Goal: Task Accomplishment & Management: Complete application form

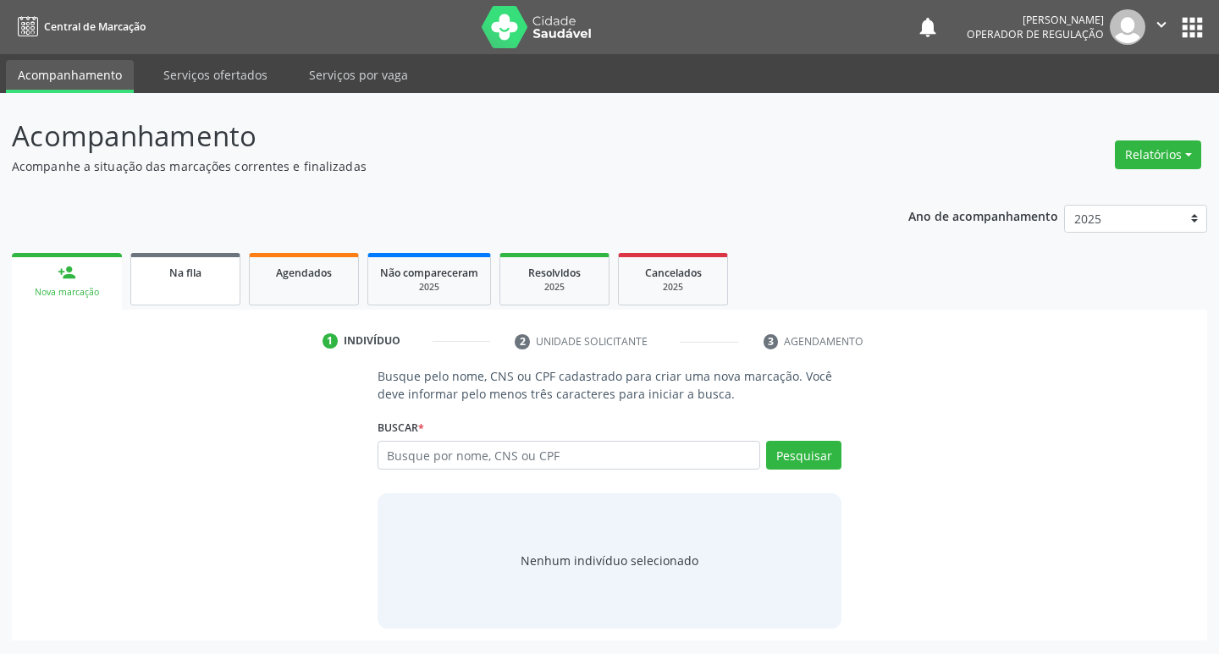
click at [217, 270] on div "Na fila" at bounding box center [185, 272] width 85 height 18
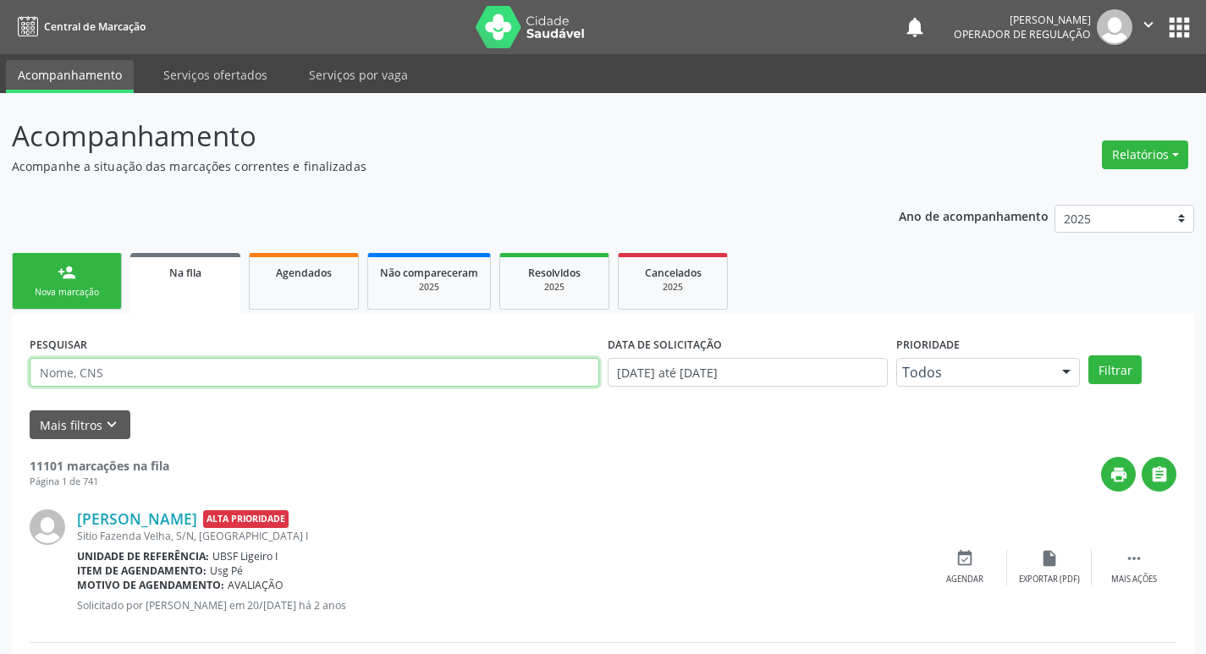
click at [168, 371] on input "text" at bounding box center [315, 372] width 570 height 29
type input "702809146664665"
click at [1088, 355] on button "Filtrar" at bounding box center [1114, 369] width 53 height 29
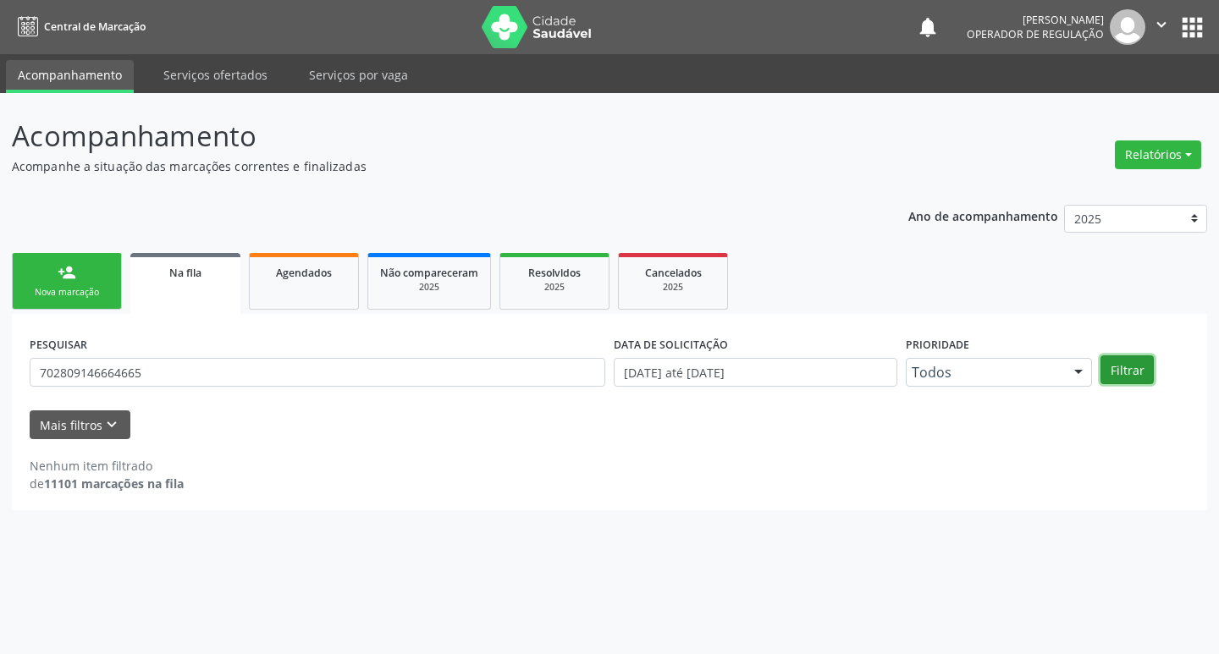
click at [1152, 359] on button "Filtrar" at bounding box center [1126, 369] width 53 height 29
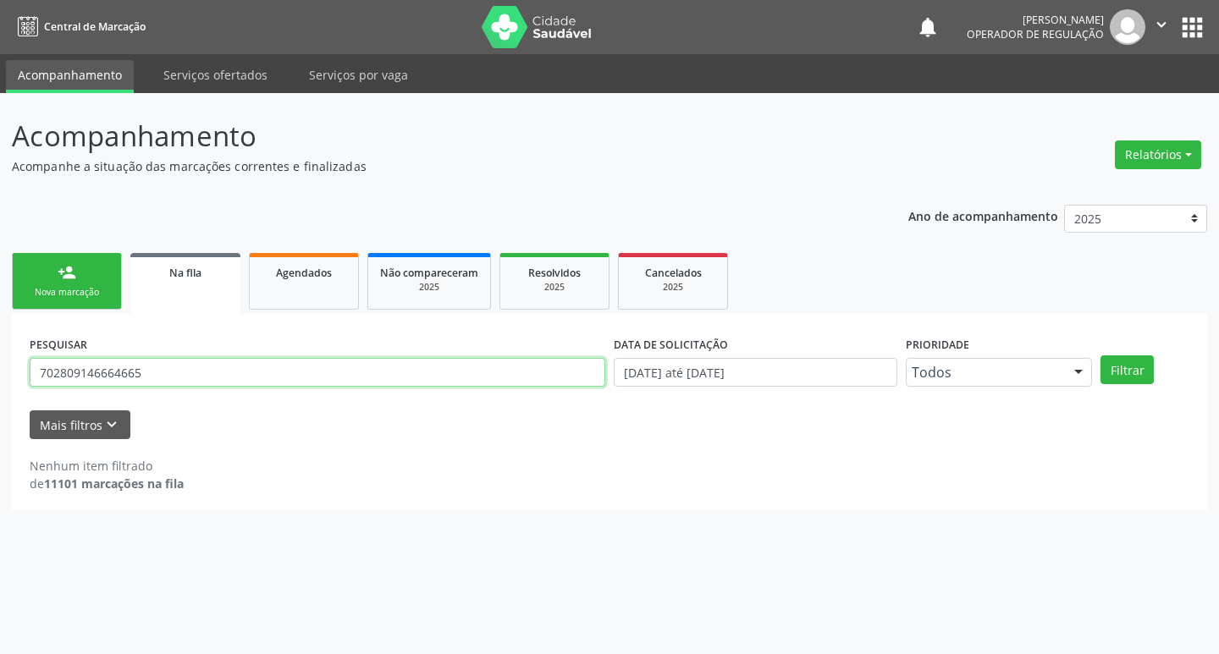
click at [139, 369] on input "702809146664665" at bounding box center [317, 372] width 575 height 29
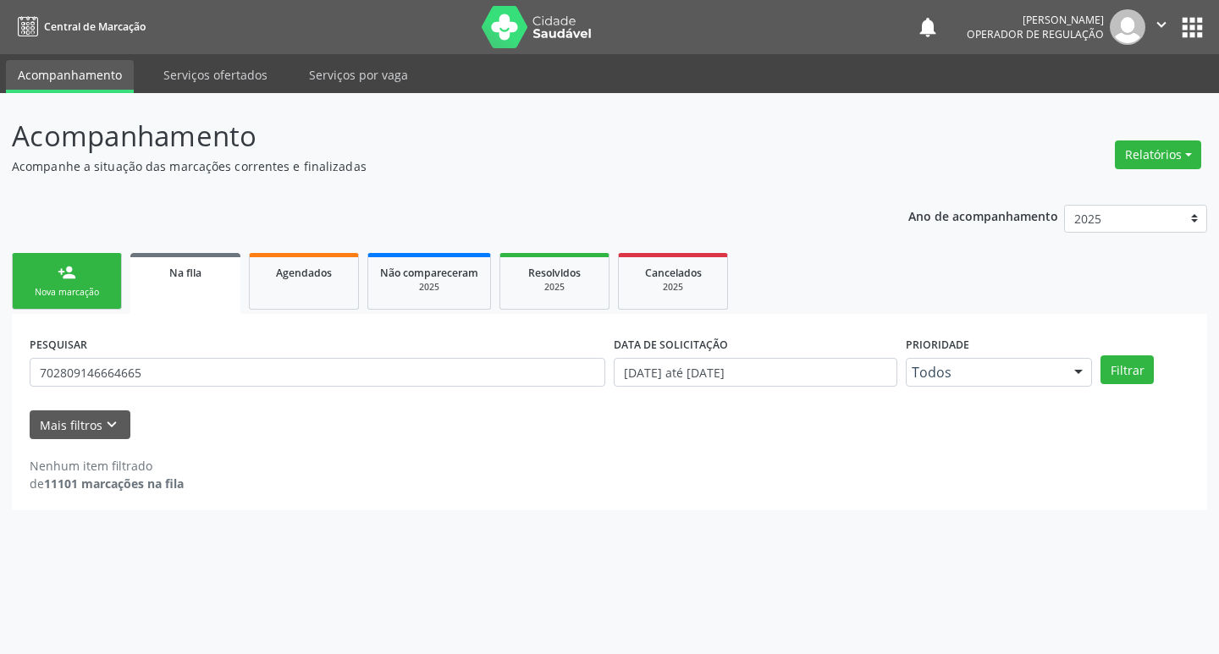
click at [57, 282] on link "person_add Nova marcação" at bounding box center [67, 281] width 110 height 57
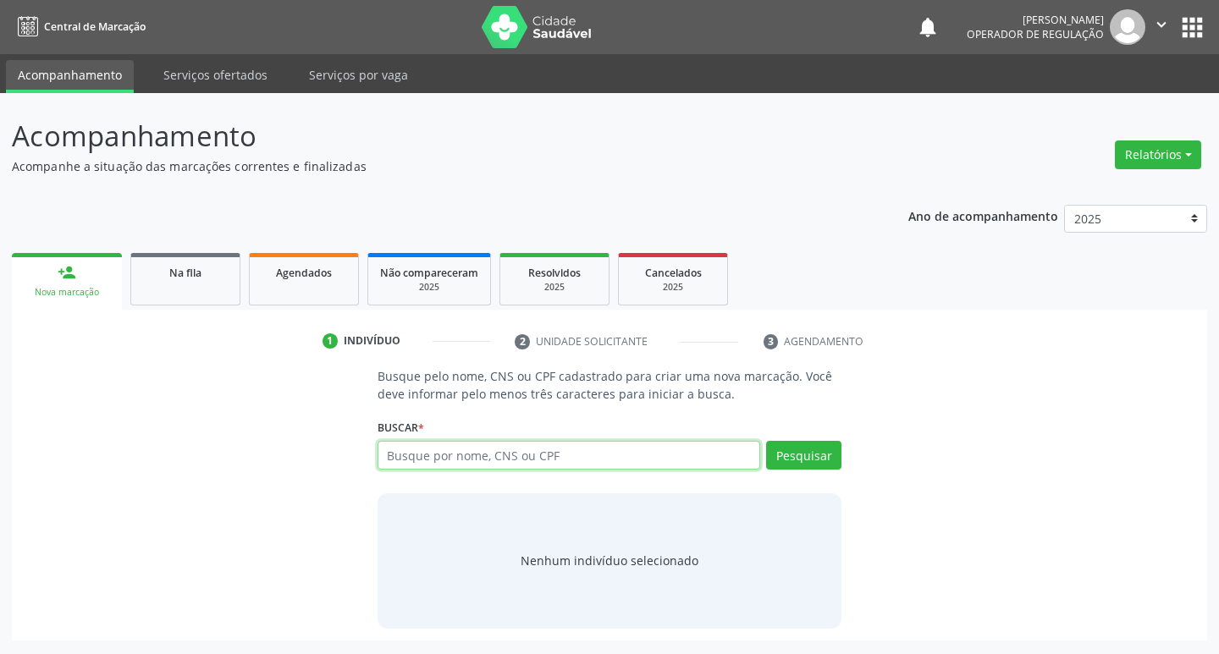
click at [659, 449] on input "text" at bounding box center [568, 455] width 383 height 29
paste input "702809146664665"
type input "702809146664665"
click at [788, 454] on button "Pesquisar" at bounding box center [803, 455] width 75 height 29
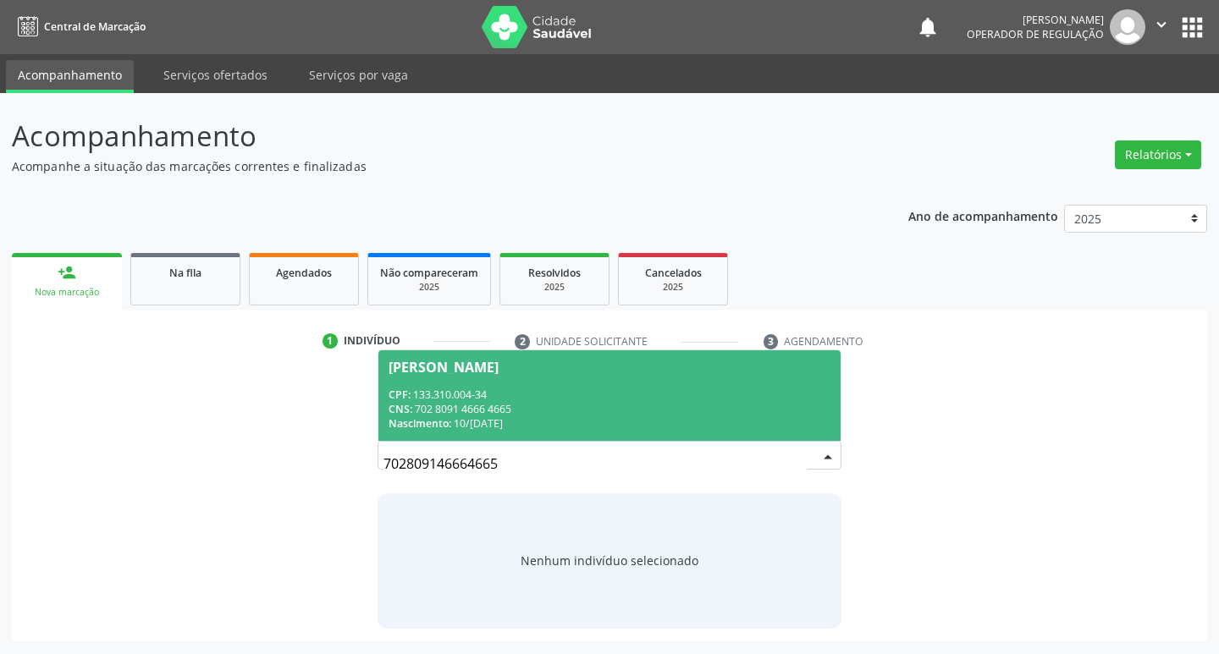
click at [788, 418] on div "Nascimento: 10/05/1945" at bounding box center [609, 423] width 443 height 14
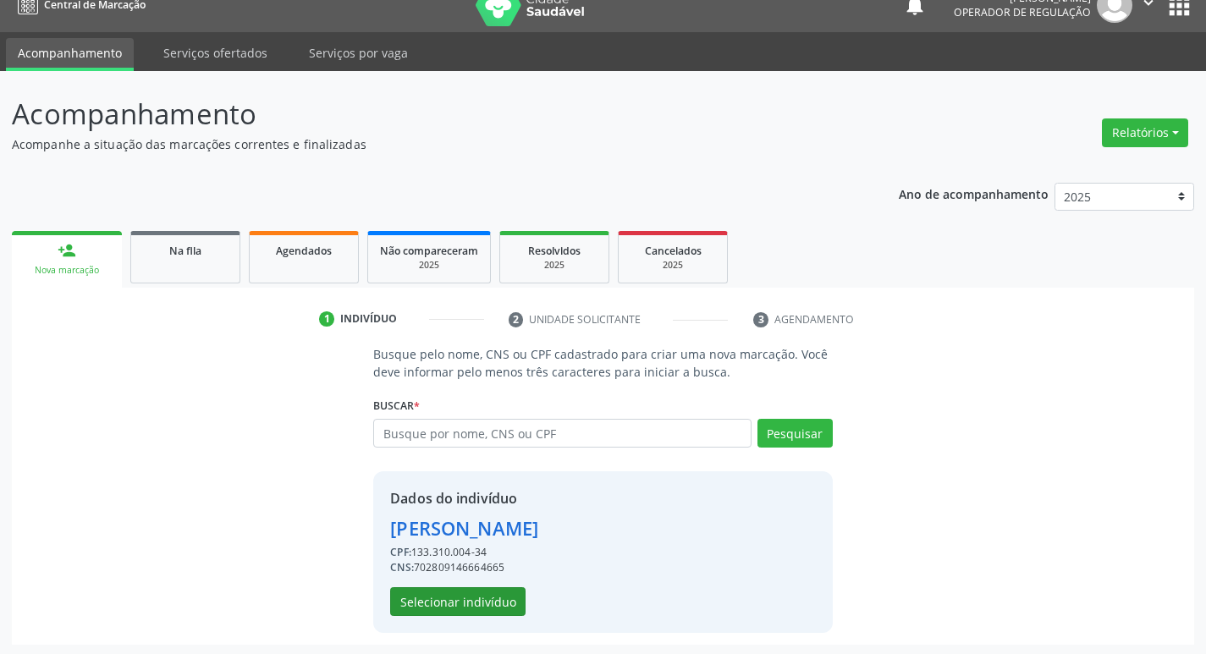
scroll to position [25, 0]
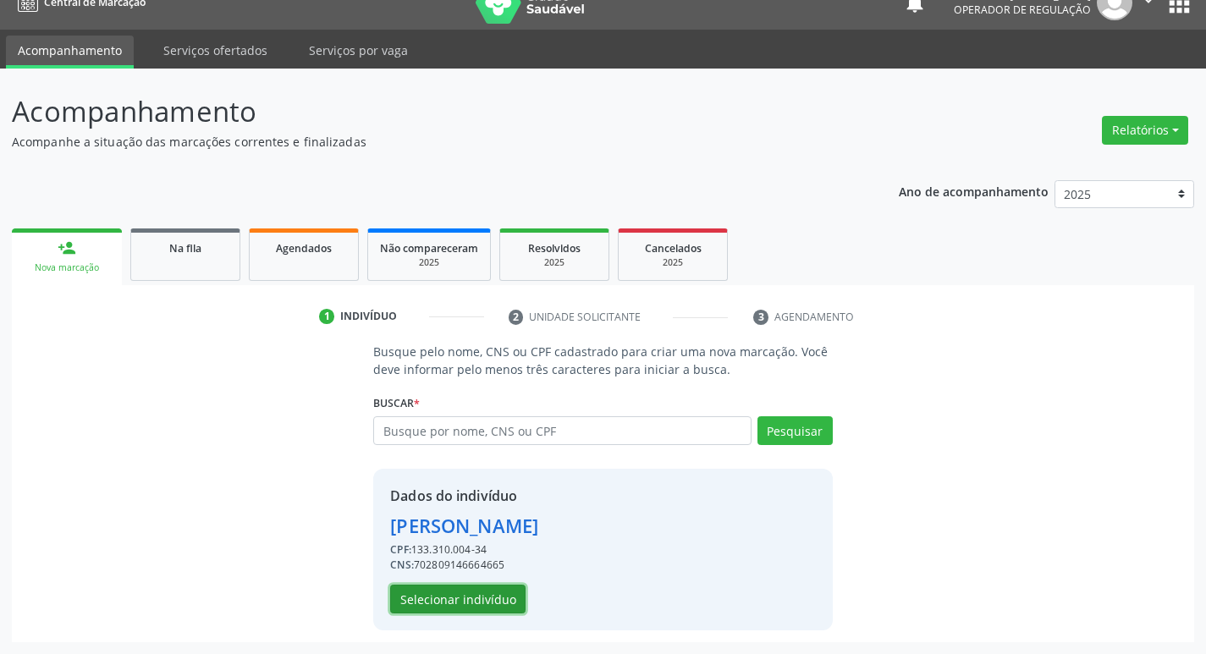
click at [491, 600] on button "Selecionar indivíduo" at bounding box center [457, 599] width 135 height 29
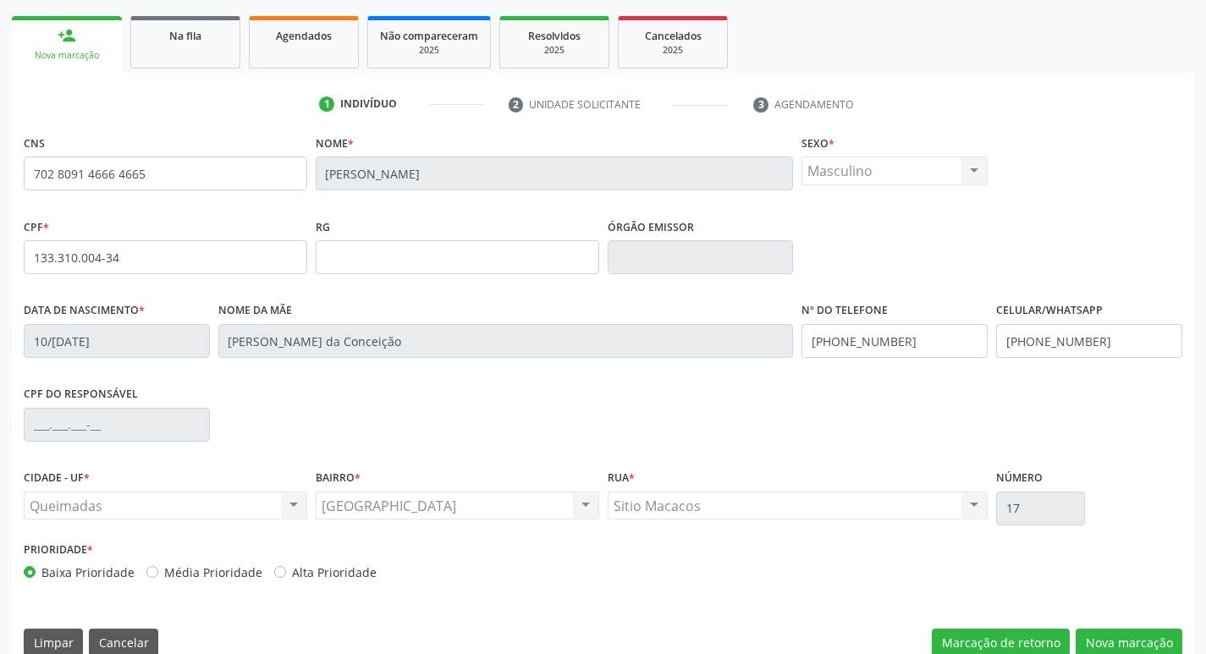
scroll to position [263, 0]
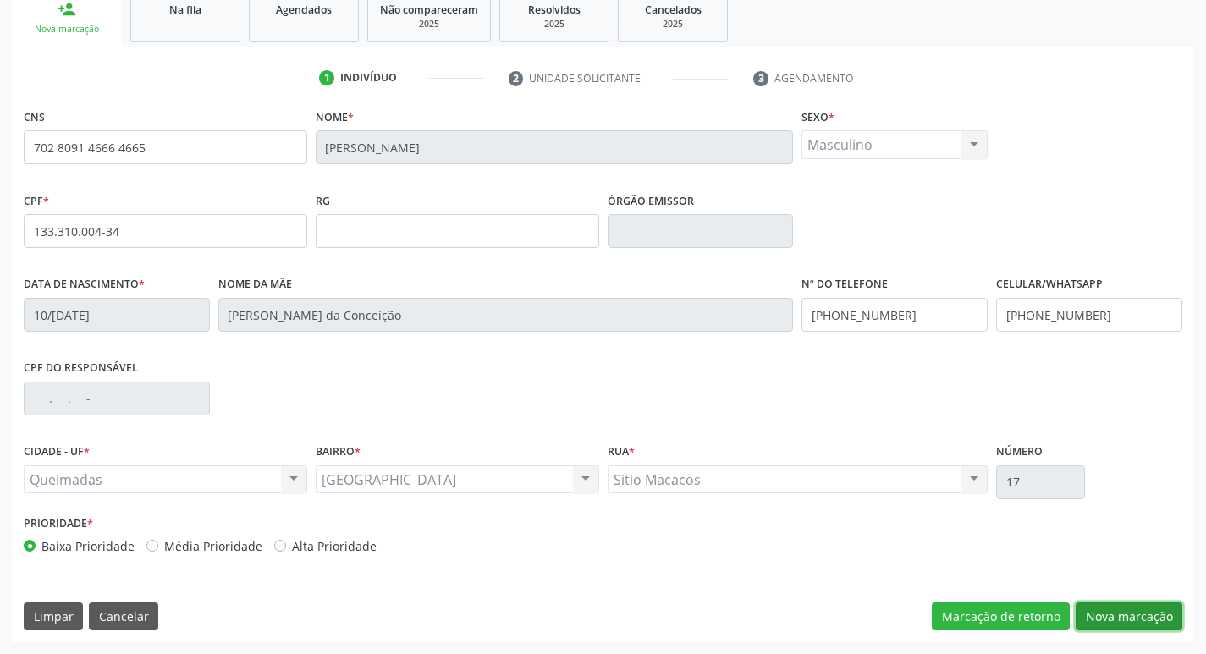
click at [1097, 613] on button "Nova marcação" at bounding box center [1129, 617] width 107 height 29
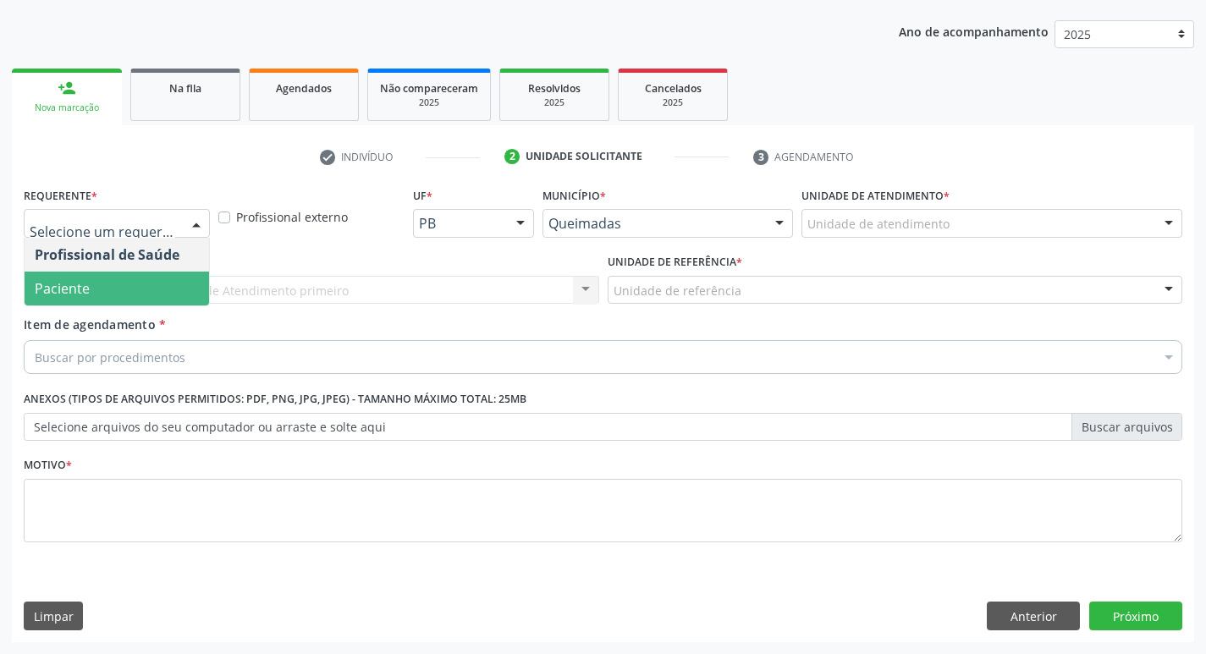
click at [96, 300] on span "Paciente" at bounding box center [117, 289] width 184 height 34
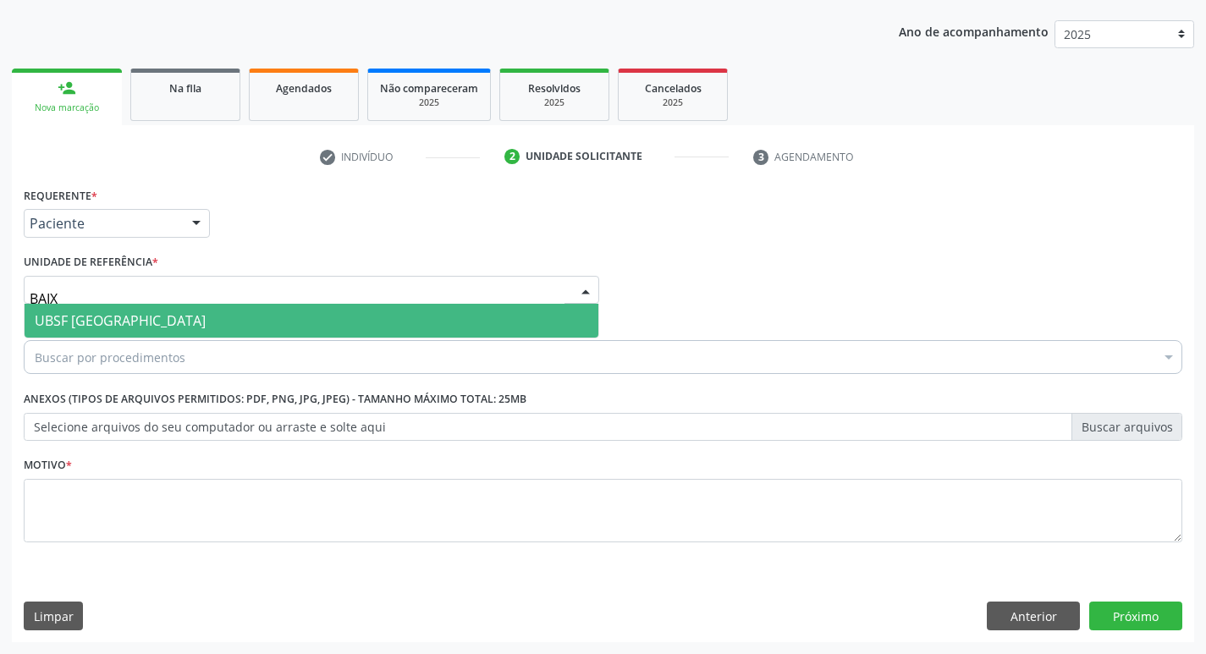
type input "BAIXA"
click at [114, 320] on span "UBSF [GEOGRAPHIC_DATA]" at bounding box center [120, 320] width 171 height 19
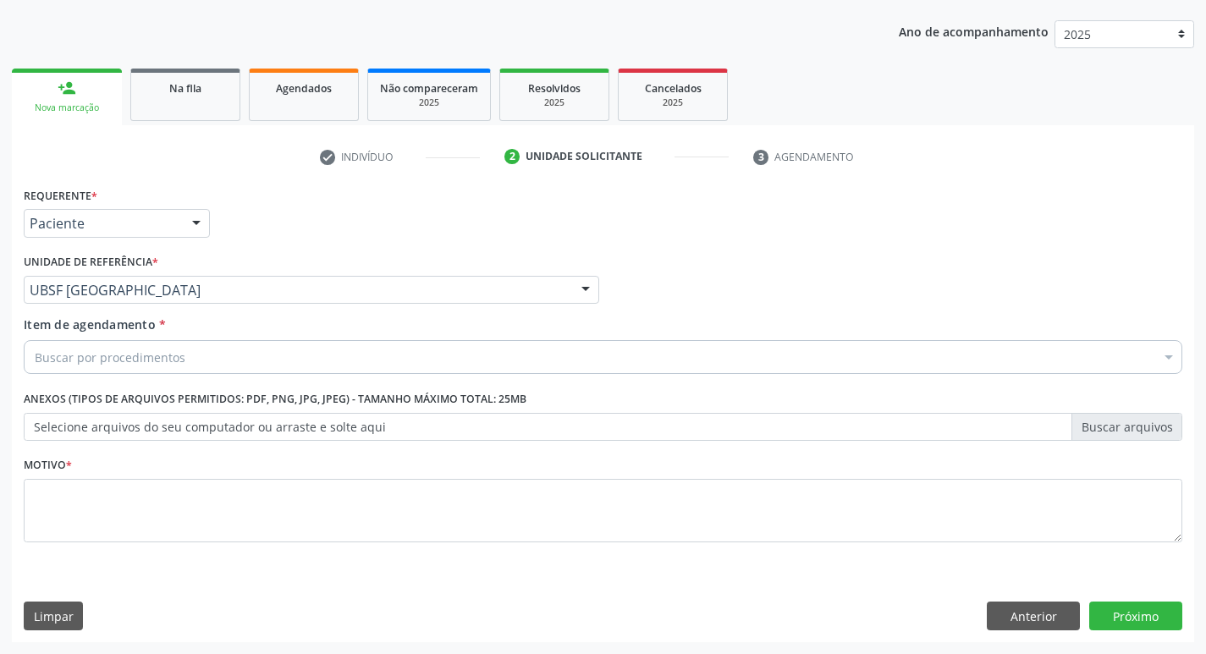
click at [107, 368] on div "Buscar por procedimentos" at bounding box center [603, 357] width 1158 height 34
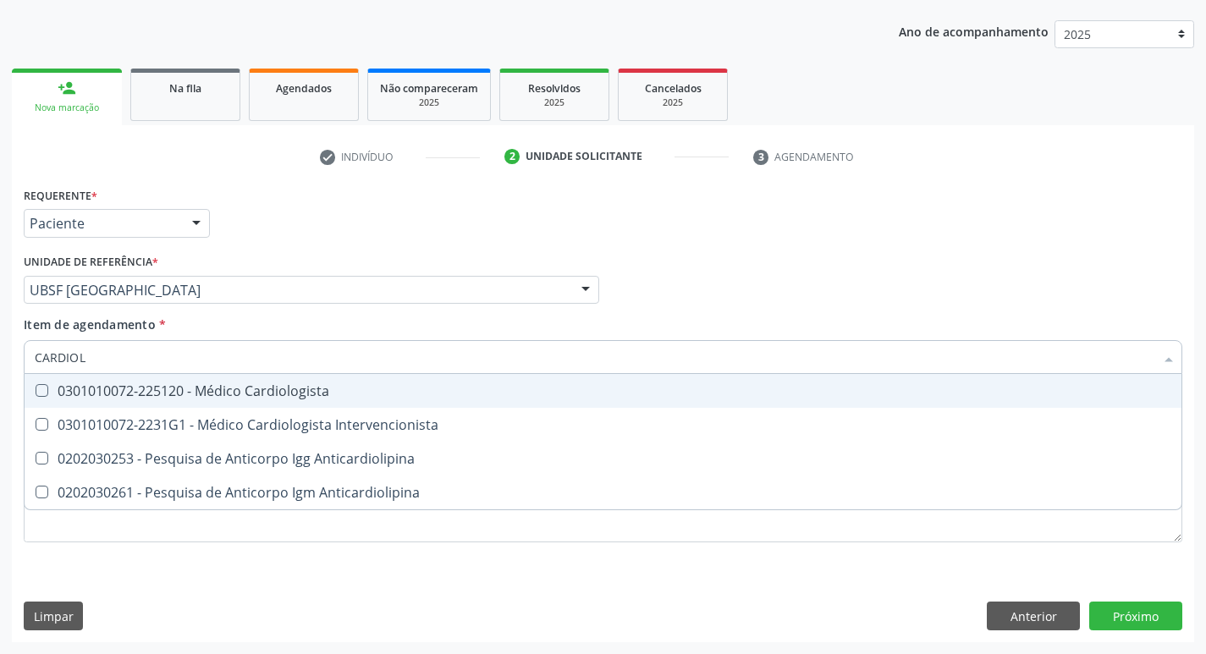
type input "CARDIOLO"
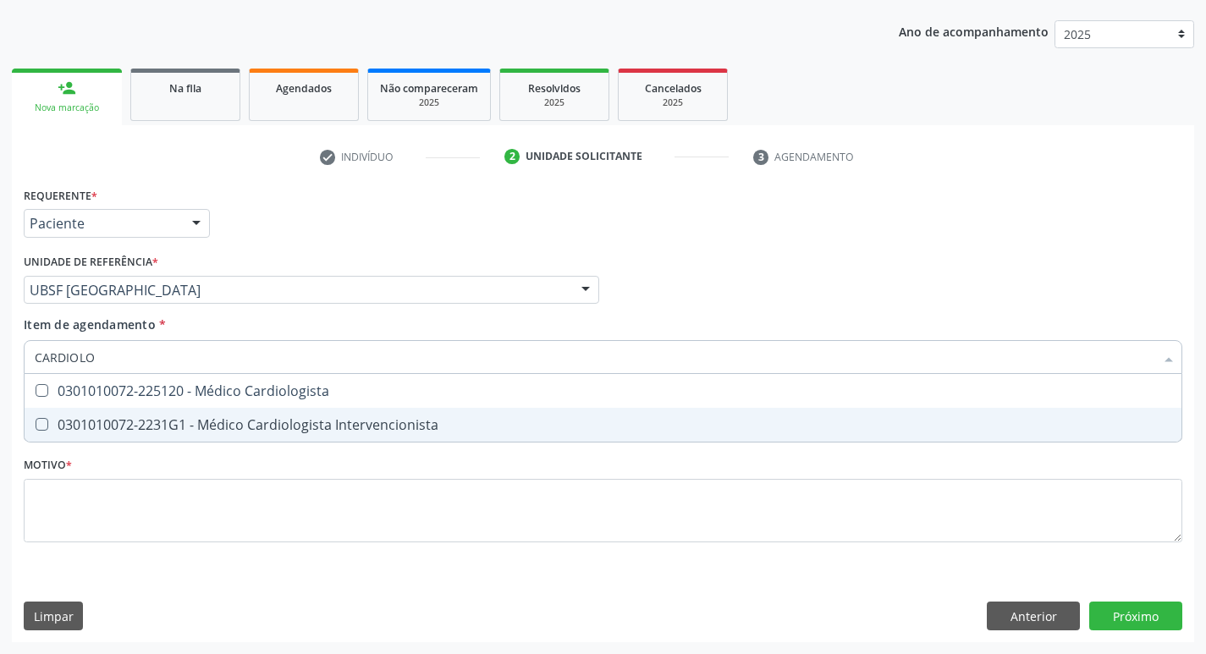
click at [184, 428] on div "0301010072-2231G1 - Médico Cardiologista Intervencionista" at bounding box center [603, 425] width 1136 height 14
checkbox Intervencionista "true"
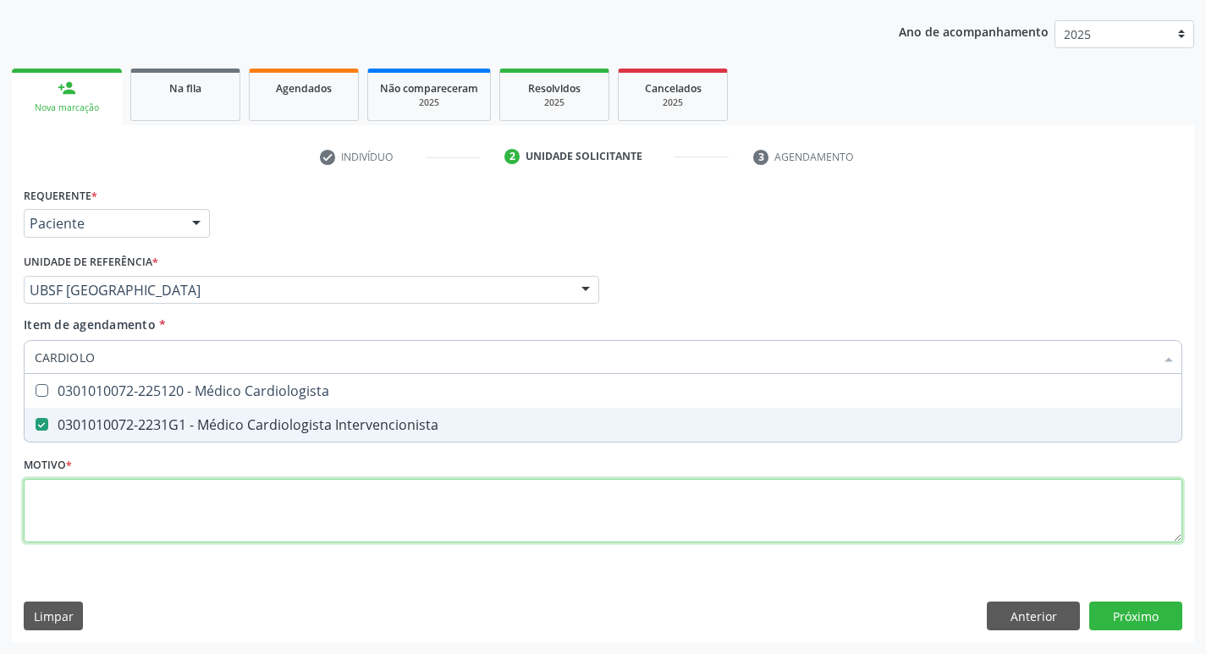
click at [126, 509] on div "Requerente * Paciente Profissional de Saúde Paciente Nenhum resultado encontrad…" at bounding box center [603, 374] width 1158 height 383
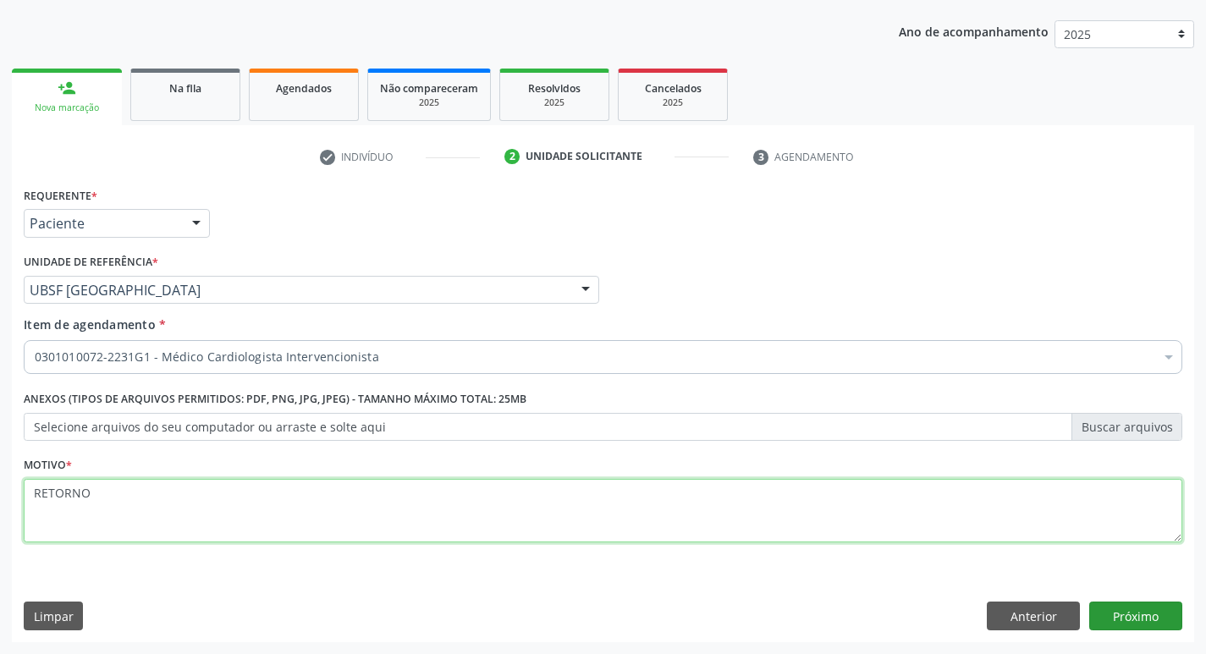
type textarea "RETORNO"
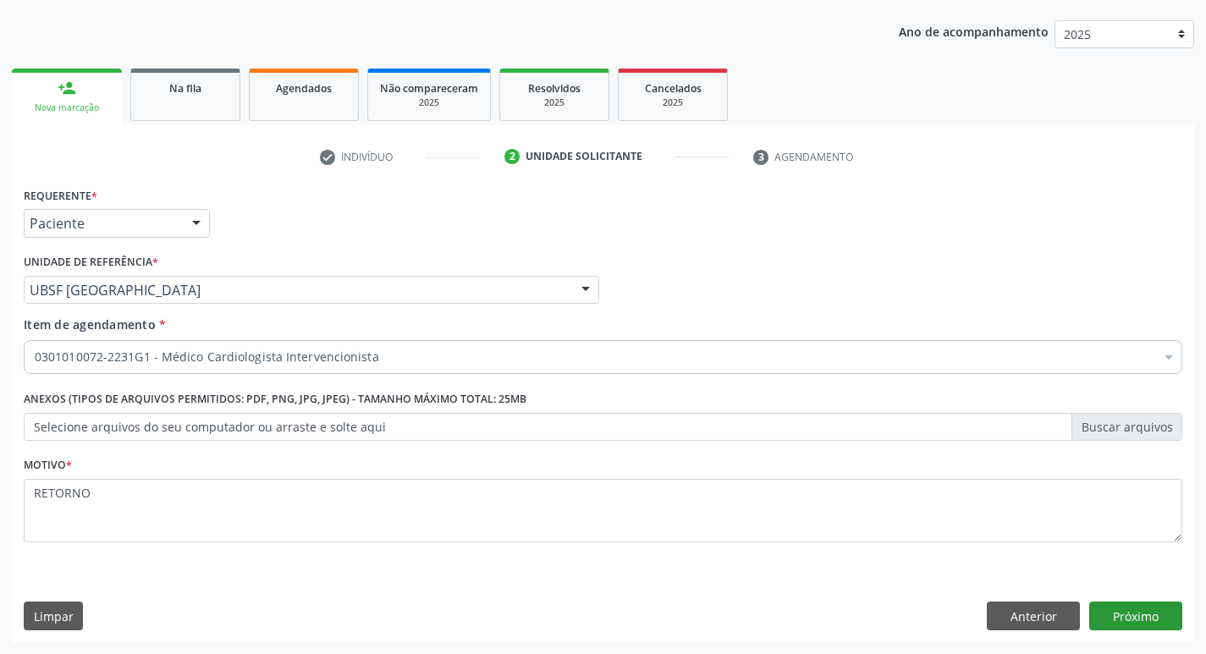
click at [1109, 601] on div "Requerente * Paciente Profissional de Saúde Paciente Nenhum resultado encontrad…" at bounding box center [603, 412] width 1182 height 459
click at [1115, 608] on button "Próximo" at bounding box center [1135, 616] width 93 height 29
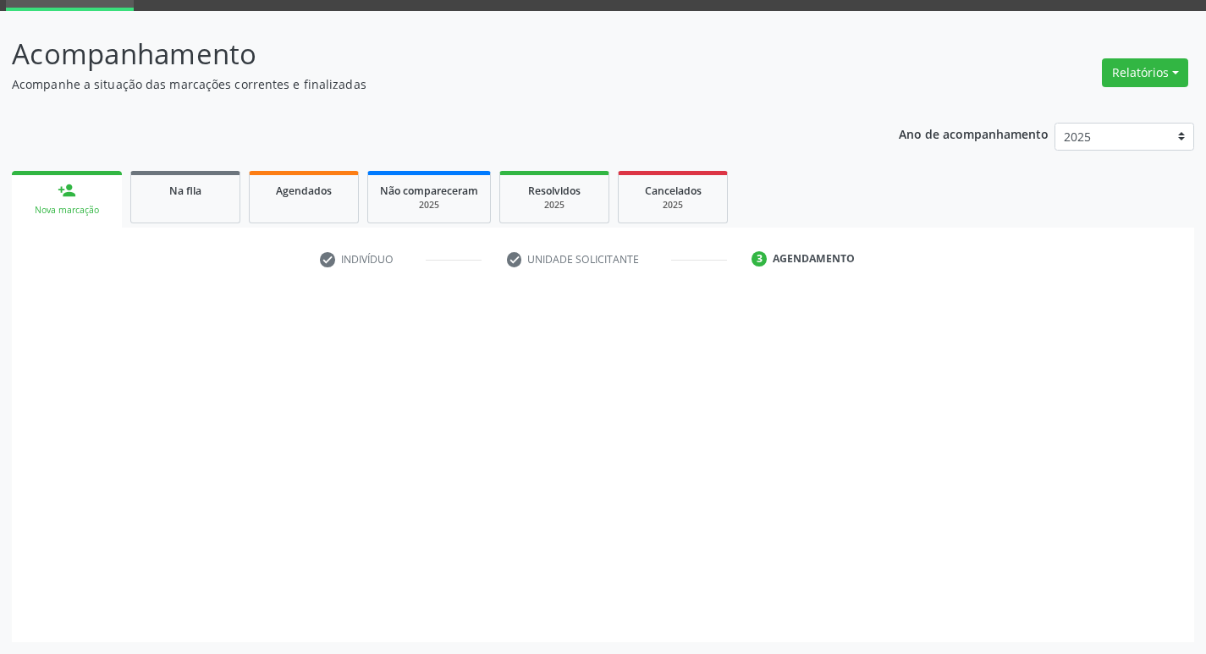
scroll to position [82, 0]
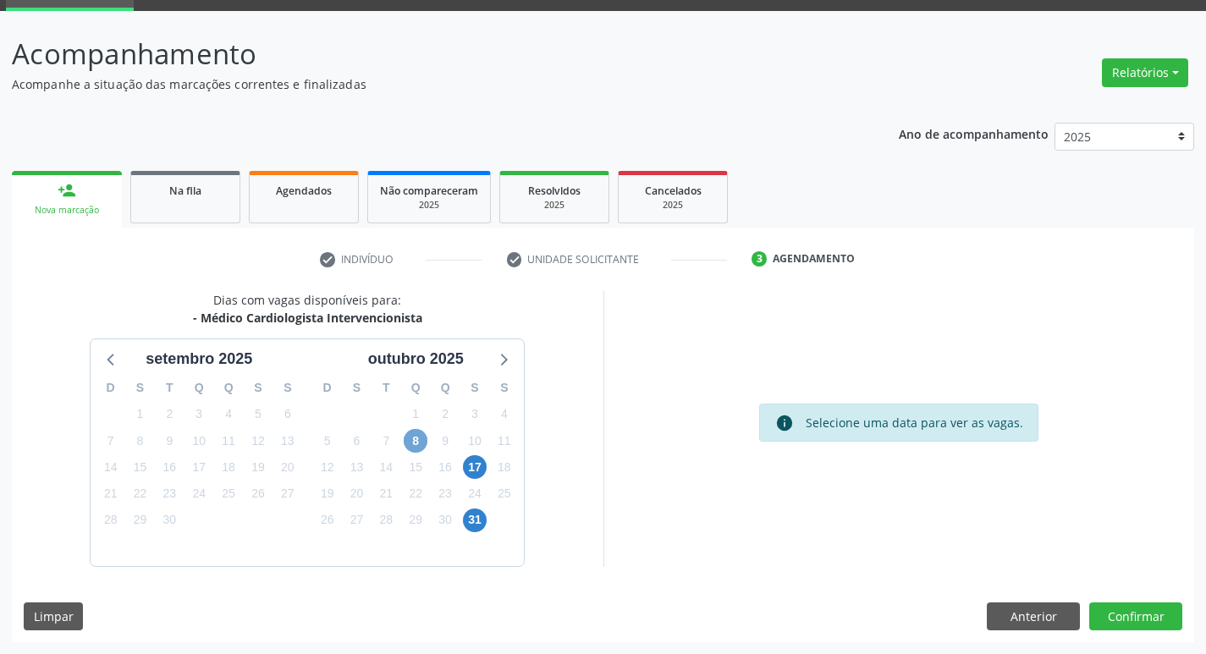
click at [423, 443] on span "8" at bounding box center [416, 441] width 24 height 24
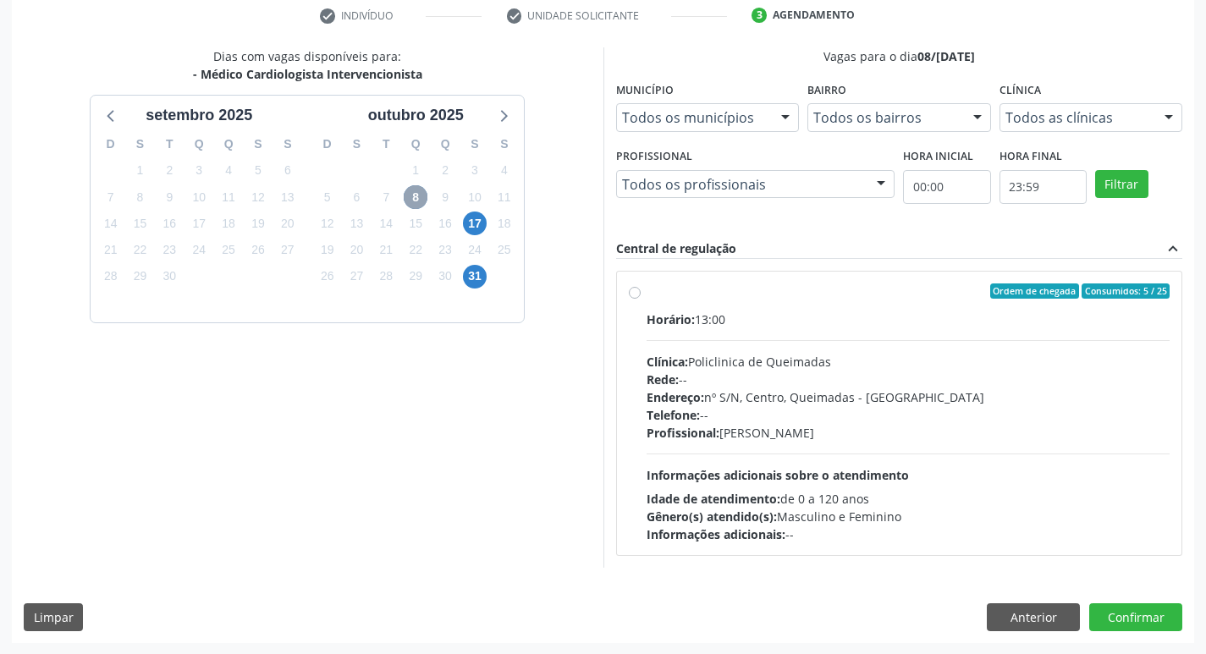
scroll to position [327, 0]
drag, startPoint x: 959, startPoint y: 333, endPoint x: 1100, endPoint y: 423, distance: 167.4
click at [961, 333] on div "Horário: 13:00 Clínica: Policlinica de Queimadas Rede: -- Endereço: nº S/N, Cen…" at bounding box center [909, 426] width 524 height 233
click at [641, 298] on input "Ordem de chegada Consumidos: 5 / 25 Horário: 13:00 Clínica: Policlinica de Quei…" at bounding box center [635, 290] width 12 height 15
radio input "true"
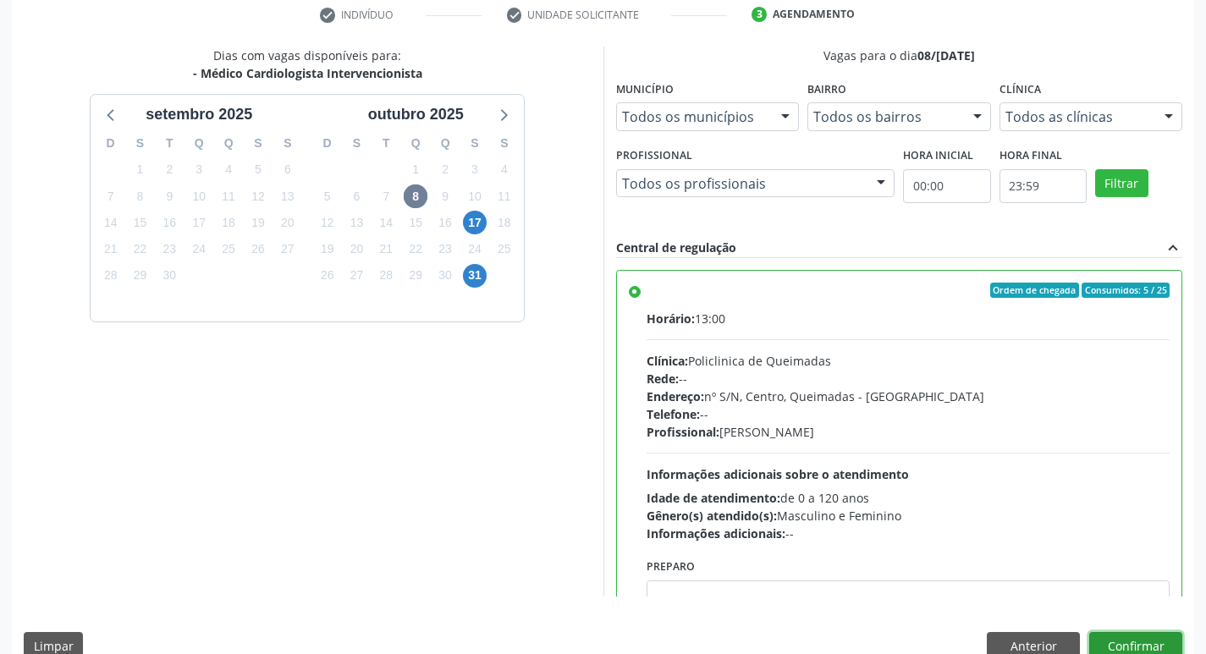
click at [1141, 640] on button "Confirmar" at bounding box center [1135, 646] width 93 height 29
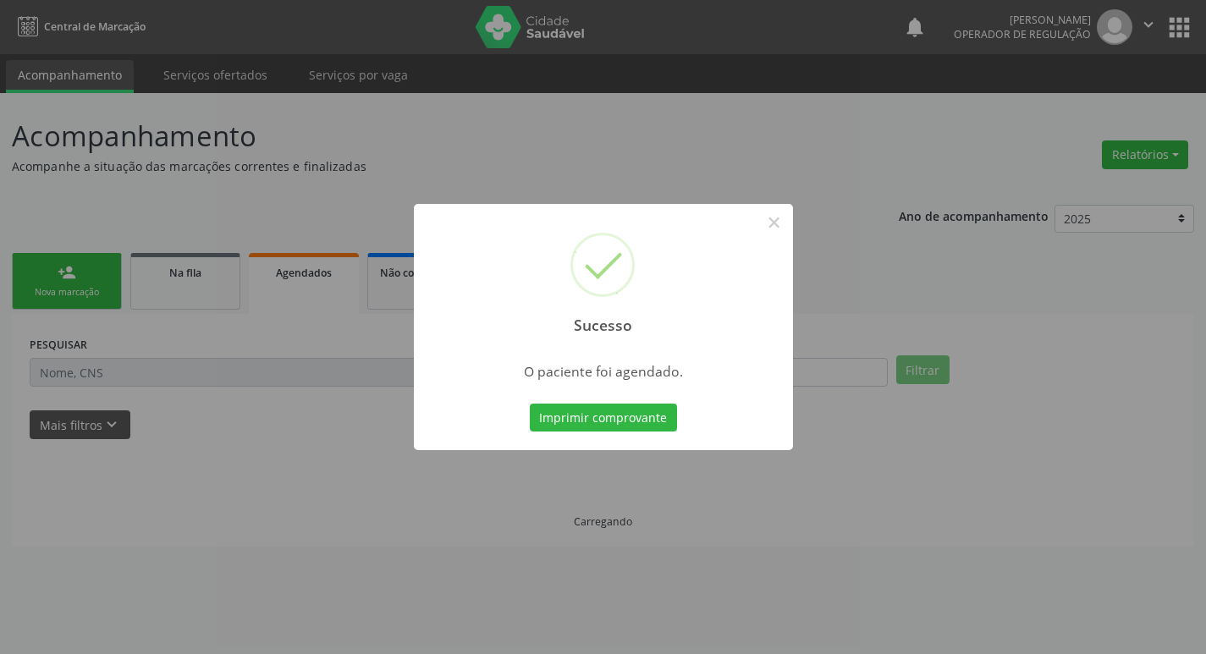
scroll to position [0, 0]
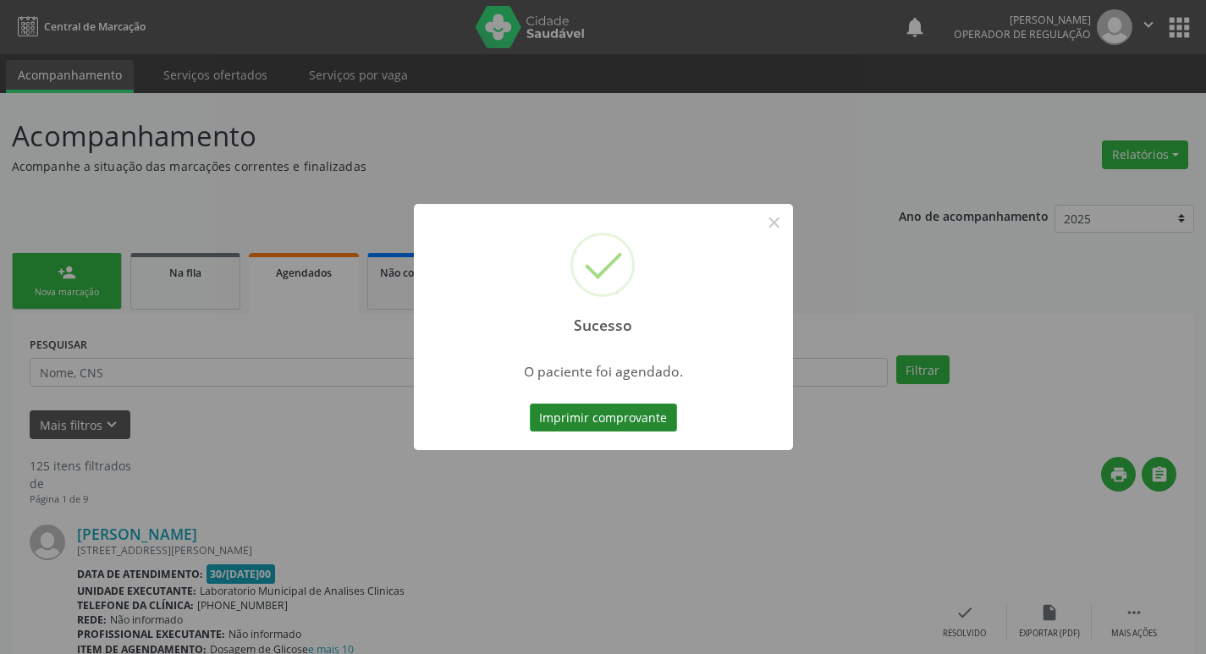
click at [571, 404] on button "Imprimir comprovante" at bounding box center [603, 418] width 147 height 29
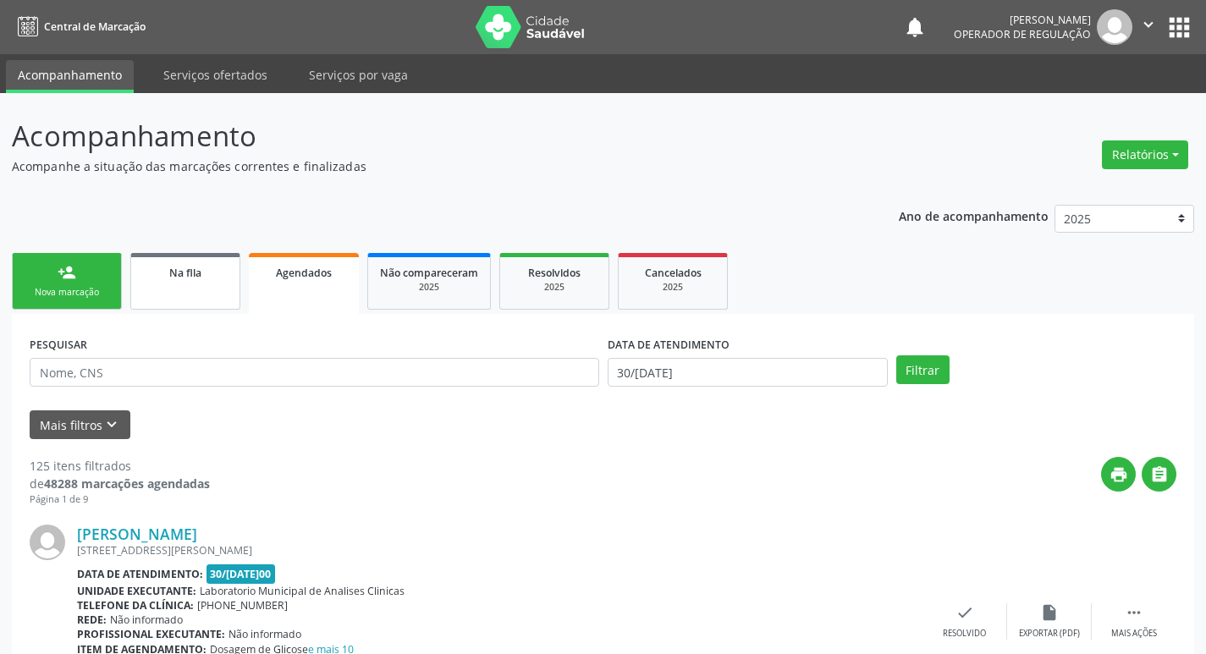
click at [169, 274] on span "Na fila" at bounding box center [185, 273] width 32 height 14
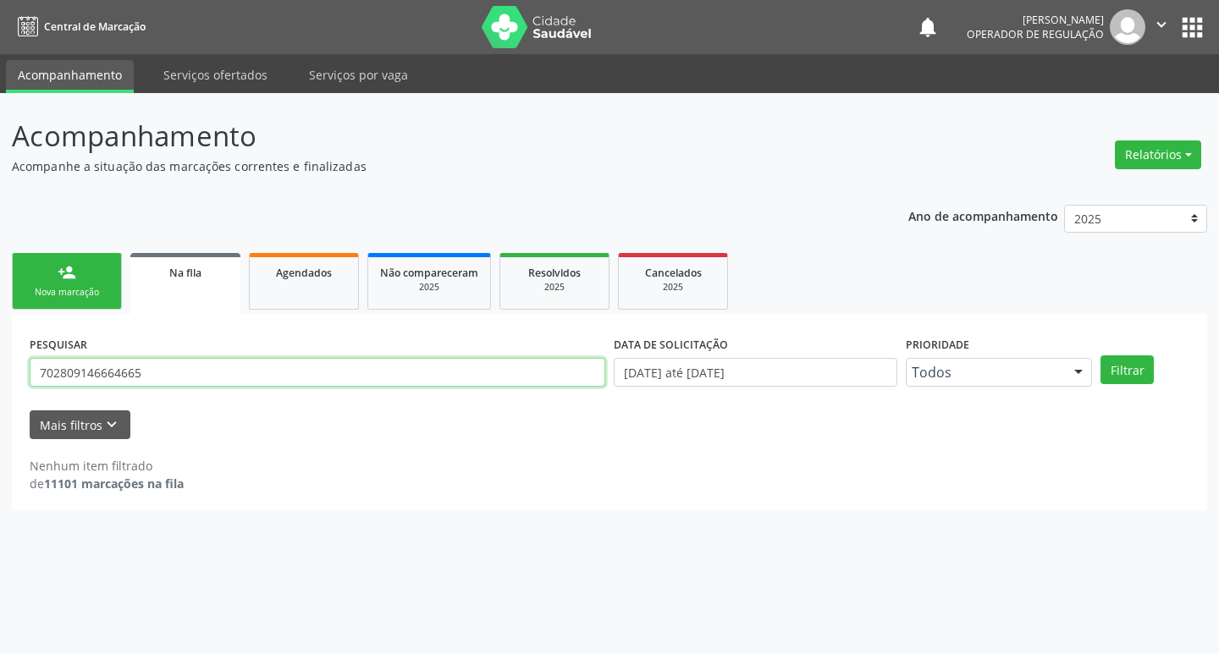
click at [195, 371] on input "702809146664665" at bounding box center [317, 372] width 575 height 29
type input "700205958452323"
click at [1100, 355] on button "Filtrar" at bounding box center [1126, 369] width 53 height 29
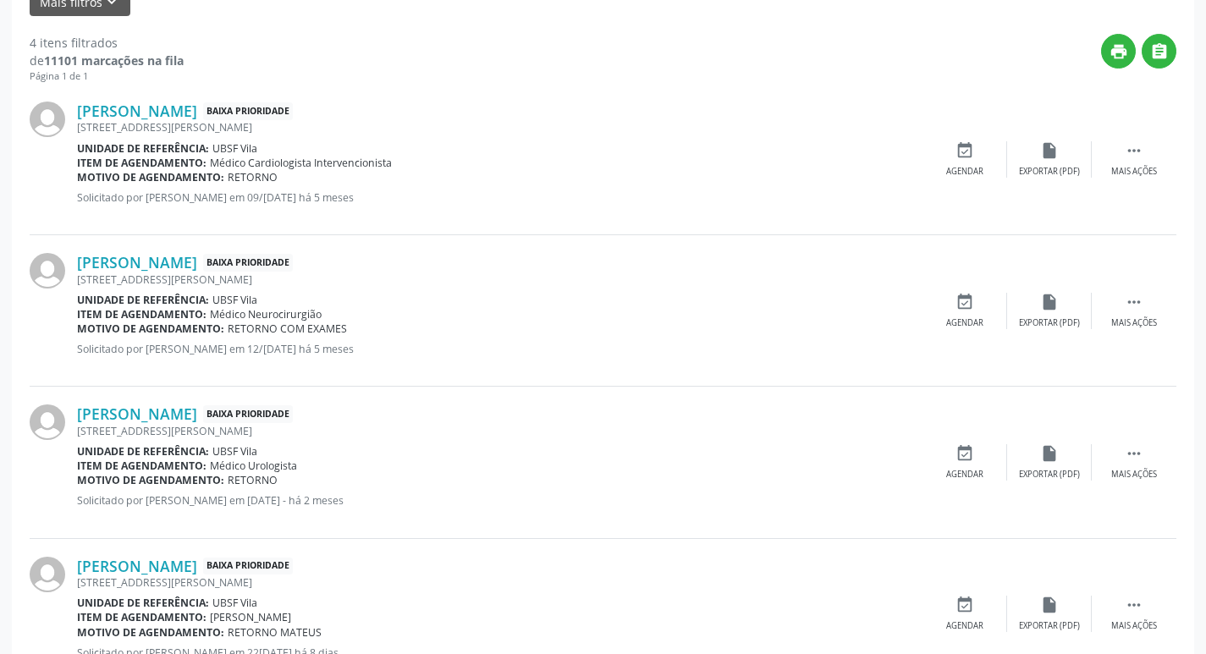
scroll to position [488, 0]
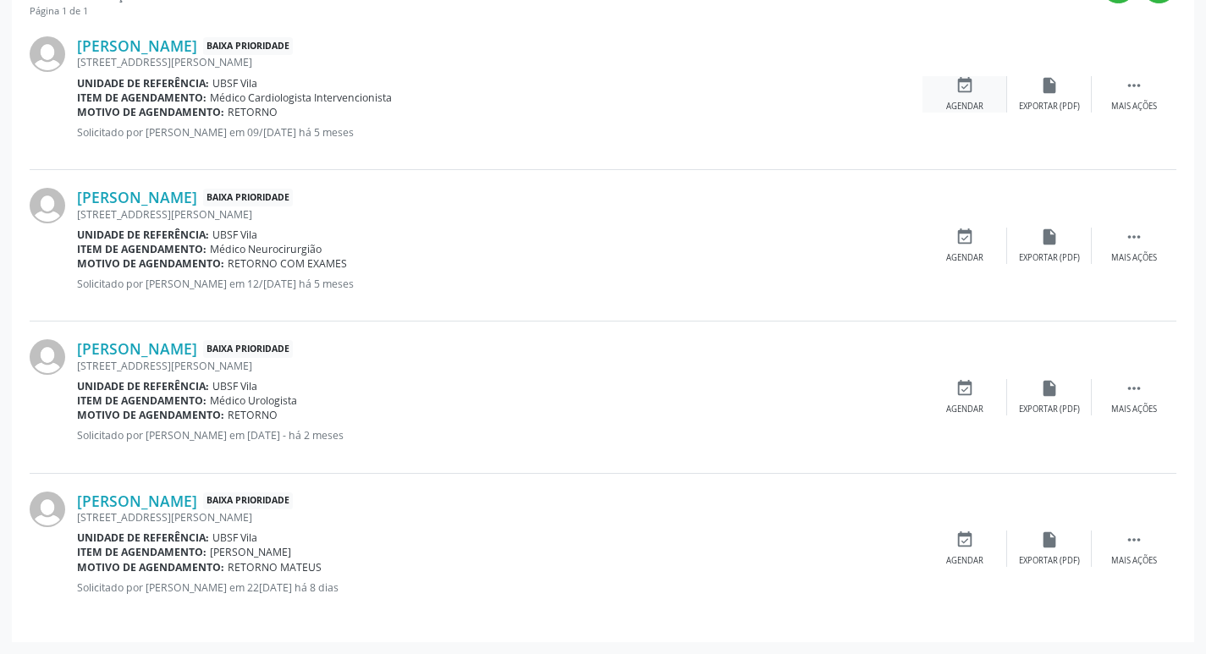
click at [972, 96] on div "event_available Agendar" at bounding box center [964, 94] width 85 height 36
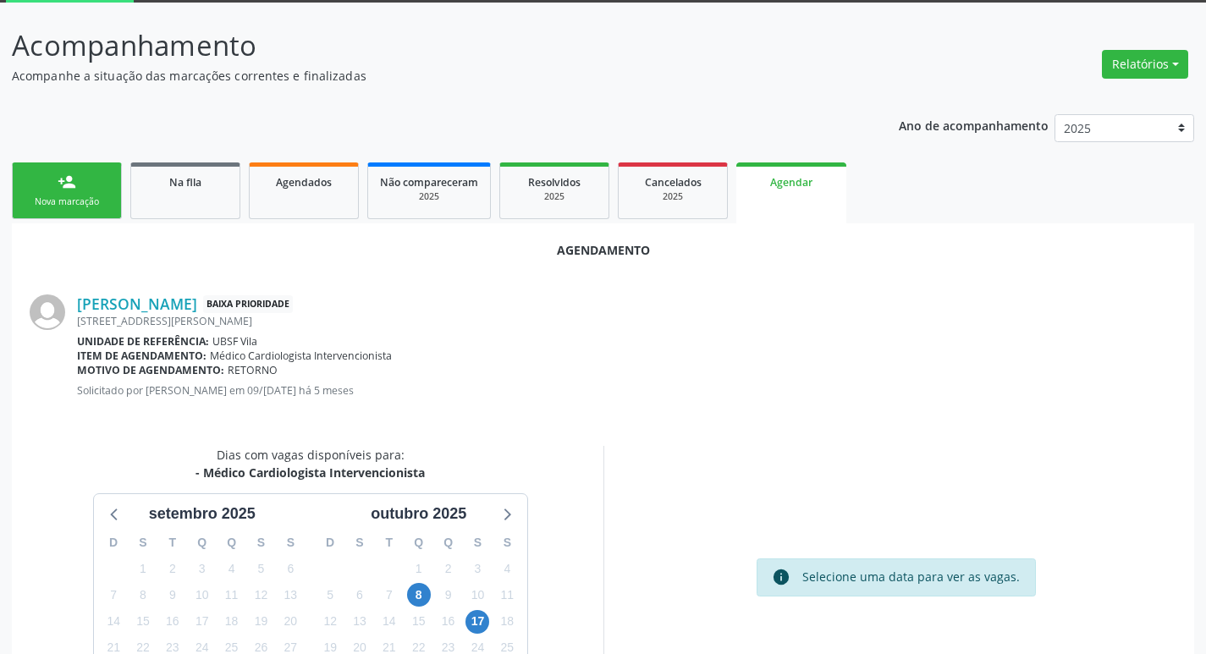
scroll to position [187, 0]
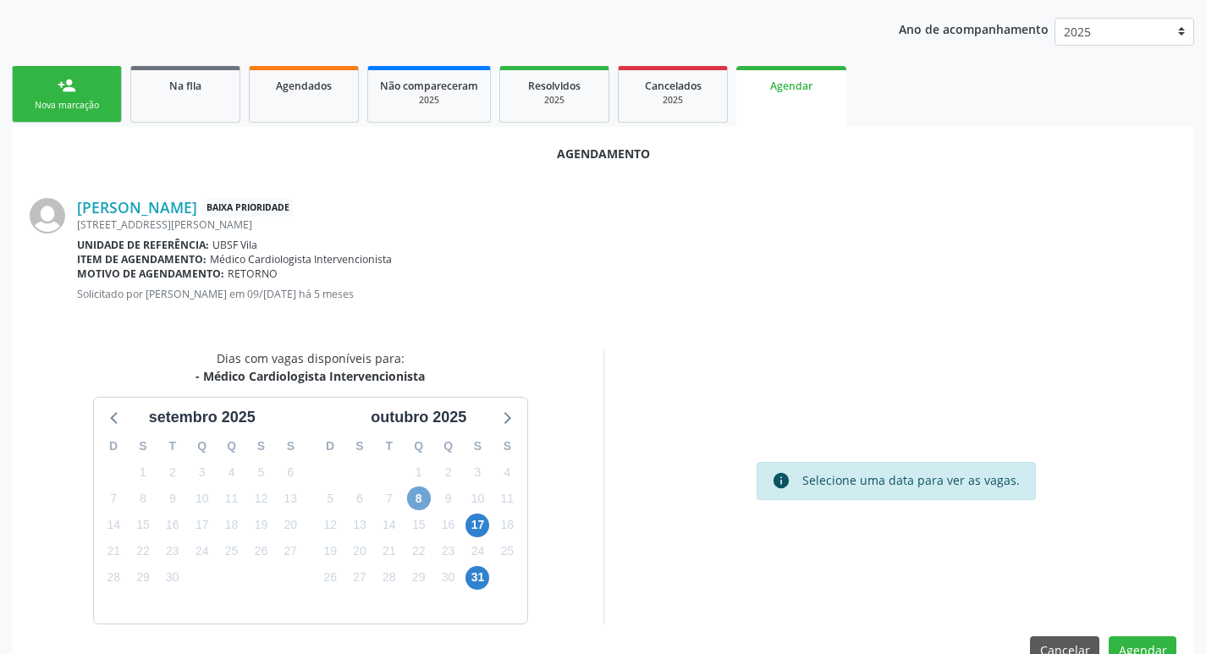
click at [426, 495] on span "8" at bounding box center [419, 499] width 24 height 24
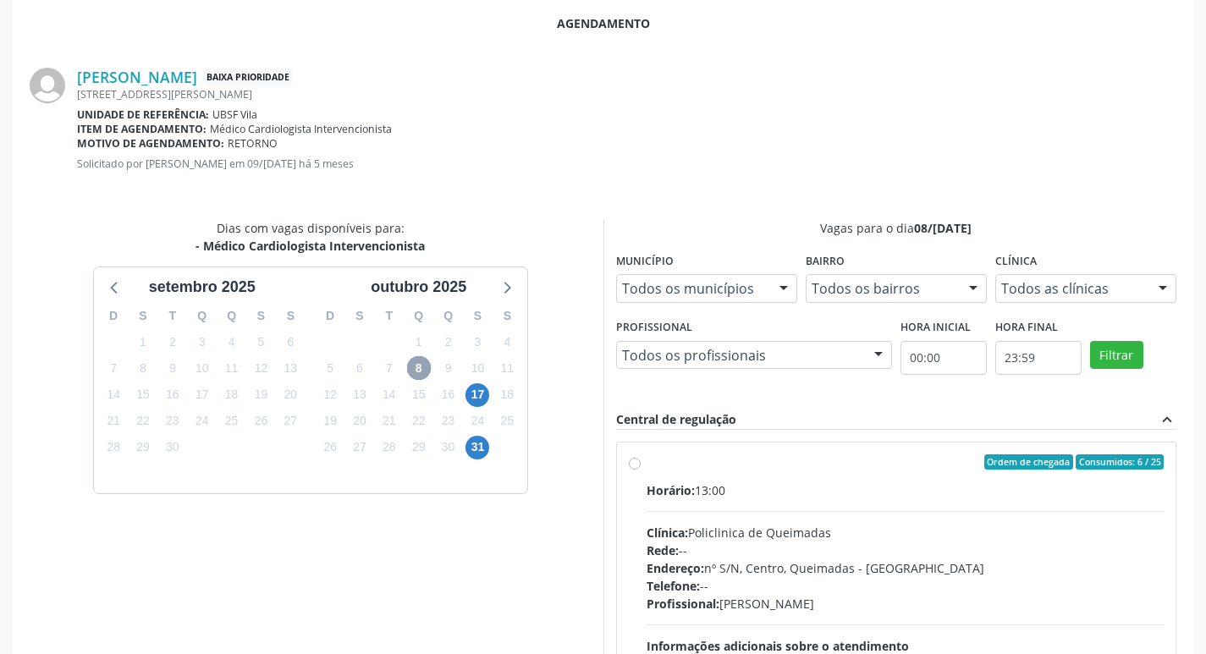
scroll to position [396, 0]
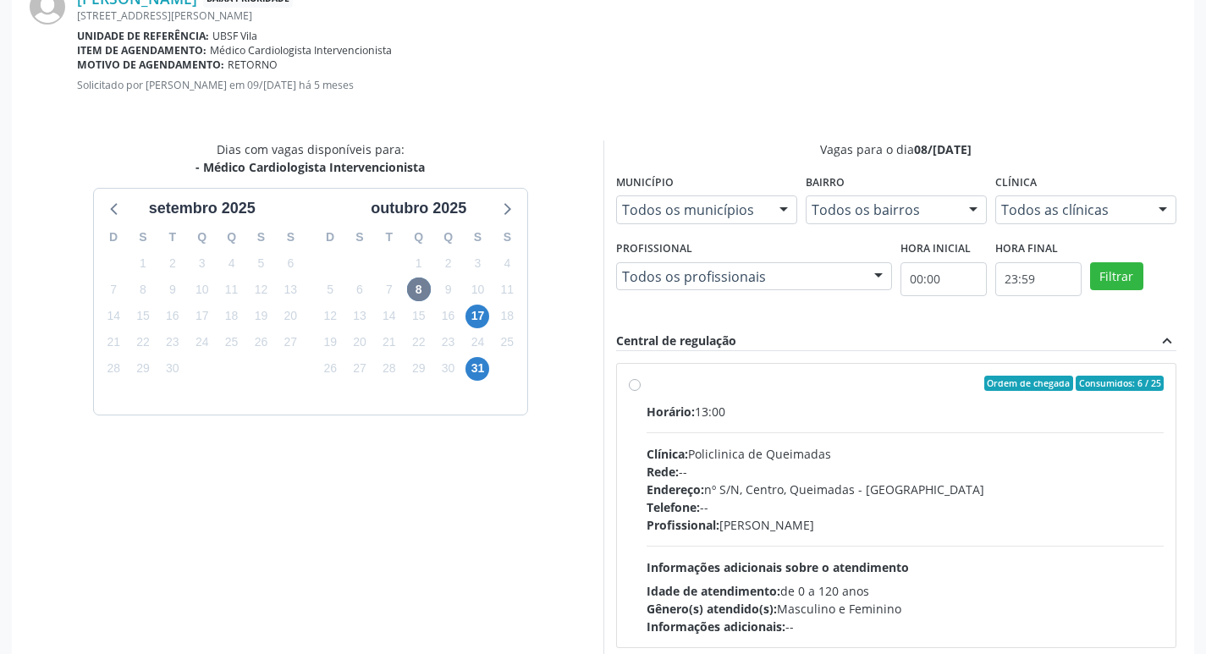
click at [1006, 372] on div "Ordem de chegada Consumidos: 6 / 25 Horário: 13:00 Clínica: Policlinica de Quei…" at bounding box center [896, 505] width 559 height 283
radio input "true"
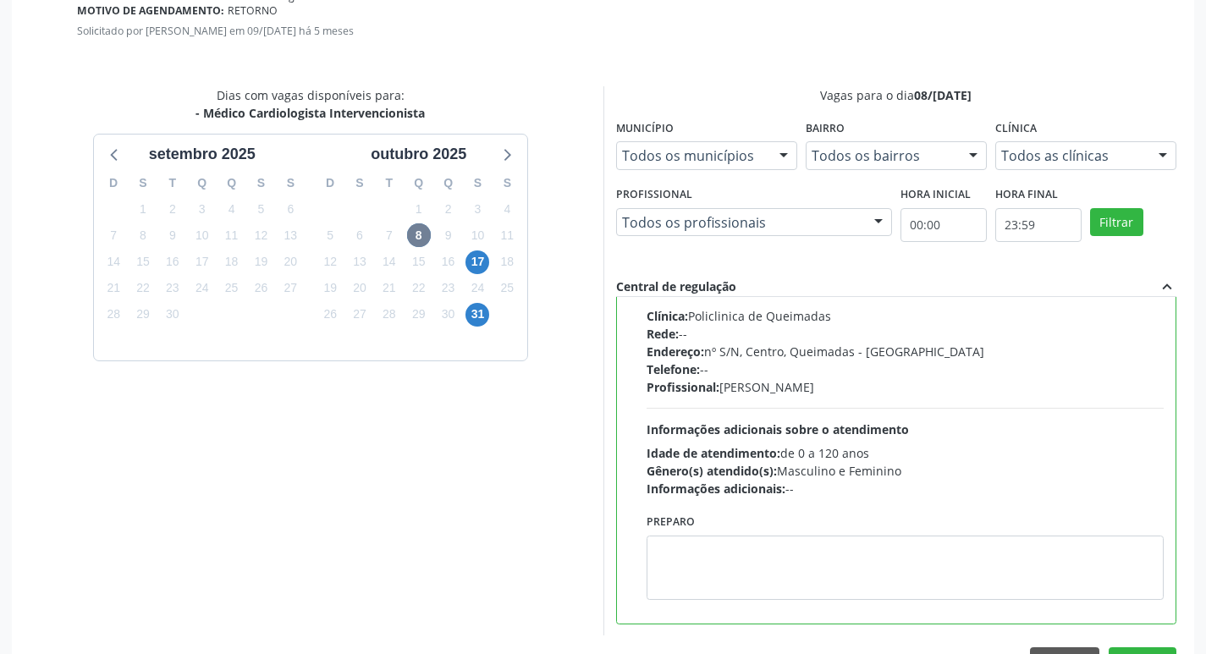
scroll to position [502, 0]
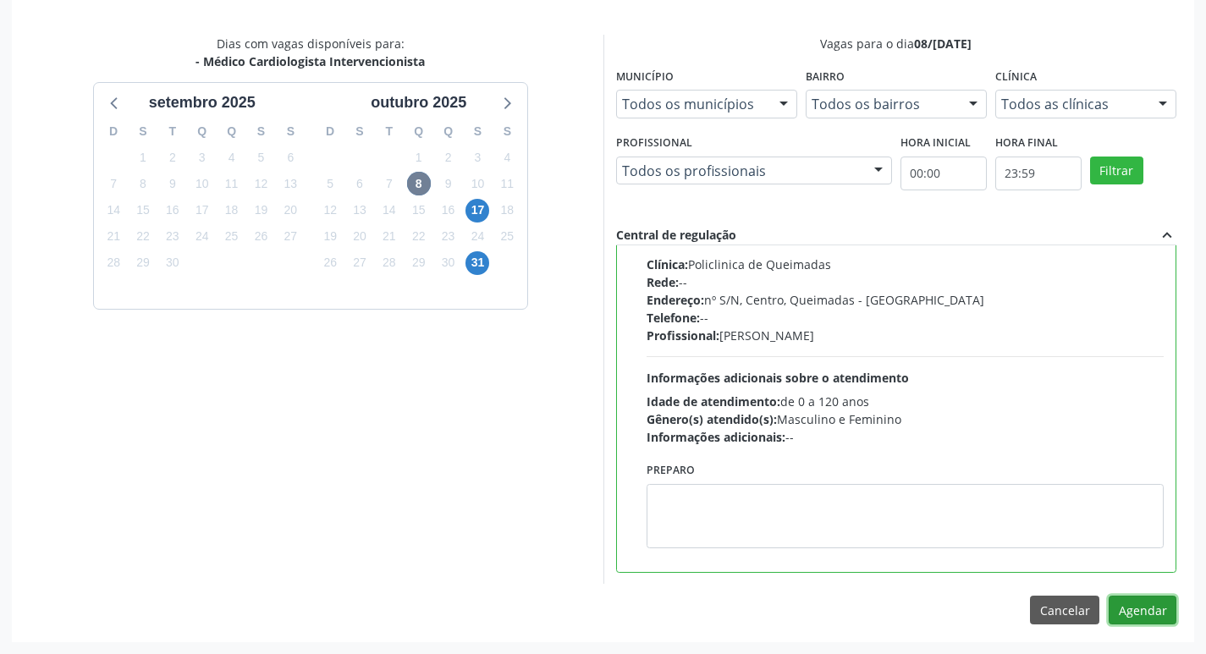
click at [1147, 602] on button "Agendar" at bounding box center [1143, 610] width 68 height 29
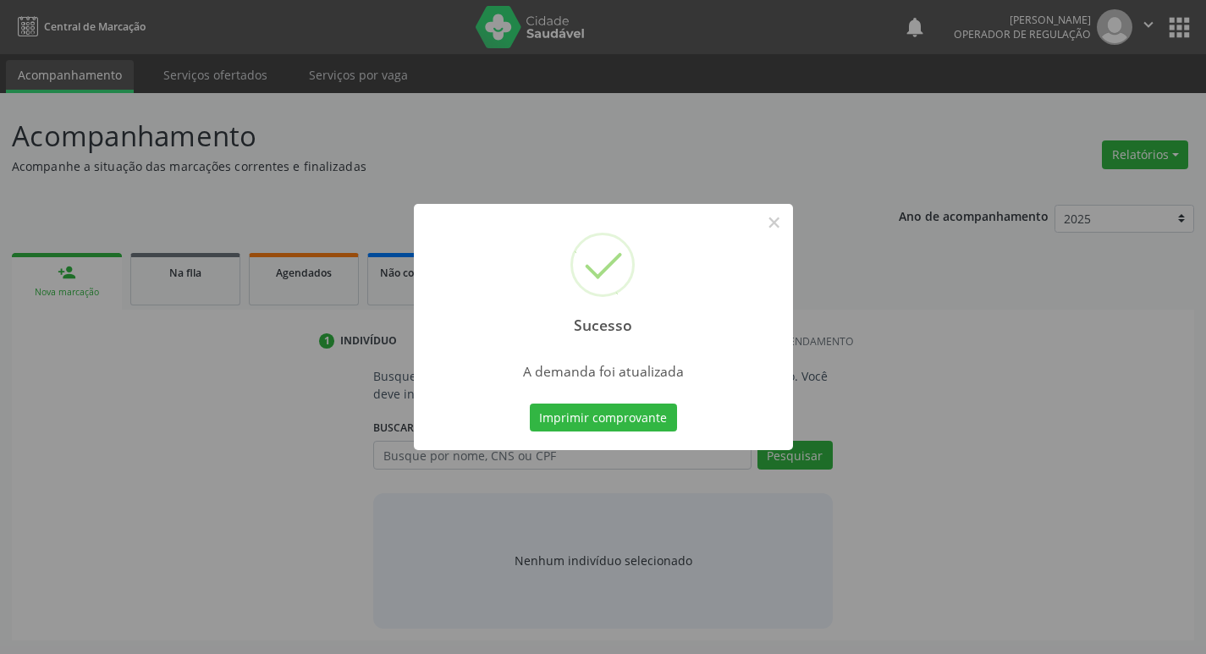
scroll to position [0, 0]
click at [656, 408] on button "Imprimir comprovante" at bounding box center [609, 418] width 147 height 29
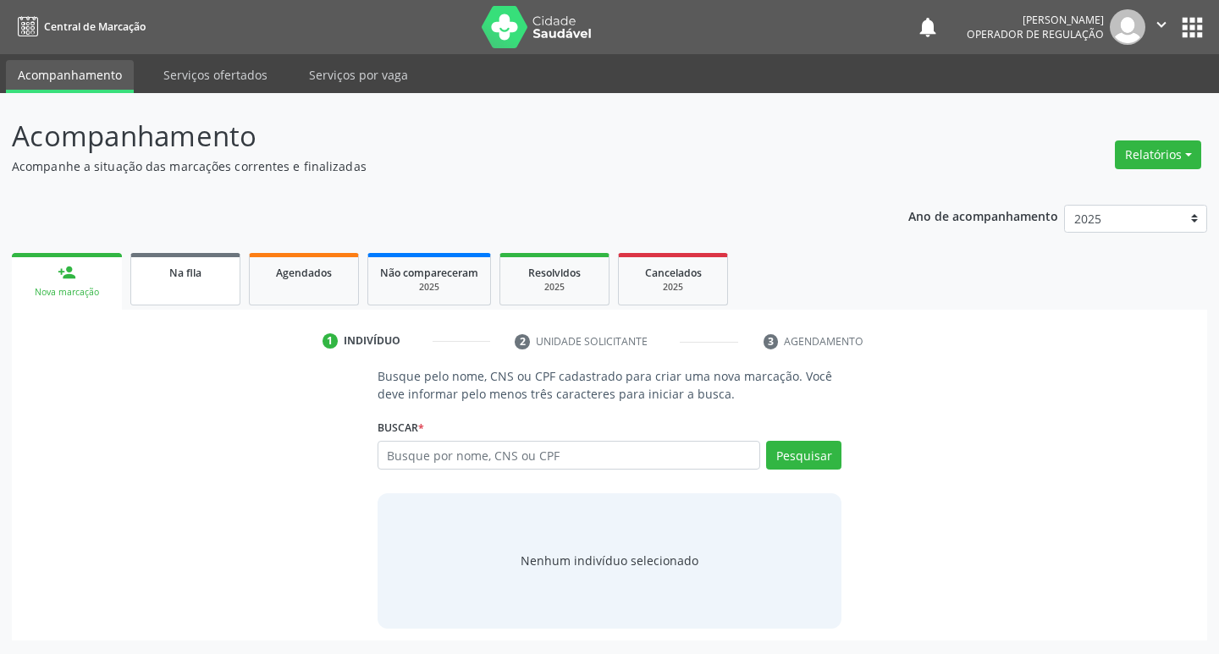
click at [230, 269] on link "Na fila" at bounding box center [185, 279] width 110 height 52
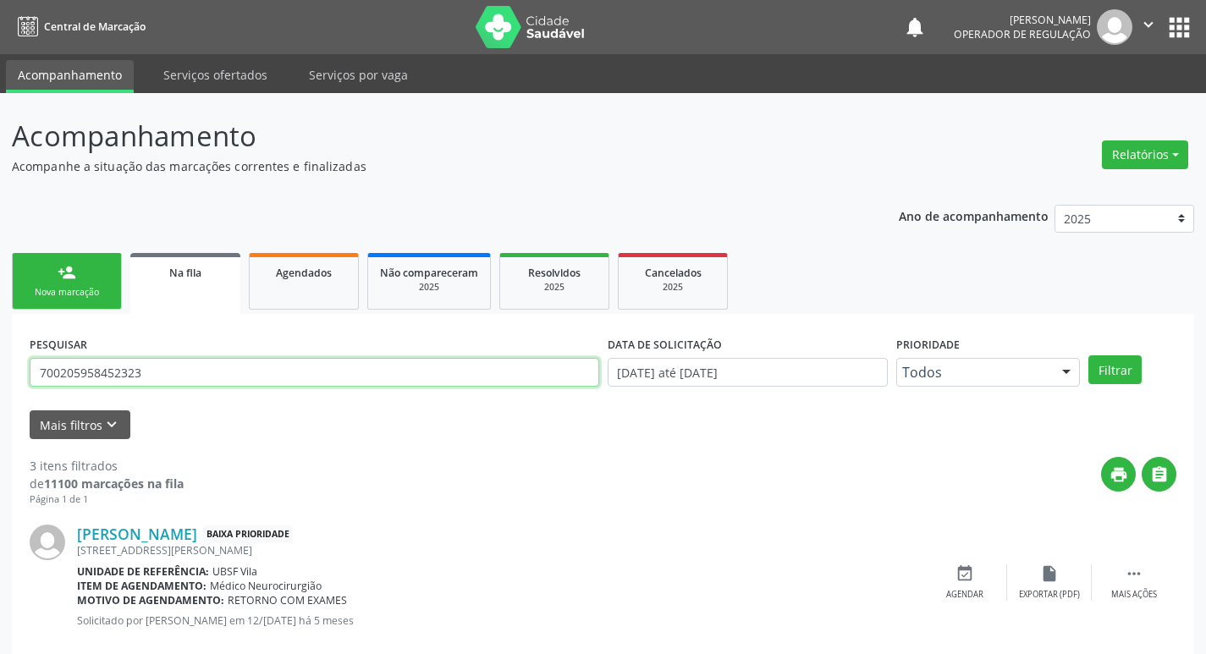
click at [234, 368] on input "700205958452323" at bounding box center [315, 372] width 570 height 29
type input "706807756478629"
click at [1088, 355] on button "Filtrar" at bounding box center [1114, 369] width 53 height 29
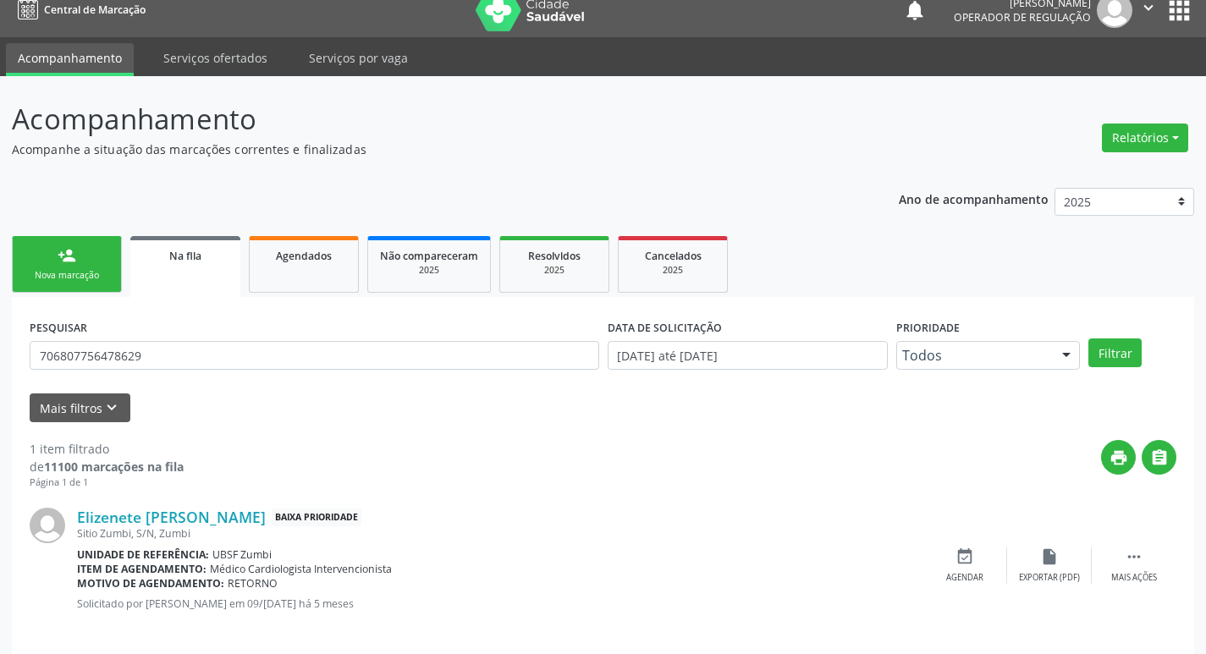
scroll to position [33, 0]
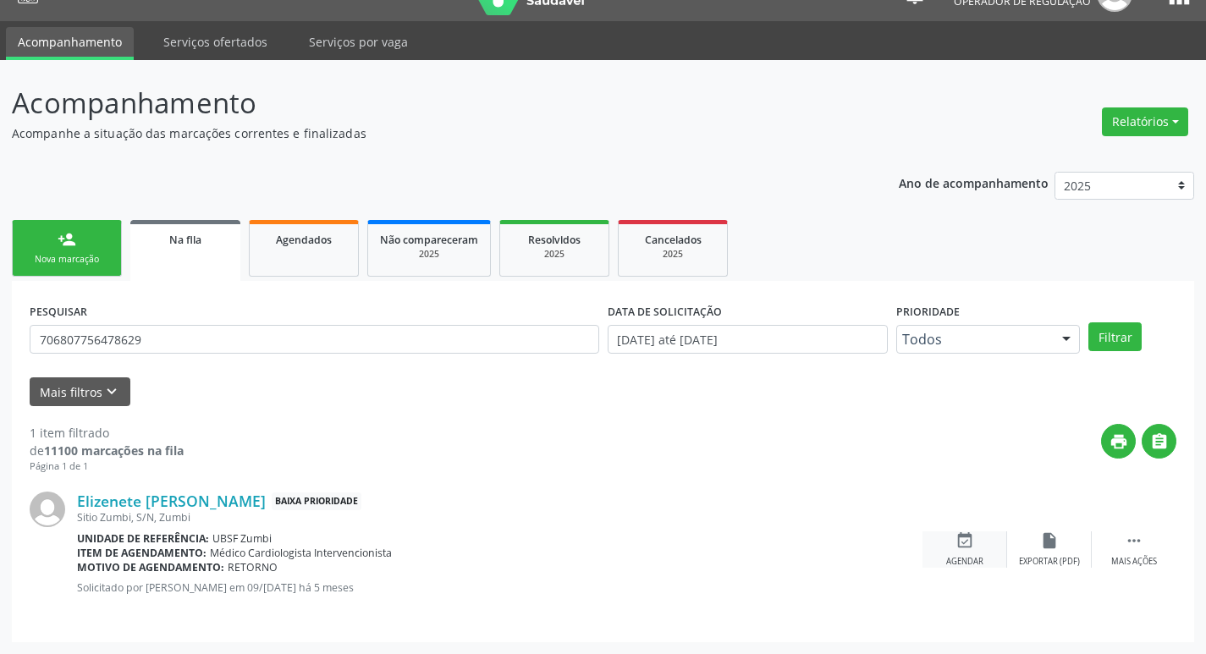
drag, startPoint x: 970, startPoint y: 546, endPoint x: 961, endPoint y: 549, distance: 9.1
click at [970, 547] on icon "event_available" at bounding box center [964, 540] width 19 height 19
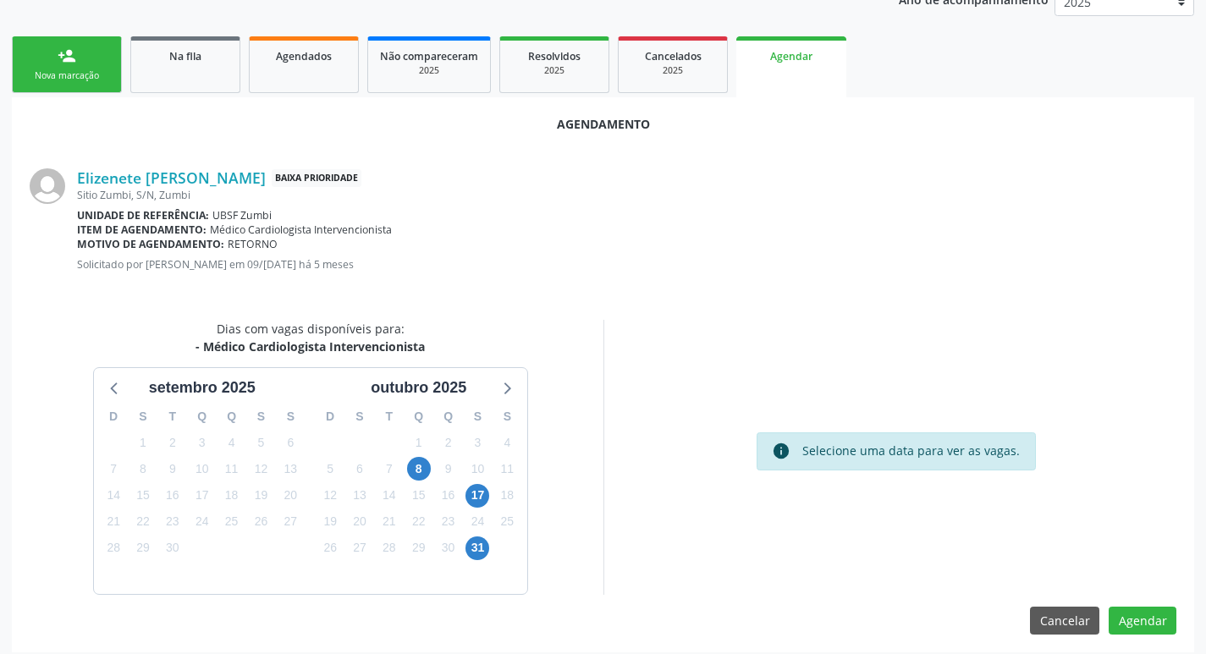
scroll to position [227, 0]
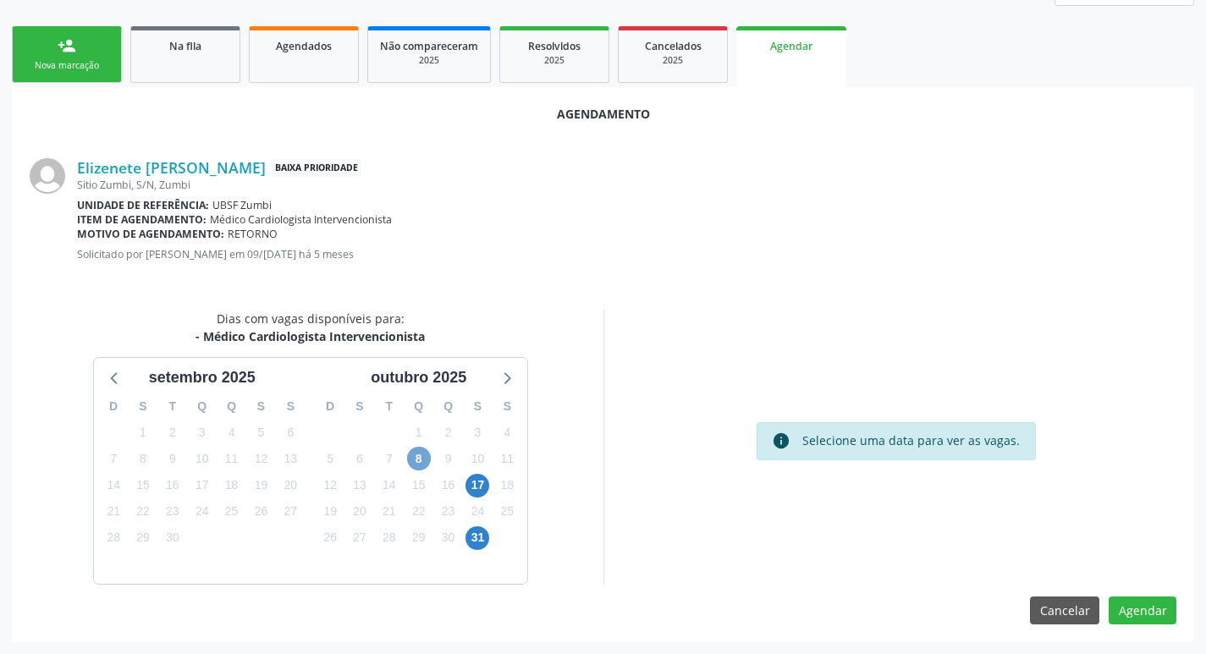
click at [414, 454] on span "8" at bounding box center [419, 459] width 24 height 24
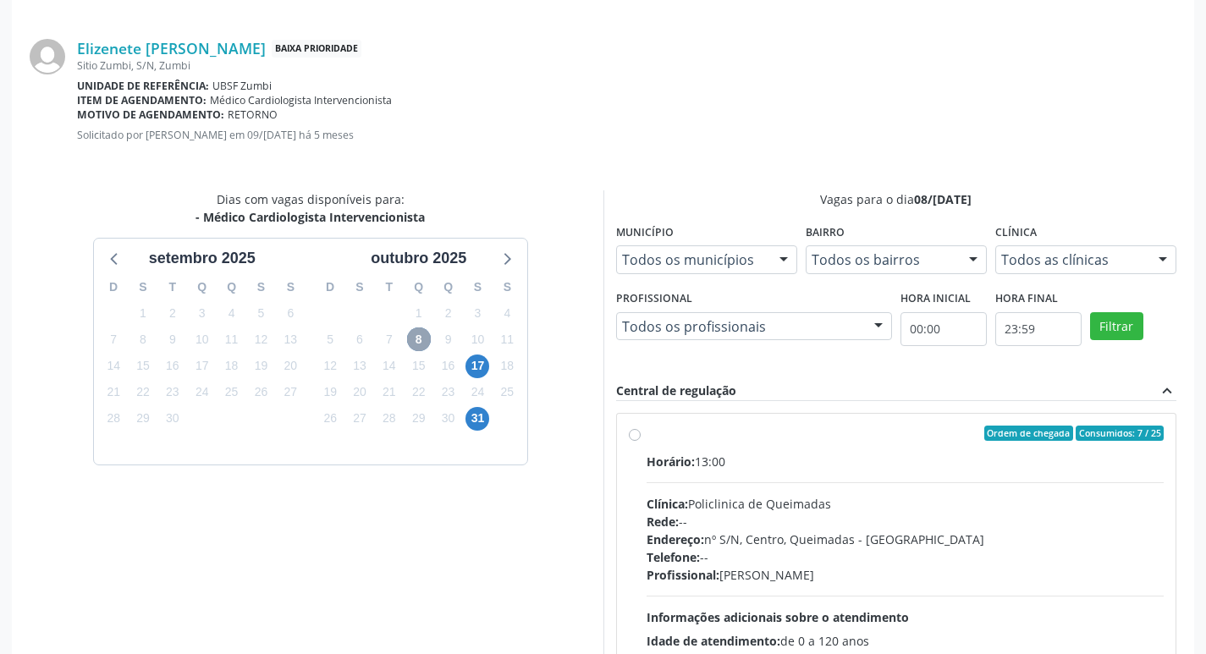
scroll to position [471, 0]
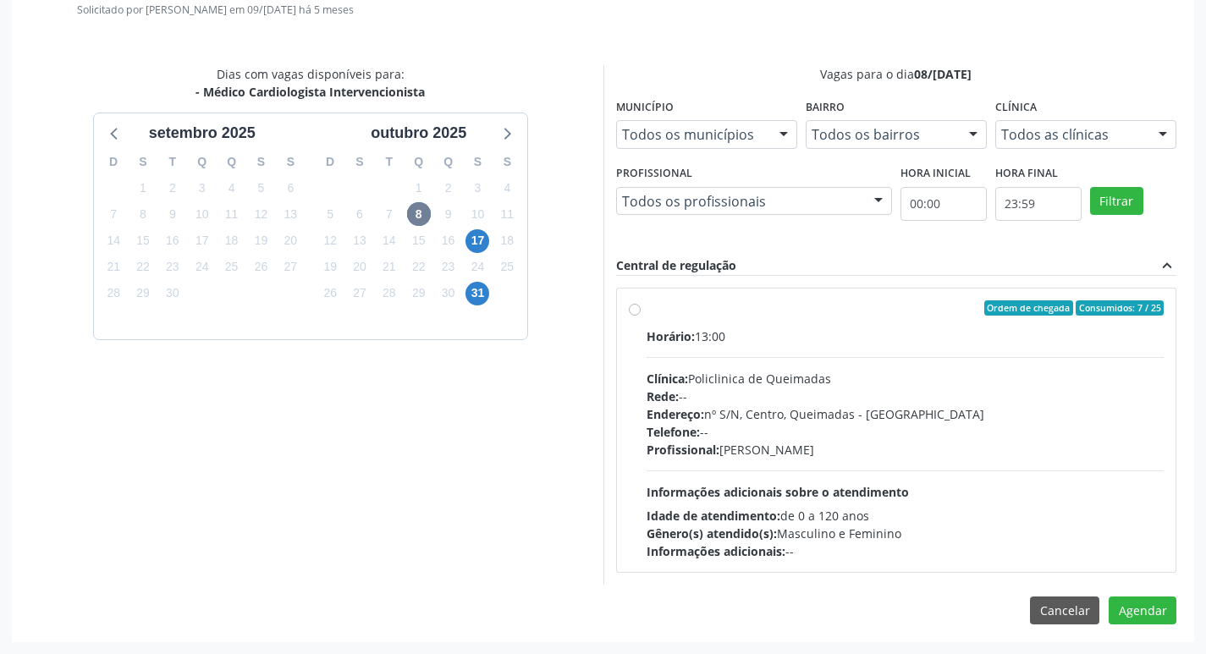
click at [971, 301] on div "Ordem de chegada Consumidos: 7 / 25" at bounding box center [906, 307] width 518 height 15
click at [641, 301] on input "Ordem de chegada Consumidos: 7 / 25 Horário: 13:00 Clínica: Policlinica de Quei…" at bounding box center [635, 307] width 12 height 15
radio input "true"
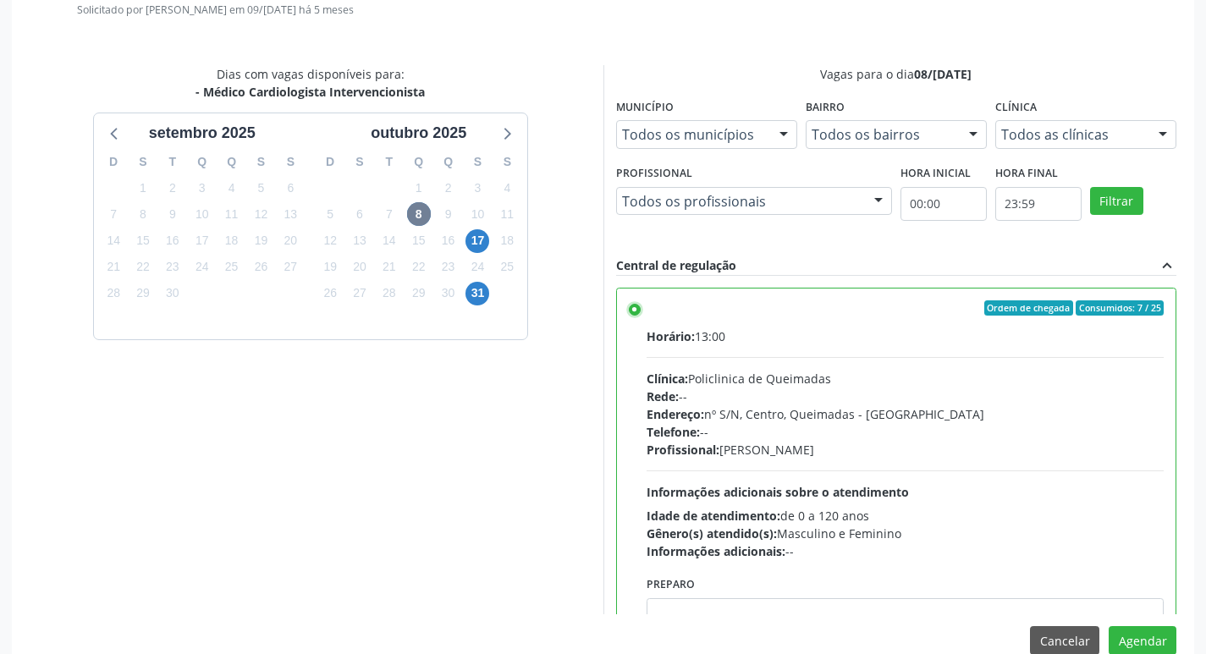
scroll to position [84, 0]
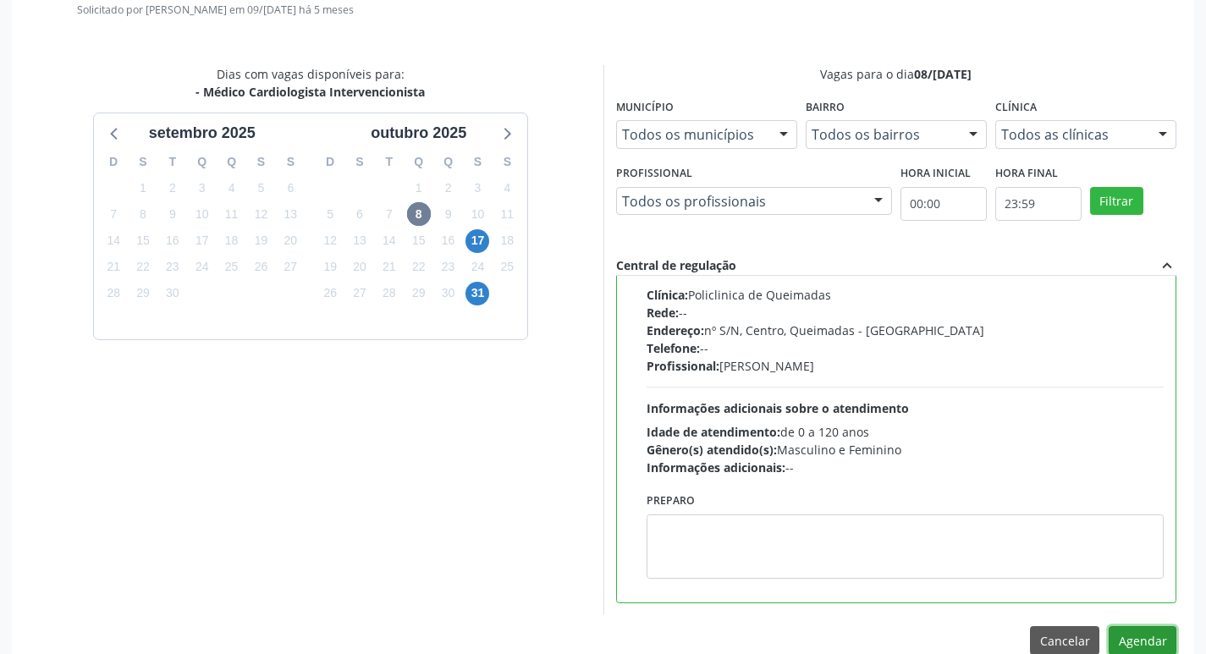
click at [1141, 650] on button "Agendar" at bounding box center [1143, 640] width 68 height 29
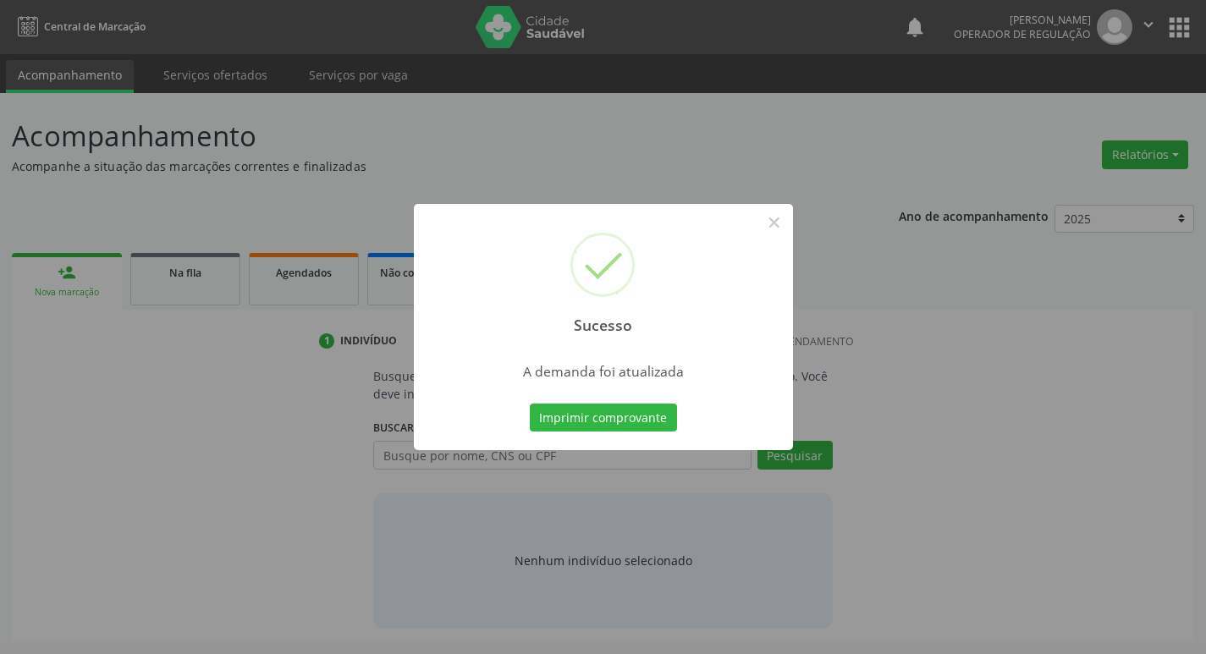
scroll to position [0, 0]
click at [581, 418] on button "Imprimir comprovante" at bounding box center [609, 418] width 147 height 29
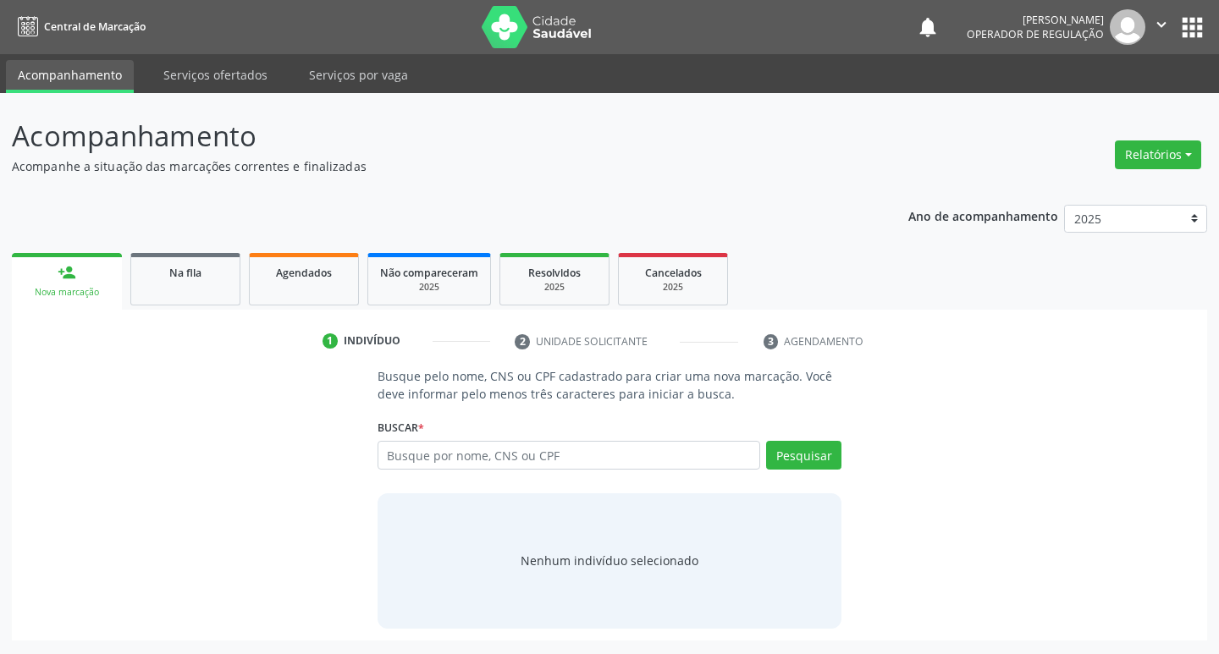
click at [209, 245] on div "Ano de acompanhamento 2025 2024 2023 2022 2021 person_add Nova marcação Na fila…" at bounding box center [609, 417] width 1195 height 448
click at [196, 279] on span "Na fila" at bounding box center [185, 273] width 32 height 14
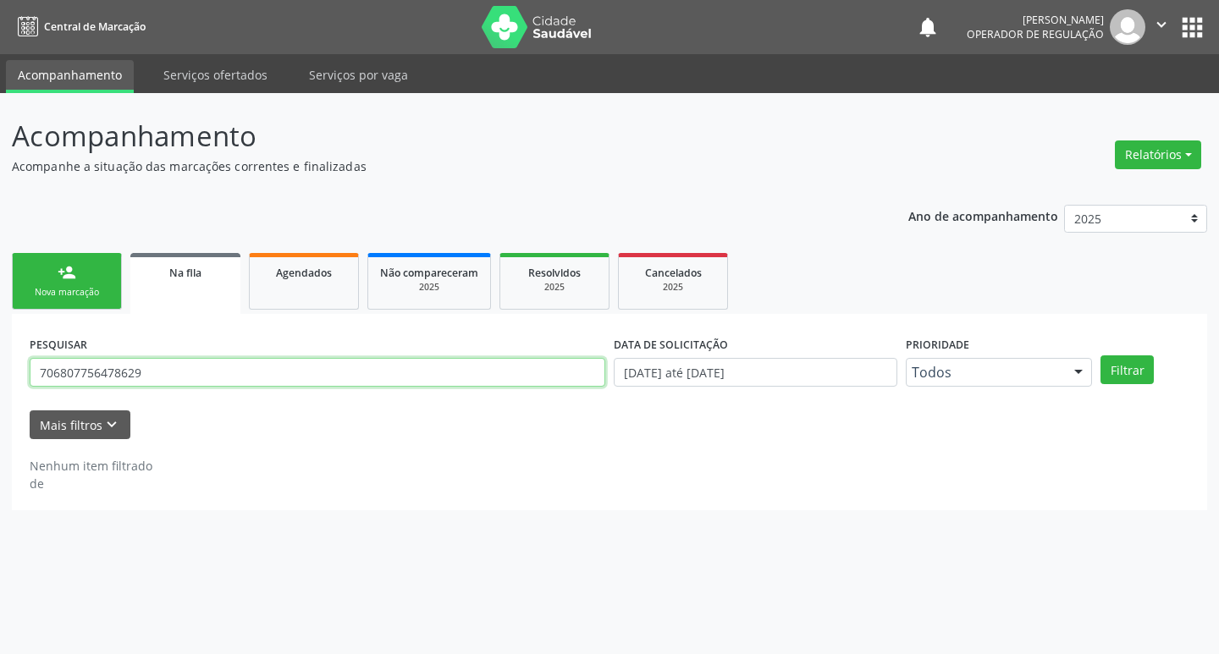
click at [212, 372] on input "706807756478629" at bounding box center [317, 372] width 575 height 29
type input "705006621553051"
click at [1100, 355] on button "Filtrar" at bounding box center [1126, 369] width 53 height 29
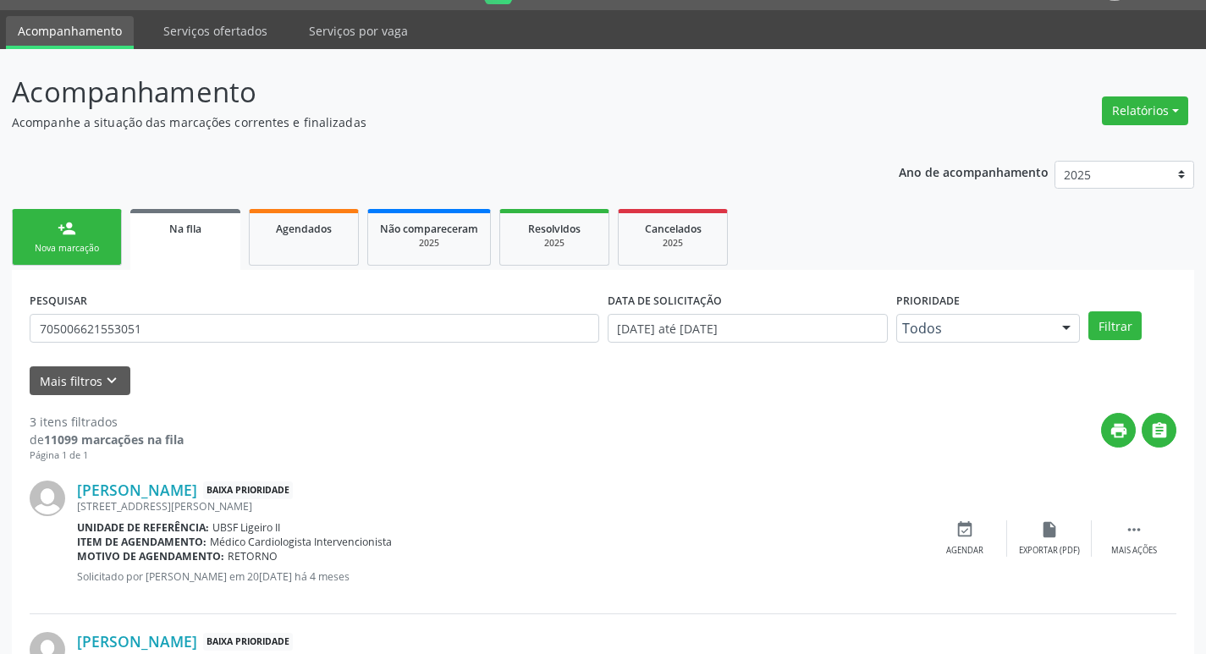
scroll to position [85, 0]
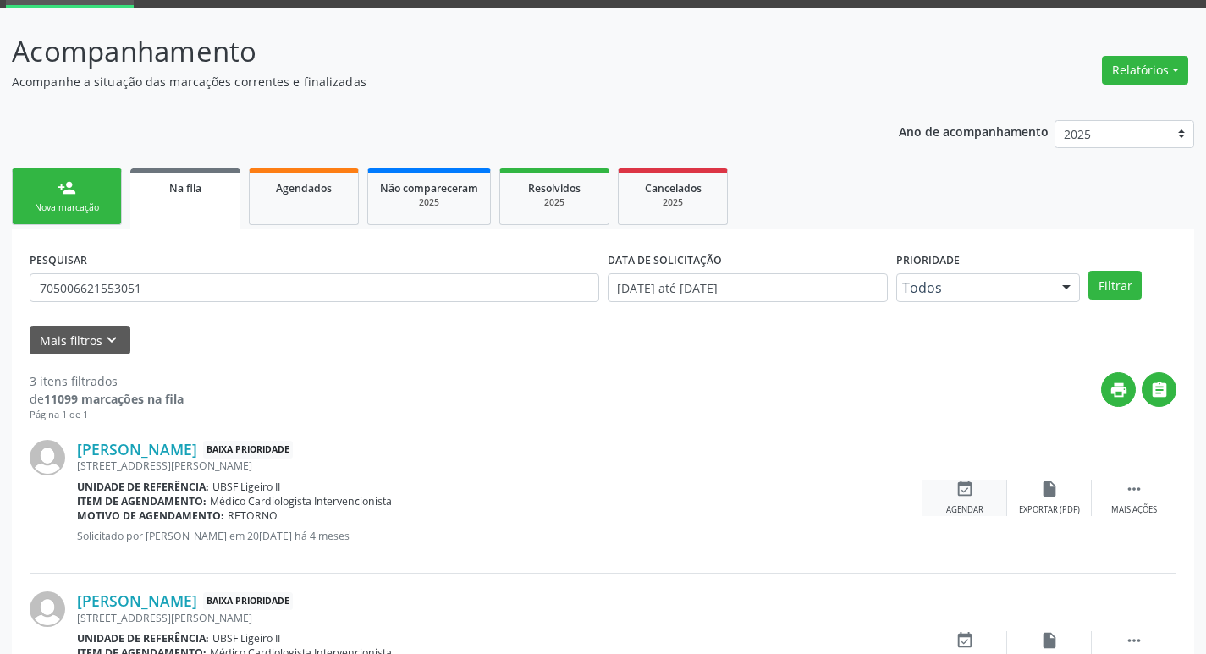
click at [966, 501] on div "event_available Agendar" at bounding box center [964, 498] width 85 height 36
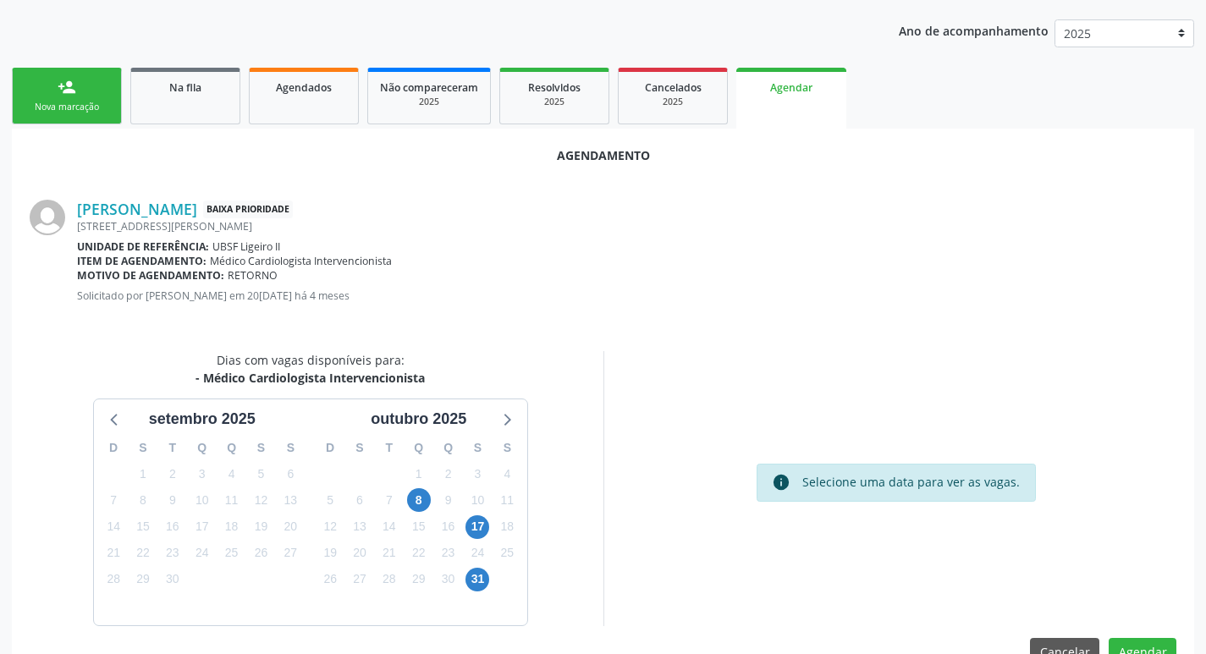
scroll to position [187, 0]
click at [426, 493] on span "8" at bounding box center [419, 499] width 24 height 24
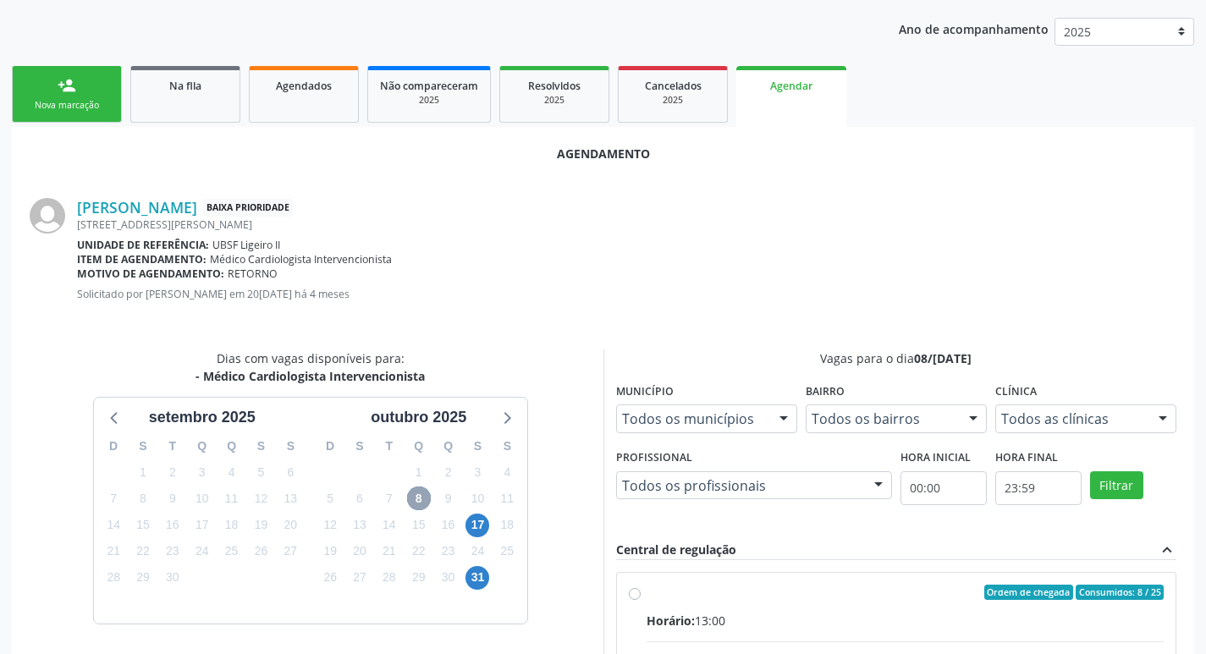
scroll to position [227, 0]
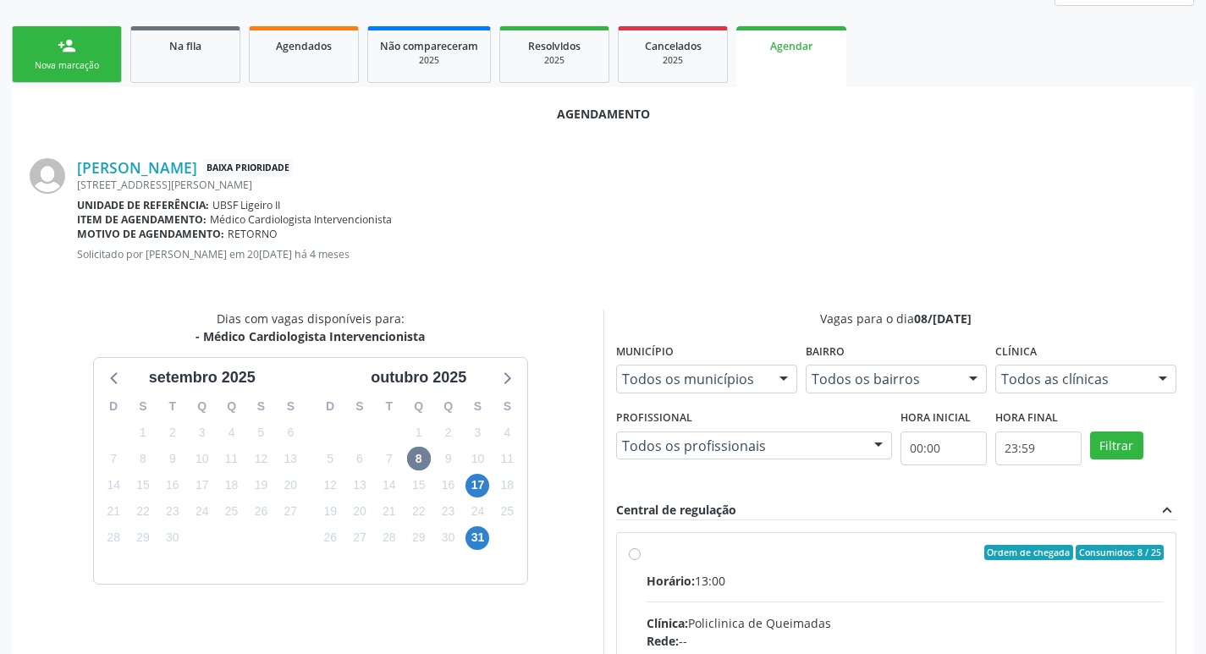
click at [938, 559] on div "Ordem de chegada Consumidos: 8 / 25" at bounding box center [906, 552] width 518 height 15
click at [641, 559] on input "Ordem de chegada Consumidos: 8 / 25 Horário: 13:00 Clínica: Policlinica de Quei…" at bounding box center [635, 552] width 12 height 15
radio input "true"
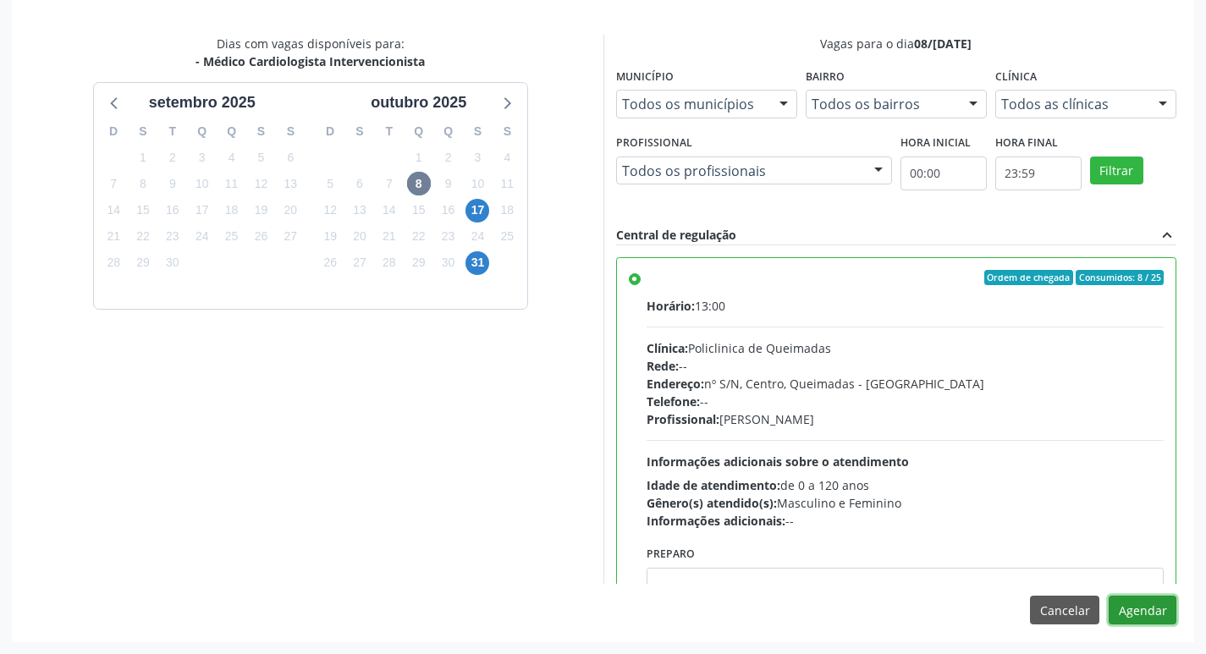
click at [1138, 613] on button "Agendar" at bounding box center [1143, 610] width 68 height 29
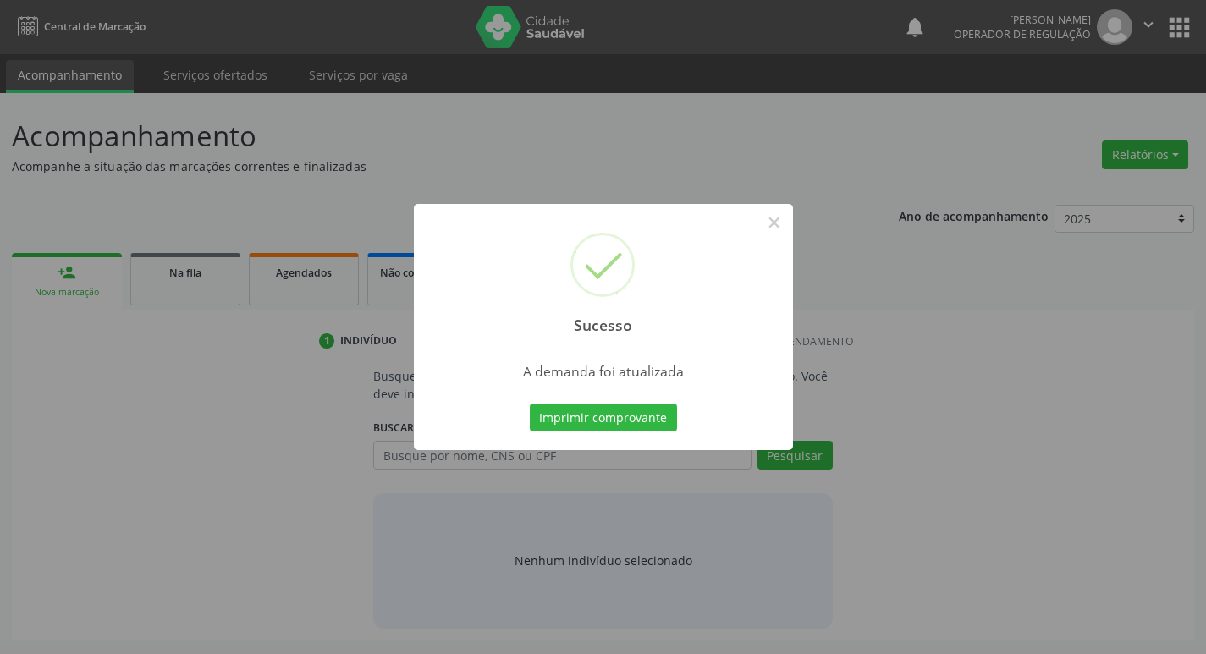
scroll to position [0, 0]
click at [649, 412] on button "Imprimir comprovante" at bounding box center [609, 418] width 147 height 29
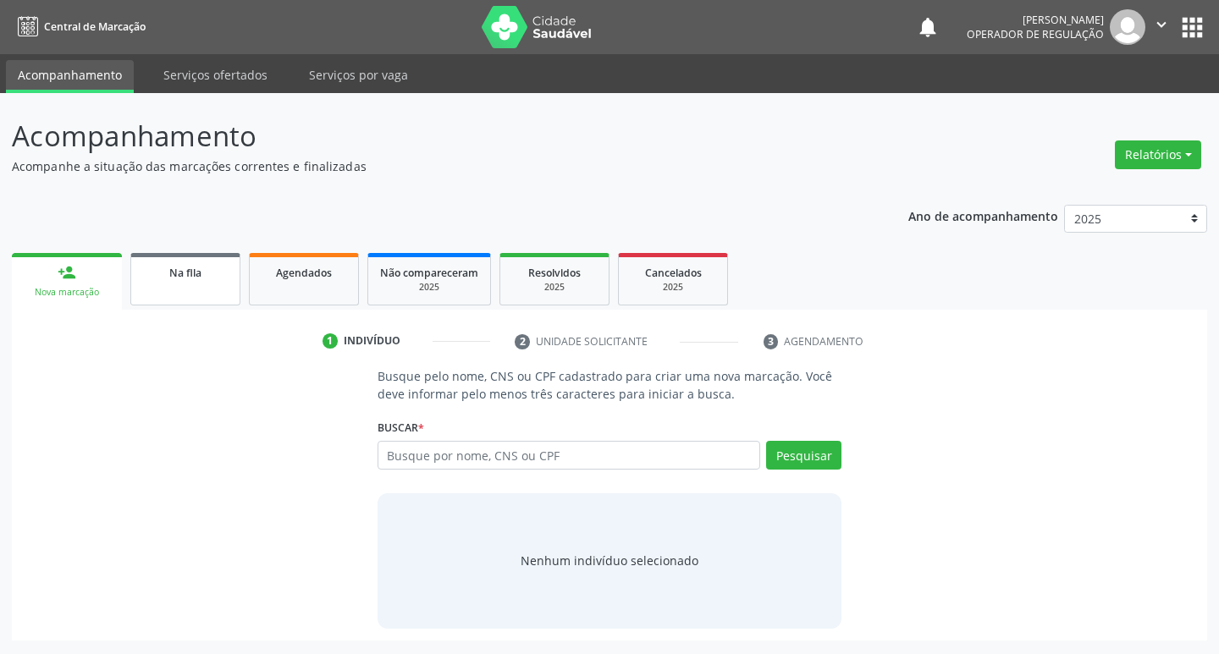
click at [206, 291] on link "Na fila" at bounding box center [185, 279] width 110 height 52
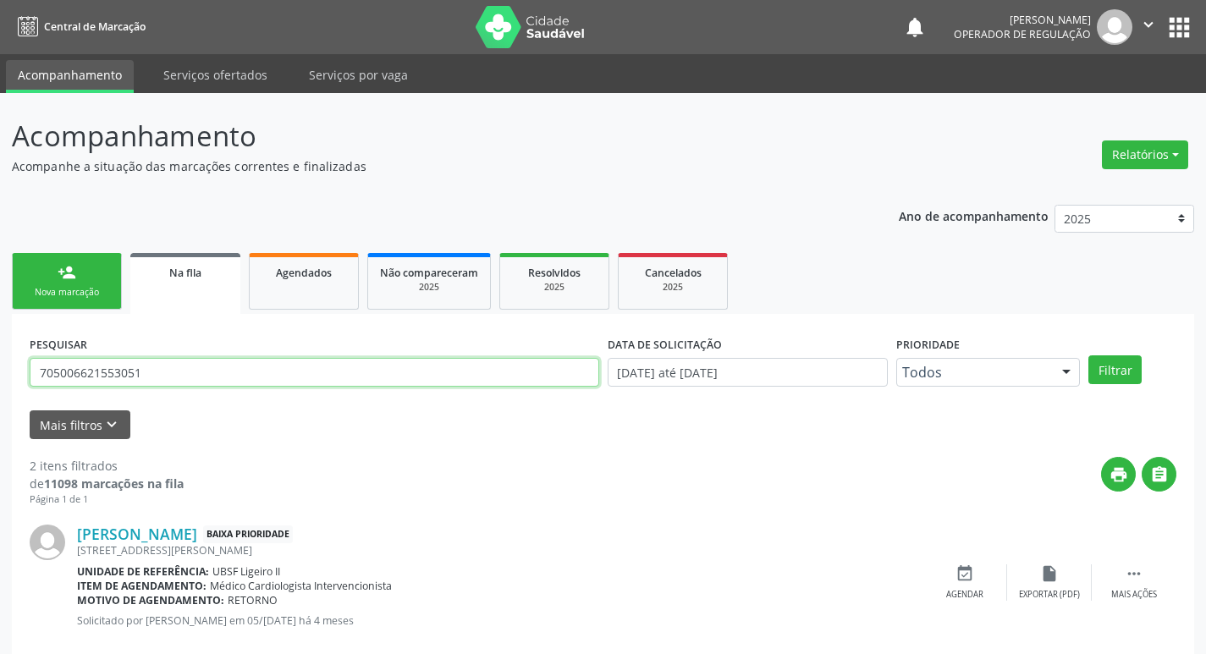
click at [318, 377] on input "705006621553051" at bounding box center [315, 372] width 570 height 29
click at [319, 377] on input "705006621553051" at bounding box center [315, 372] width 570 height 29
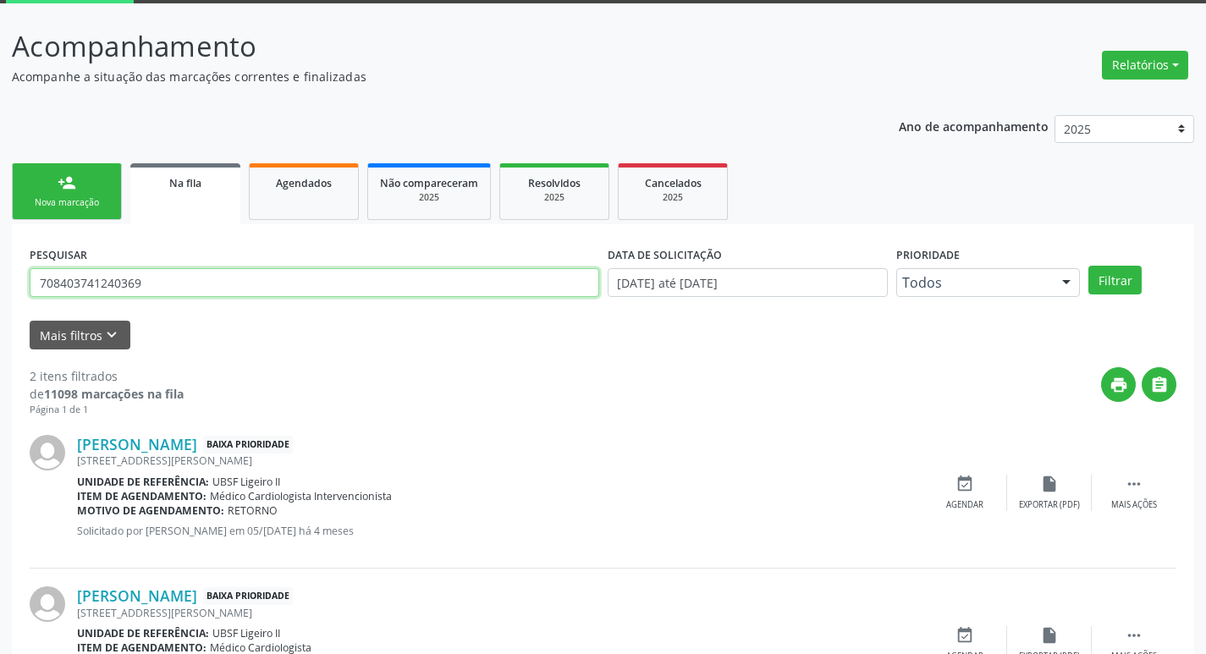
scroll to position [184, 0]
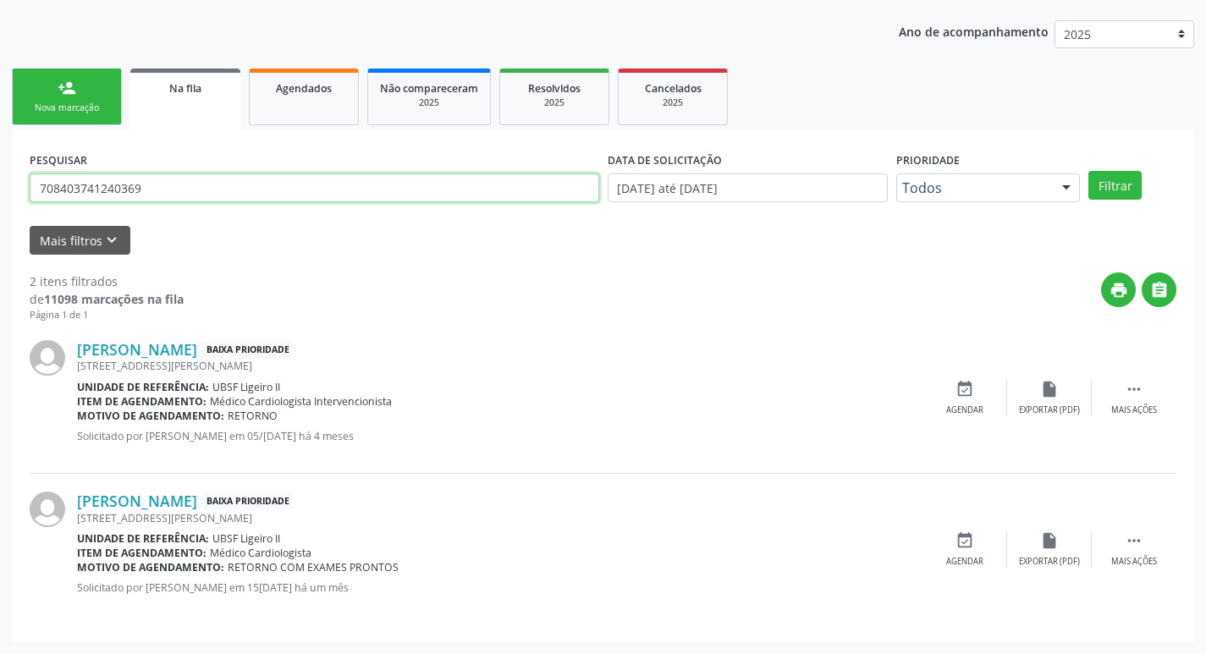
type input "708403741240369"
click at [1088, 171] on button "Filtrar" at bounding box center [1114, 185] width 53 height 29
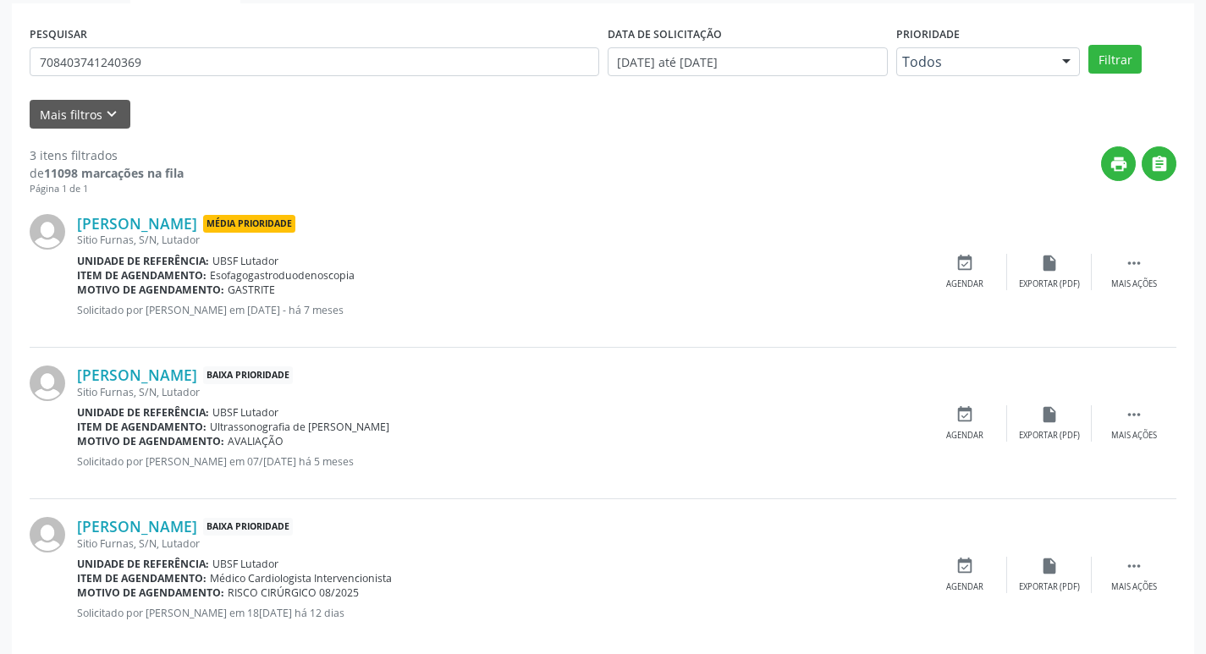
scroll to position [337, 0]
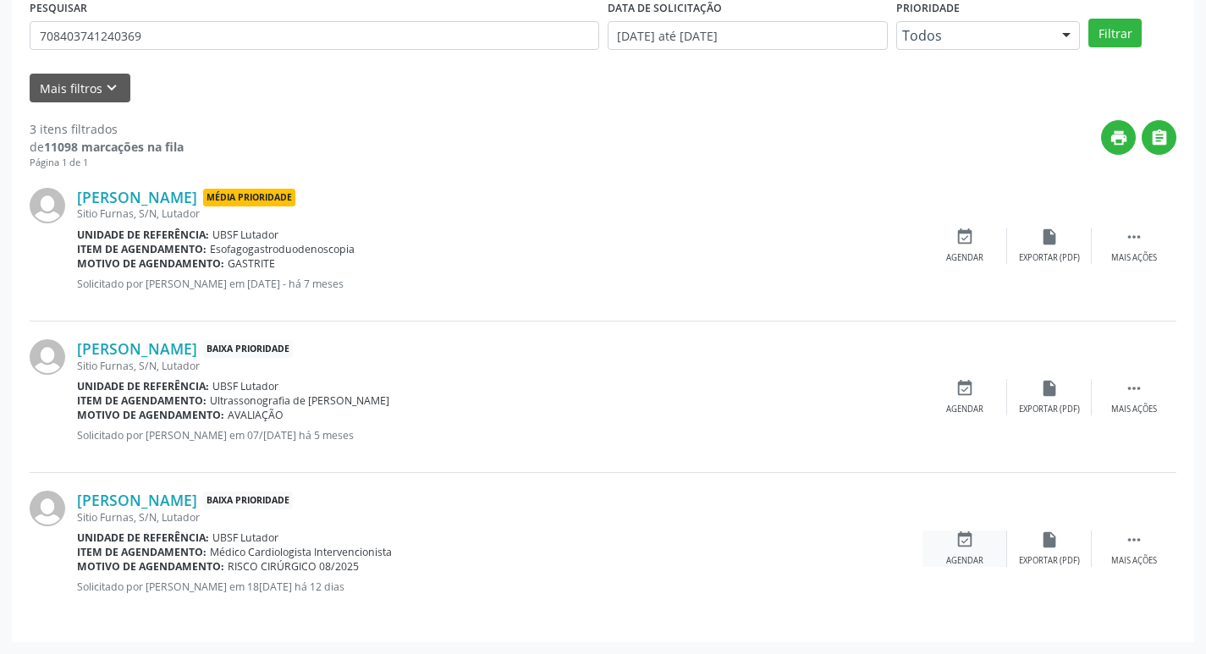
click at [955, 546] on icon "event_available" at bounding box center [964, 540] width 19 height 19
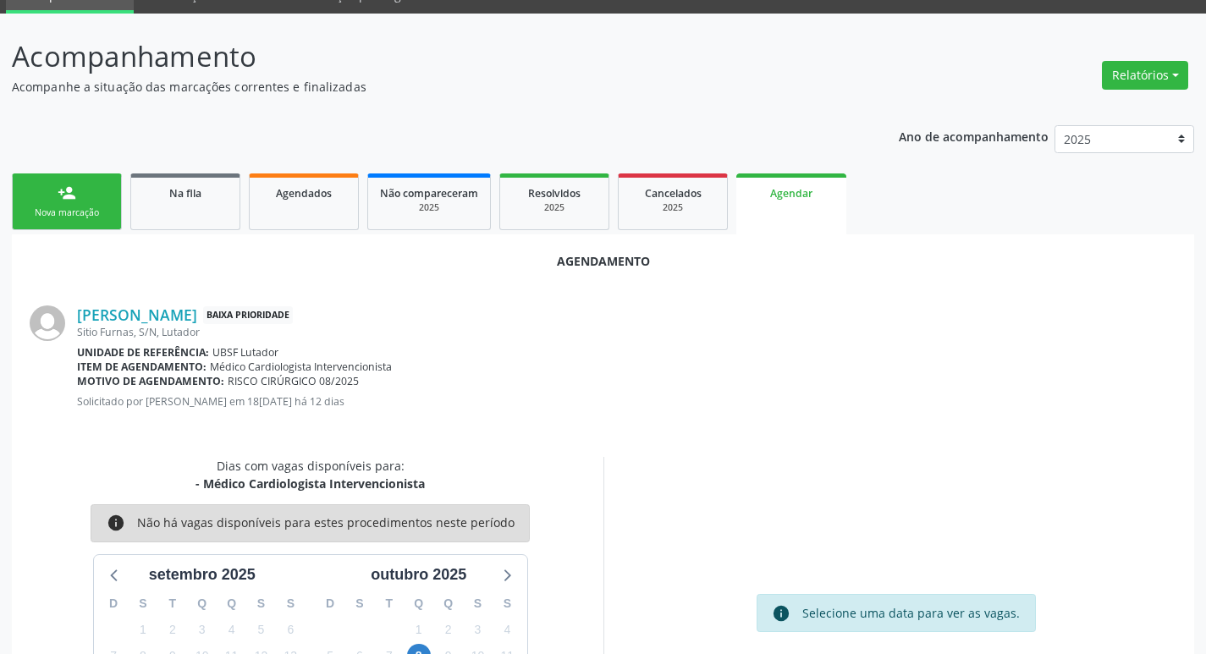
scroll to position [187, 0]
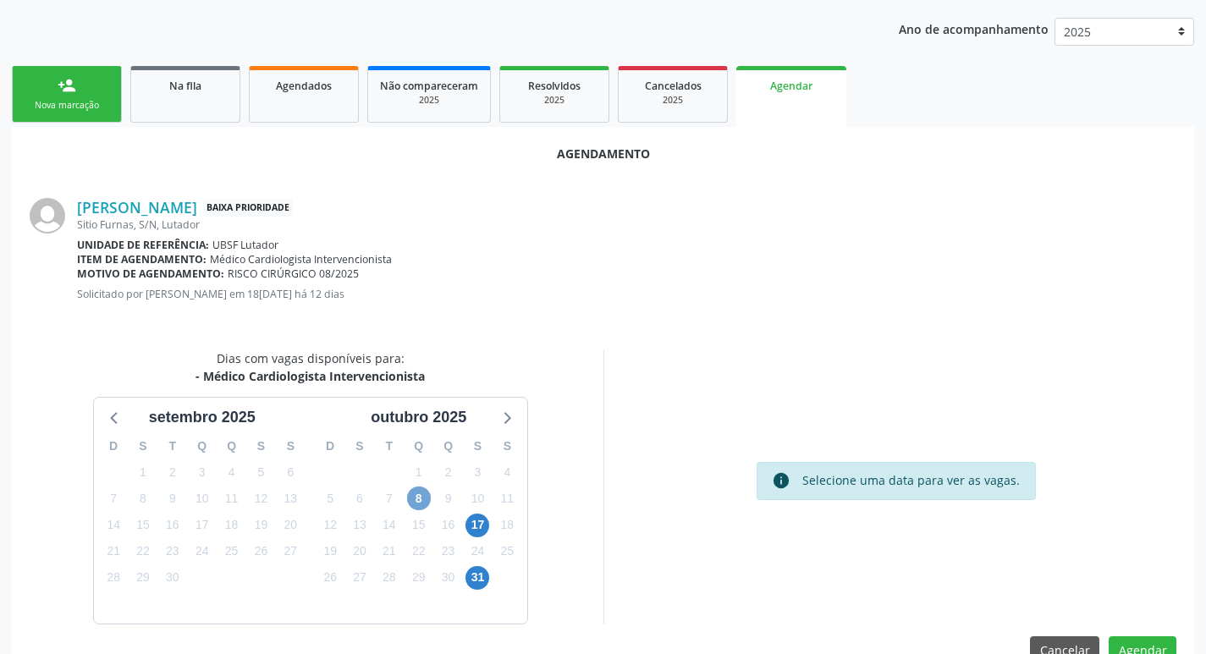
click at [426, 494] on span "8" at bounding box center [419, 499] width 24 height 24
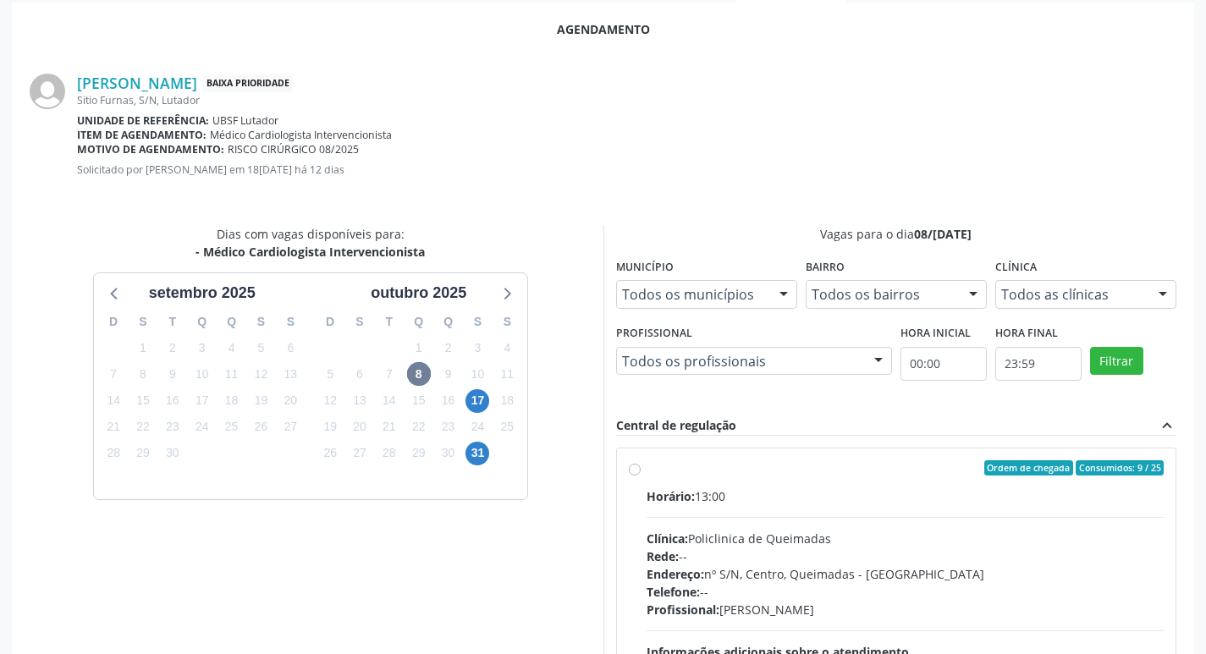
click at [809, 478] on label "Ordem de chegada Consumidos: 9 / 25 Horário: 13:00 Clínica: Policlinica de Quei…" at bounding box center [906, 590] width 518 height 260
click at [641, 476] on input "Ordem de chegada Consumidos: 9 / 25 Horário: 13:00 Clínica: Policlinica de Quei…" at bounding box center [635, 467] width 12 height 15
radio input "true"
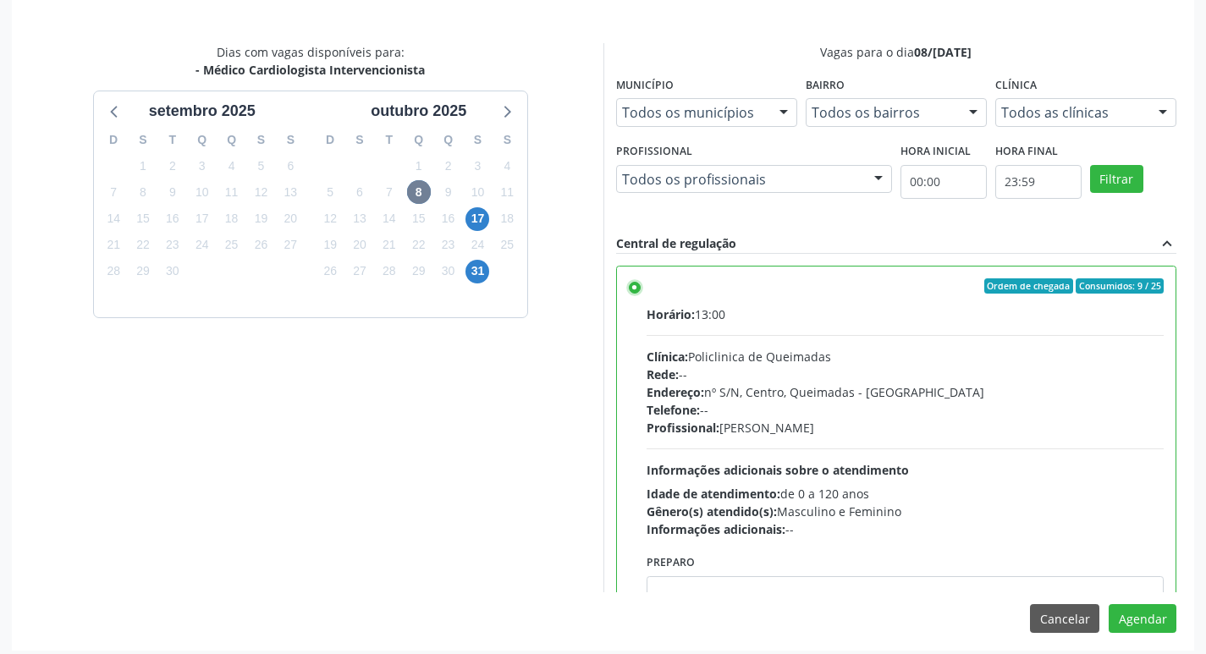
scroll to position [502, 0]
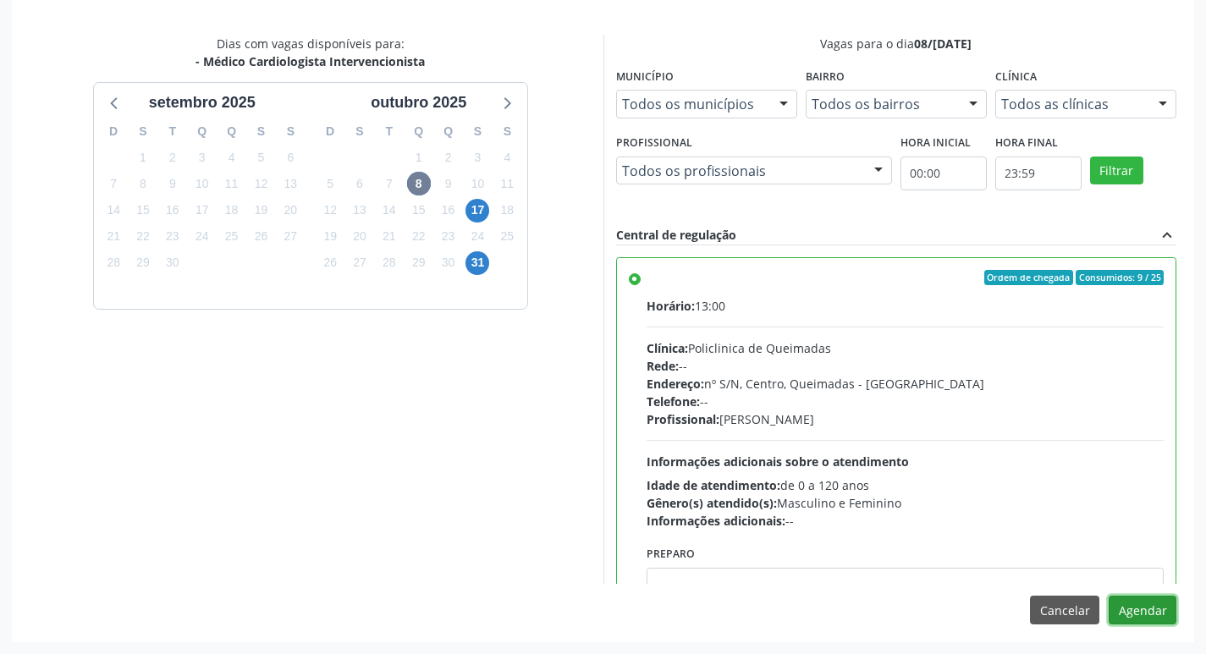
click at [1142, 604] on button "Agendar" at bounding box center [1143, 610] width 68 height 29
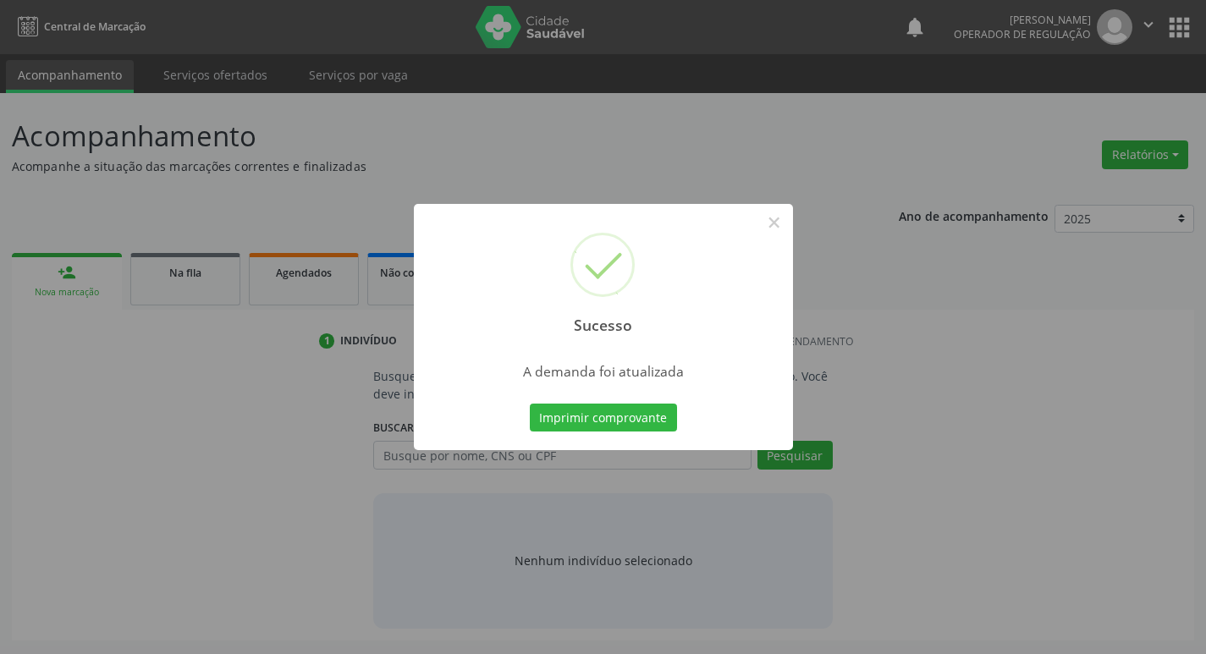
scroll to position [0, 0]
click at [577, 420] on button "Imprimir comprovante" at bounding box center [609, 418] width 147 height 29
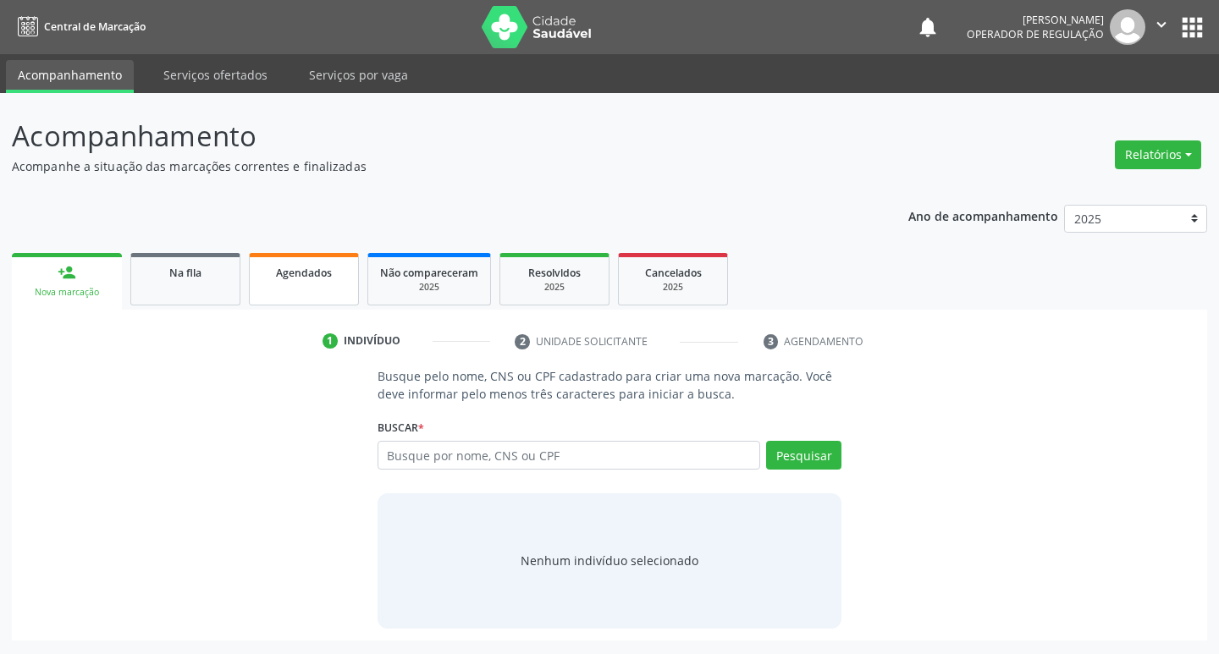
click at [330, 271] on span "Agendados" at bounding box center [304, 273] width 56 height 14
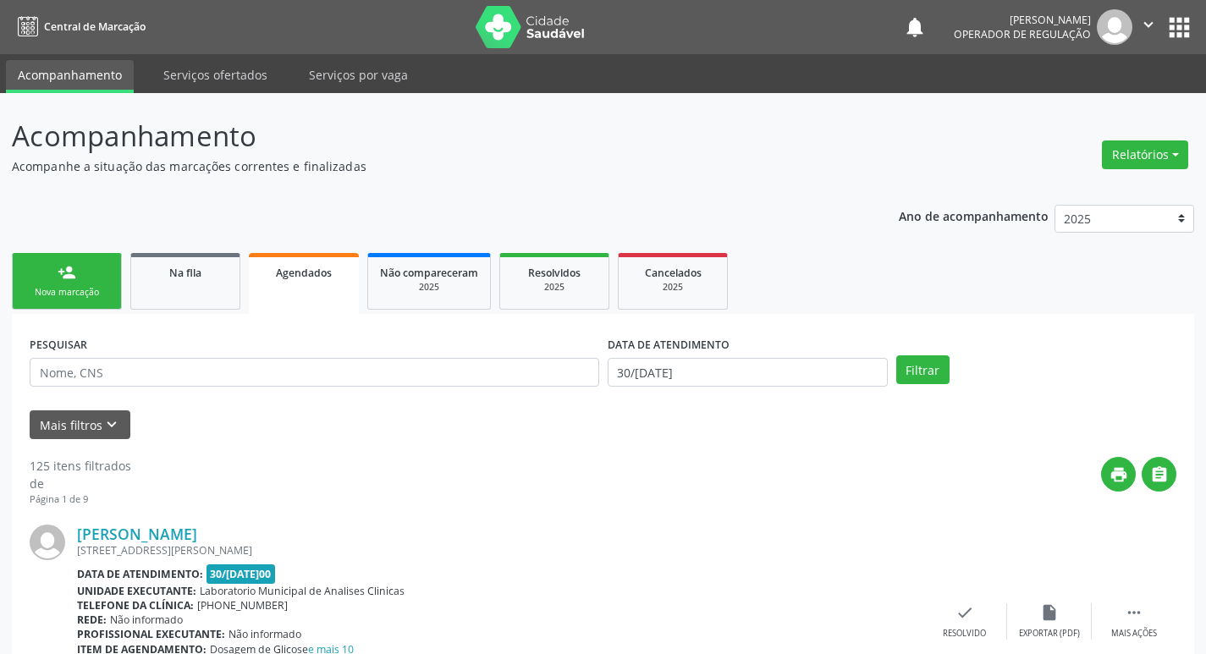
click at [268, 356] on div "PESQUISAR" at bounding box center [314, 365] width 578 height 66
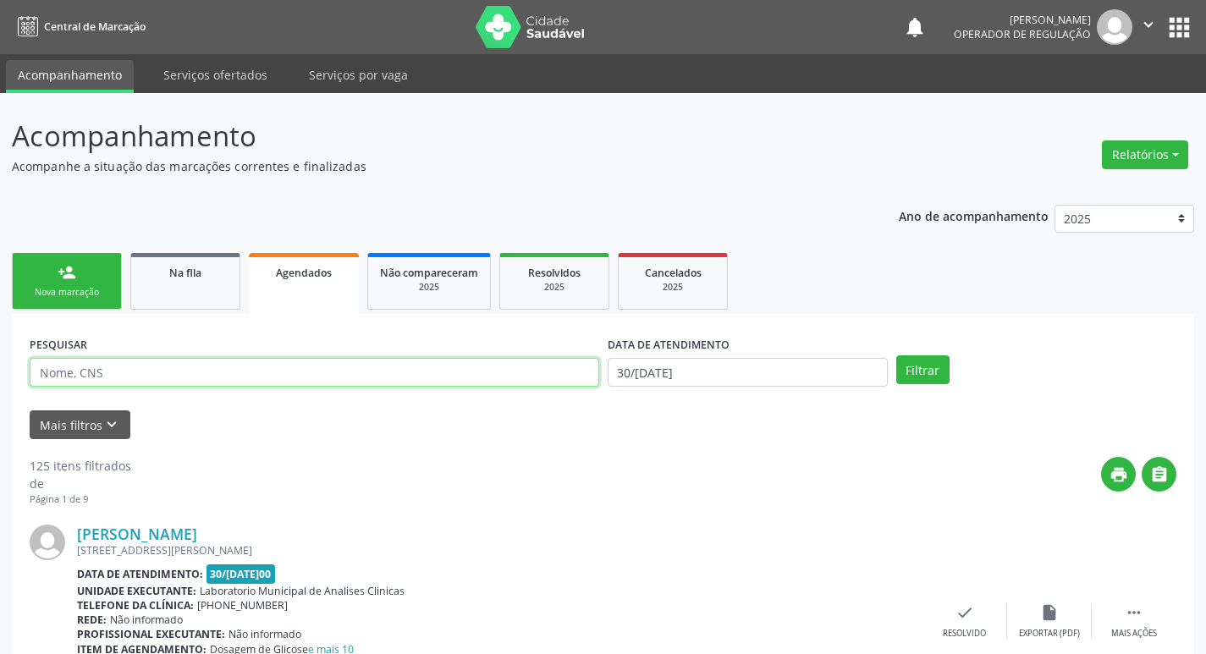
click at [272, 371] on input "text" at bounding box center [315, 372] width 570 height 29
type input "706008881823245"
click at [896, 355] on button "Filtrar" at bounding box center [922, 369] width 53 height 29
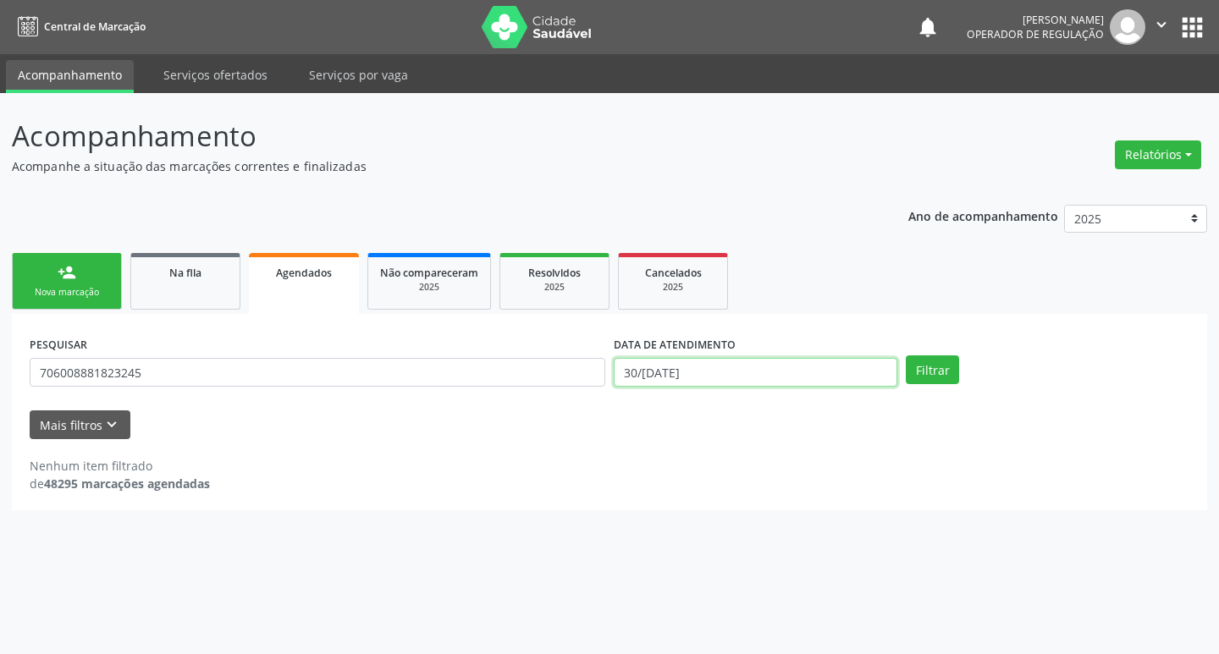
click at [800, 372] on input "[DATE]" at bounding box center [755, 372] width 283 height 29
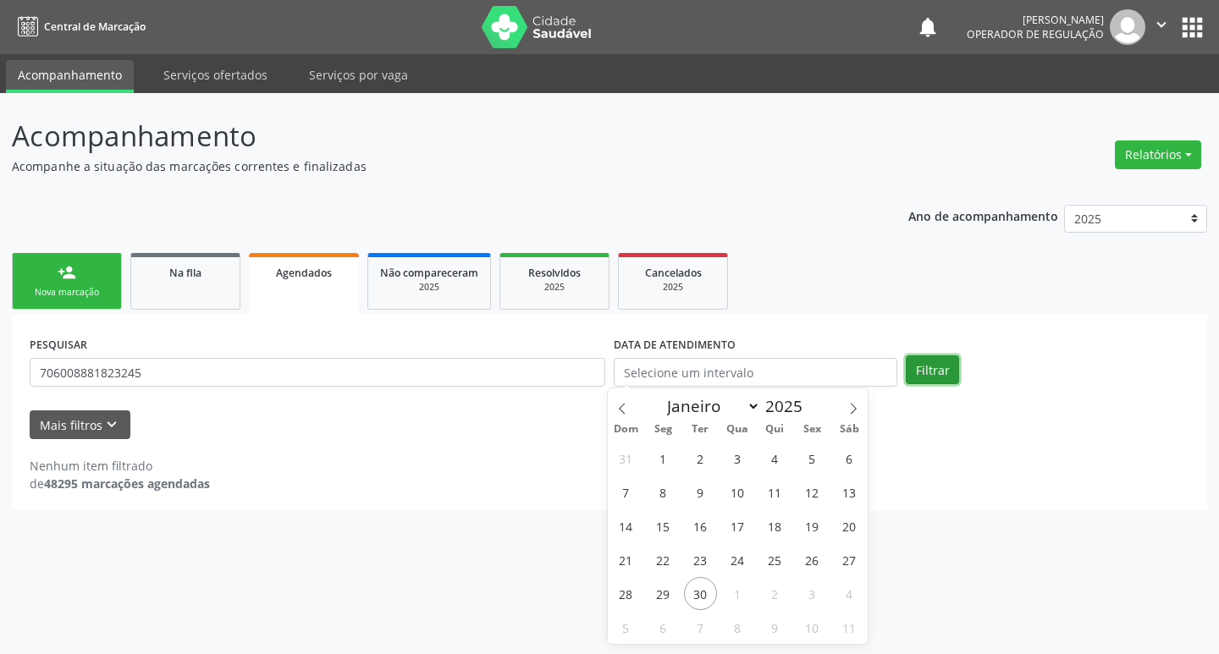
click at [953, 357] on button "Filtrar" at bounding box center [931, 369] width 53 height 29
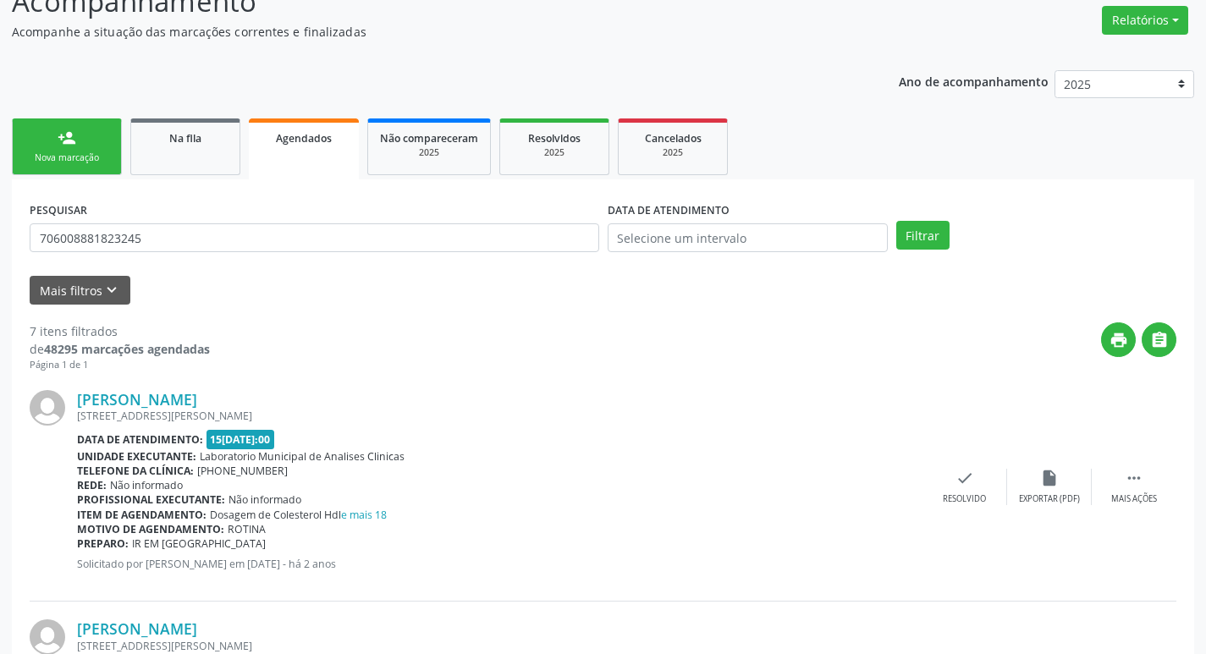
scroll to position [134, 0]
click at [50, 145] on link "person_add Nova marcação" at bounding box center [67, 147] width 110 height 57
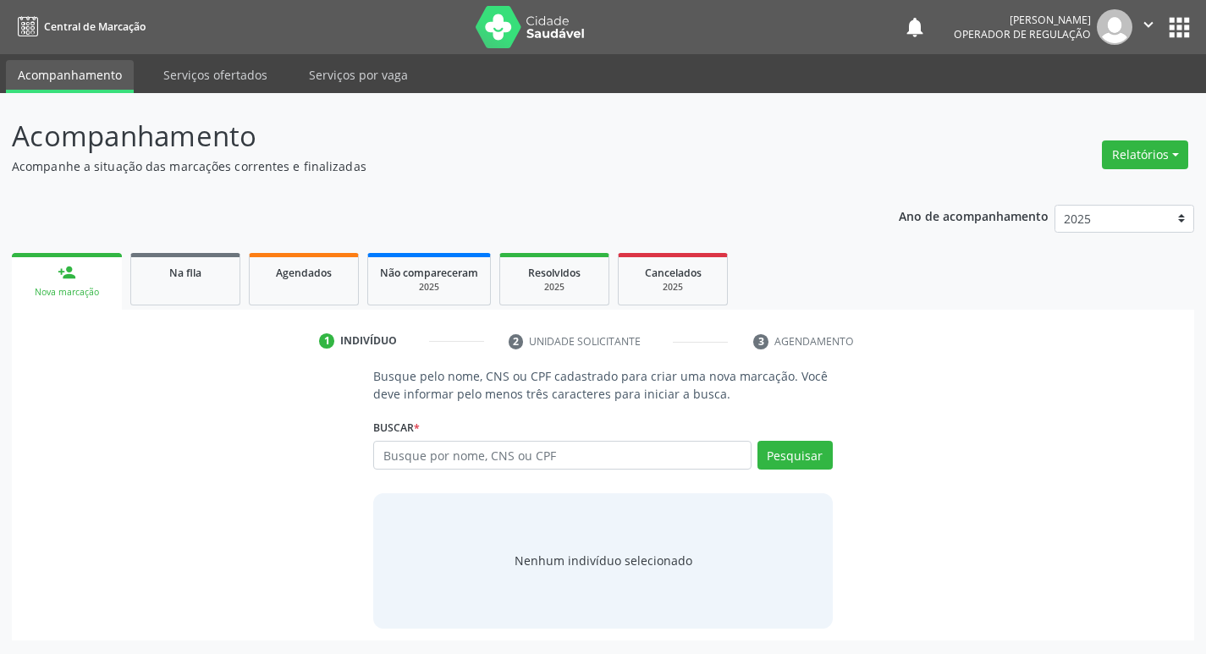
scroll to position [0, 0]
click at [200, 284] on link "Na fila" at bounding box center [185, 279] width 110 height 52
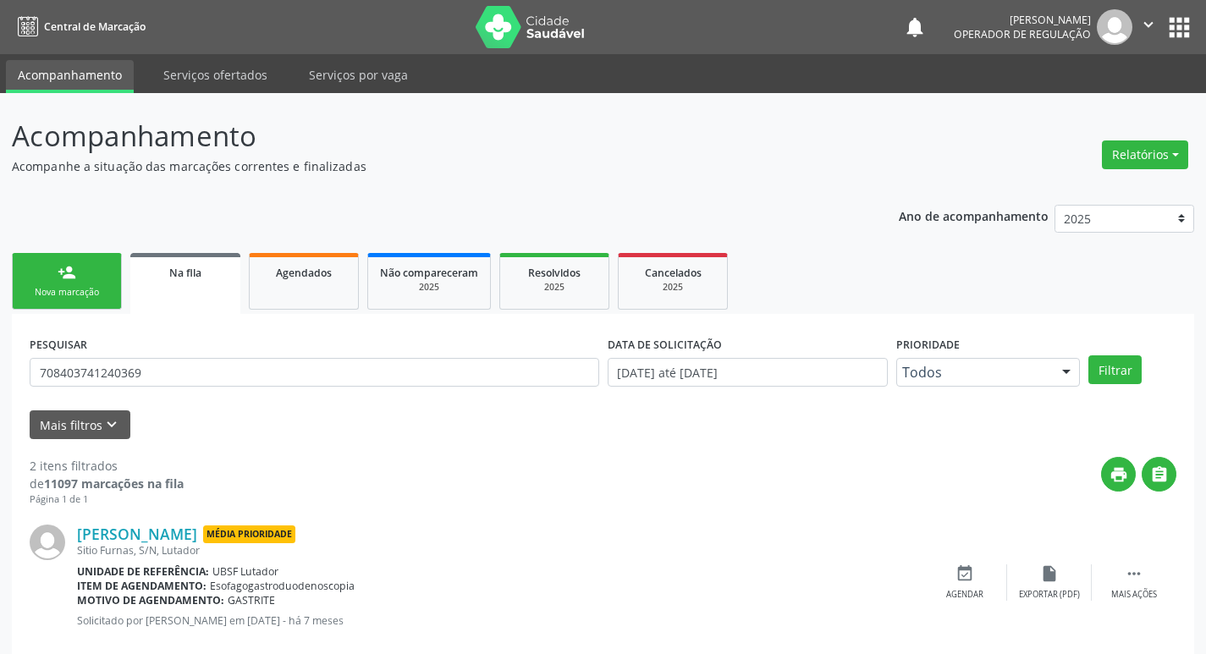
click at [95, 274] on link "person_add Nova marcação" at bounding box center [67, 281] width 110 height 57
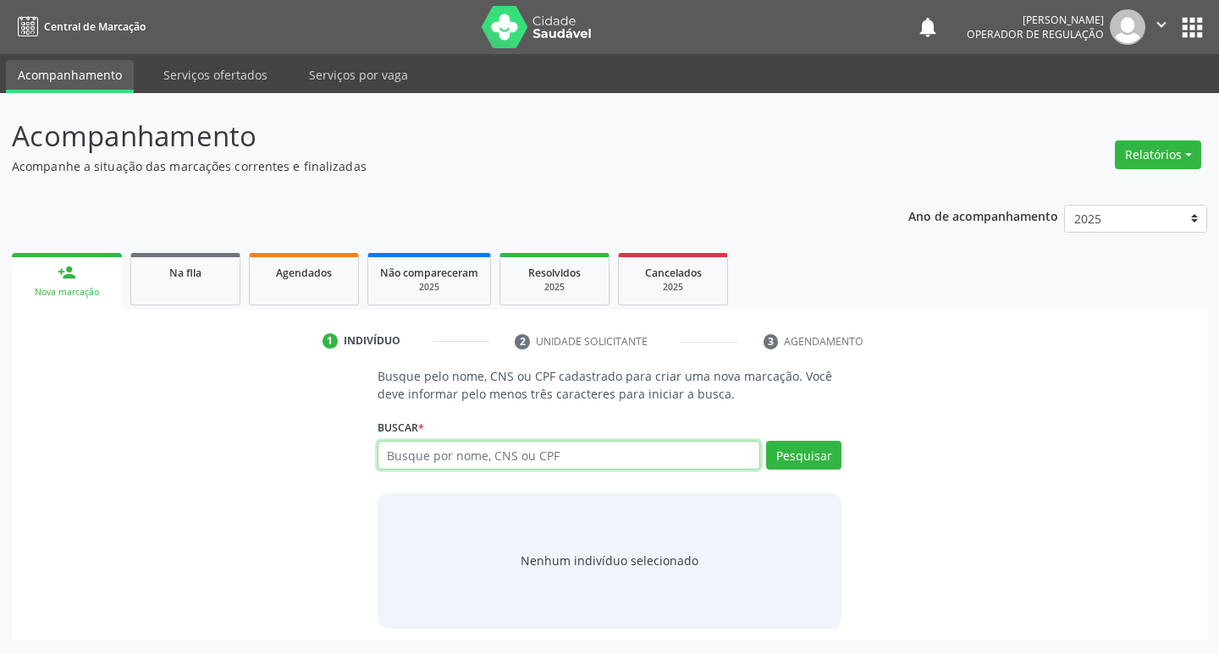
click at [457, 453] on input "text" at bounding box center [568, 455] width 383 height 29
type input "700000319283903"
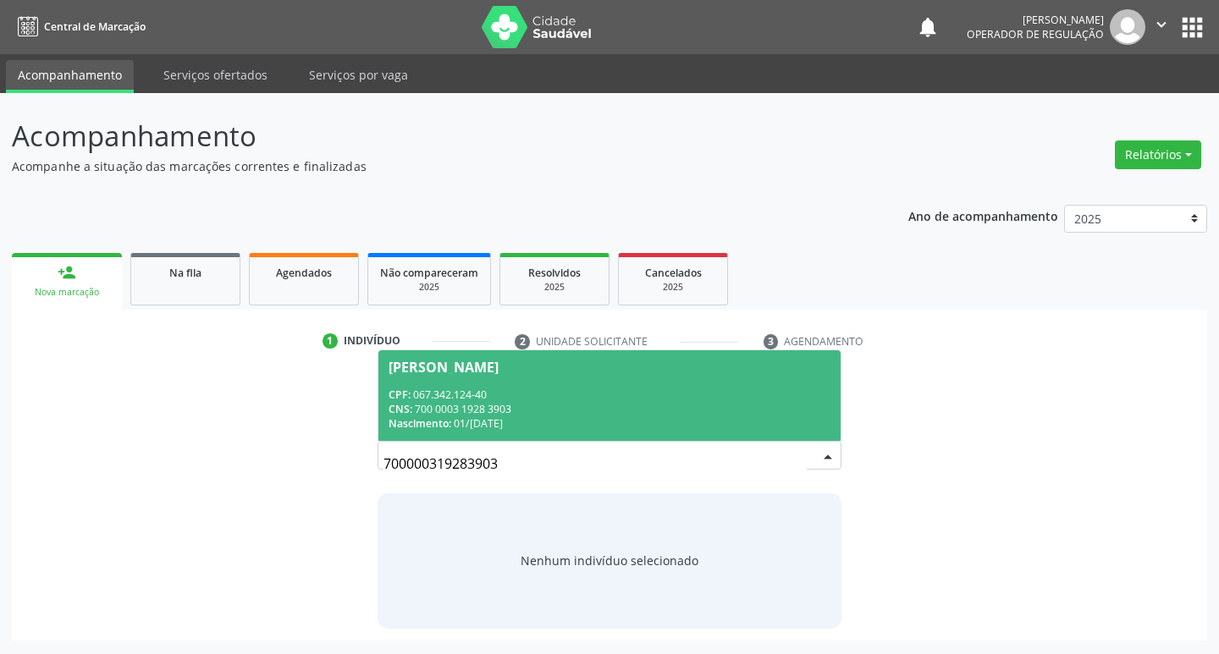
click at [767, 393] on div "CPF: 067.342.124-40" at bounding box center [609, 395] width 443 height 14
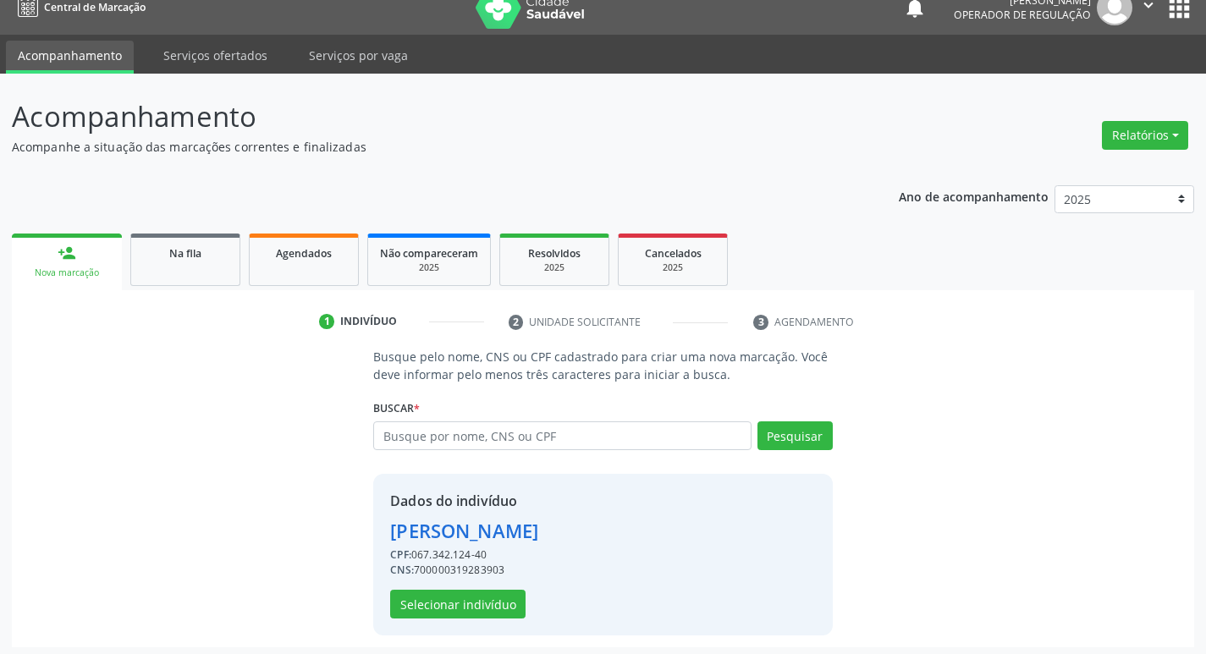
scroll to position [25, 0]
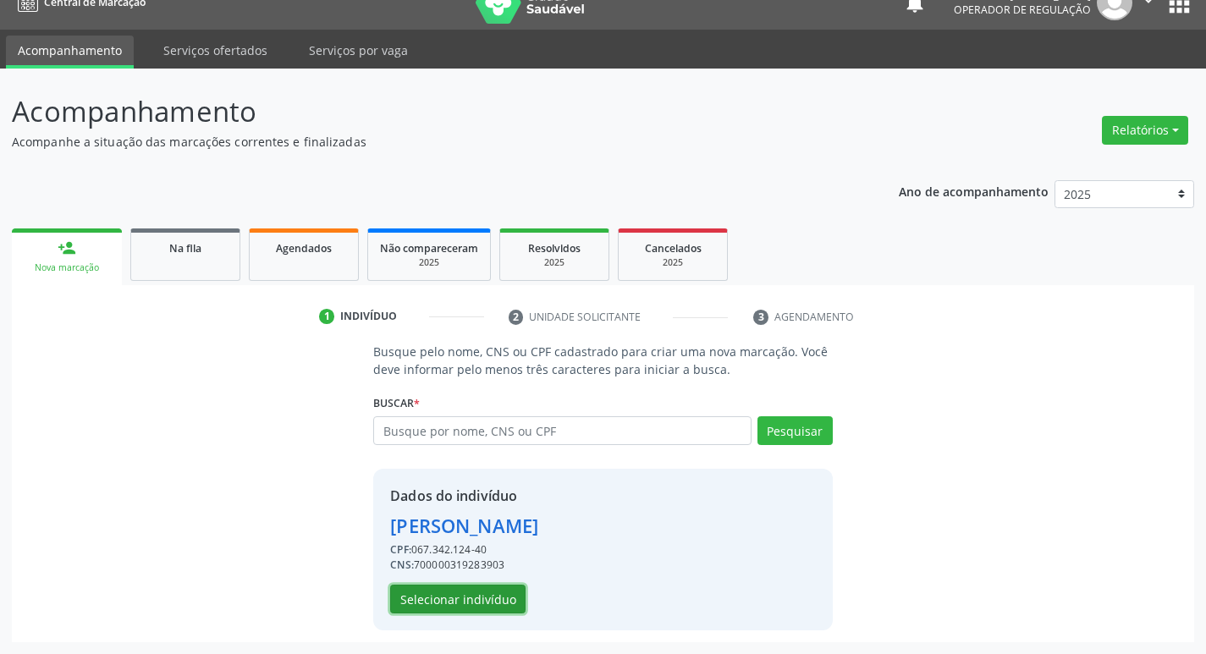
click at [473, 598] on button "Selecionar indivíduo" at bounding box center [457, 599] width 135 height 29
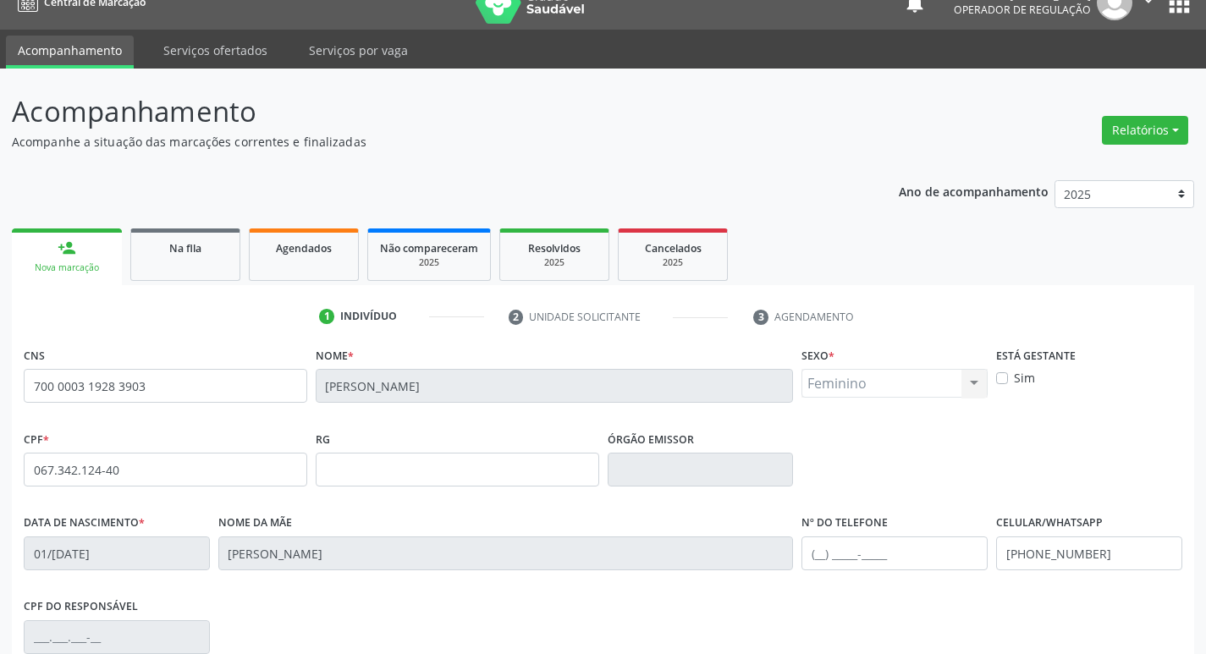
scroll to position [263, 0]
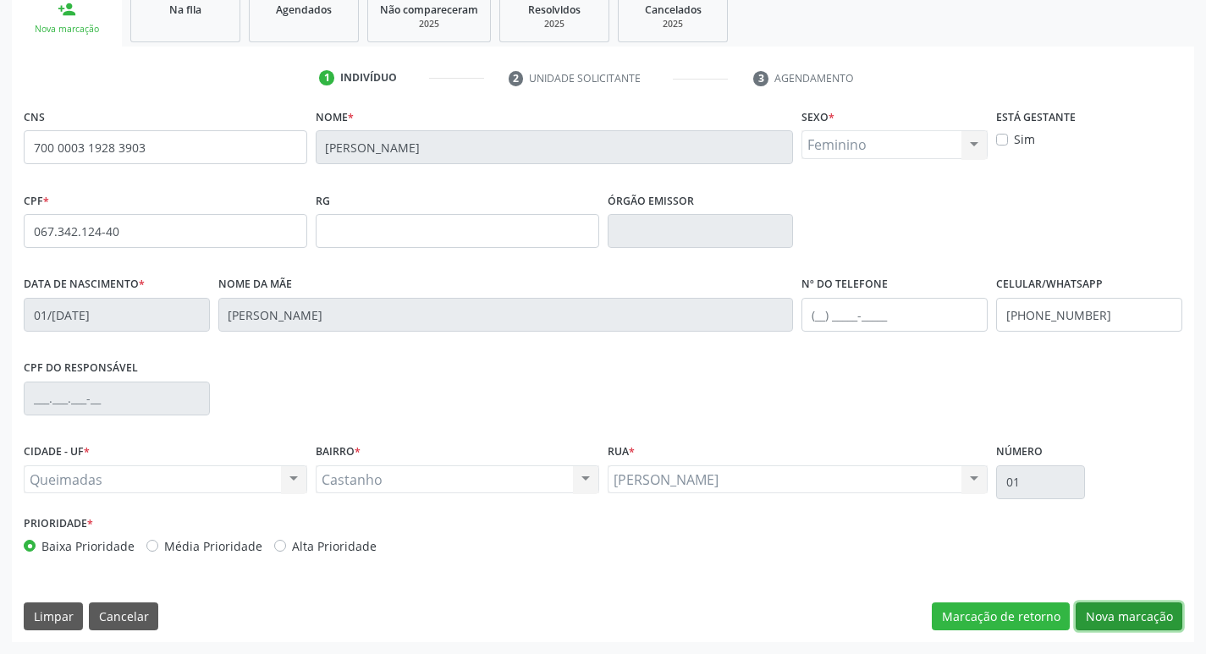
click at [1117, 629] on button "Nova marcação" at bounding box center [1129, 617] width 107 height 29
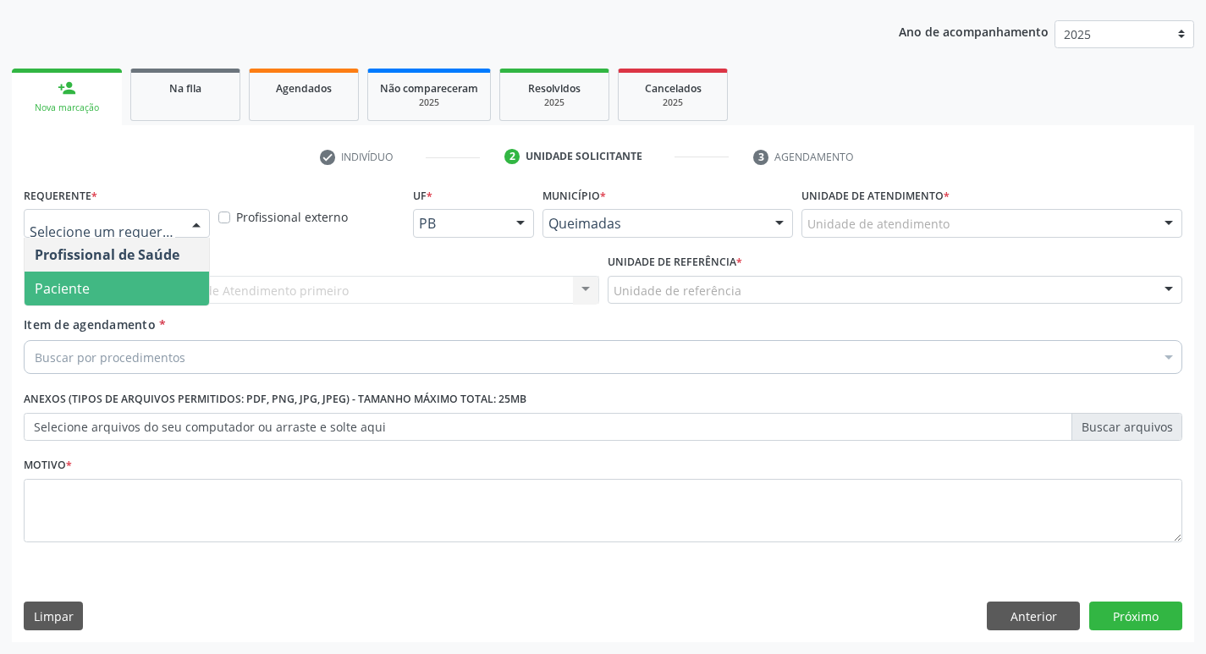
click at [149, 284] on span "Paciente" at bounding box center [117, 289] width 184 height 34
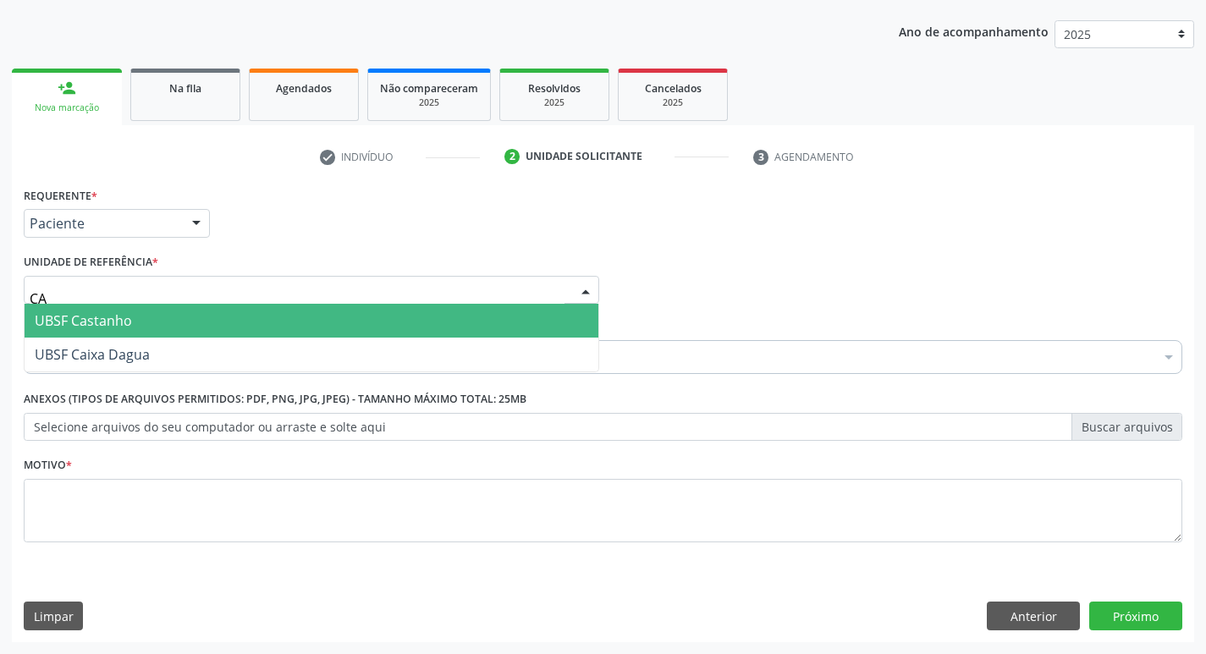
type input "CAS"
click at [143, 316] on span "UBSF Castanho" at bounding box center [312, 321] width 574 height 34
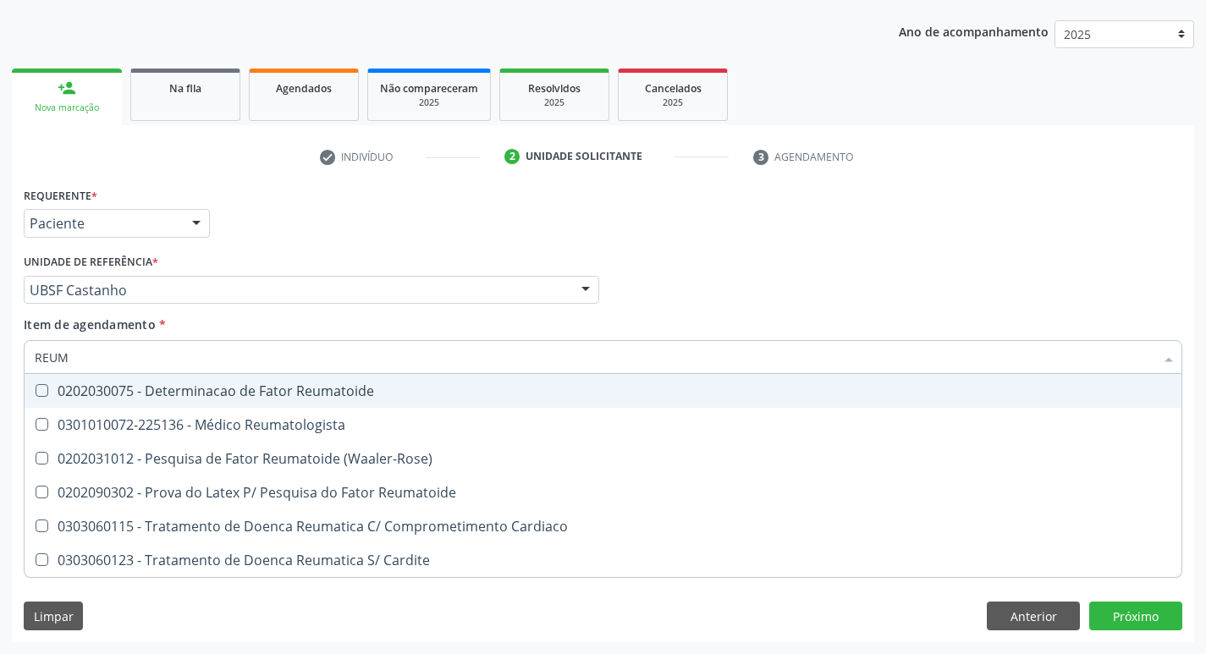
type input "REUMA"
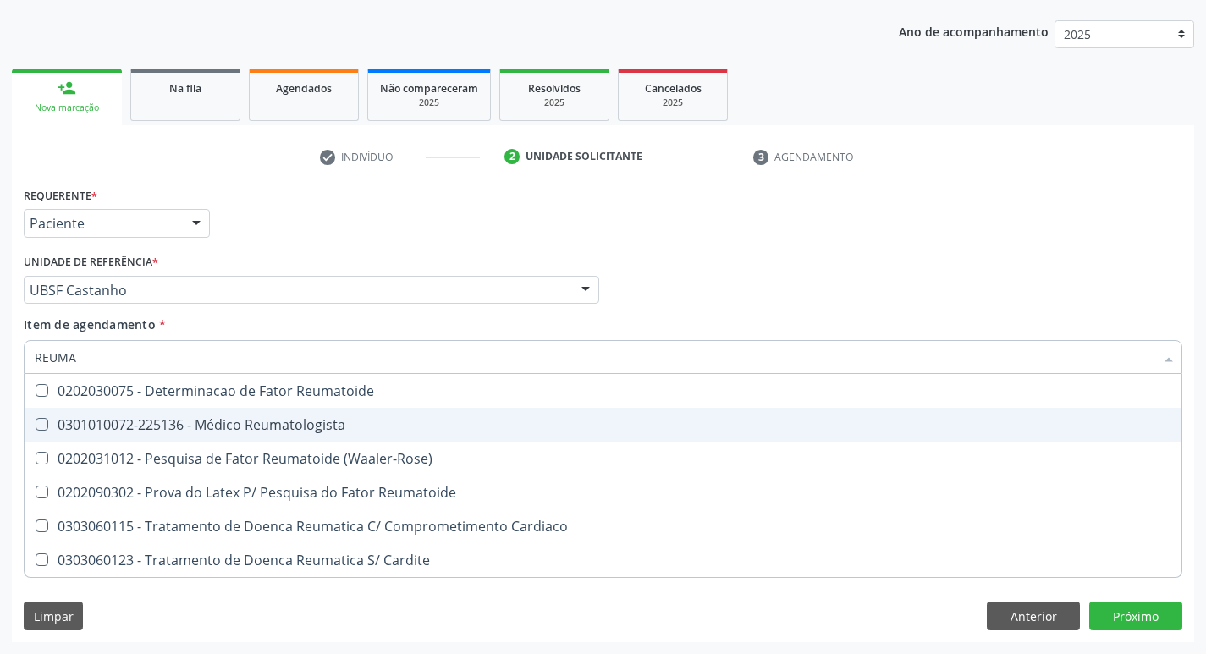
click at [189, 418] on div "0301010072-225136 - Médico Reumatologista" at bounding box center [603, 425] width 1136 height 14
checkbox Reumatologista "true"
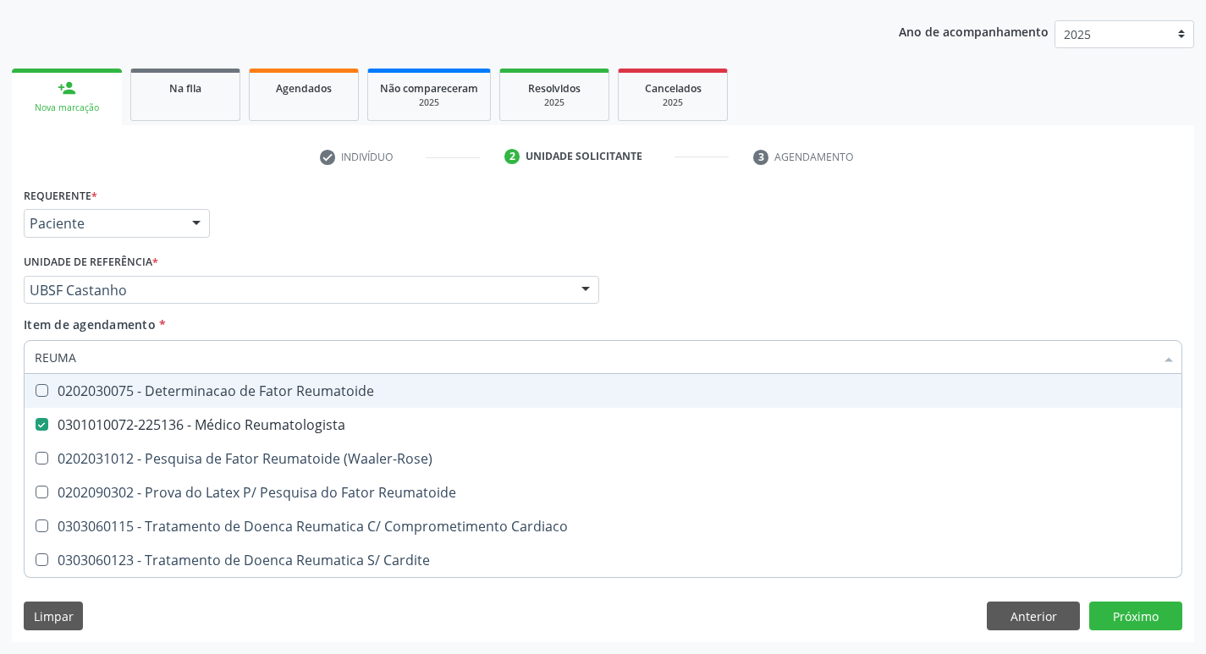
drag, startPoint x: 632, startPoint y: 214, endPoint x: 486, endPoint y: 332, distance: 187.8
click at [633, 213] on div "Requerente * Paciente Profissional de Saúde Paciente Nenhum resultado encontrad…" at bounding box center [602, 216] width 1167 height 66
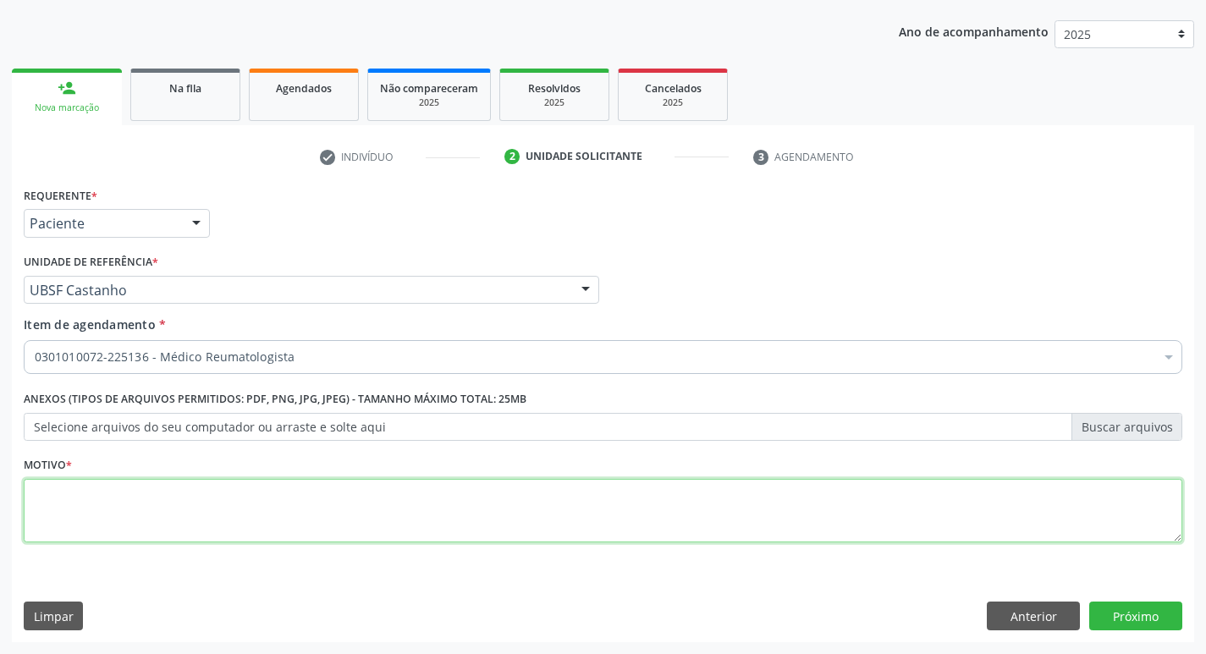
click at [239, 531] on textarea at bounding box center [603, 511] width 1158 height 64
type textarea "RETORNO"
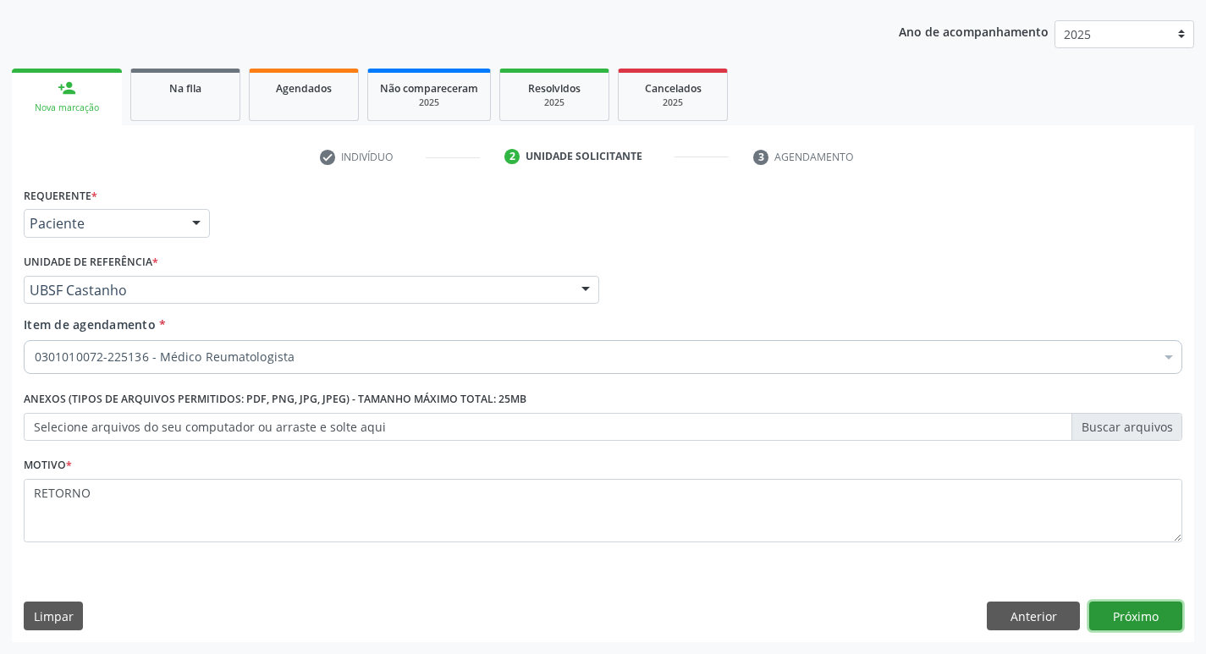
click at [1112, 611] on button "Próximo" at bounding box center [1135, 616] width 93 height 29
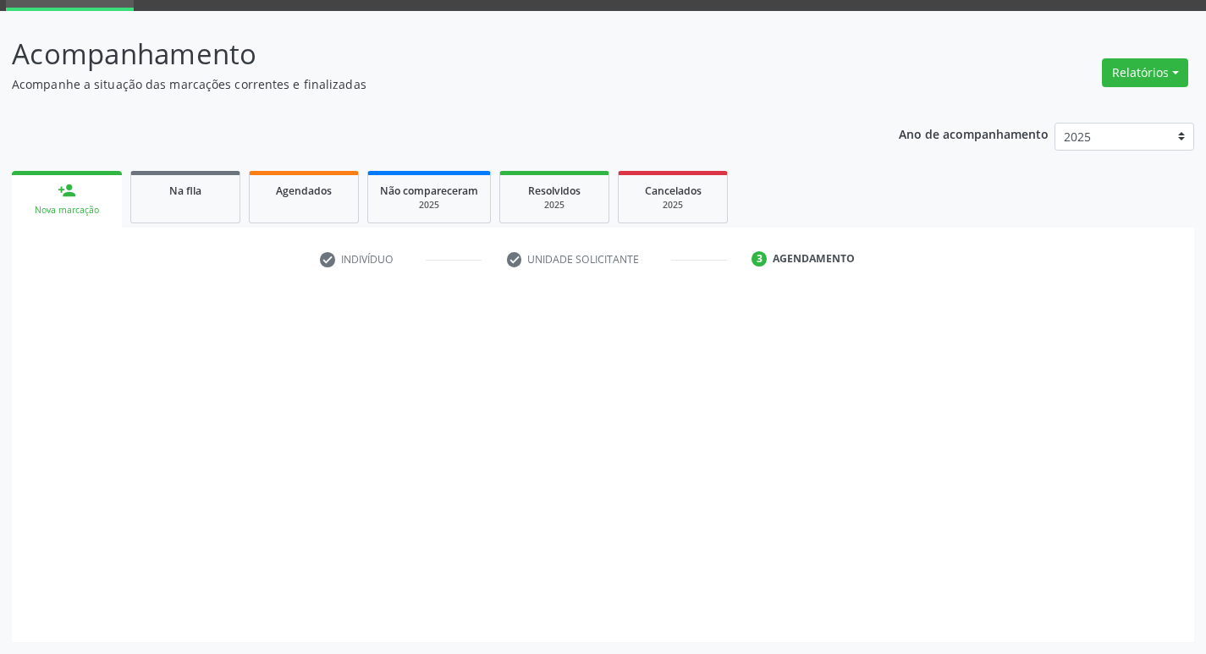
scroll to position [82, 0]
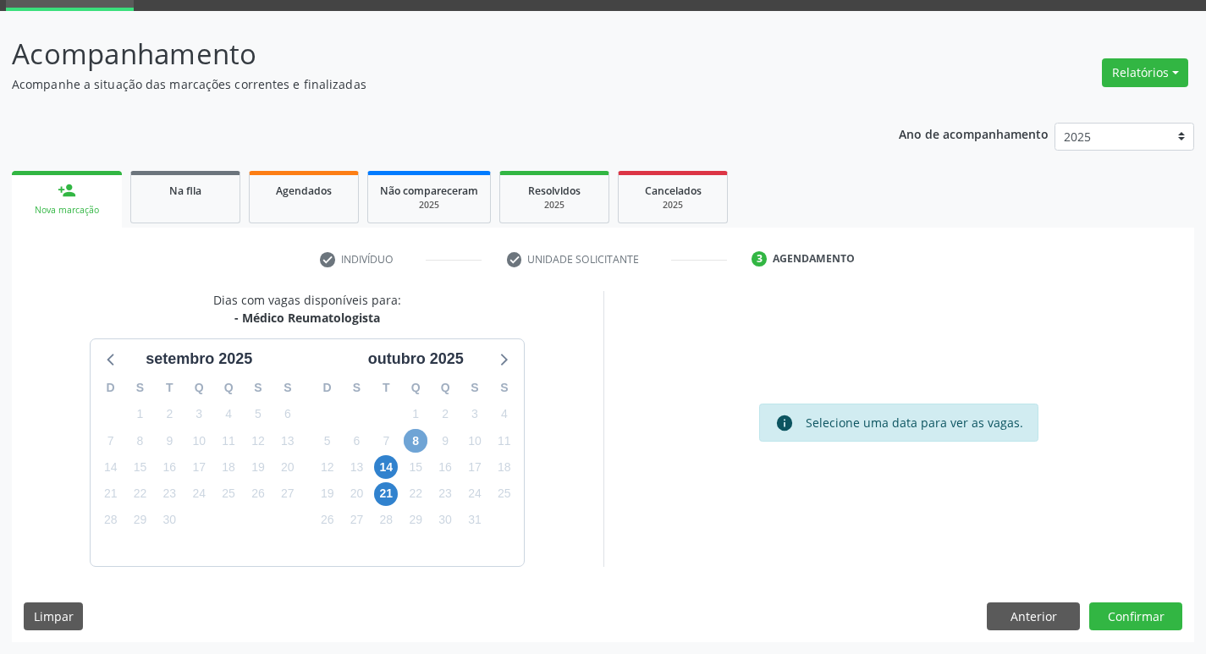
click at [410, 448] on span "8" at bounding box center [416, 441] width 24 height 24
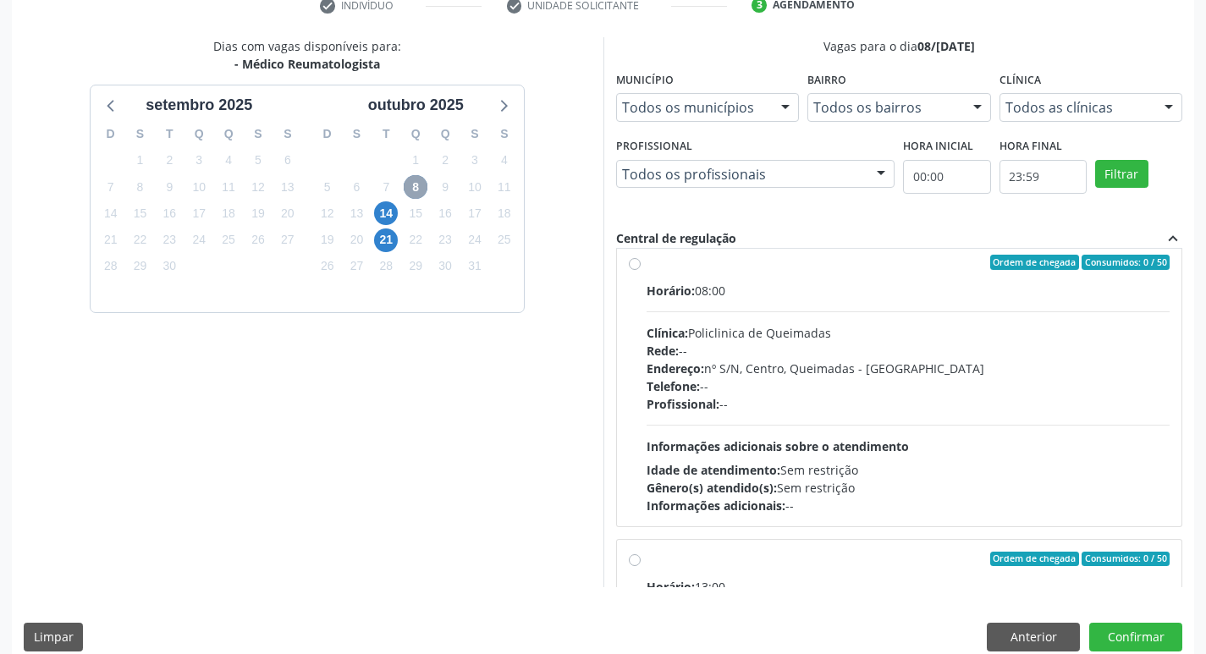
scroll to position [0, 0]
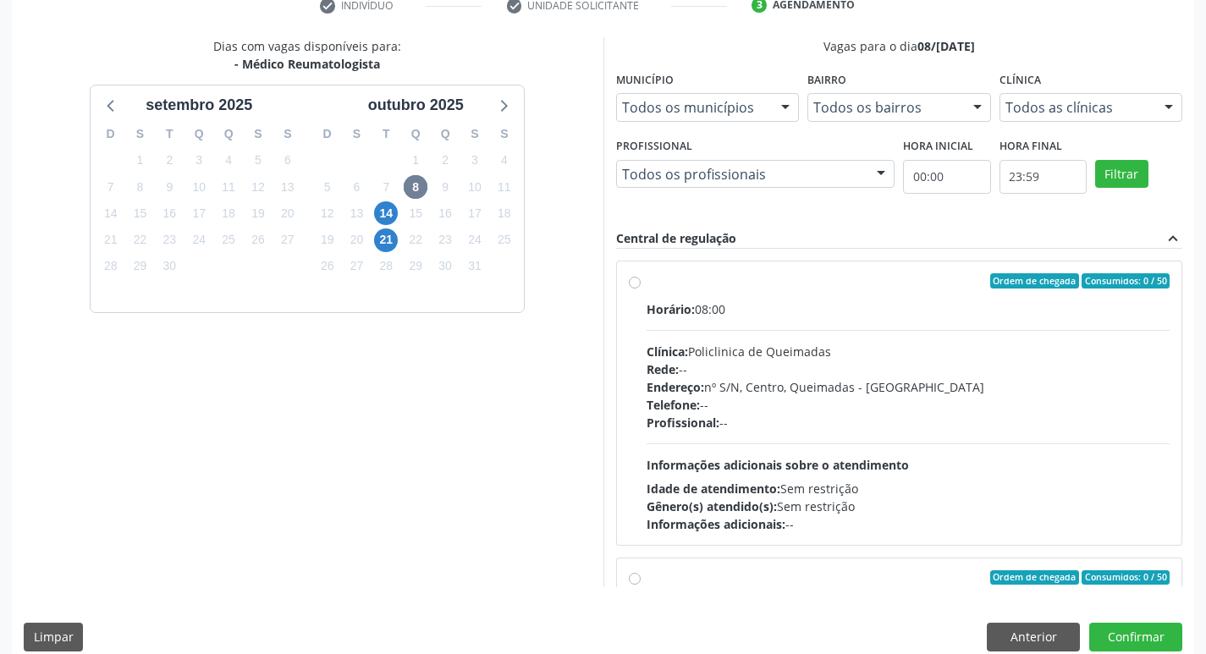
click at [982, 327] on div "Horário: 08:00 Clínica: Policlinica de Queimadas Rede: -- Endereço: nº S/N, Cen…" at bounding box center [909, 416] width 524 height 233
click at [641, 289] on input "Ordem de chegada Consumidos: 0 / 50 Horário: 08:00 Clínica: Policlinica de Quei…" at bounding box center [635, 280] width 12 height 15
radio input "true"
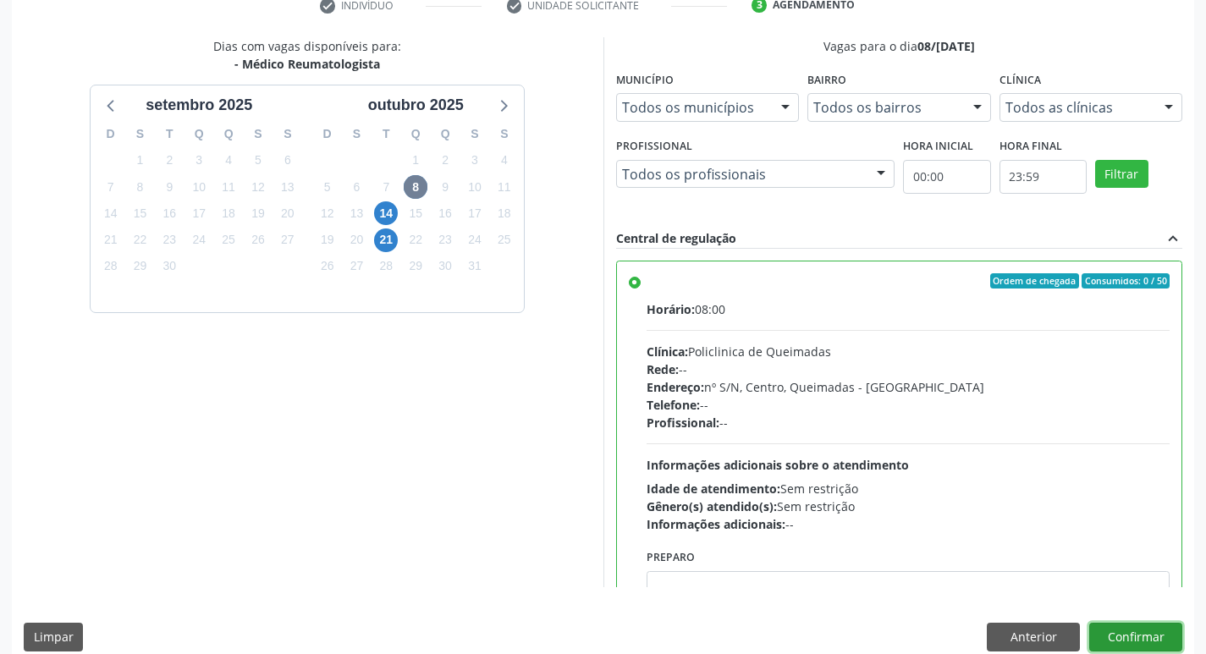
click at [1157, 639] on button "Confirmar" at bounding box center [1135, 637] width 93 height 29
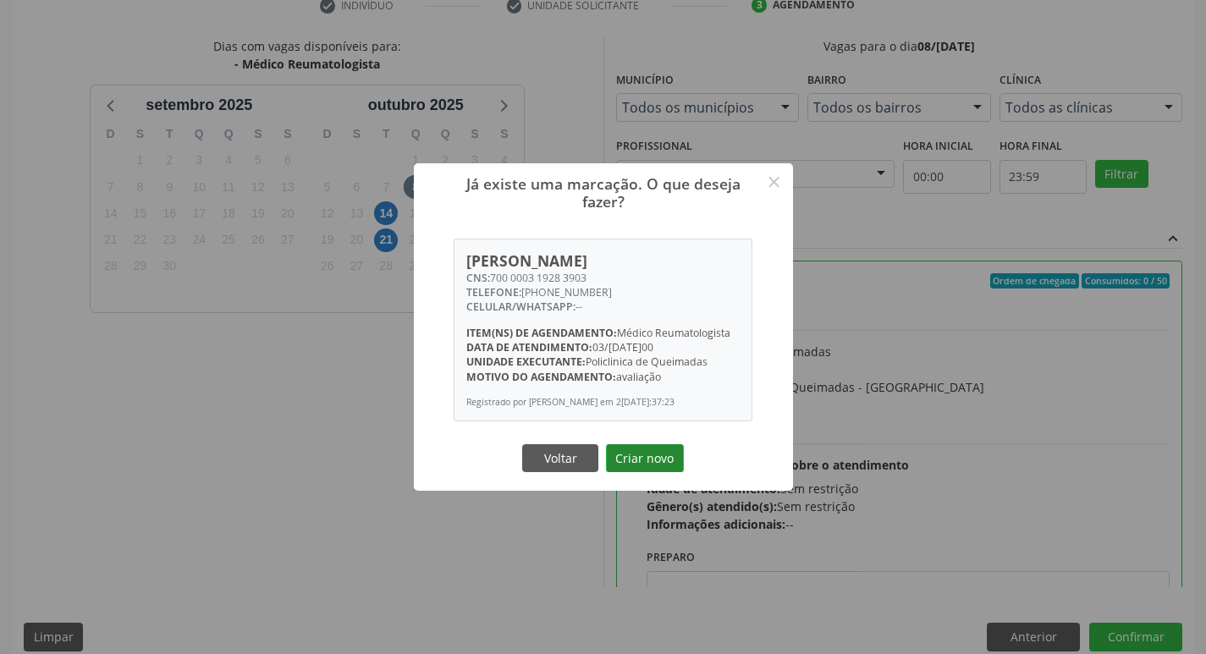
click at [625, 459] on button "Criar novo" at bounding box center [645, 458] width 78 height 29
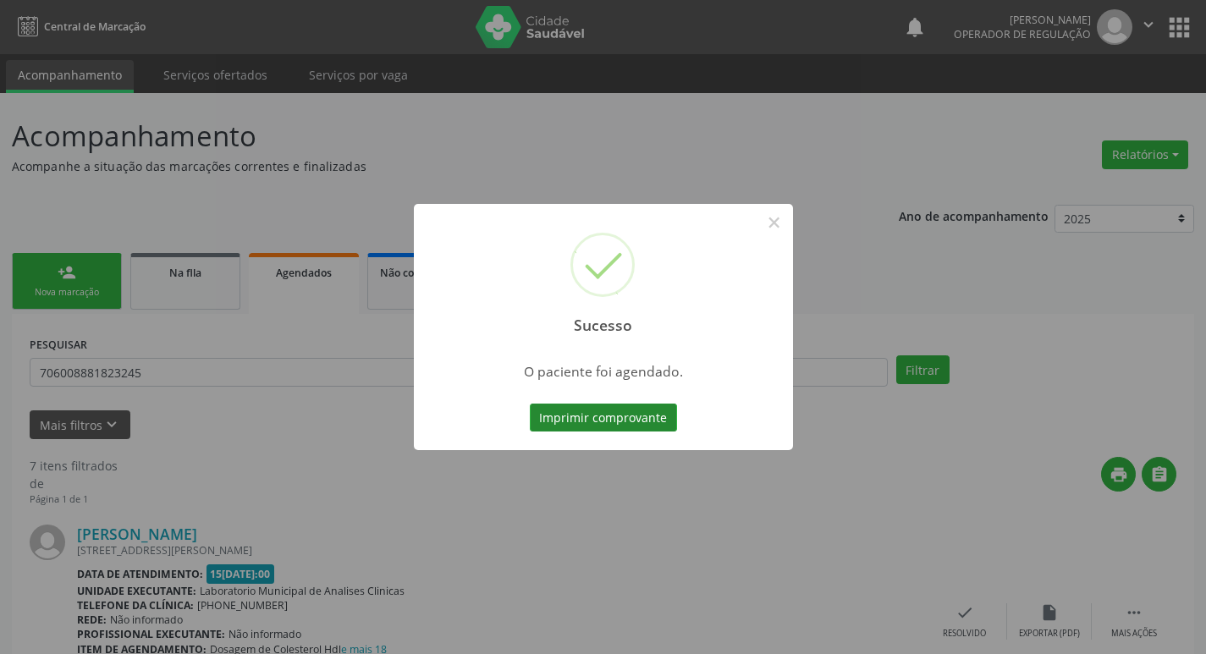
click at [557, 410] on button "Imprimir comprovante" at bounding box center [603, 418] width 147 height 29
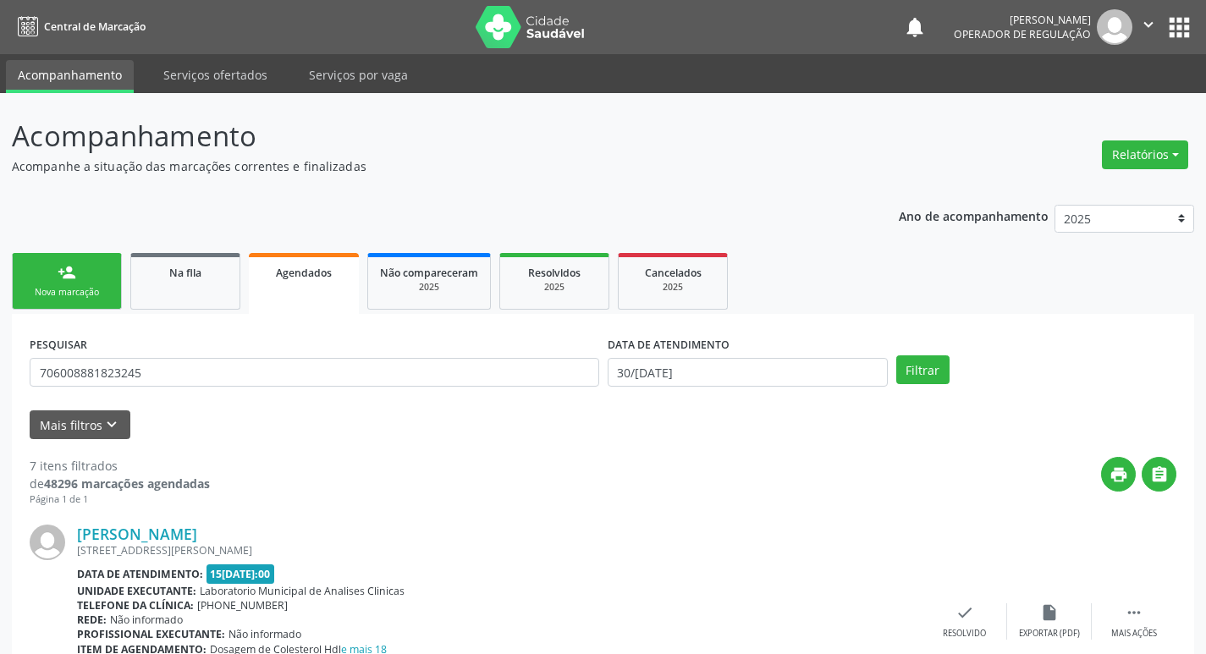
click at [99, 280] on link "person_add Nova marcação" at bounding box center [67, 281] width 110 height 57
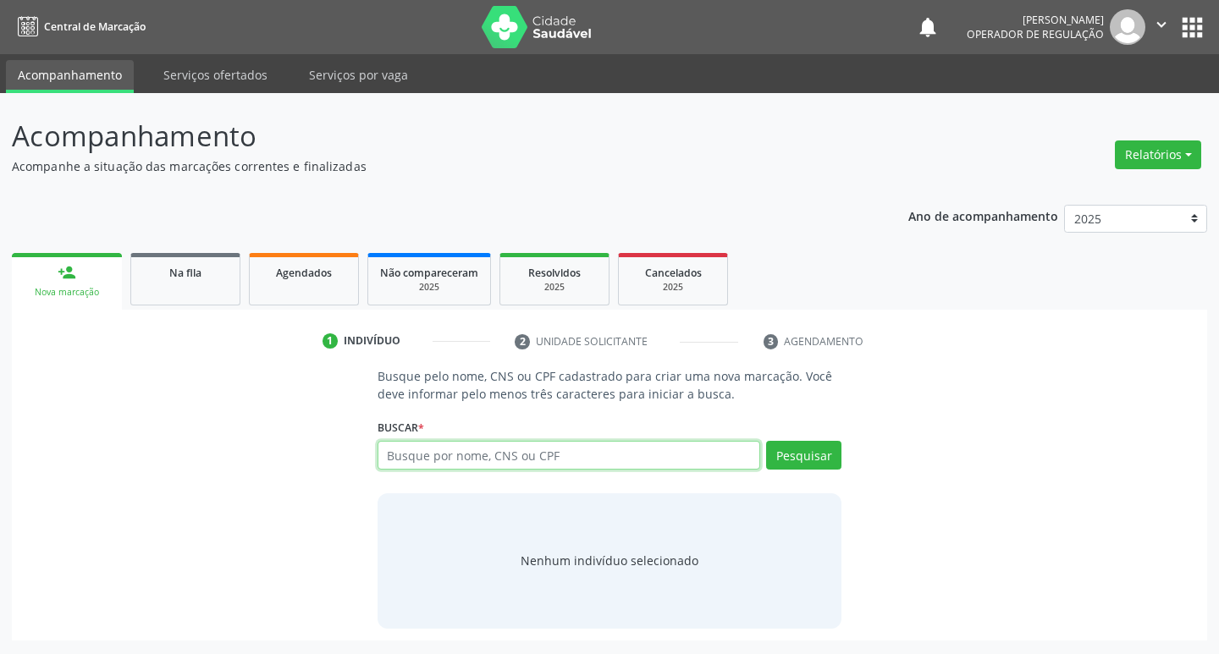
click at [478, 461] on input "text" at bounding box center [568, 455] width 383 height 29
type input "700000540361903"
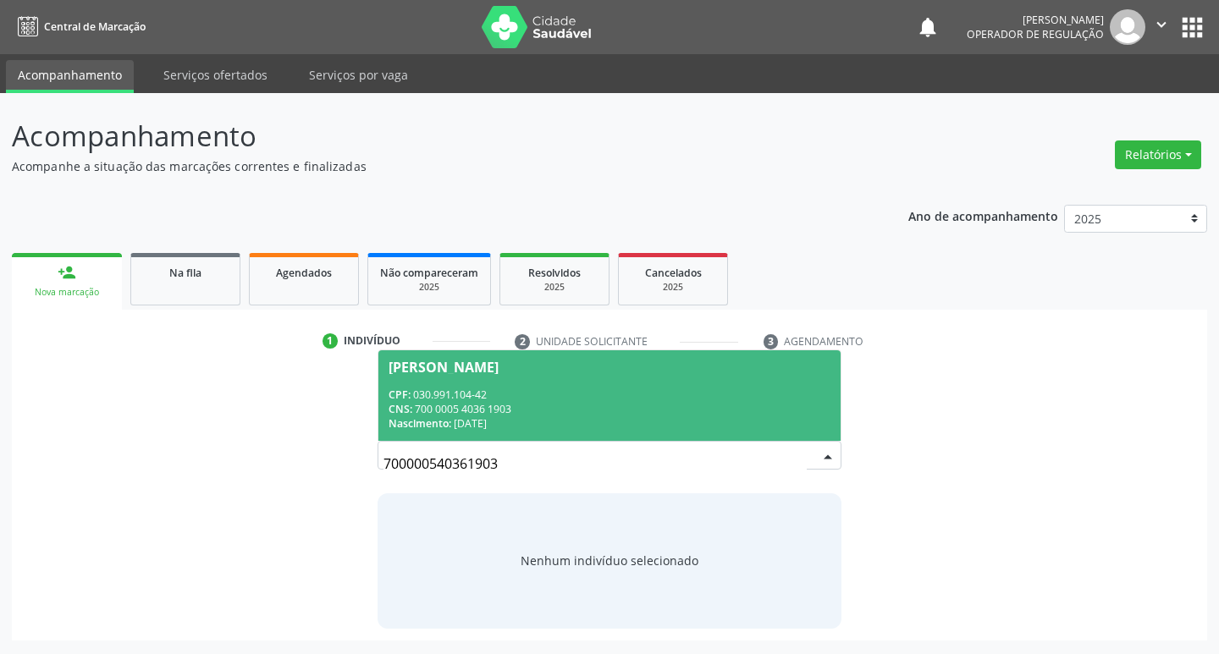
click at [636, 382] on span "Terezinha Maria da Nóbrega Silva CPF: 030.991.104-42 CNS: 700 0005 4036 1903 Na…" at bounding box center [609, 395] width 463 height 91
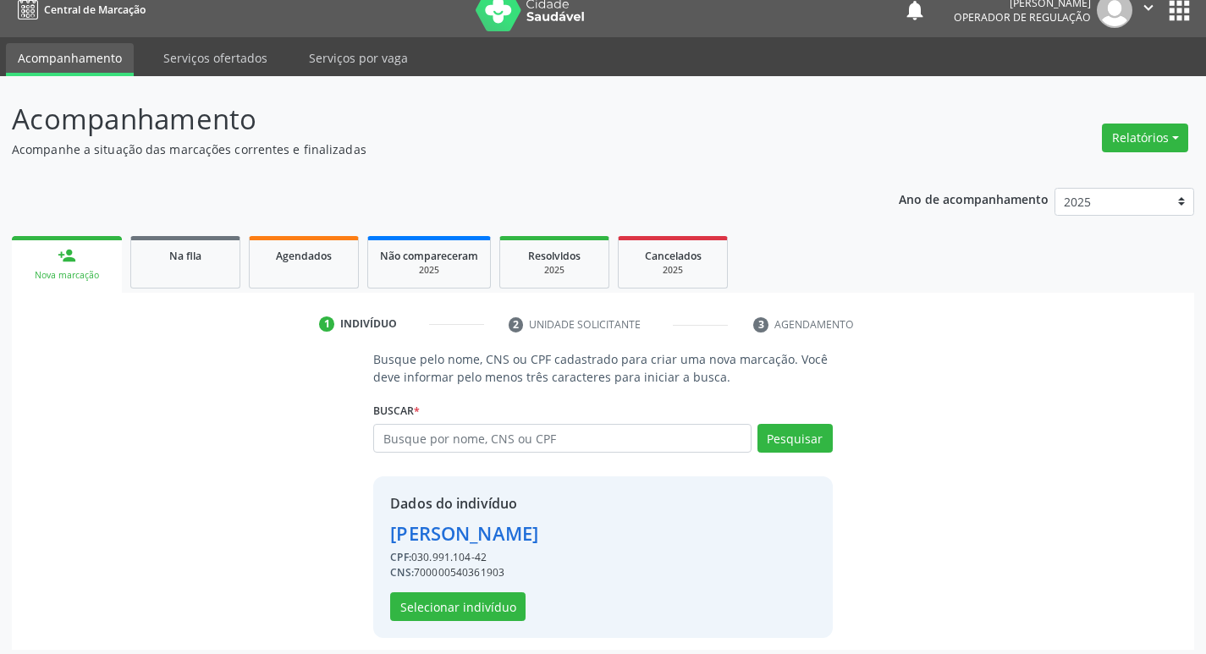
scroll to position [25, 0]
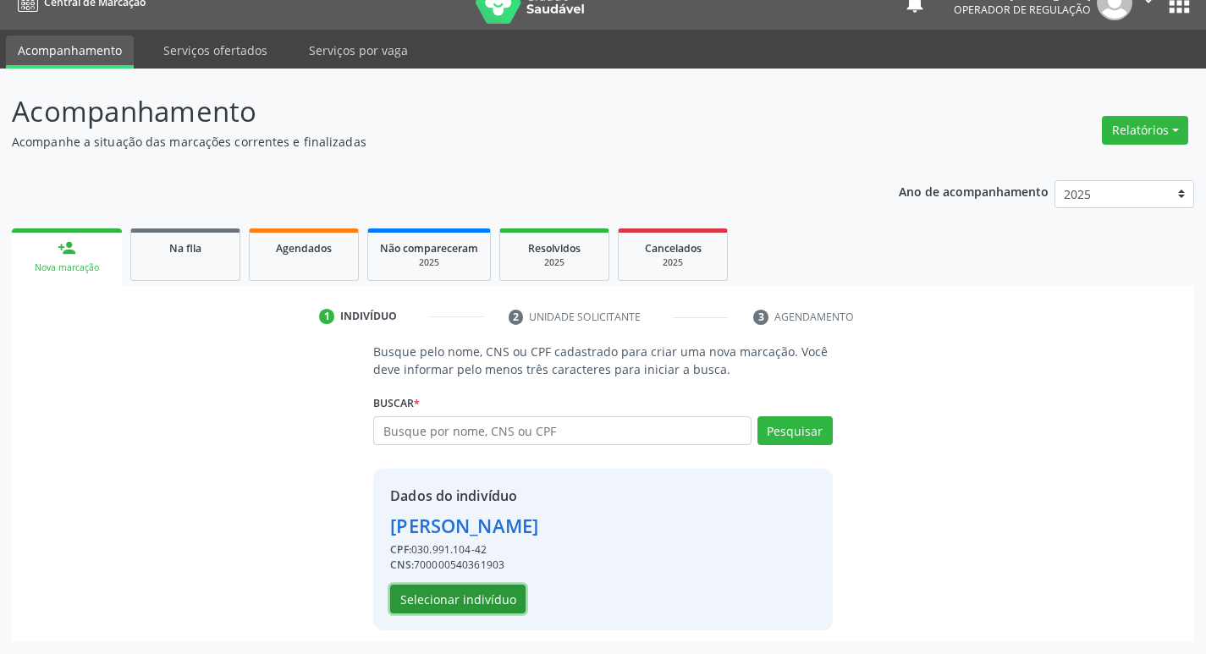
click at [484, 601] on button "Selecionar indivíduo" at bounding box center [457, 599] width 135 height 29
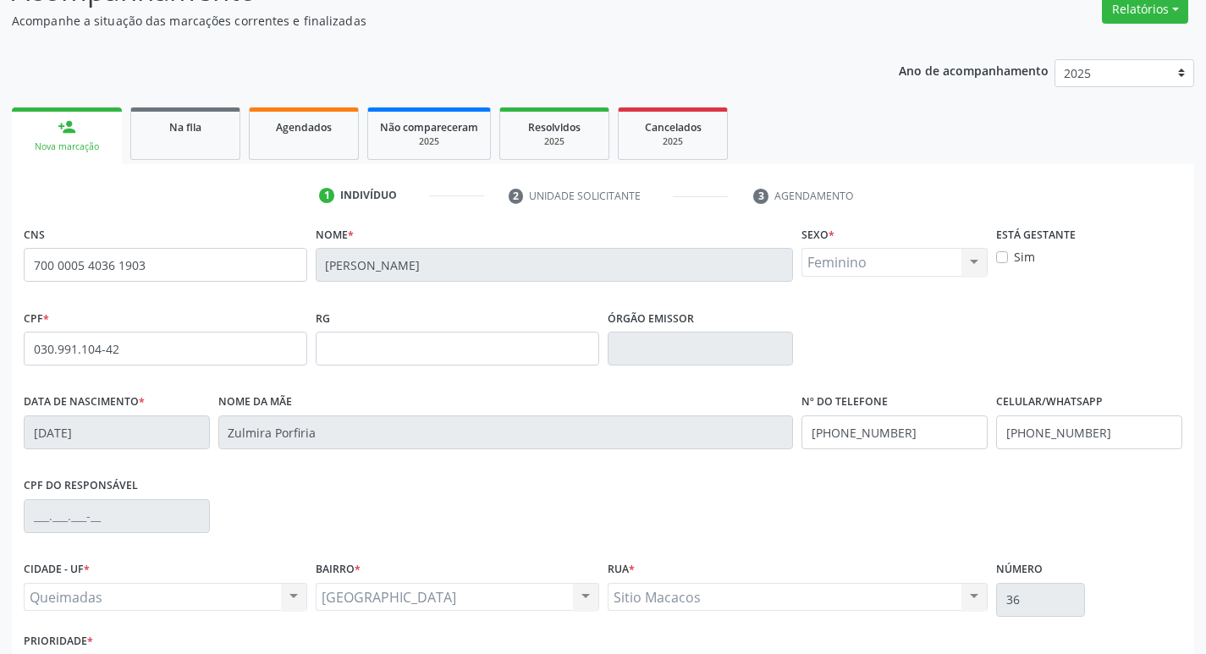
scroll to position [263, 0]
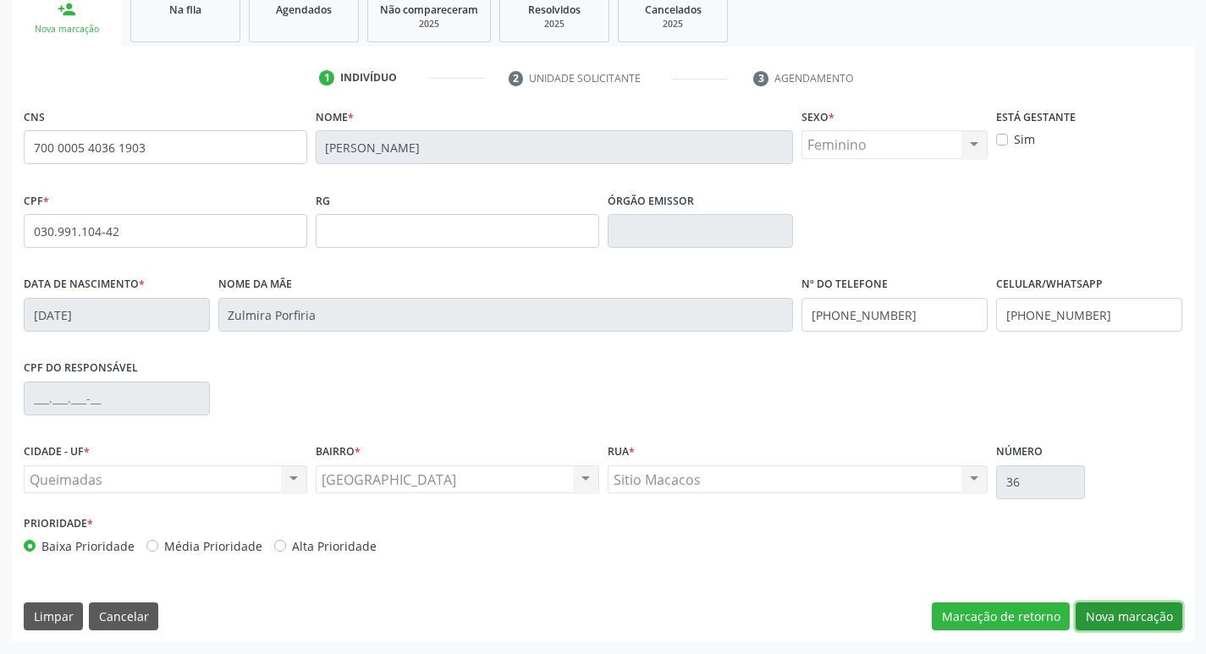
click at [1133, 608] on button "Nova marcação" at bounding box center [1129, 617] width 107 height 29
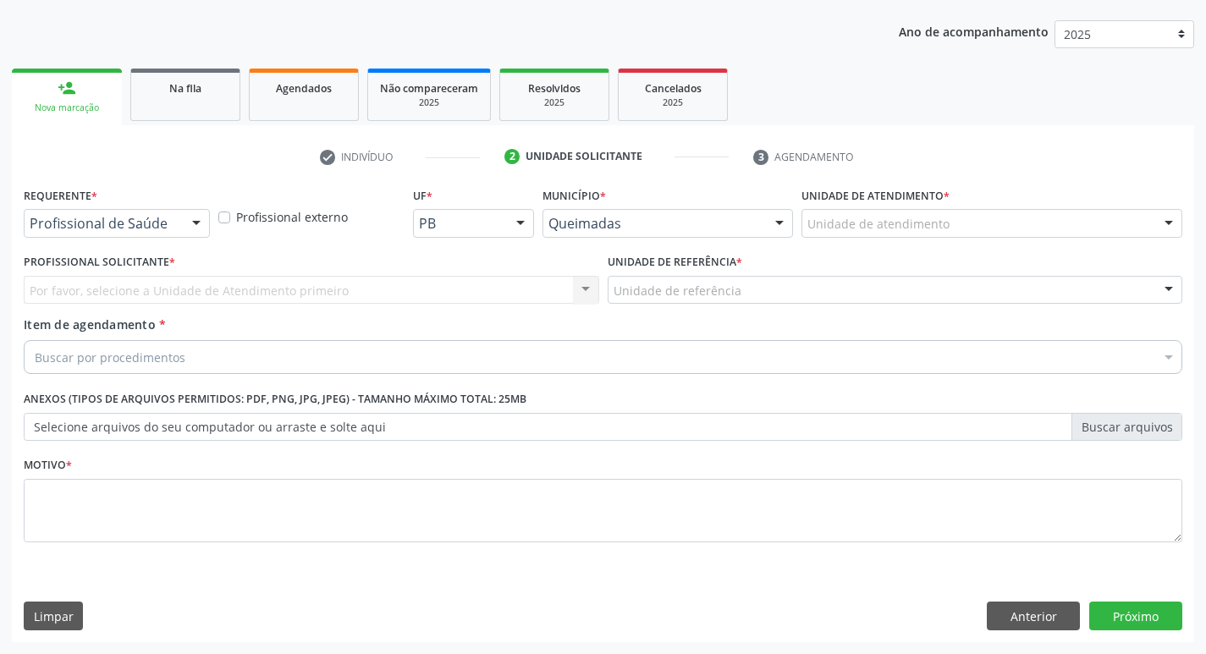
scroll to position [184, 0]
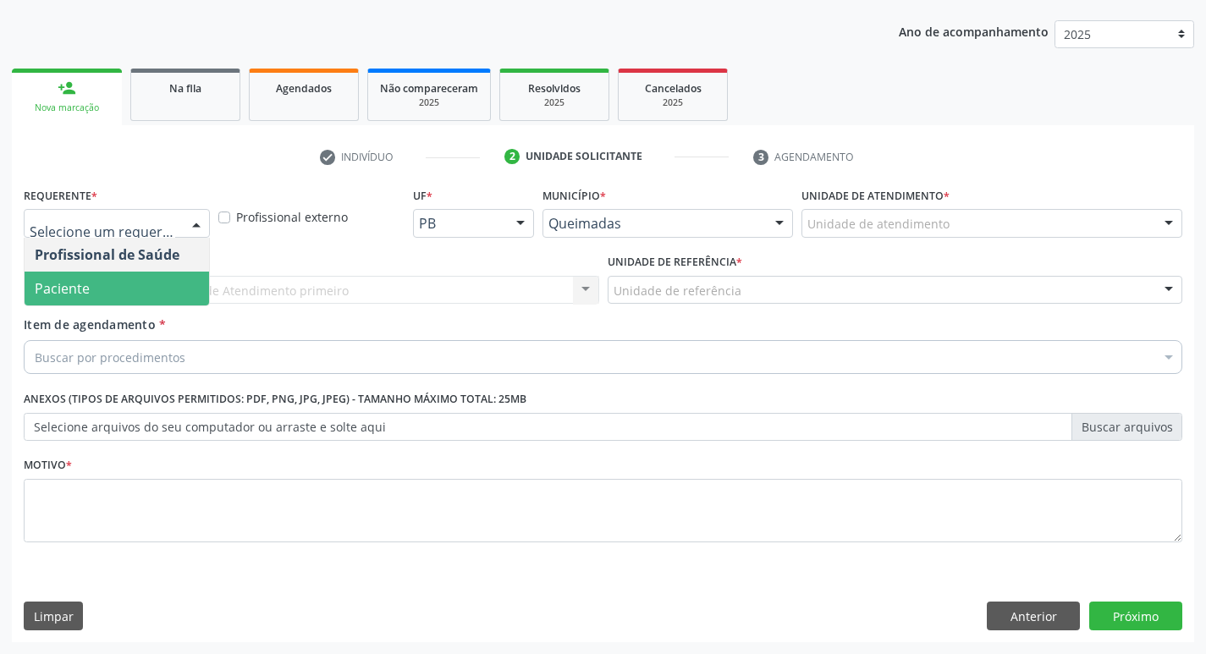
click at [109, 294] on span "Paciente" at bounding box center [117, 289] width 184 height 34
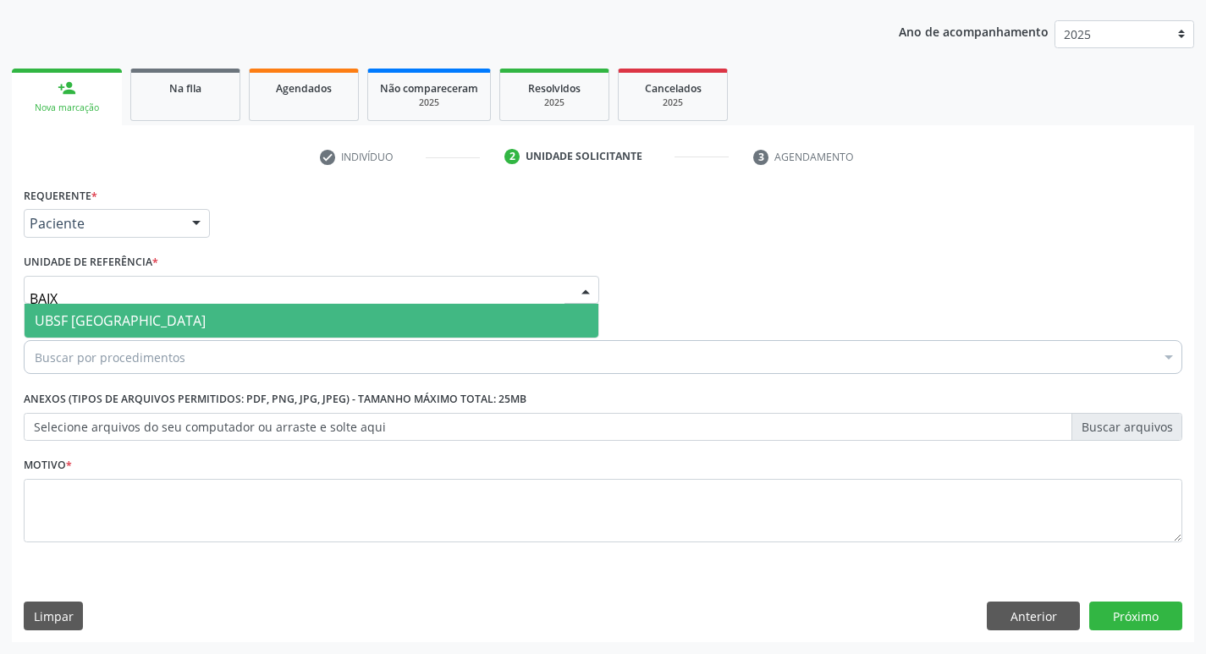
type input "BAIXA"
click at [128, 309] on span "UBSF [GEOGRAPHIC_DATA]" at bounding box center [312, 321] width 574 height 34
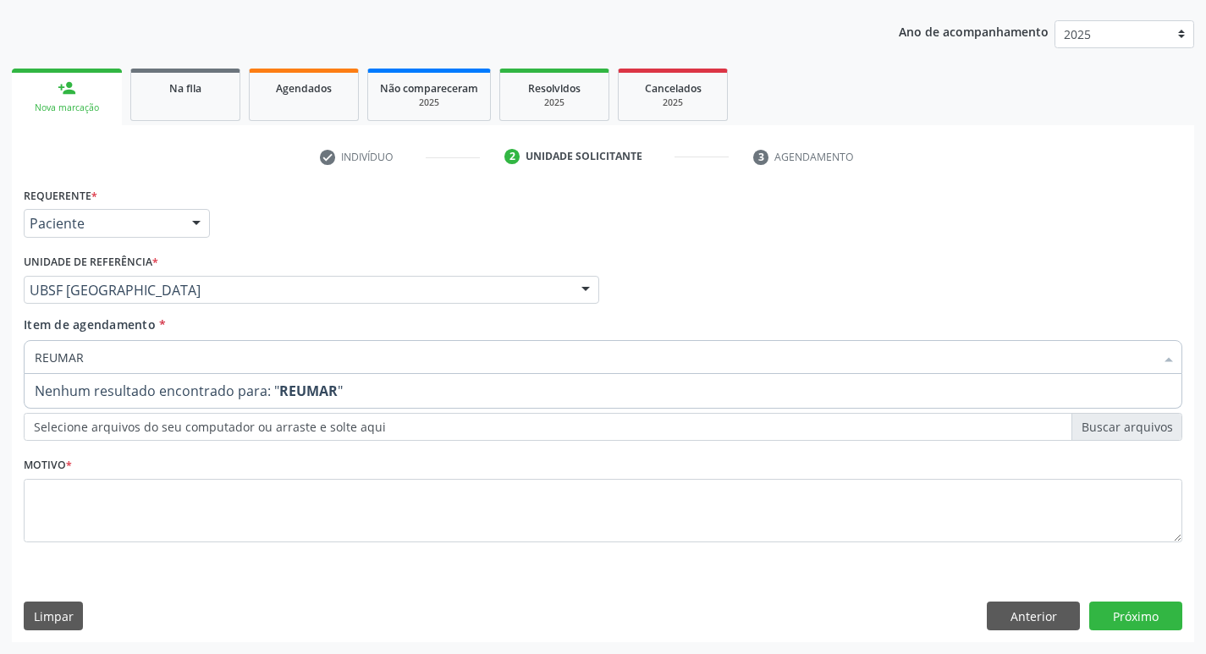
type input "REUMA"
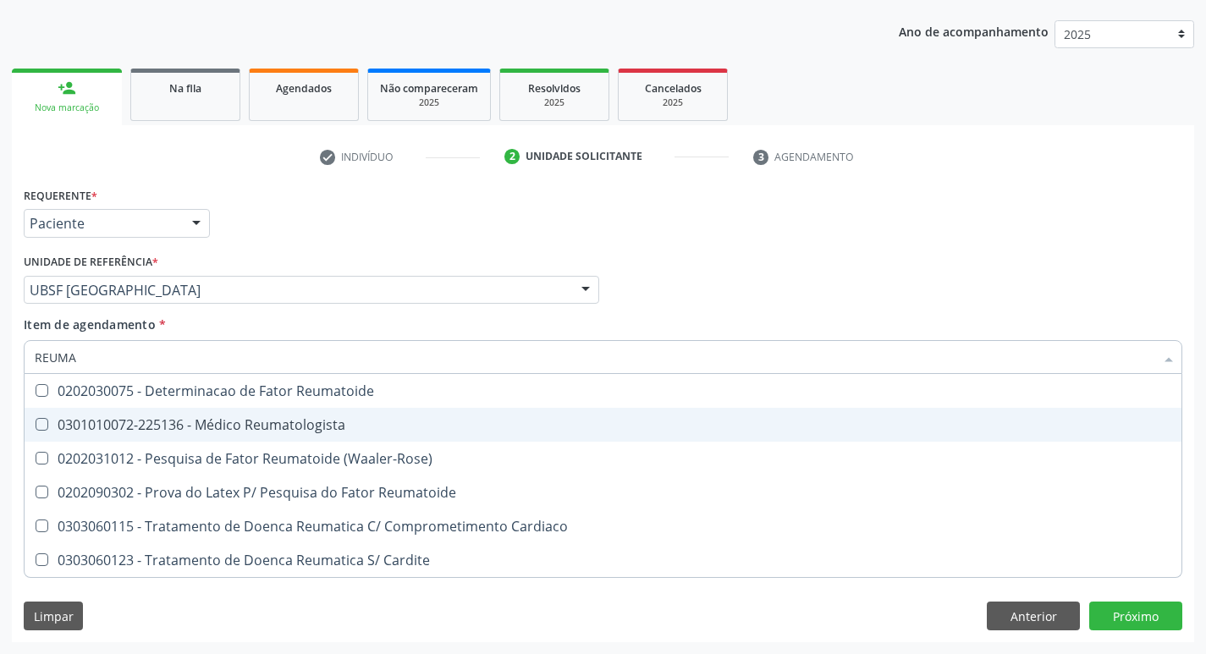
click at [110, 418] on div "0301010072-225136 - Médico Reumatologista" at bounding box center [603, 425] width 1136 height 14
checkbox Reumatologista "true"
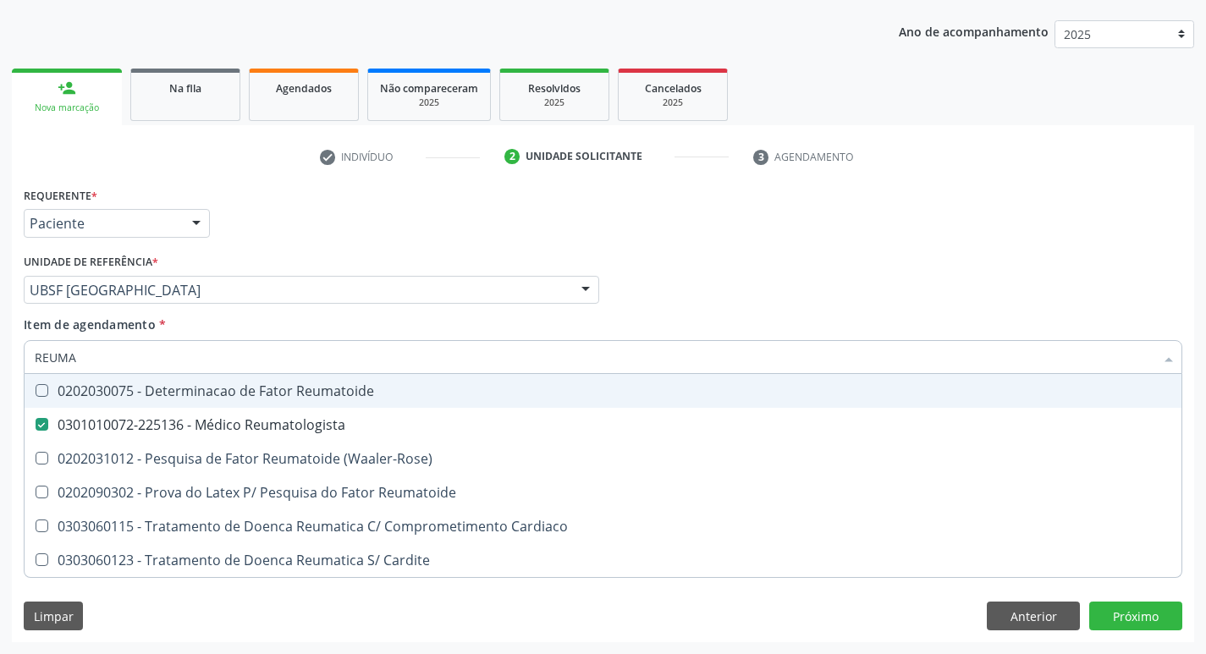
click at [278, 237] on div "Requerente * Paciente Profissional de Saúde Paciente Nenhum resultado encontrad…" at bounding box center [602, 216] width 1167 height 66
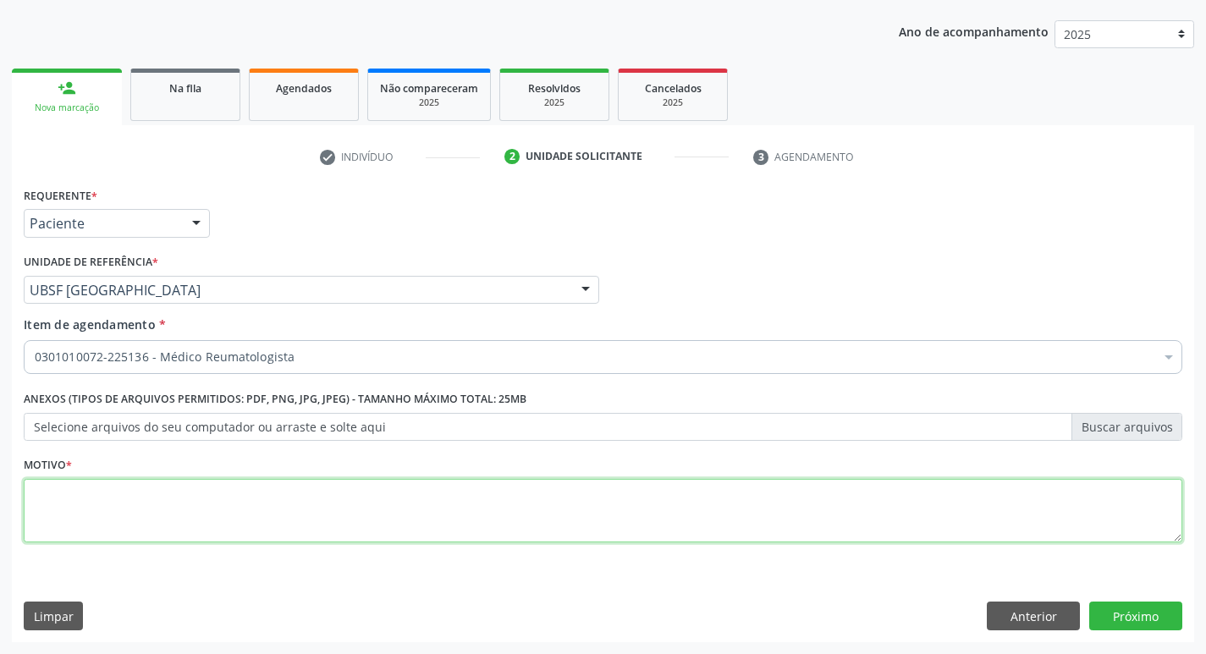
click at [74, 517] on textarea at bounding box center [603, 511] width 1158 height 64
type textarea "AVALIAÇÃO"
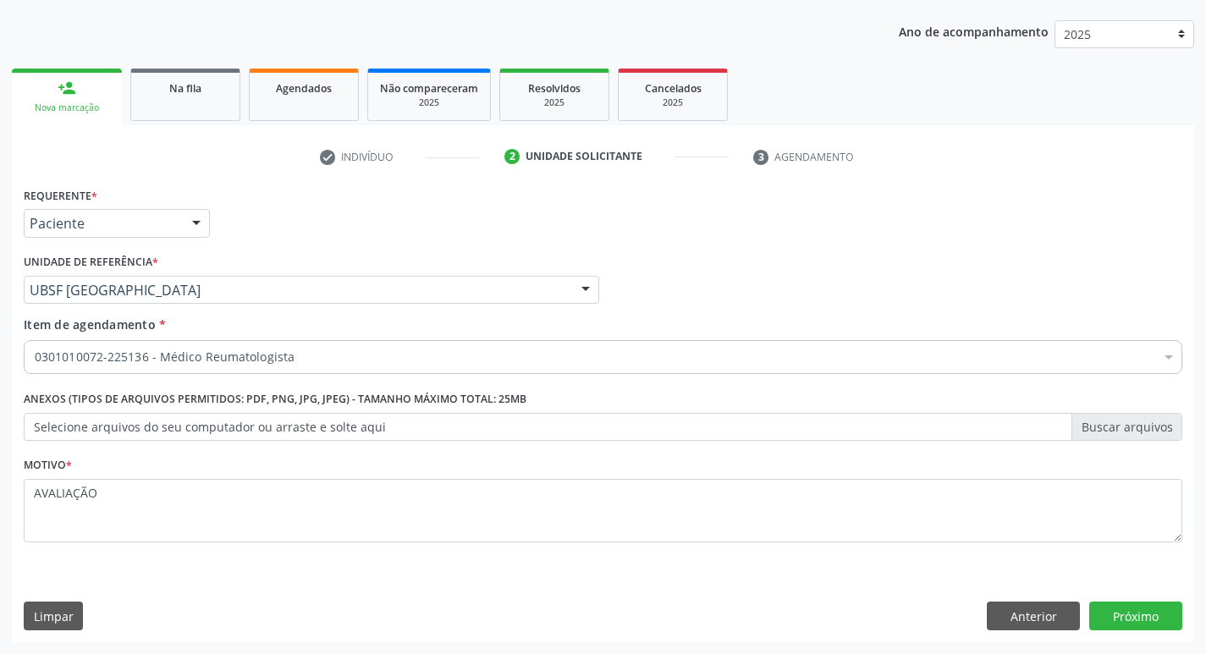
click at [1148, 631] on div "Requerente * Paciente Profissional de Saúde Paciente Nenhum resultado encontrad…" at bounding box center [603, 412] width 1182 height 459
click at [1149, 620] on button "Próximo" at bounding box center [1135, 616] width 93 height 29
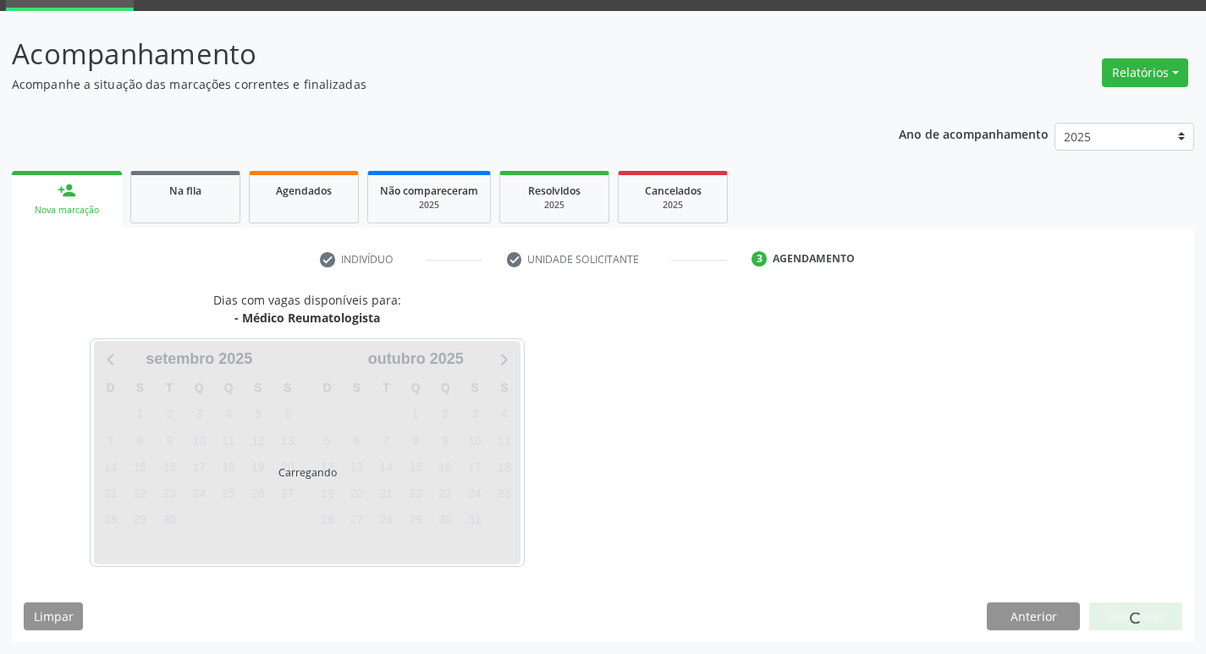
scroll to position [82, 0]
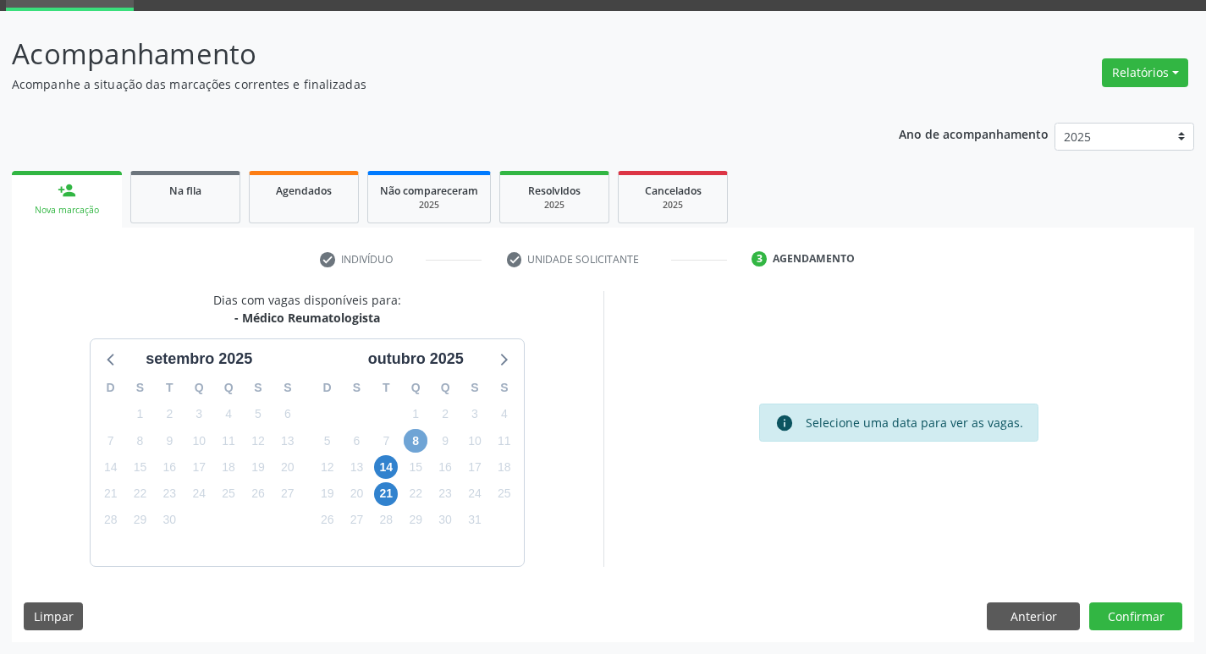
click at [425, 437] on span "8" at bounding box center [416, 441] width 24 height 24
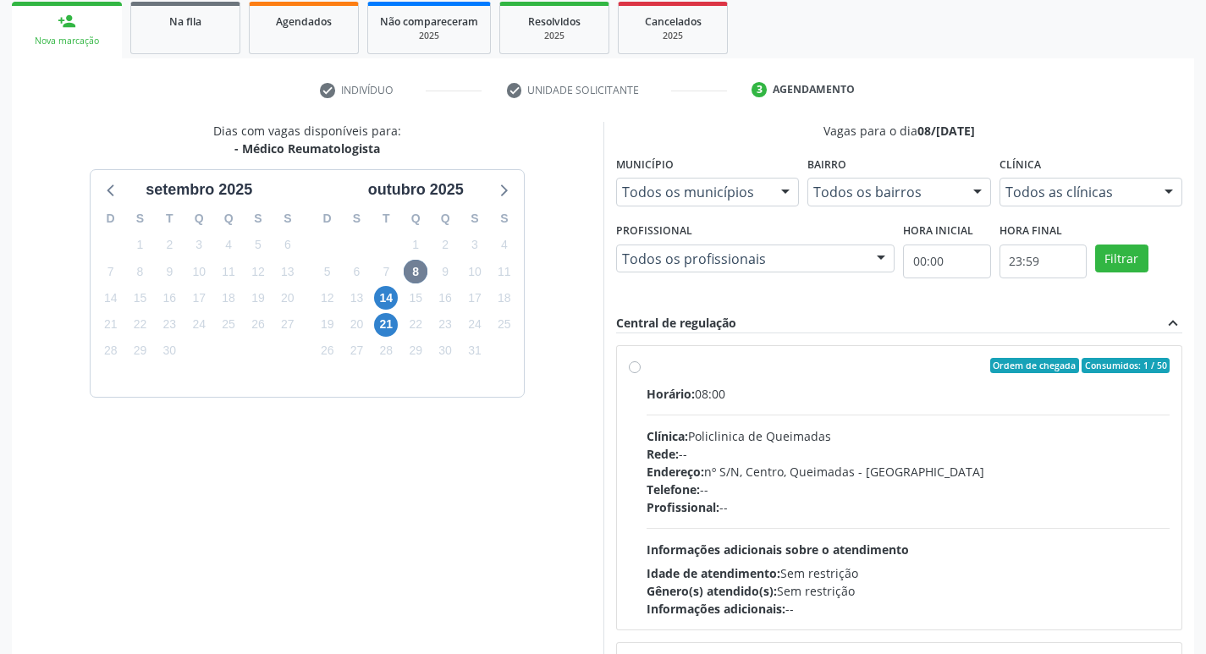
click at [887, 390] on div "Horário: 08:00" at bounding box center [909, 394] width 524 height 18
click at [641, 373] on input "Ordem de chegada Consumidos: 1 / 50 Horário: 08:00 Clínica: Policlinica de Quei…" at bounding box center [635, 365] width 12 height 15
radio input "true"
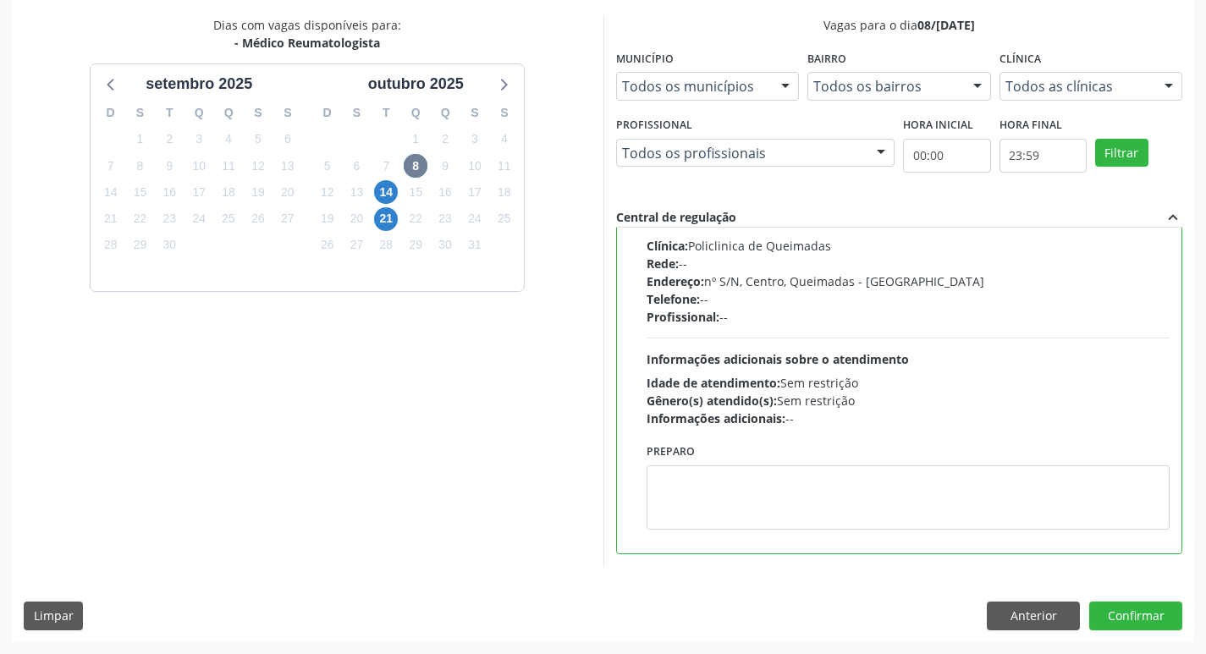
scroll to position [381, 0]
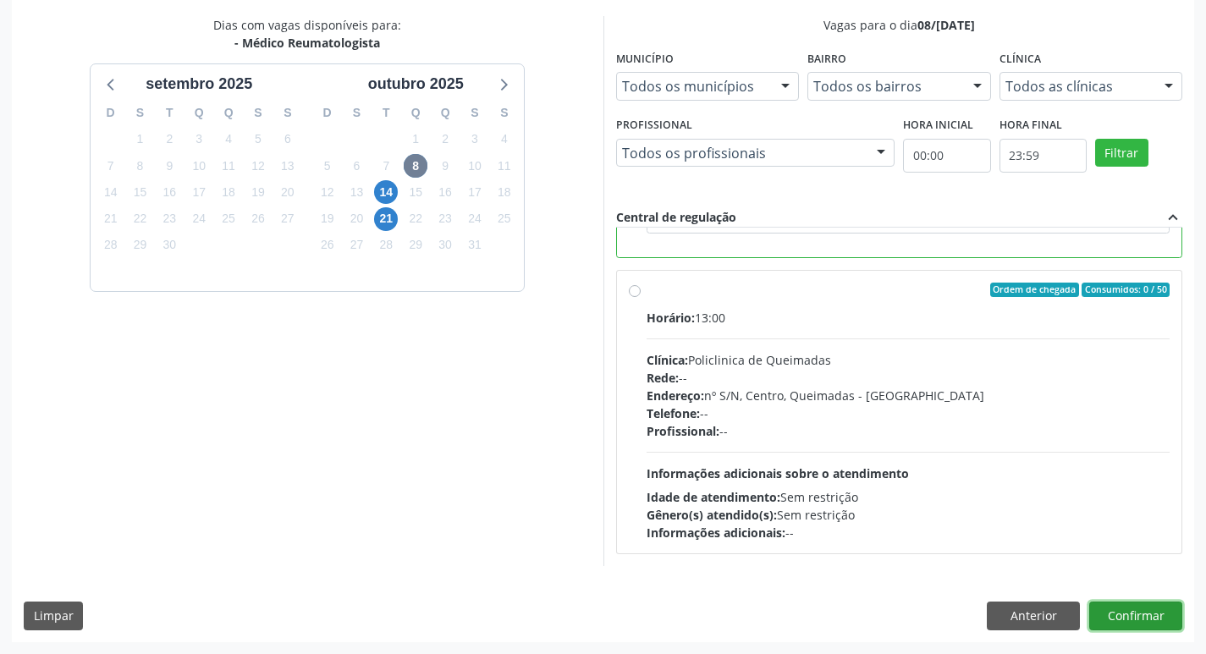
click at [1136, 624] on button "Confirmar" at bounding box center [1135, 616] width 93 height 29
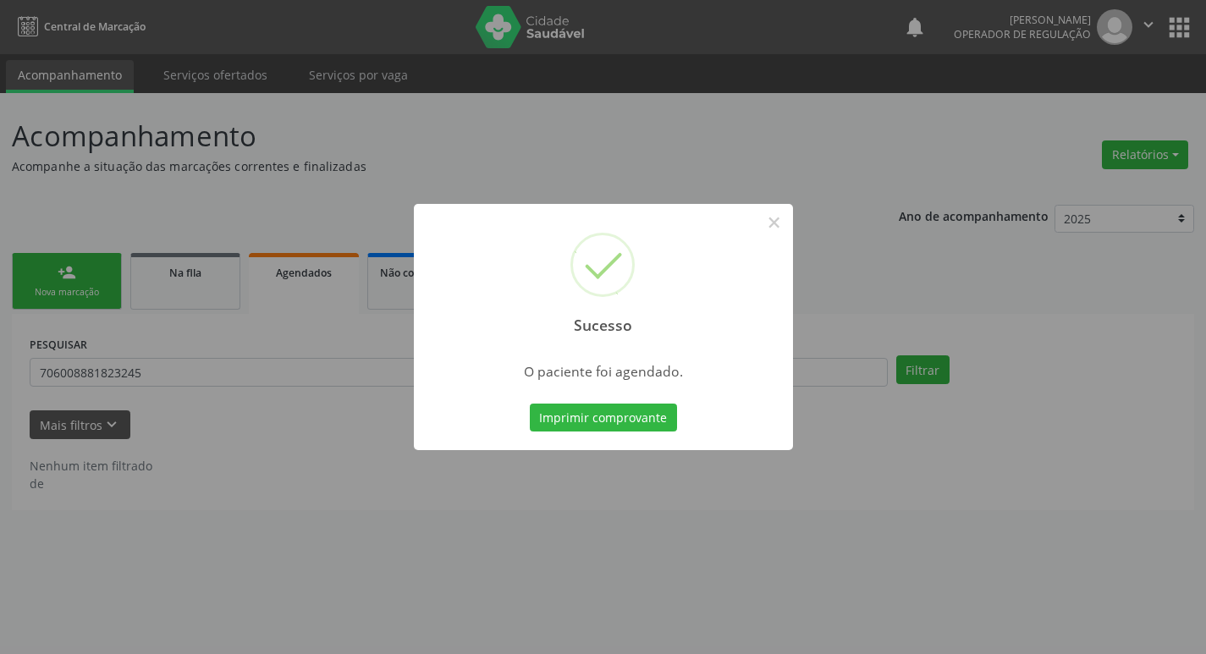
scroll to position [0, 0]
click at [643, 408] on button "Imprimir comprovante" at bounding box center [609, 418] width 147 height 29
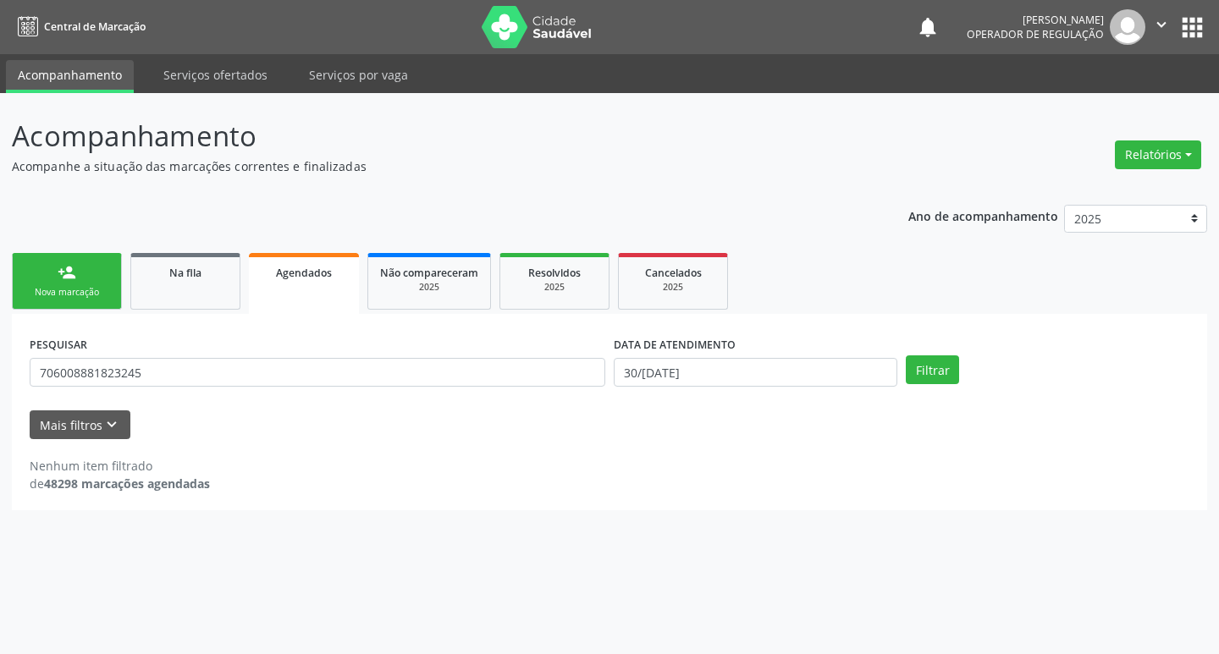
click at [113, 284] on link "person_add Nova marcação" at bounding box center [67, 281] width 110 height 57
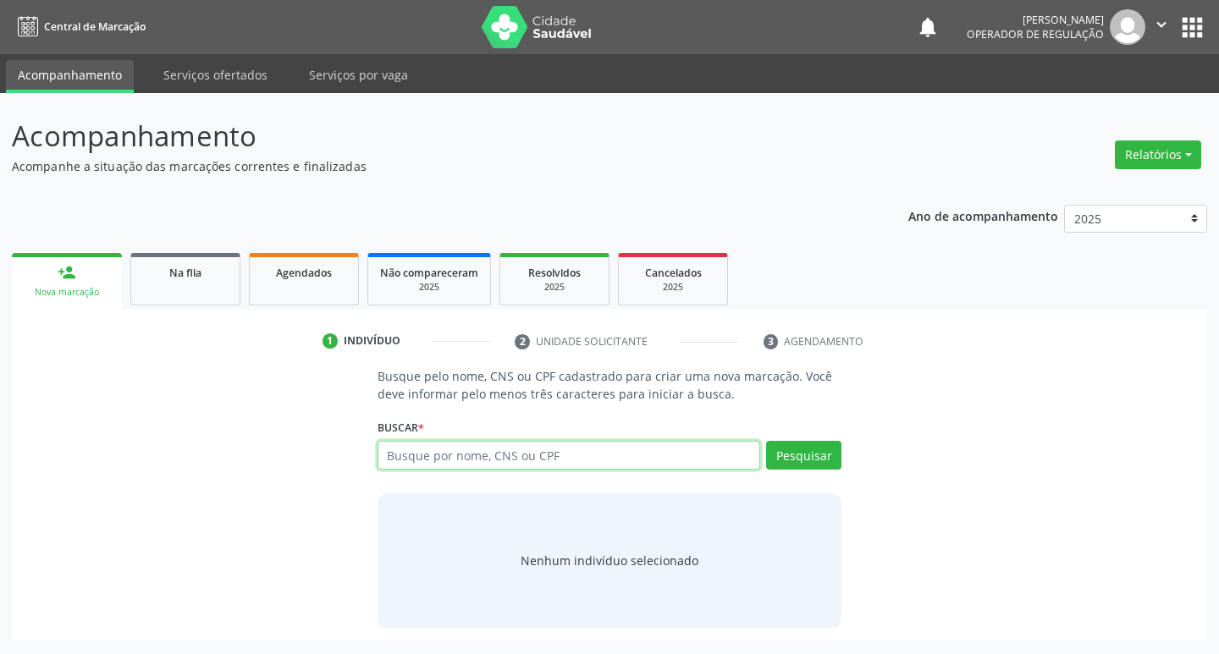
click at [438, 460] on input "text" at bounding box center [568, 455] width 383 height 29
type input "708901797188919"
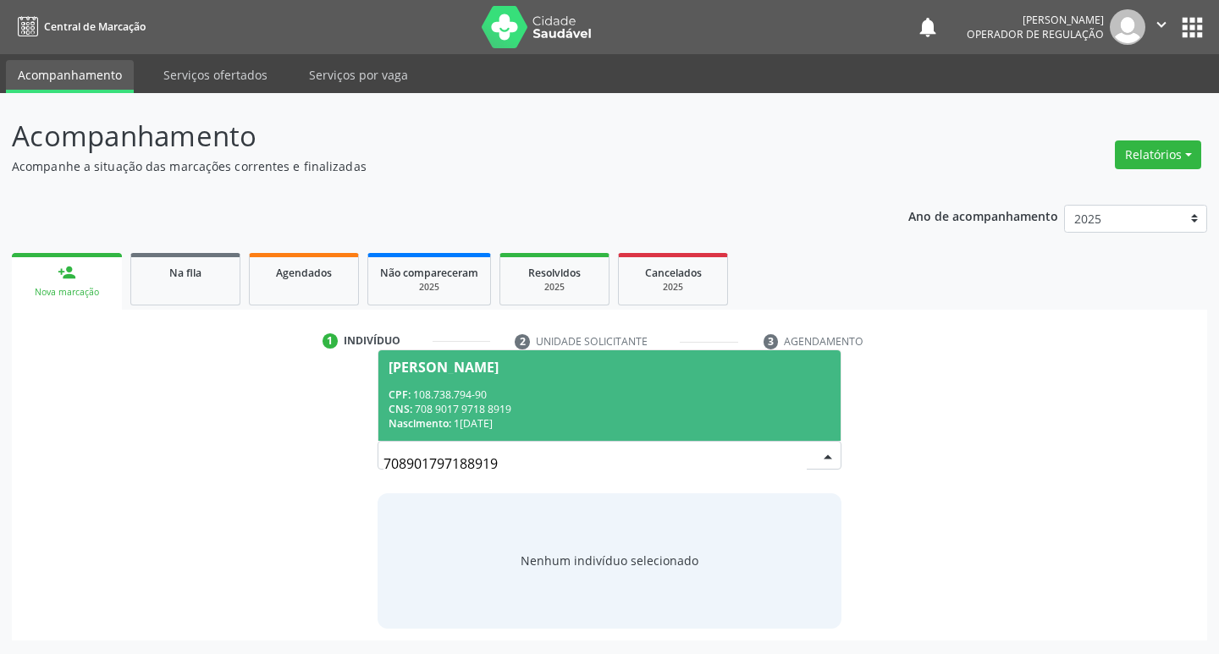
click at [406, 385] on span "Maria Clara Pereira dos Santos CPF: 108.738.794-90 CNS: 708 9017 9718 8919 Nasc…" at bounding box center [609, 395] width 463 height 91
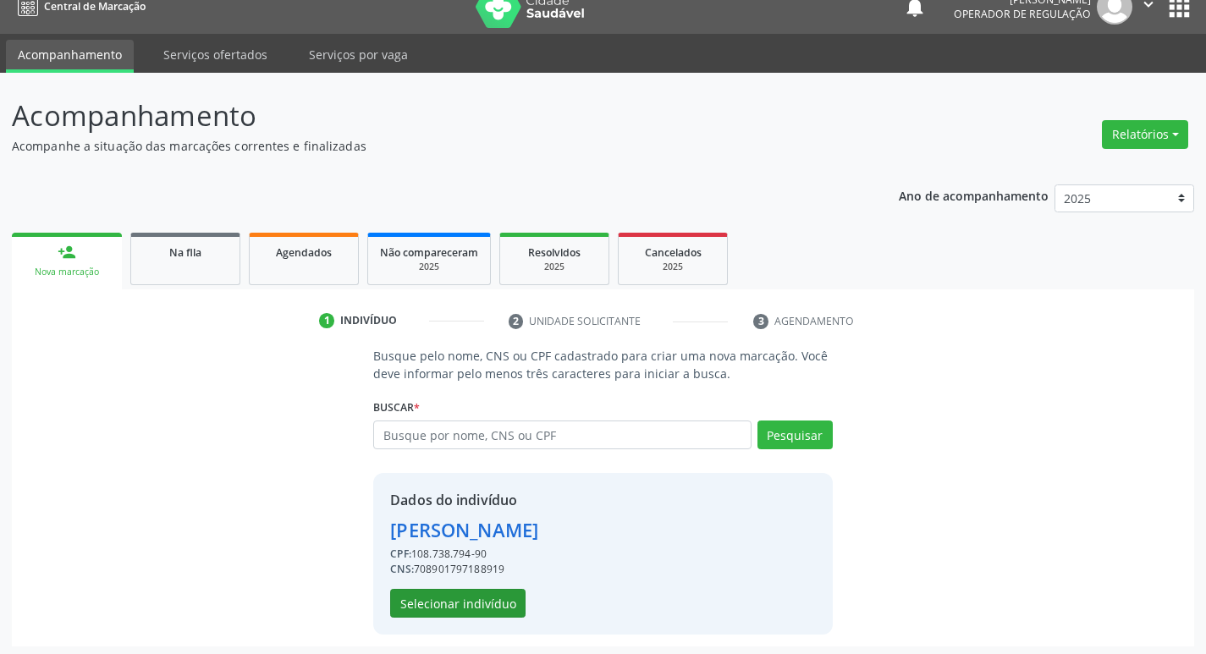
scroll to position [25, 0]
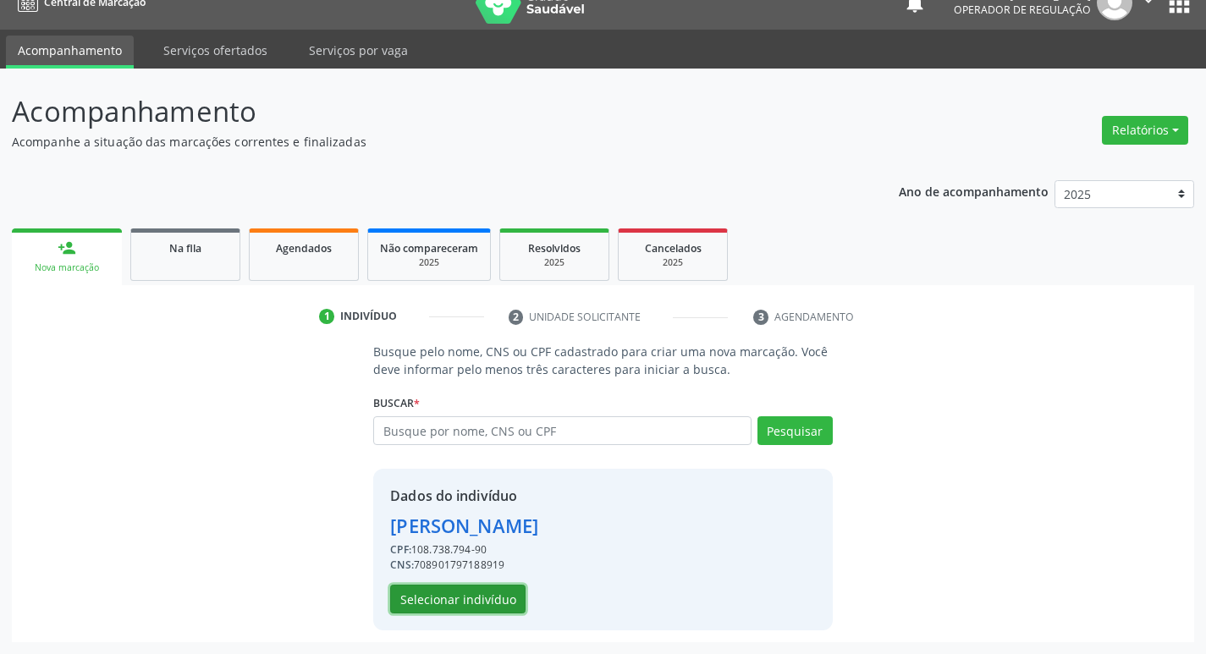
click at [476, 595] on button "Selecionar indivíduo" at bounding box center [457, 599] width 135 height 29
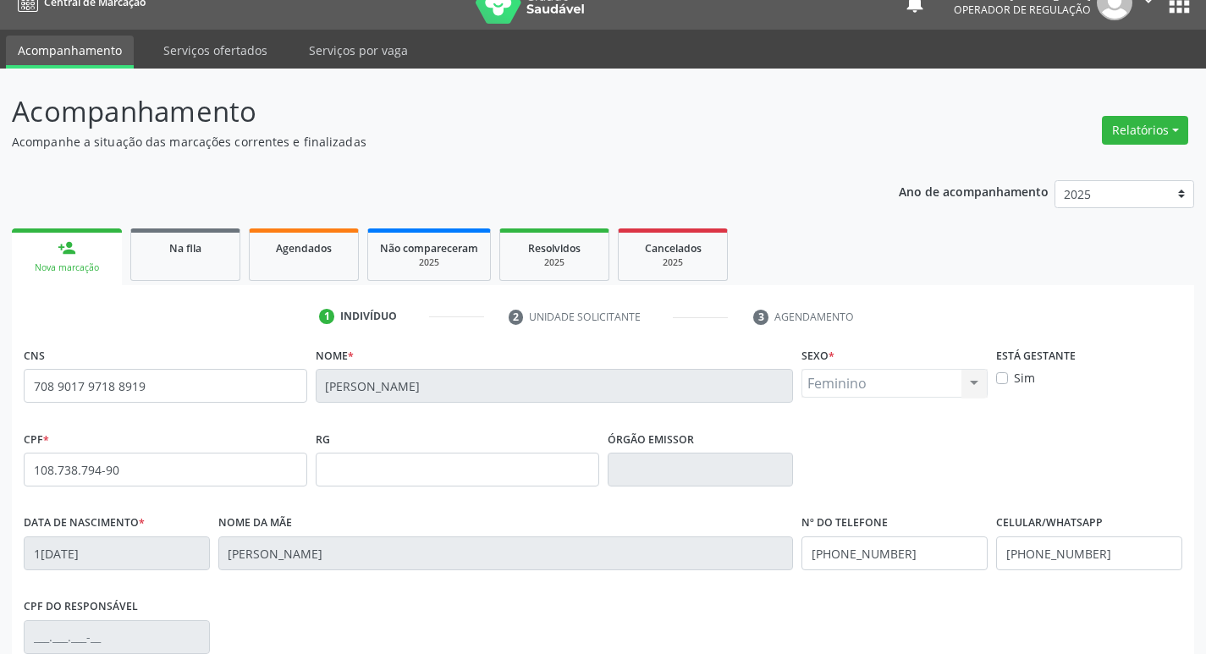
scroll to position [263, 0]
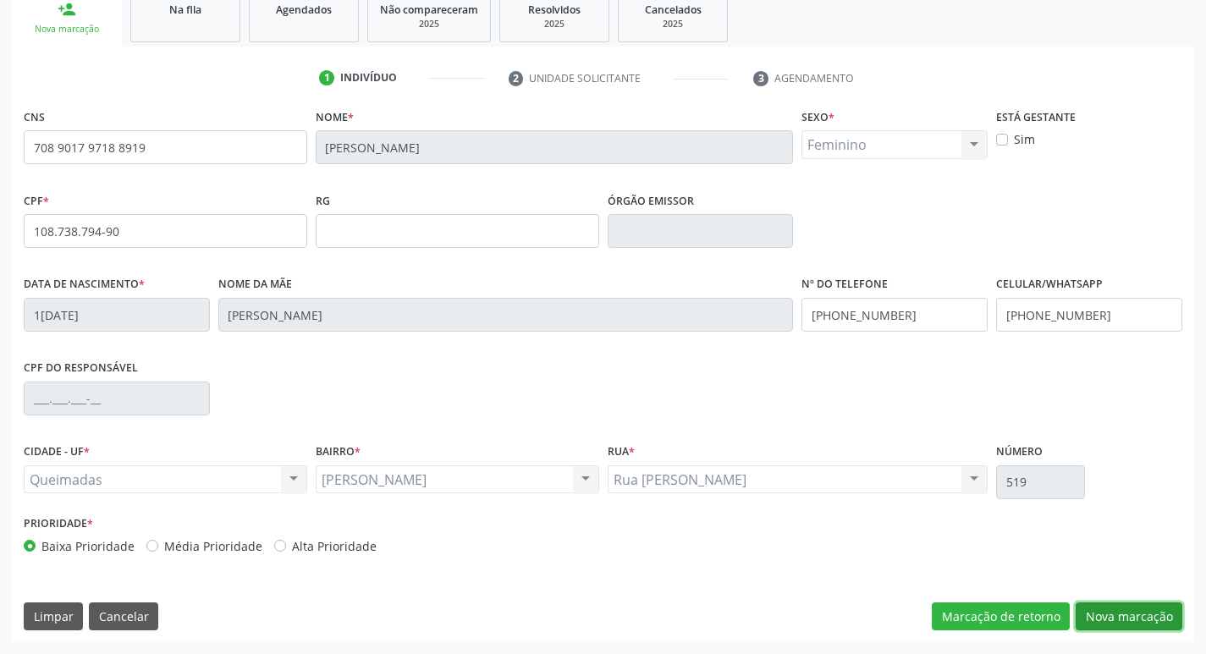
click at [1106, 619] on button "Nova marcação" at bounding box center [1129, 617] width 107 height 29
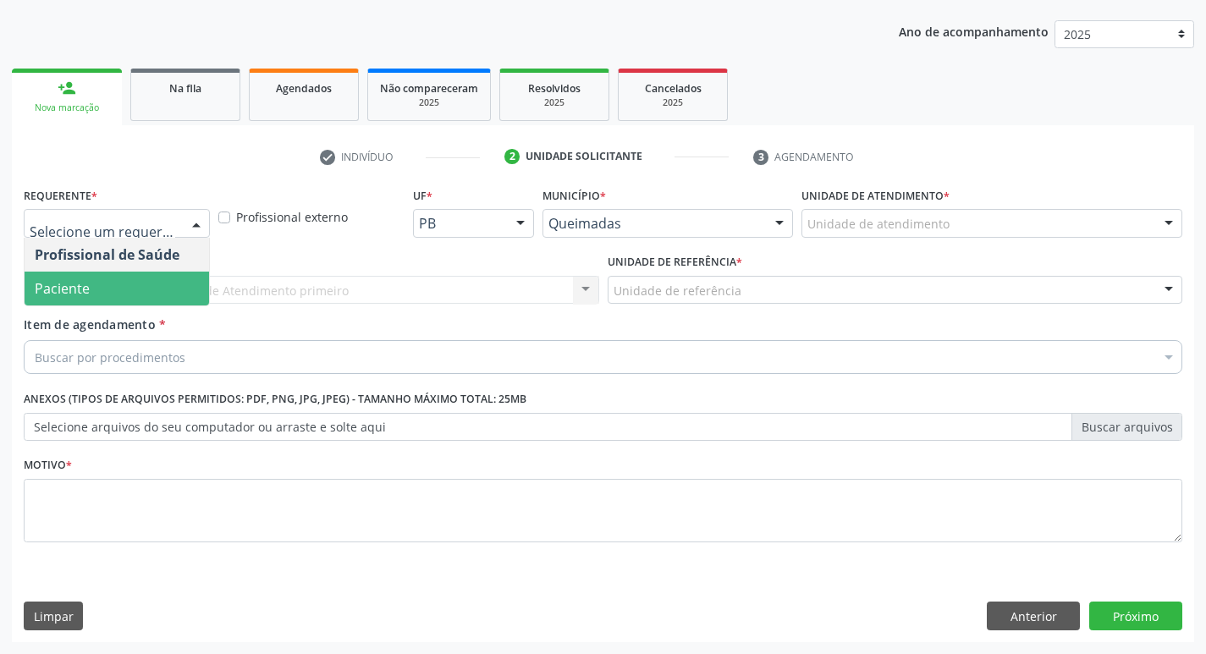
click at [77, 289] on span "Paciente" at bounding box center [62, 288] width 55 height 19
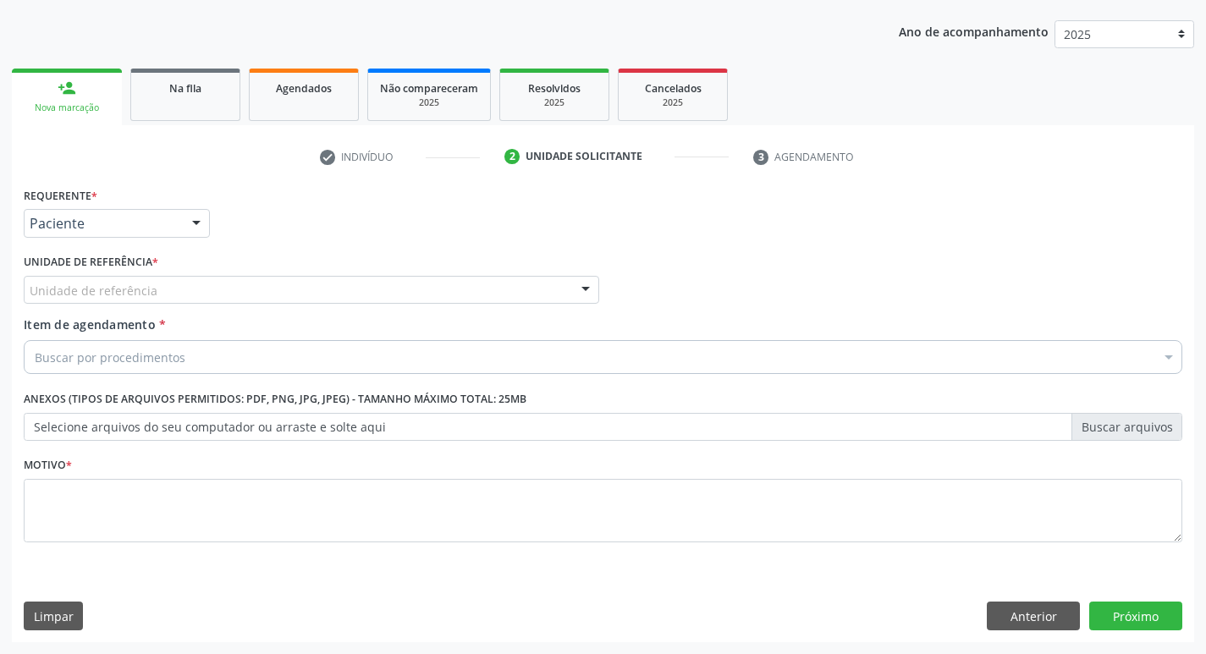
click at [85, 278] on div "Unidade de referência" at bounding box center [311, 290] width 575 height 29
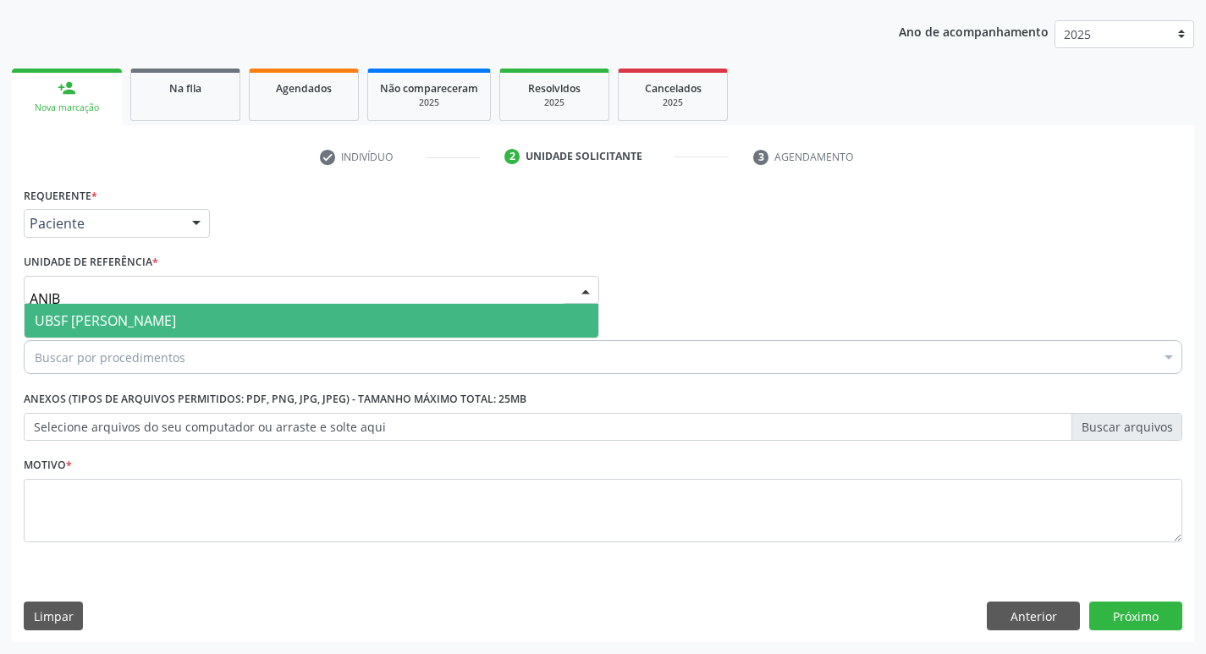
type input "ANIBA"
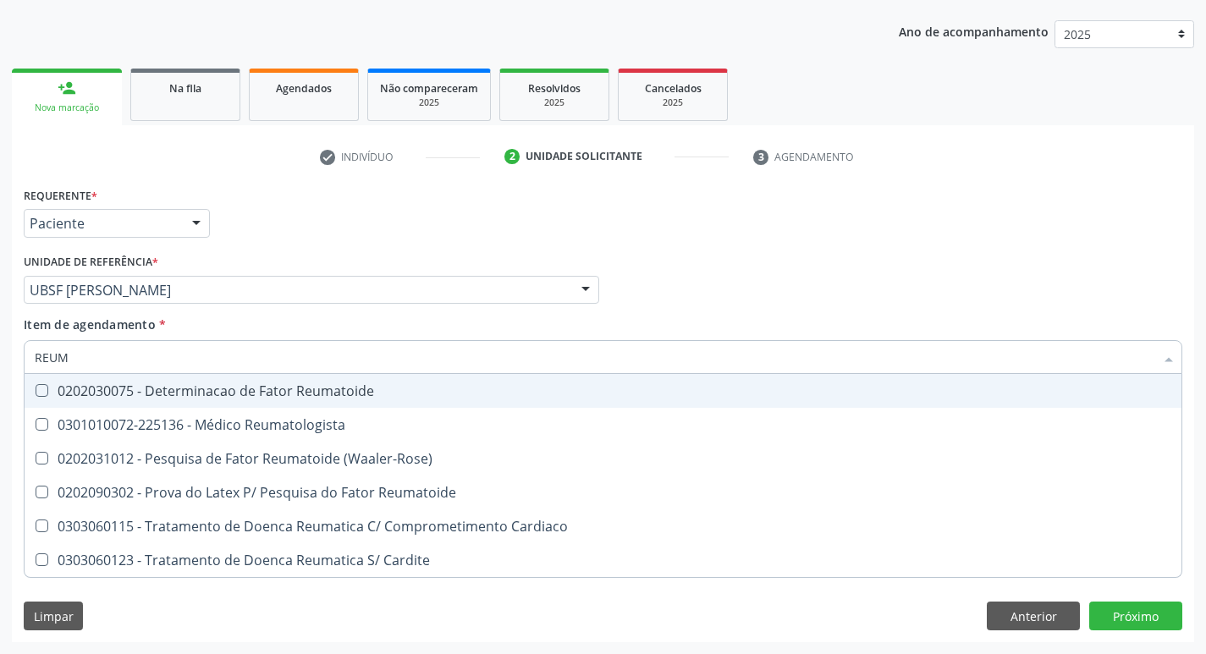
type input "REUMA"
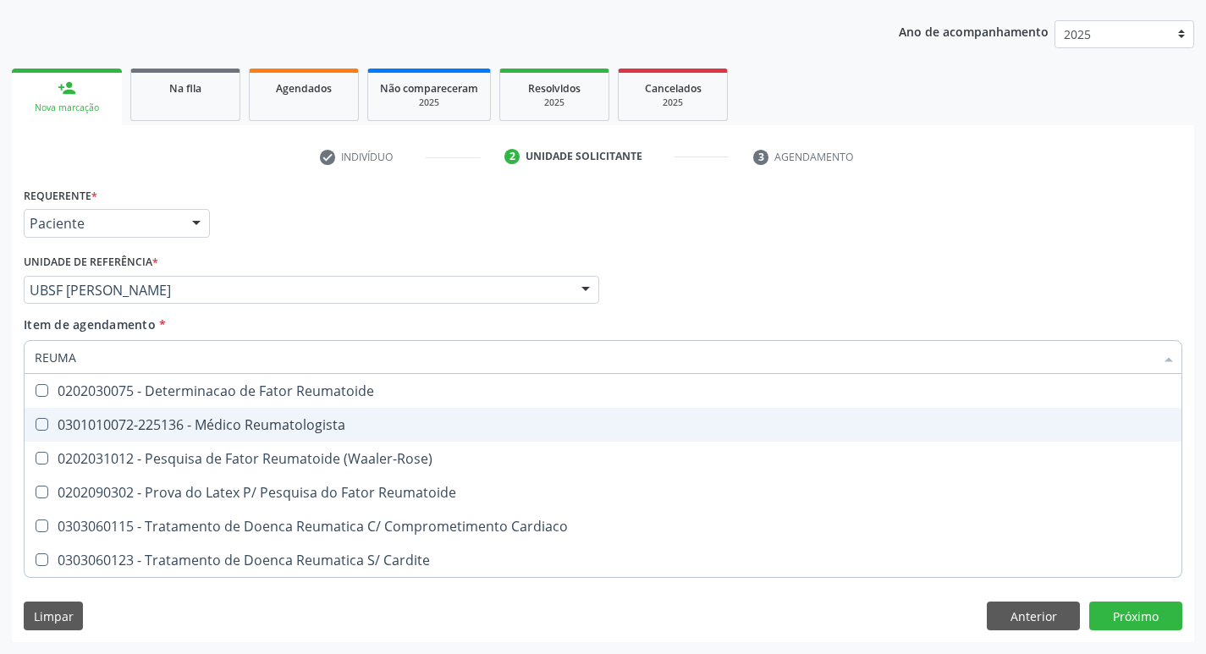
click at [223, 423] on div "0301010072-225136 - Médico Reumatologista" at bounding box center [603, 425] width 1136 height 14
checkbox Reumatologista "true"
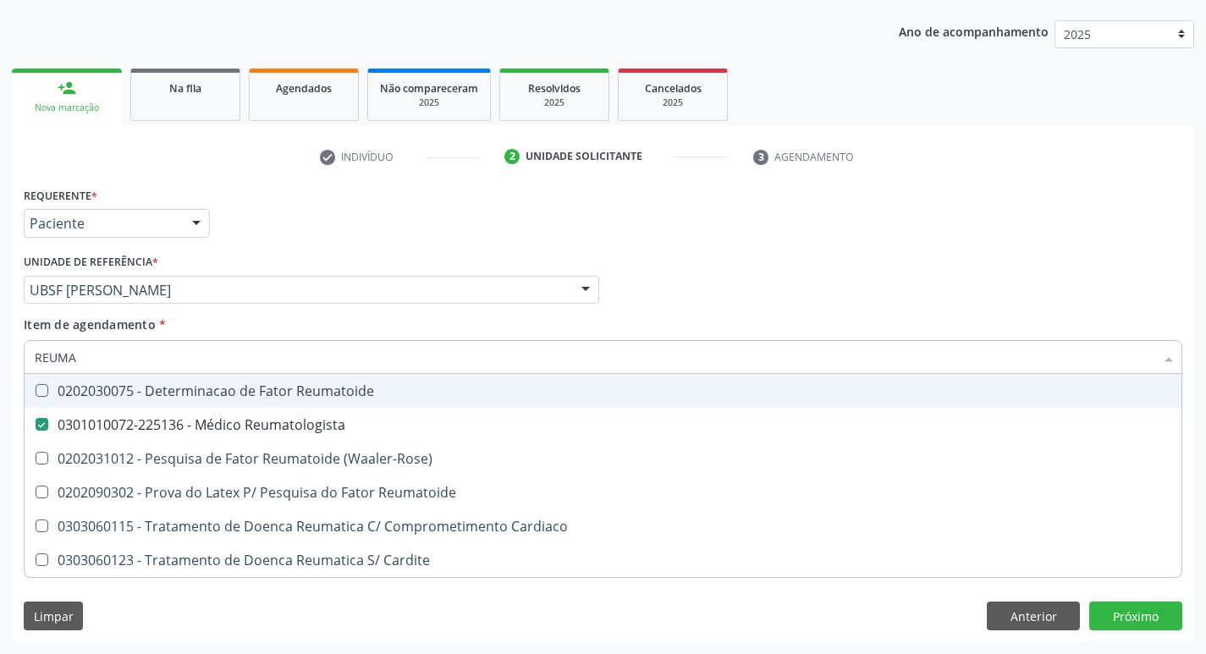
click at [358, 234] on div "Requerente * Paciente Profissional de Saúde Paciente Nenhum resultado encontrad…" at bounding box center [602, 216] width 1167 height 66
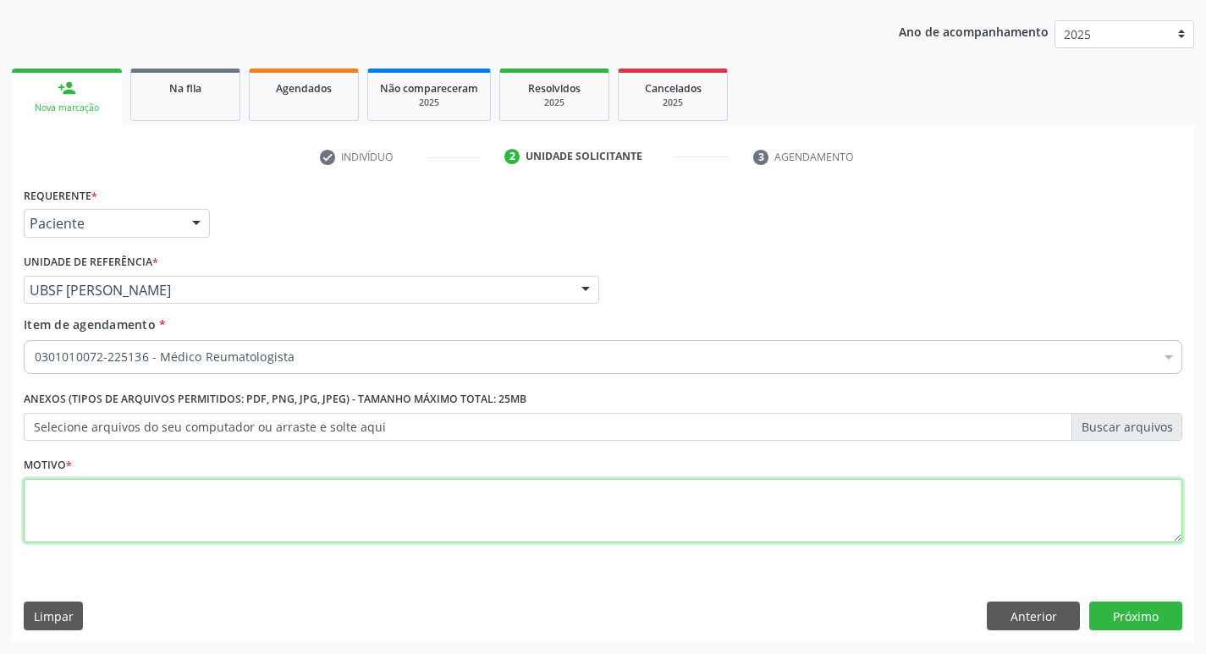
click at [212, 531] on textarea at bounding box center [603, 511] width 1158 height 64
type textarea "AVALIAÇÃO"
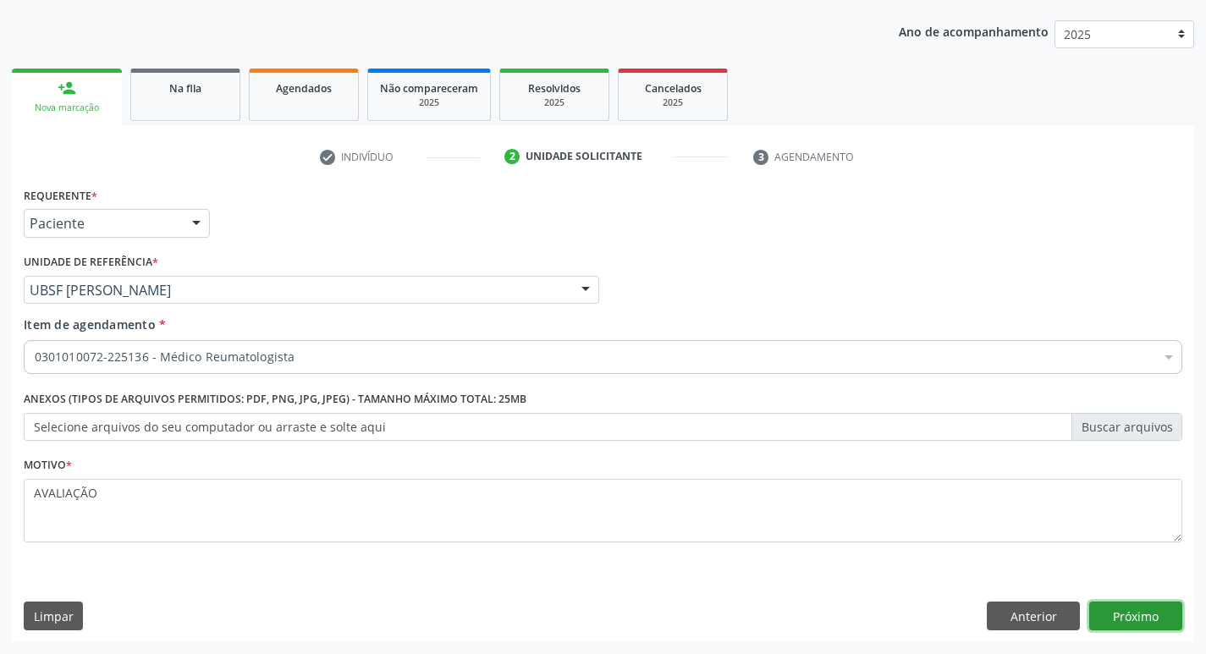
click at [1146, 608] on button "Próximo" at bounding box center [1135, 616] width 93 height 29
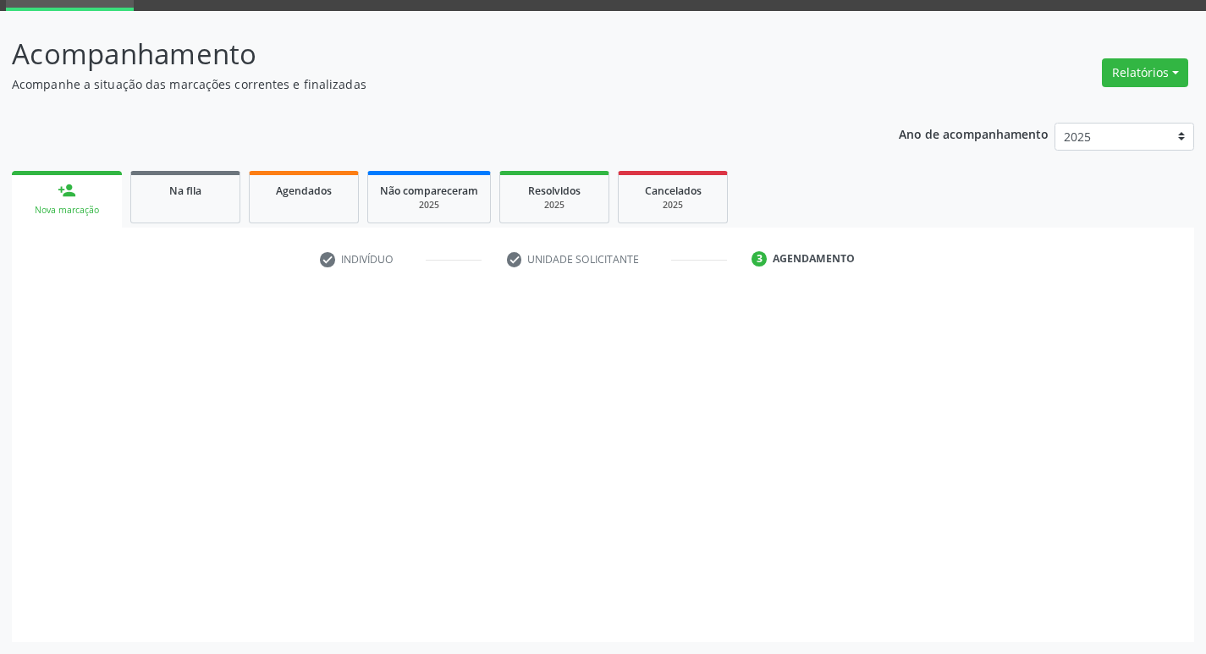
scroll to position [82, 0]
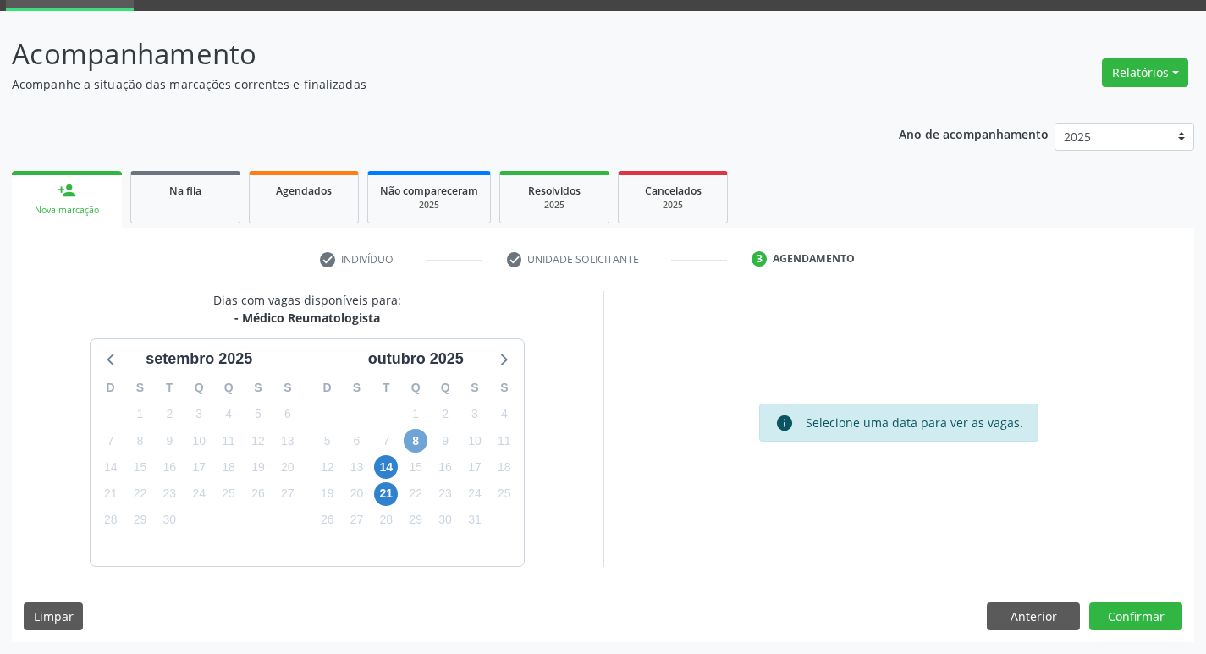
click at [418, 452] on span "8" at bounding box center [416, 441] width 24 height 24
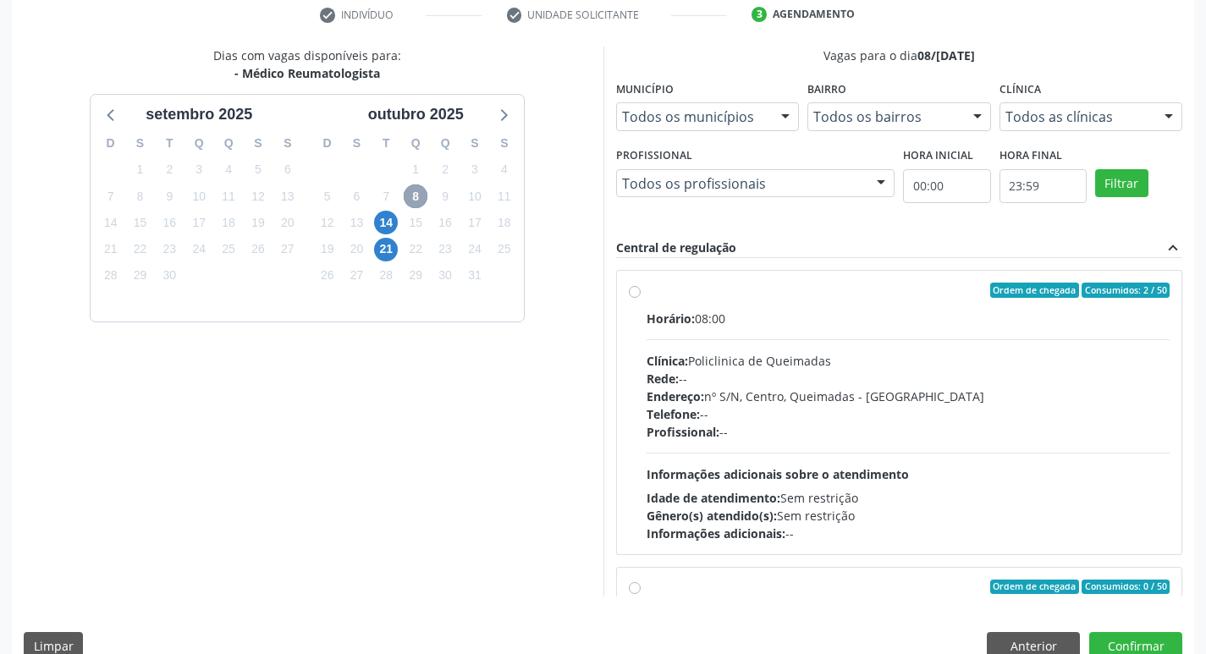
scroll to position [357, 0]
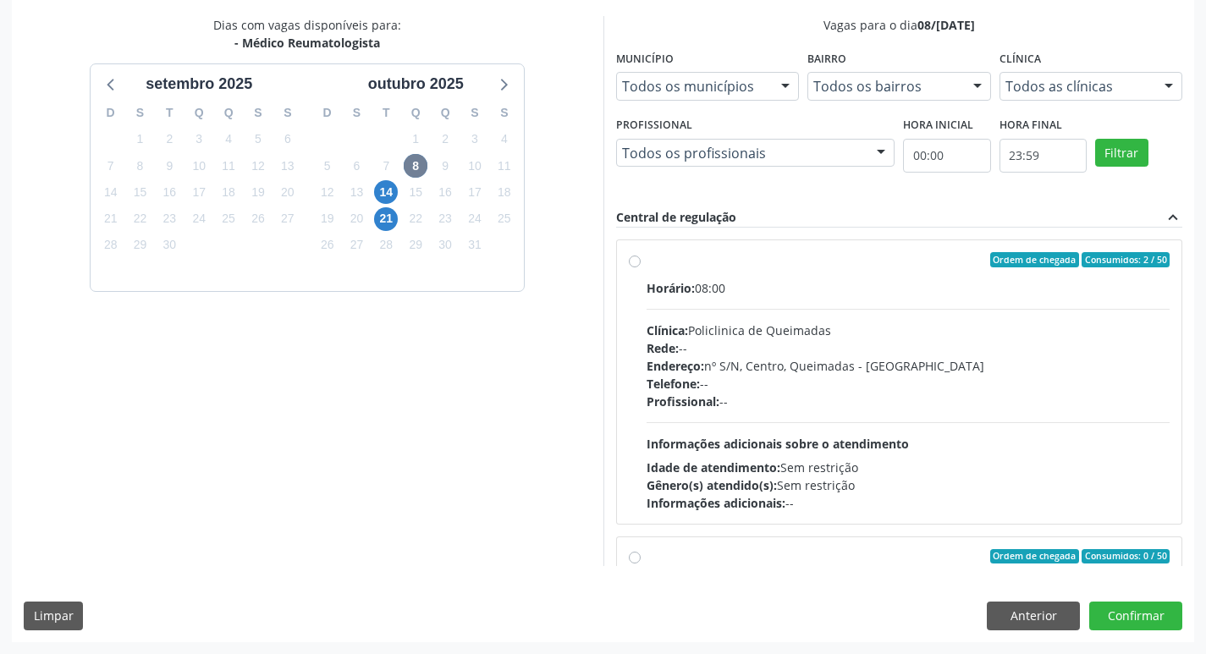
drag, startPoint x: 878, startPoint y: 300, endPoint x: 954, endPoint y: 396, distance: 121.7
click at [879, 300] on div "Horário: 08:00 Clínica: Policlinica de Queimadas Rede: -- Endereço: nº S/N, Cen…" at bounding box center [909, 395] width 524 height 233
click at [641, 267] on input "Ordem de chegada Consumidos: 2 / 50 Horário: 08:00 Clínica: Policlinica de Quei…" at bounding box center [635, 259] width 12 height 15
radio input "true"
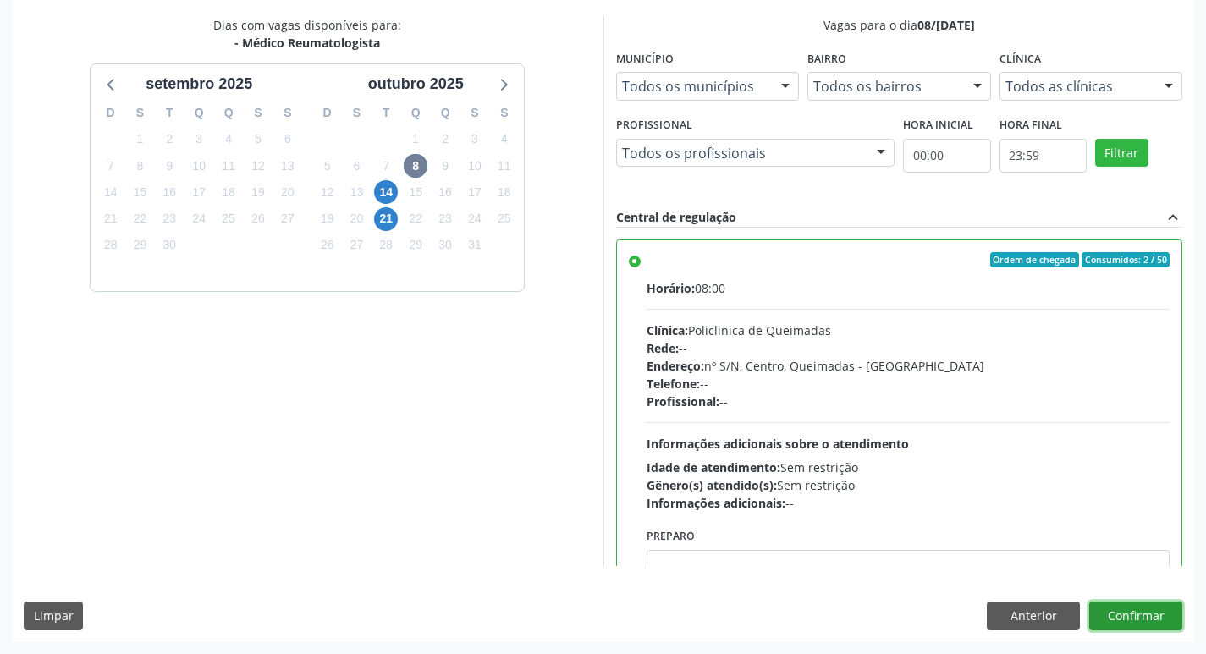
click at [1138, 617] on button "Confirmar" at bounding box center [1135, 616] width 93 height 29
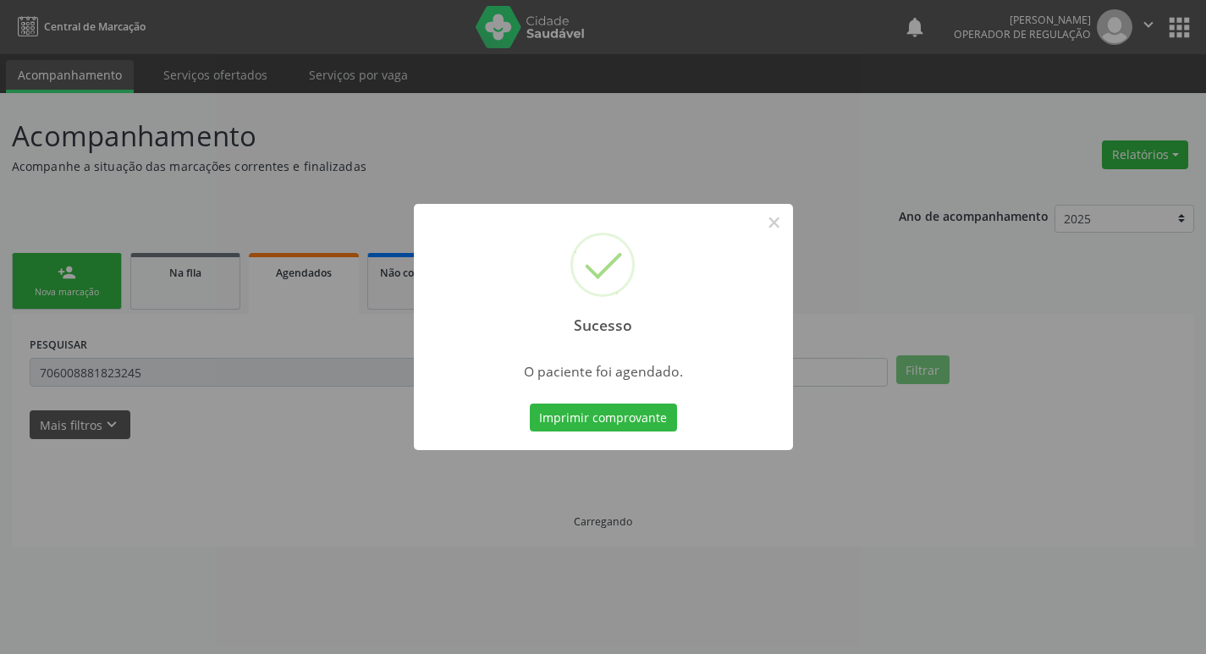
scroll to position [0, 0]
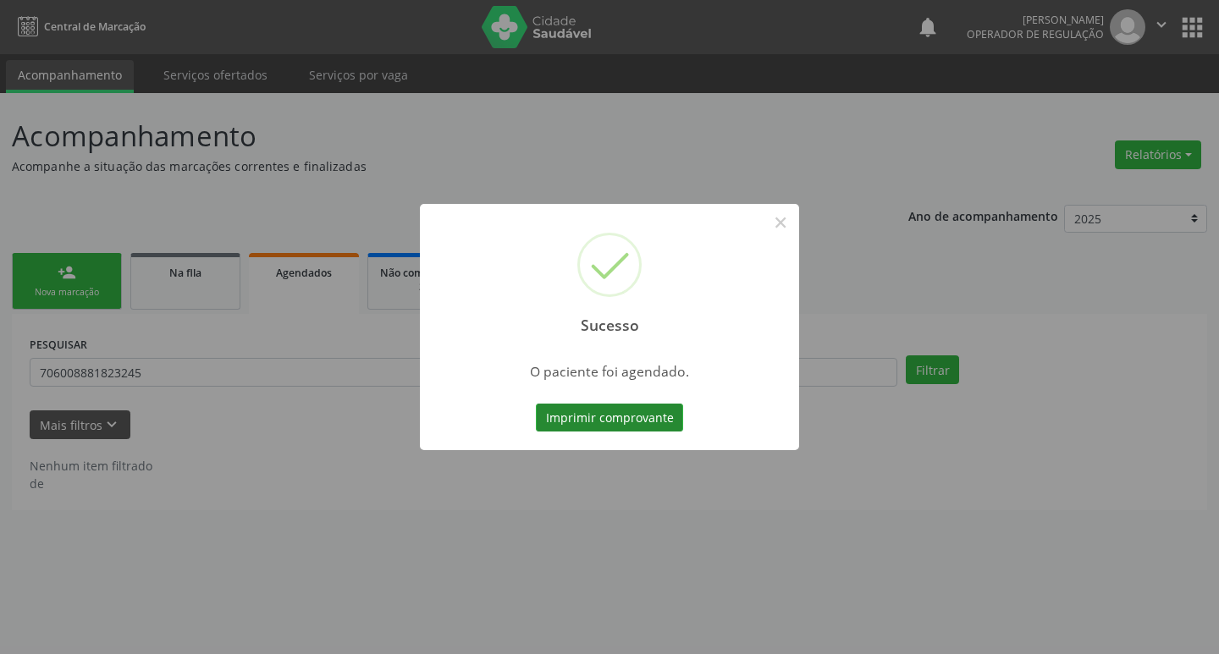
click at [590, 410] on button "Imprimir comprovante" at bounding box center [609, 418] width 147 height 29
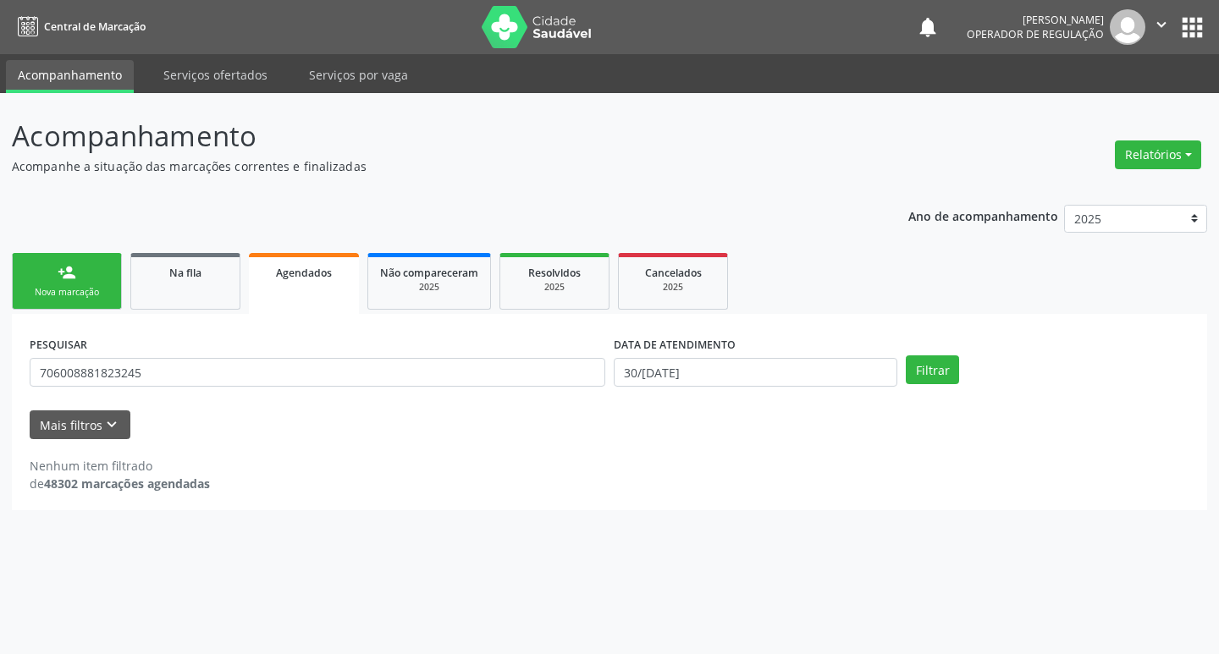
click at [56, 272] on link "person_add Nova marcação" at bounding box center [67, 281] width 110 height 57
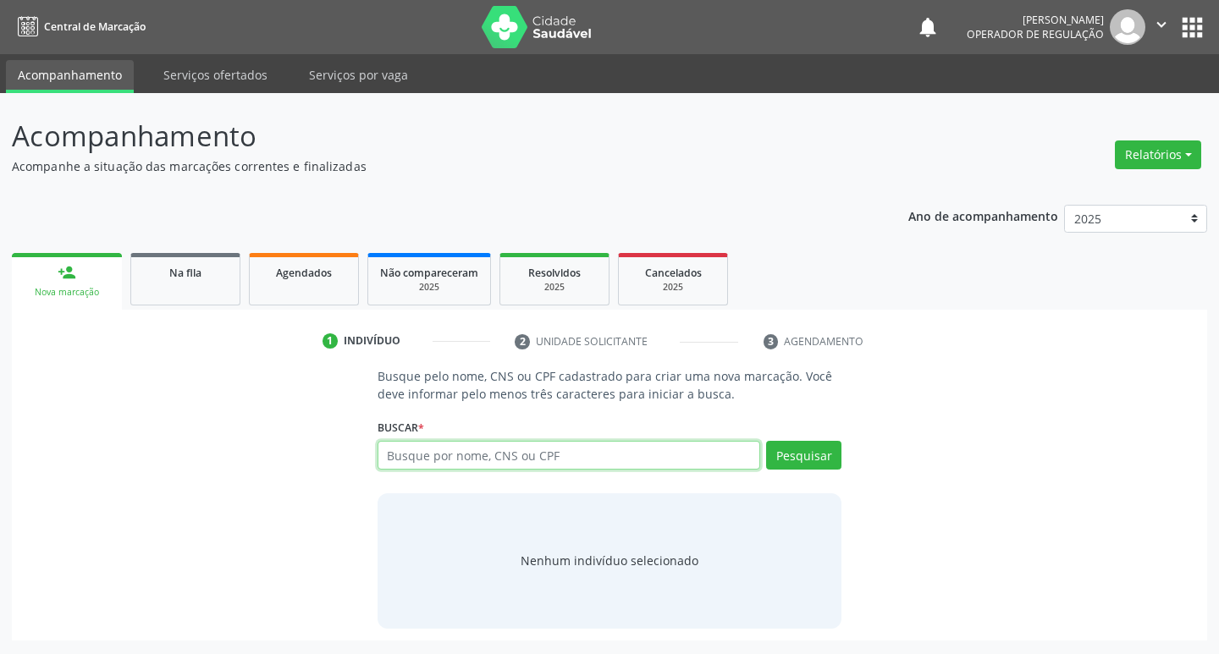
click at [488, 457] on input "text" at bounding box center [568, 455] width 383 height 29
click at [498, 443] on input "text" at bounding box center [568, 455] width 383 height 29
type input "704009301045963"
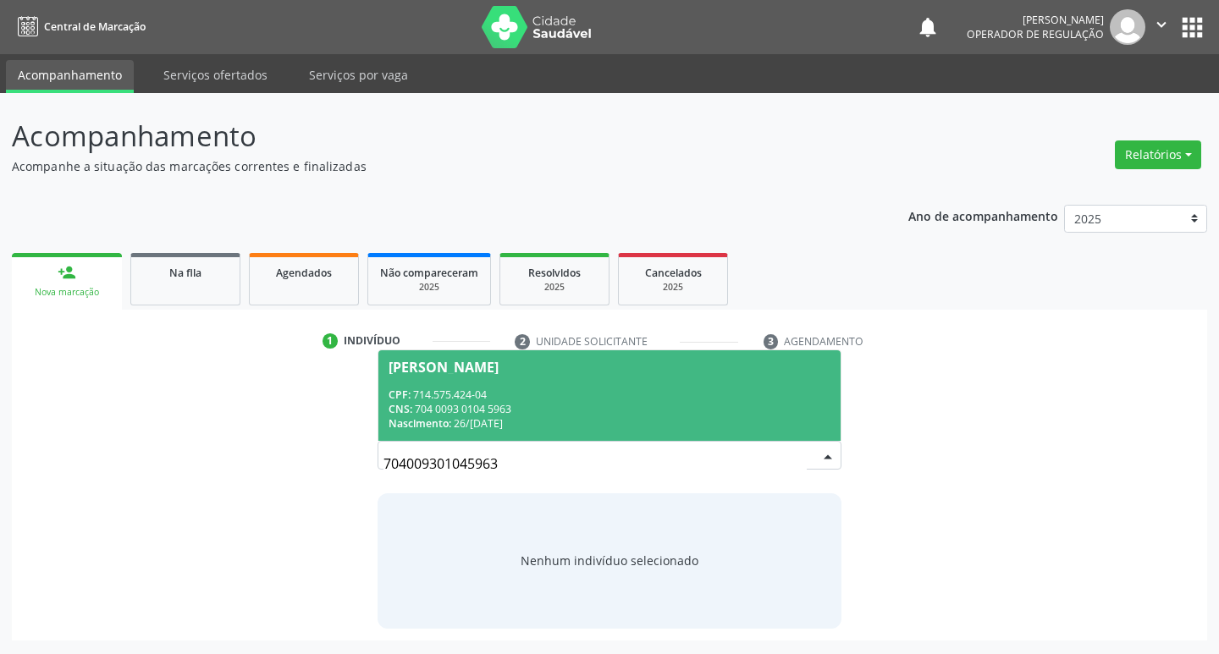
click at [435, 388] on div "CPF: 714.575.424-04" at bounding box center [609, 395] width 443 height 14
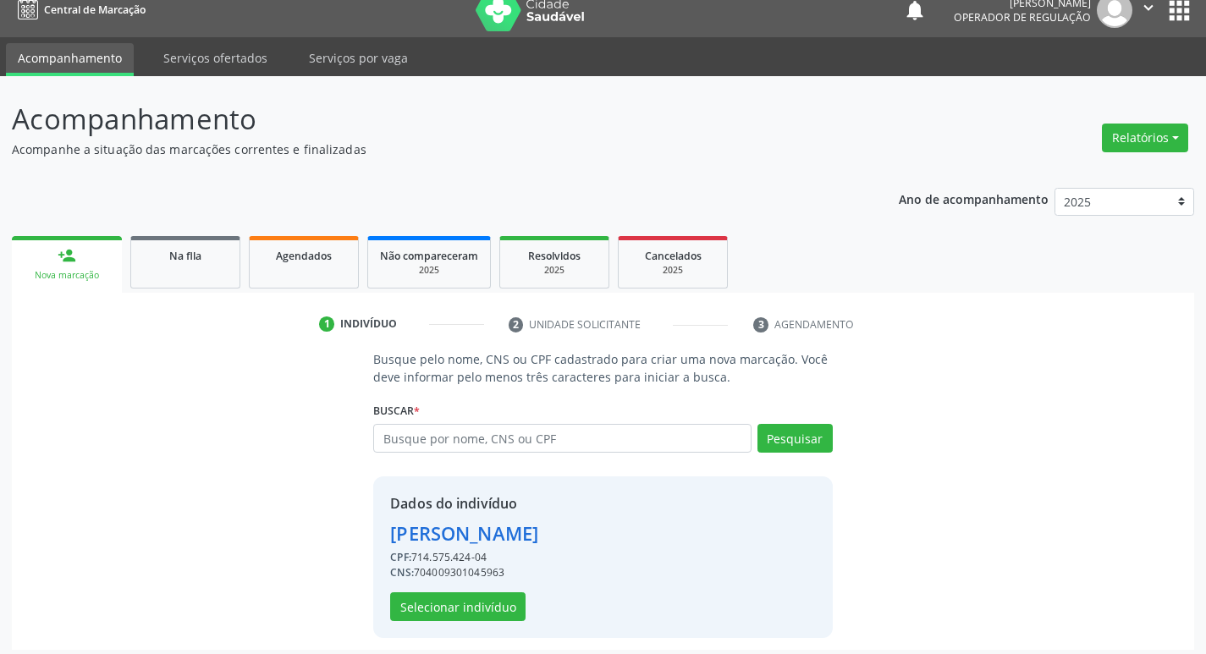
scroll to position [25, 0]
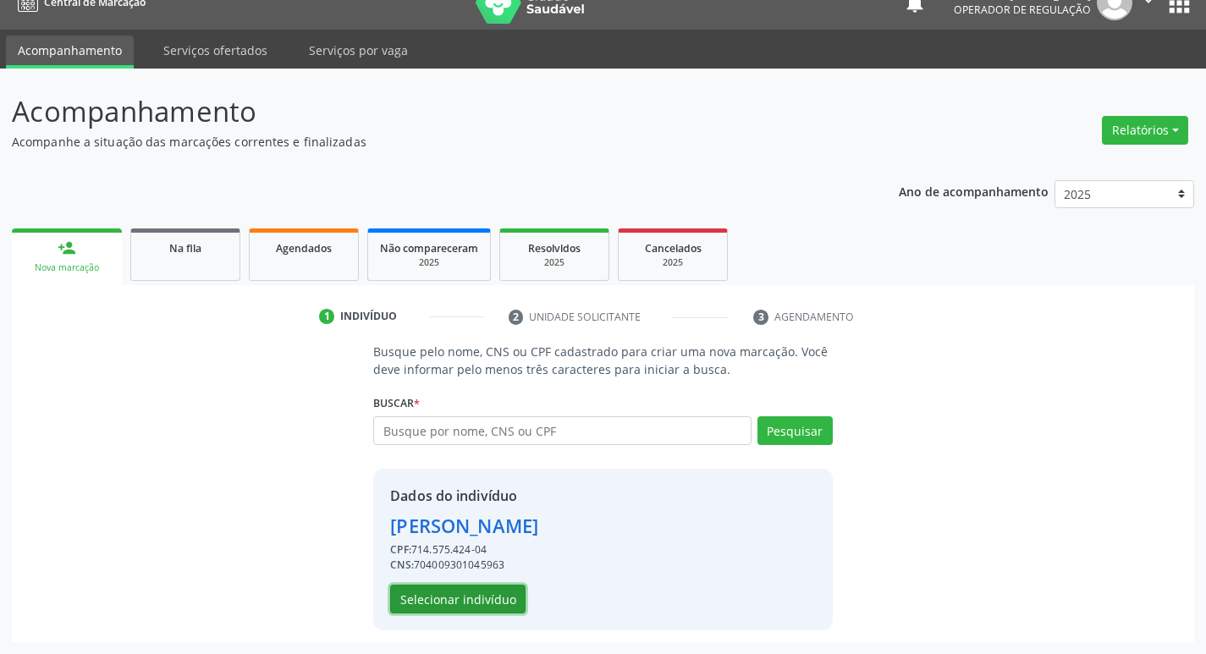
click at [426, 603] on button "Selecionar indivíduo" at bounding box center [457, 599] width 135 height 29
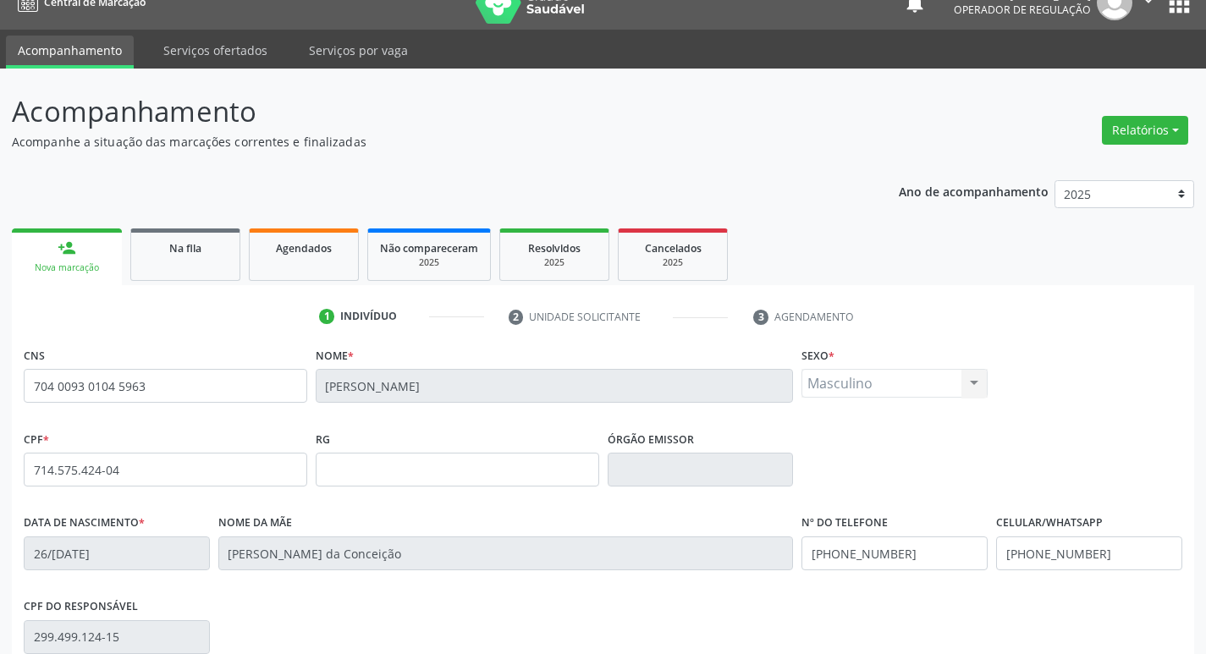
scroll to position [263, 0]
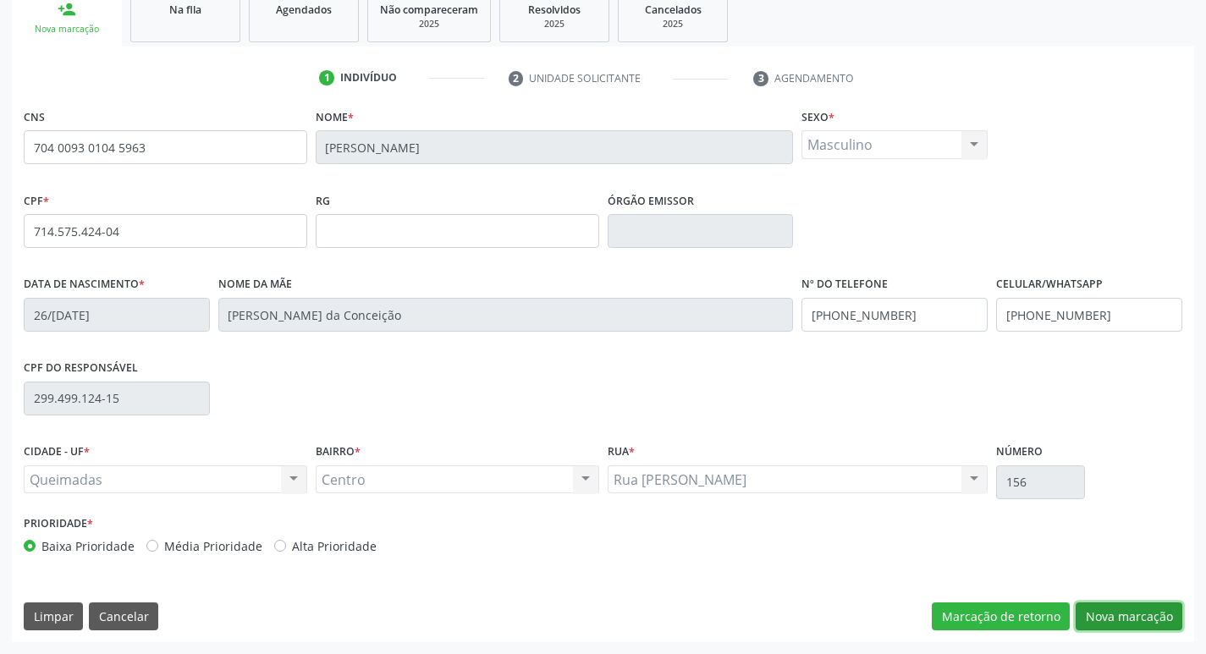
drag, startPoint x: 1126, startPoint y: 611, endPoint x: 785, endPoint y: 614, distance: 341.0
click at [1125, 611] on button "Nova marcação" at bounding box center [1129, 617] width 107 height 29
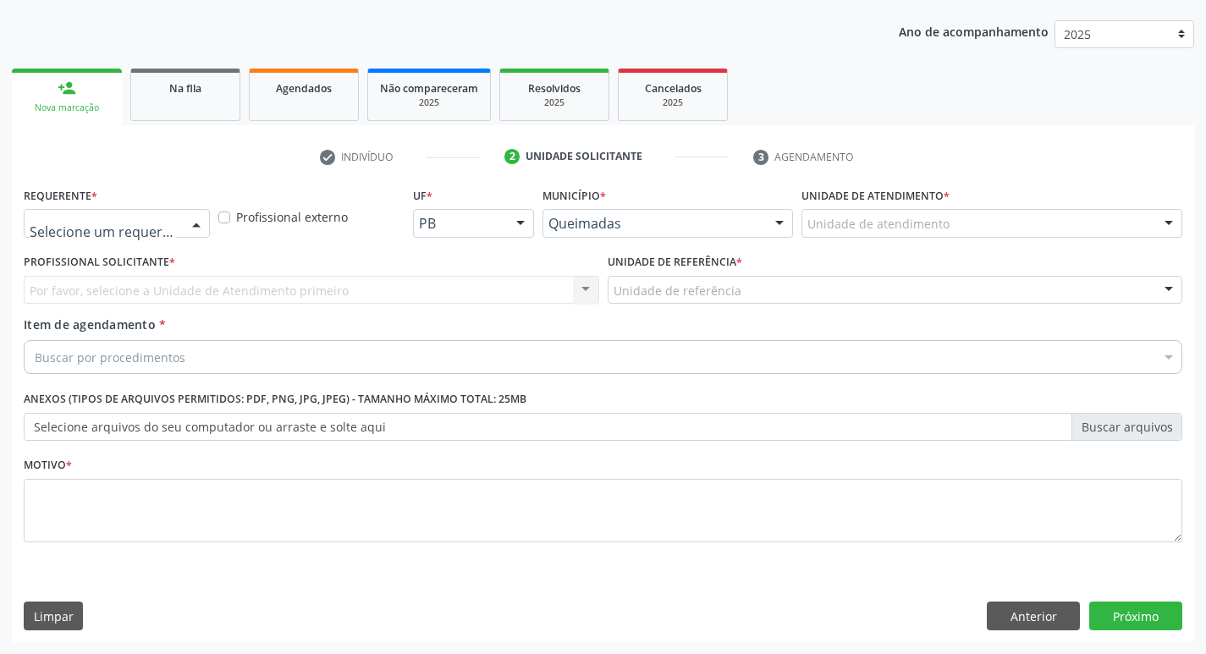
drag, startPoint x: 173, startPoint y: 217, endPoint x: 155, endPoint y: 251, distance: 38.2
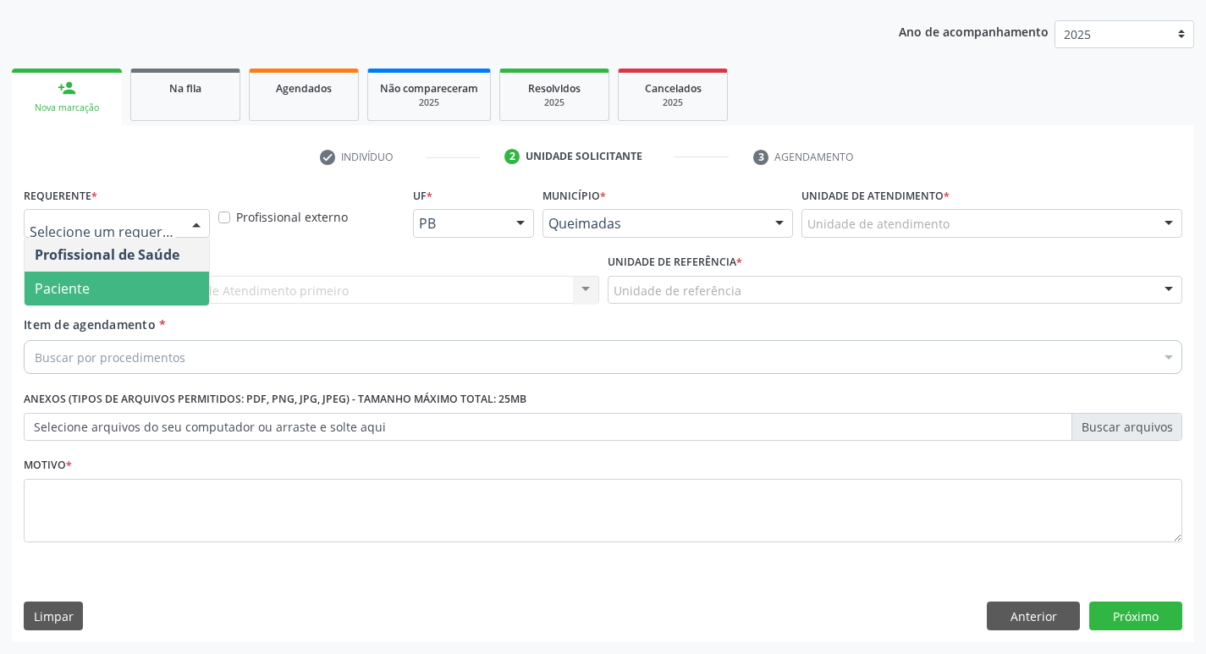
click at [139, 274] on span "Paciente" at bounding box center [117, 289] width 184 height 34
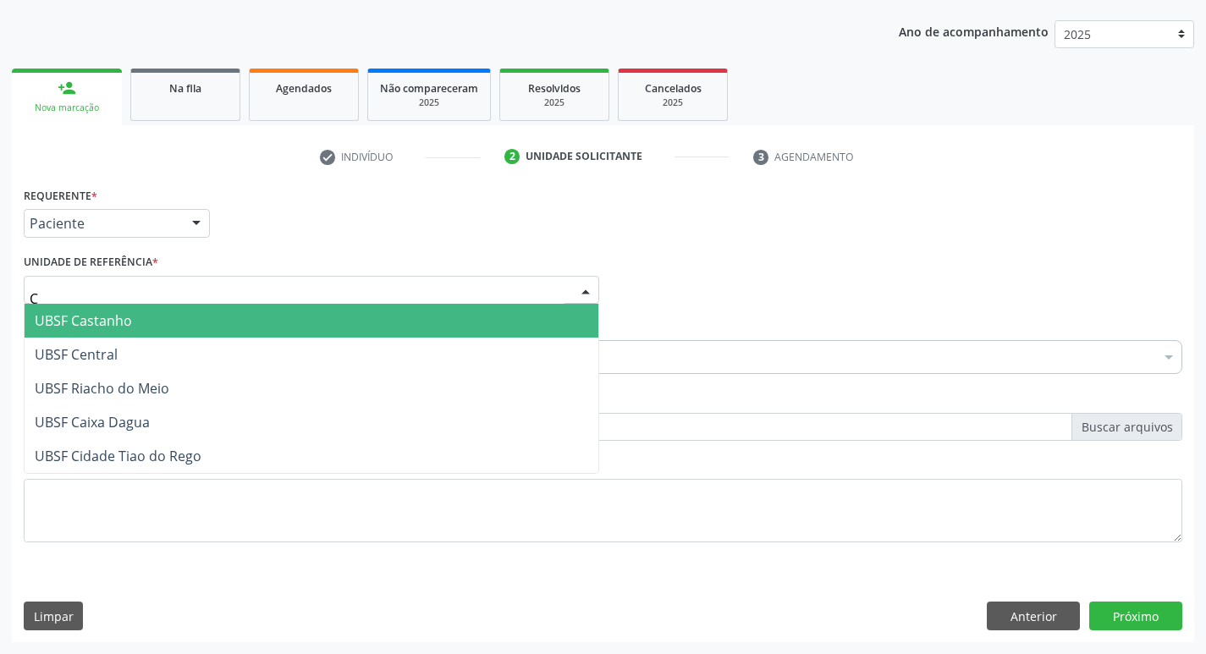
type input "CE"
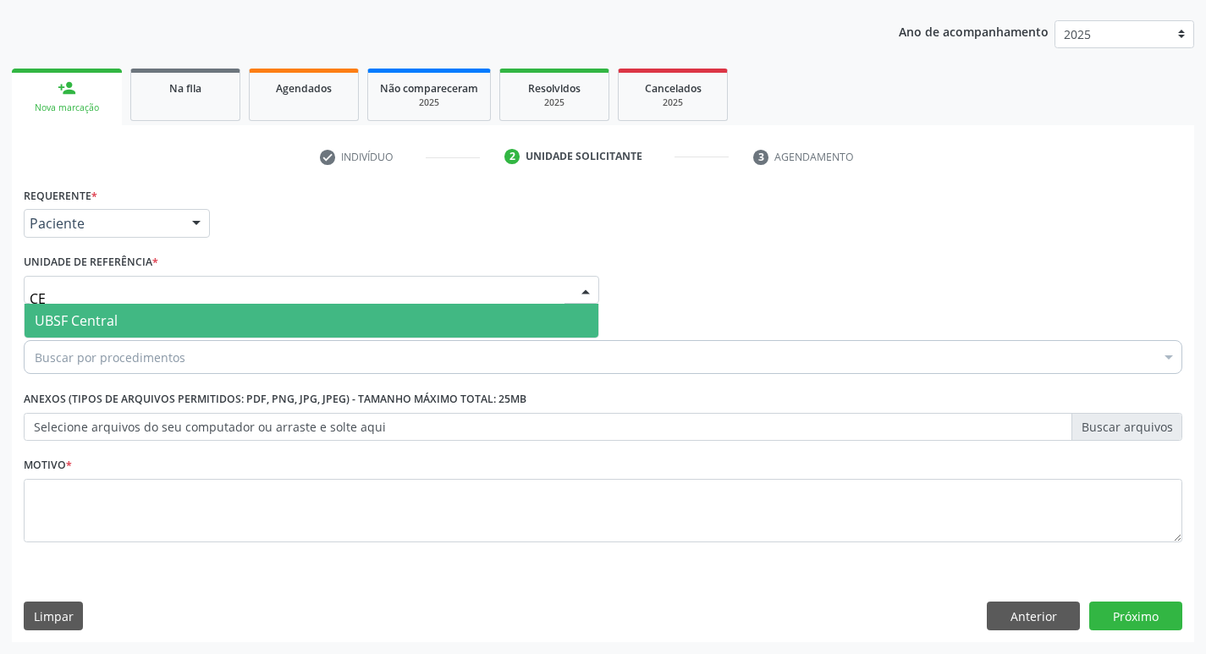
click at [127, 328] on span "UBSF Central" at bounding box center [312, 321] width 574 height 34
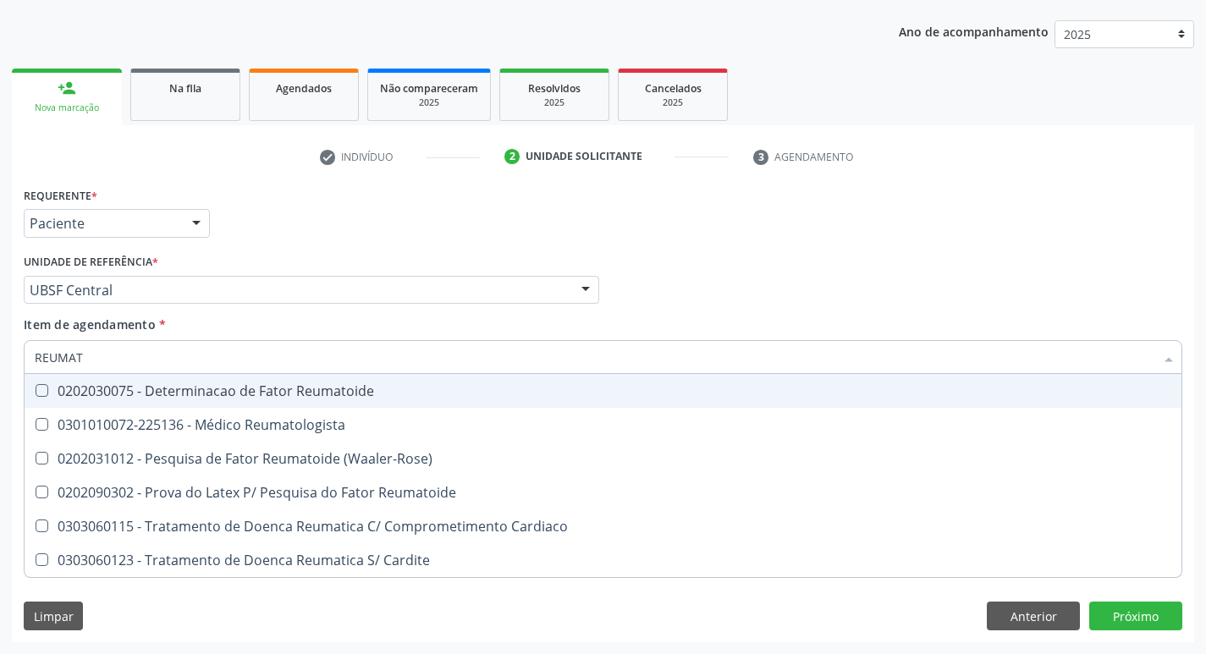
type input "REUMATO"
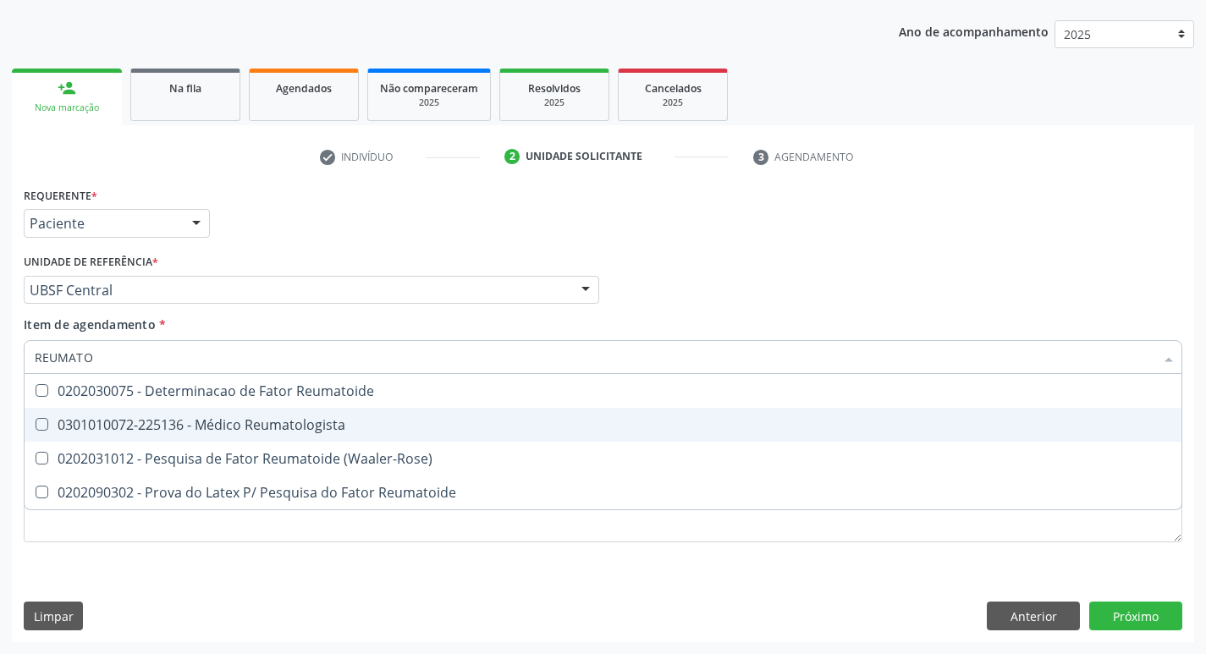
click at [183, 426] on div "0301010072-225136 - Médico Reumatologista" at bounding box center [603, 425] width 1136 height 14
checkbox Reumatologista "true"
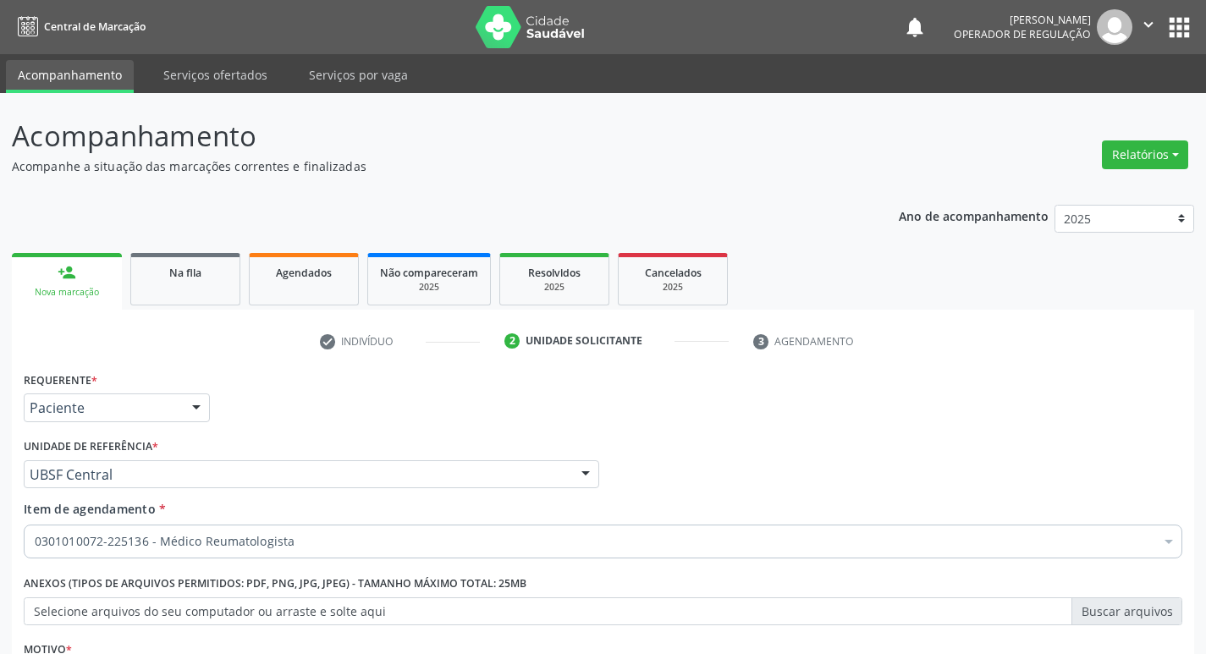
scroll to position [184, 0]
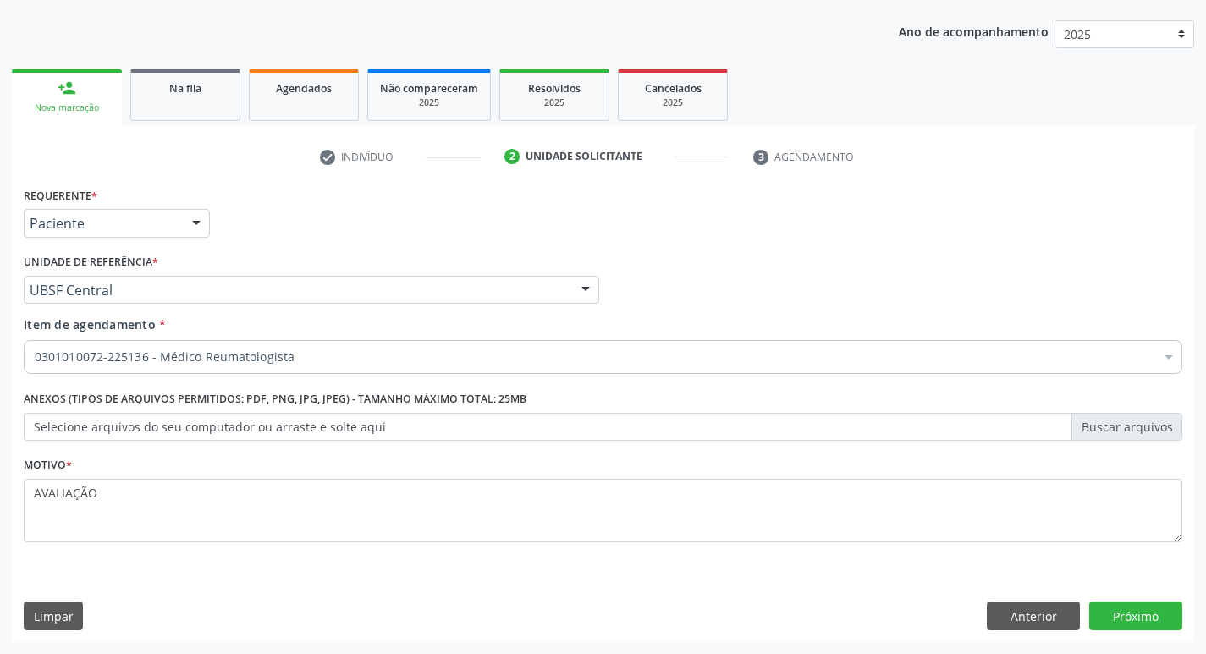
type textarea "AVALIAÇÃO"
click at [1185, 605] on div "Requerente * Paciente Profissional de Saúde Paciente Nenhum resultado encontrad…" at bounding box center [603, 412] width 1182 height 459
click at [1134, 605] on button "Próximo" at bounding box center [1135, 616] width 93 height 29
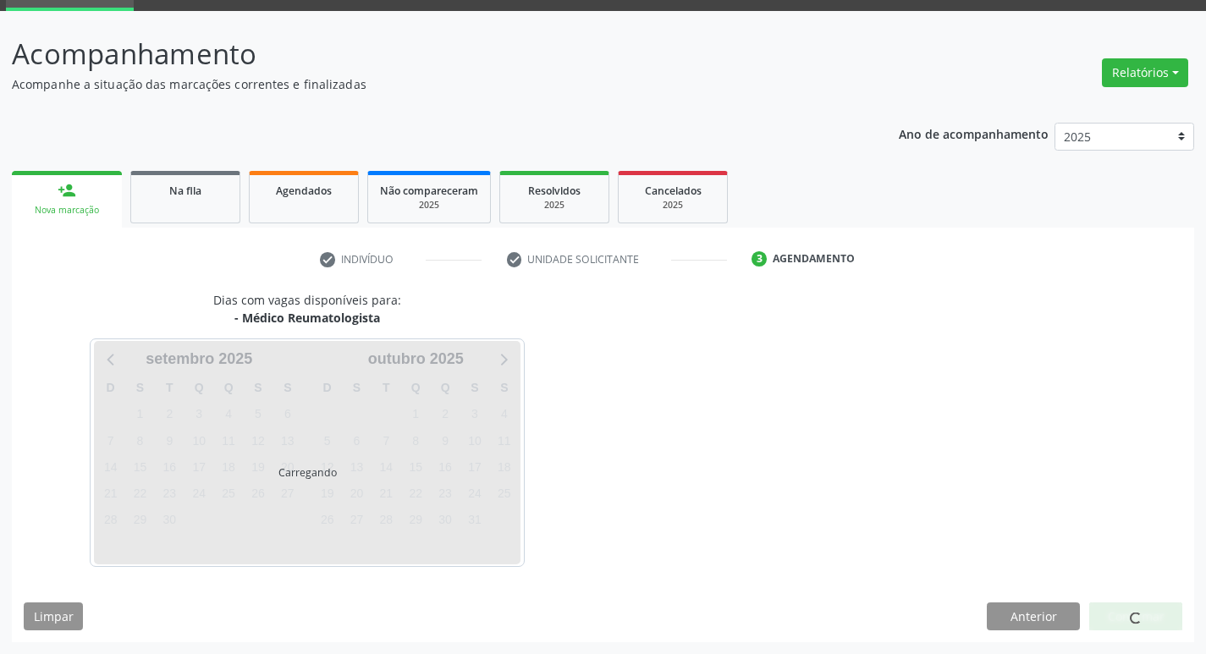
scroll to position [82, 0]
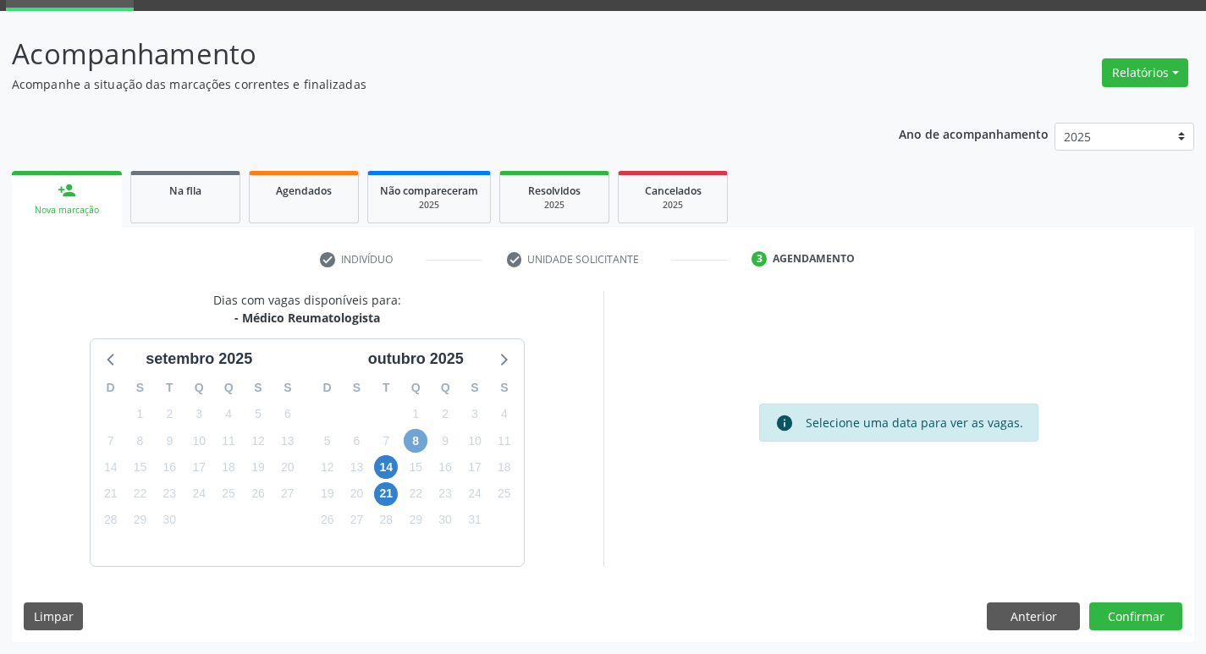
click at [416, 435] on span "8" at bounding box center [416, 441] width 24 height 24
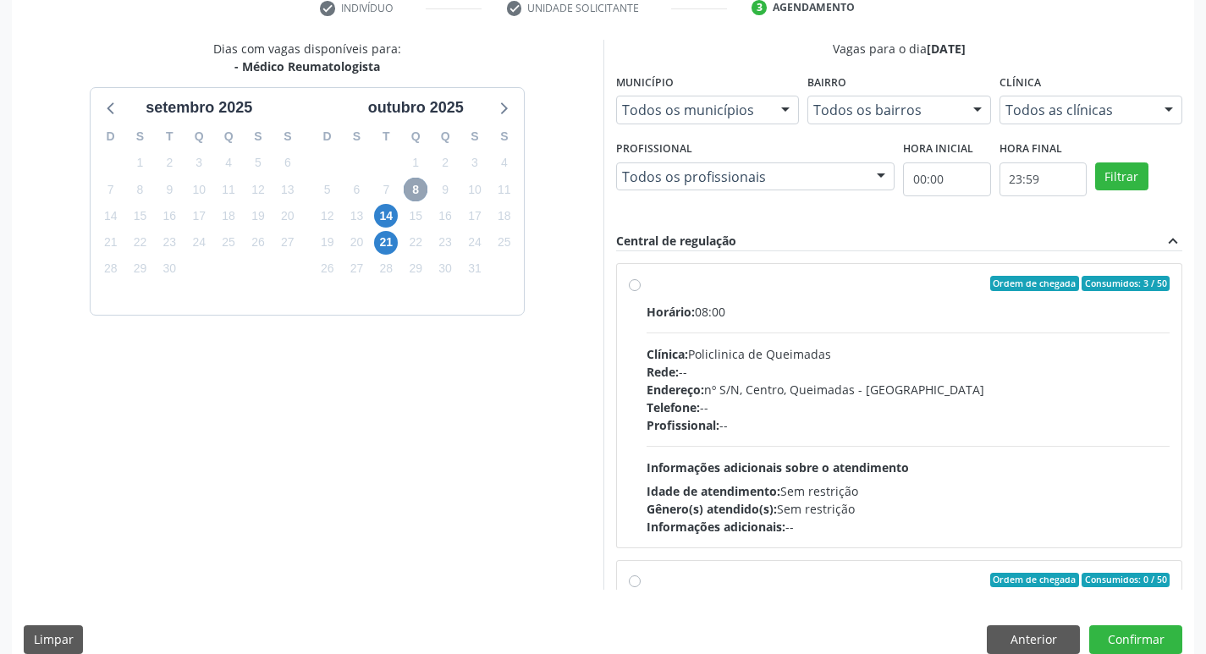
scroll to position [336, 0]
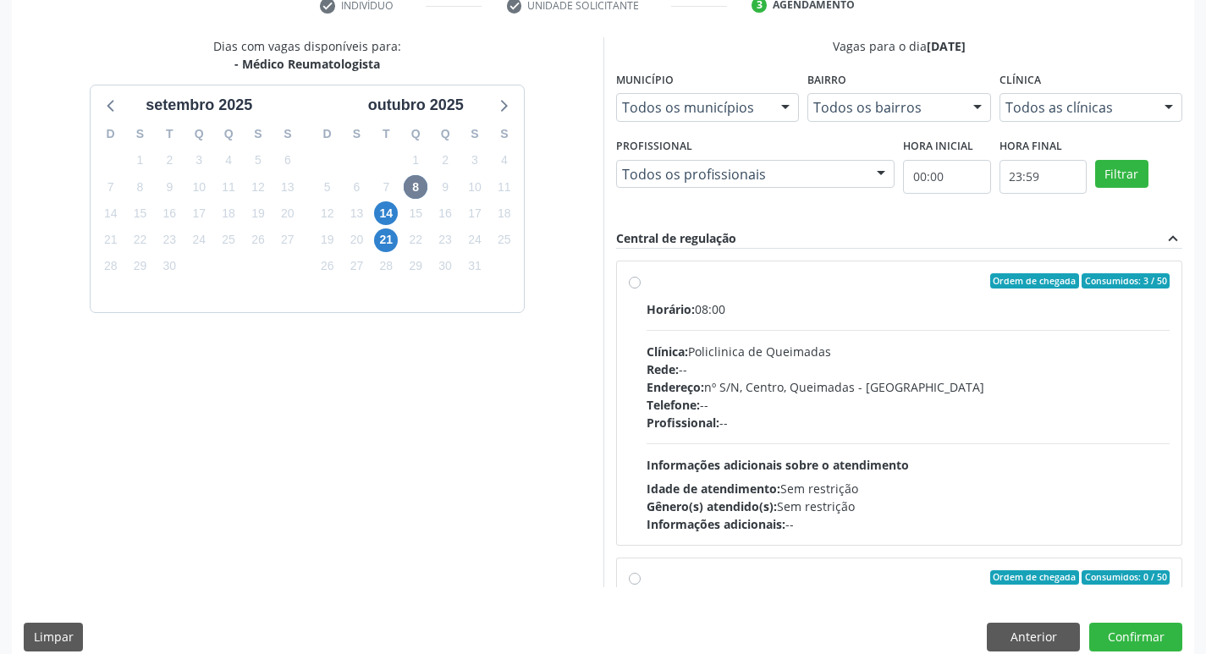
click at [973, 283] on div "Ordem de chegada Consumidos: 3 / 50" at bounding box center [909, 280] width 524 height 15
click at [641, 283] on input "Ordem de chegada Consumidos: 3 / 50 Horário: 08:00 Clínica: Policlinica de Quei…" at bounding box center [635, 280] width 12 height 15
radio input "true"
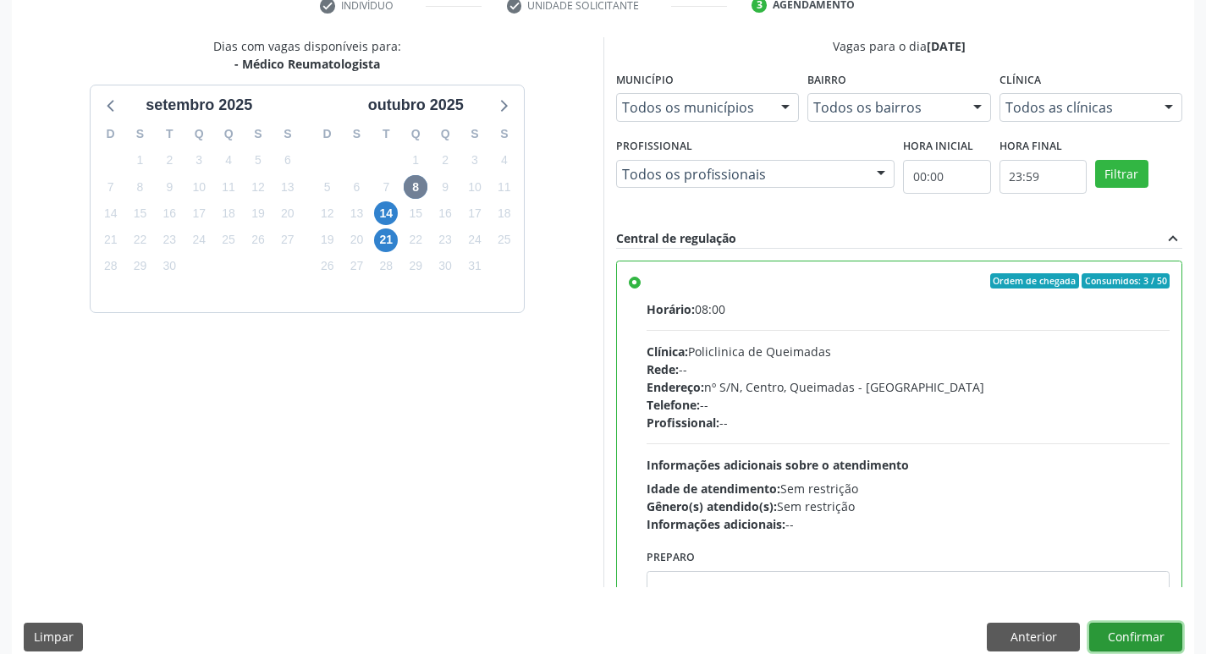
click at [1136, 636] on button "Confirmar" at bounding box center [1135, 637] width 93 height 29
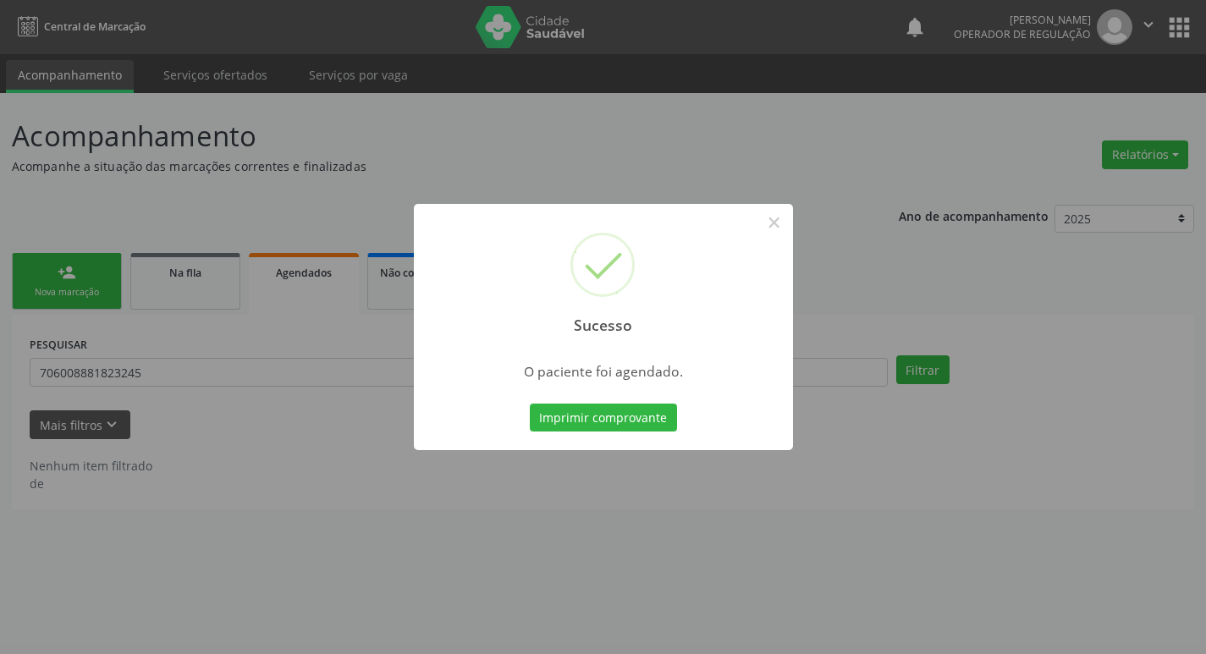
scroll to position [0, 0]
click at [638, 423] on button "Imprimir comprovante" at bounding box center [609, 418] width 147 height 29
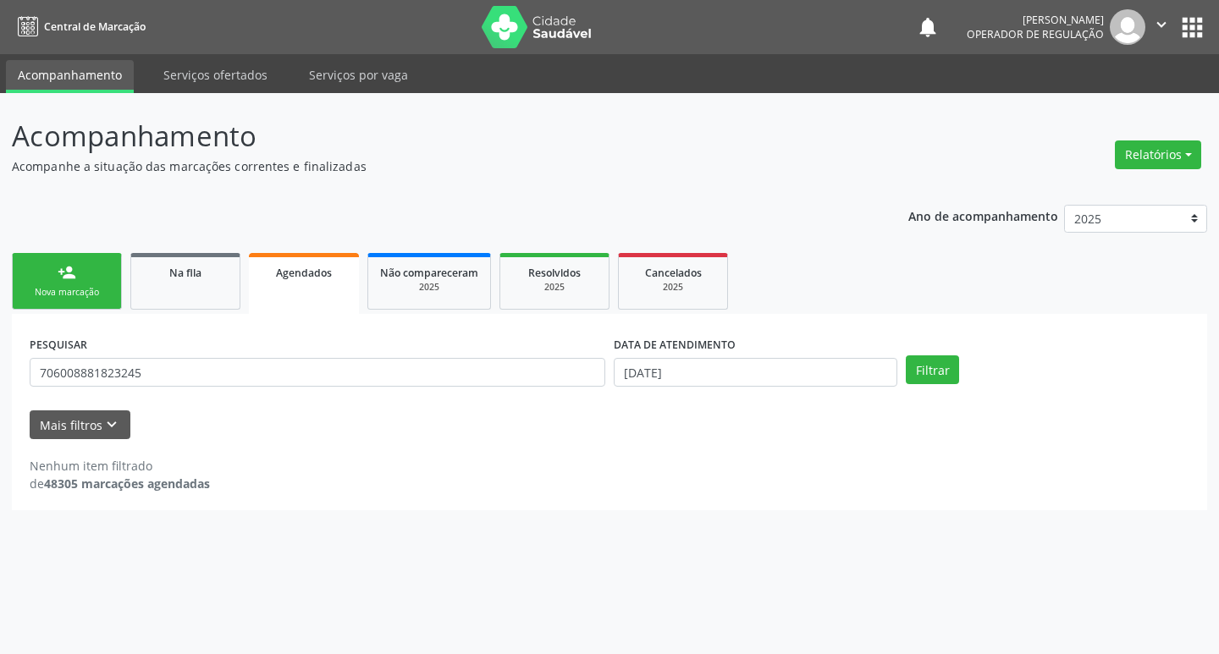
click at [63, 284] on link "person_add Nova marcação" at bounding box center [67, 281] width 110 height 57
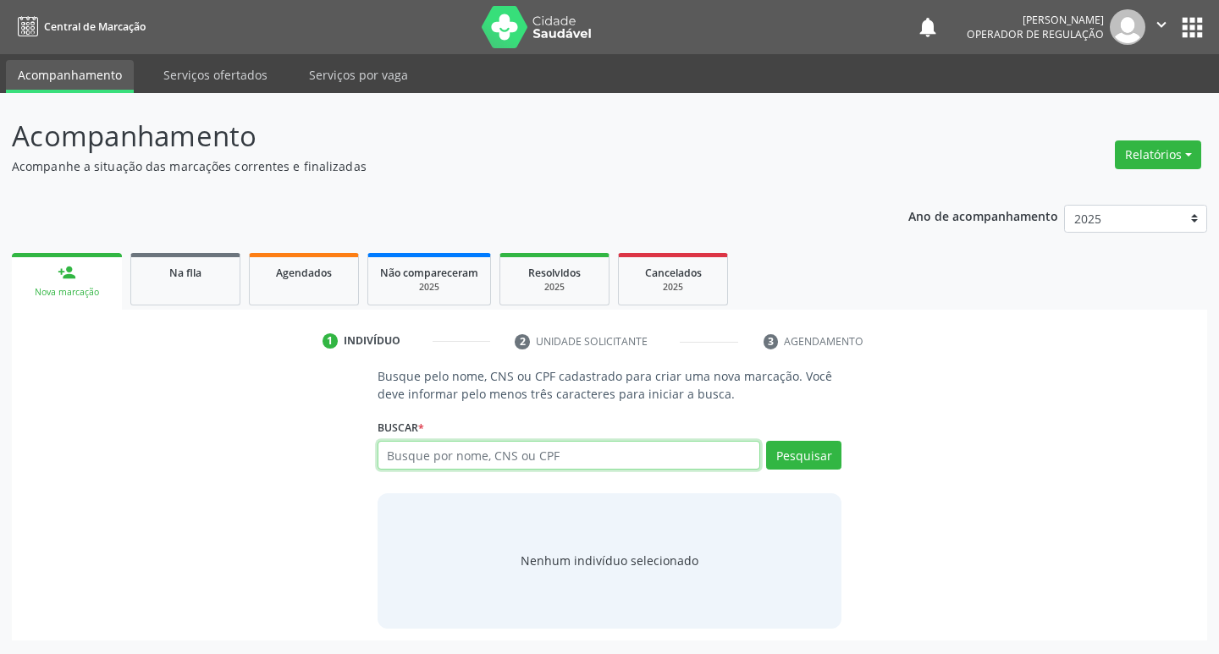
click at [409, 445] on input "text" at bounding box center [568, 455] width 383 height 29
type input "708901797188919"
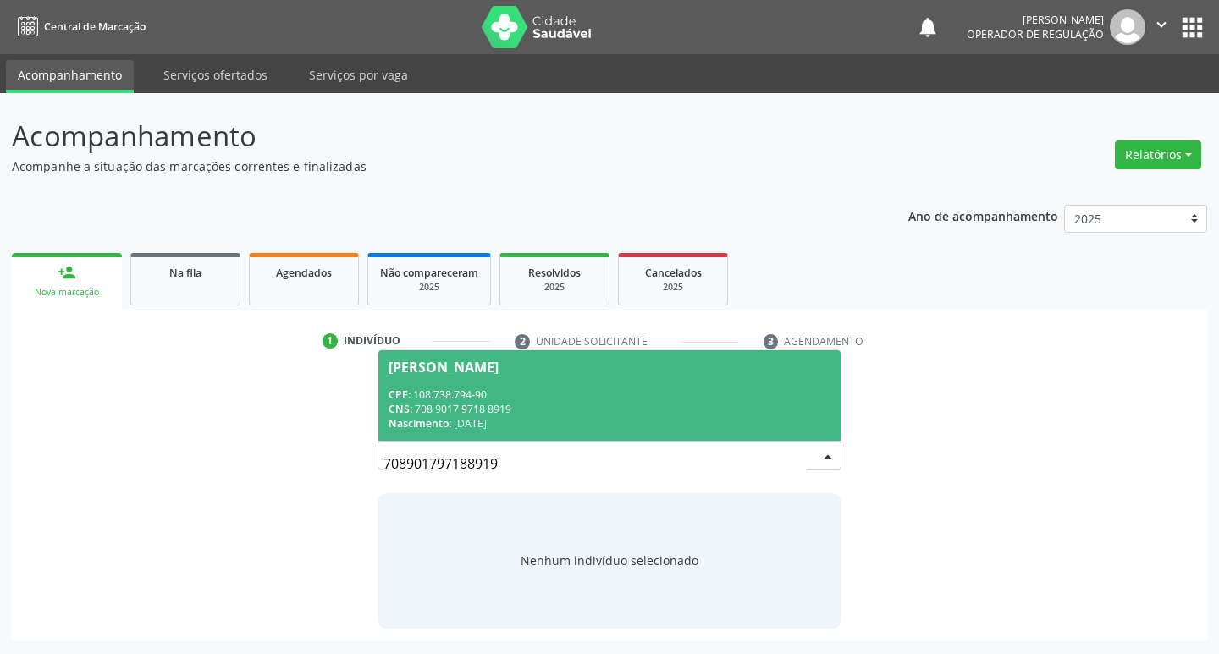
click at [745, 388] on div "CPF: 108.738.794-90" at bounding box center [609, 395] width 443 height 14
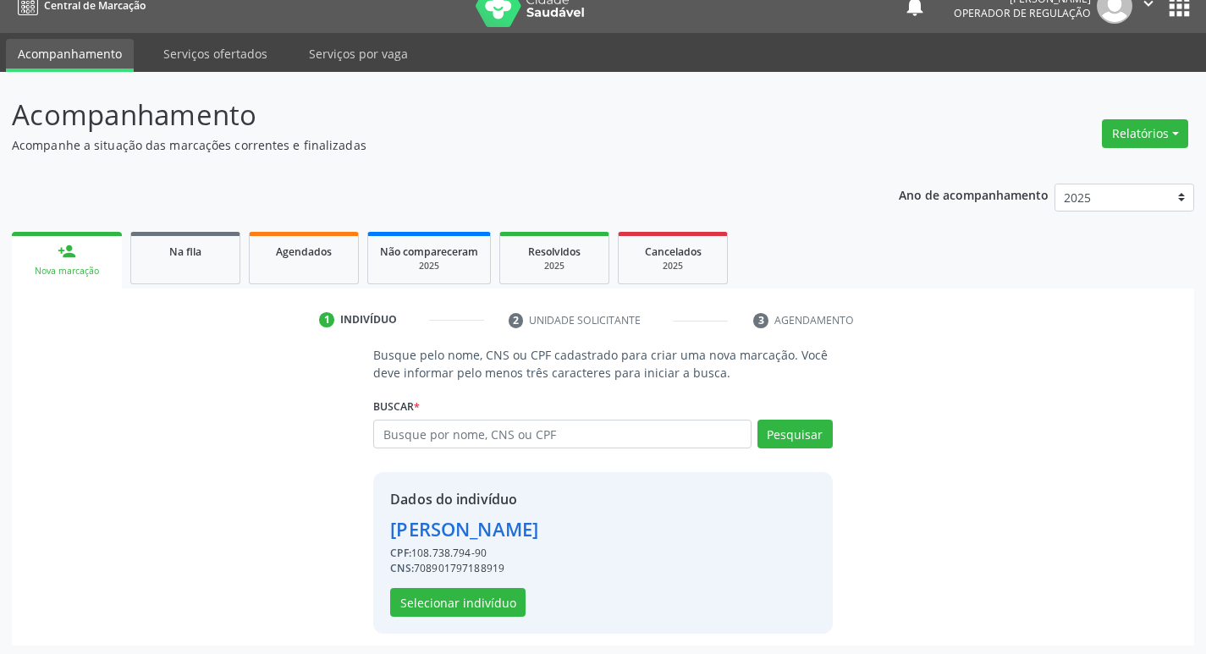
scroll to position [25, 0]
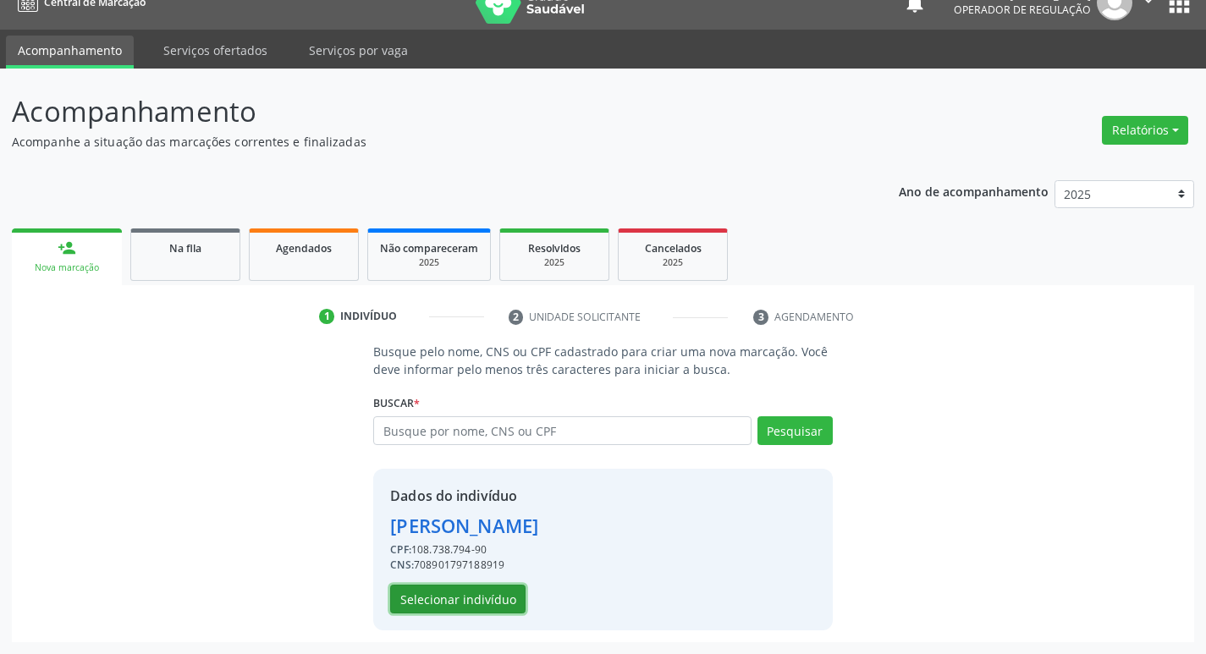
click at [432, 604] on button "Selecionar indivíduo" at bounding box center [457, 599] width 135 height 29
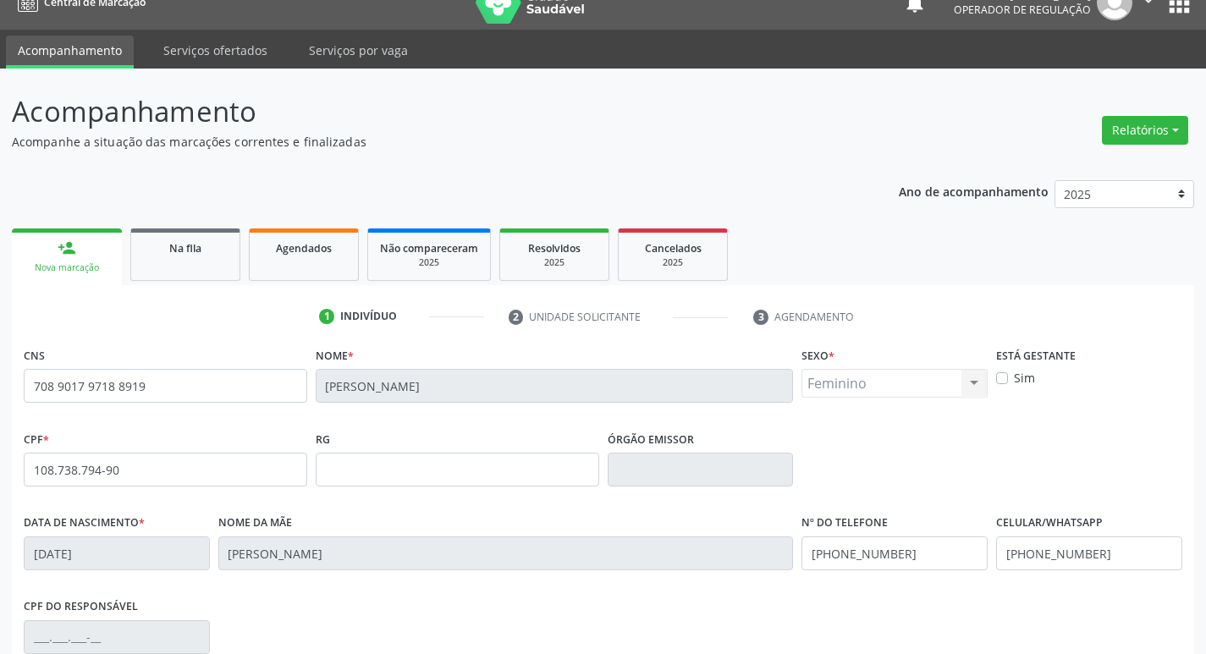
scroll to position [263, 0]
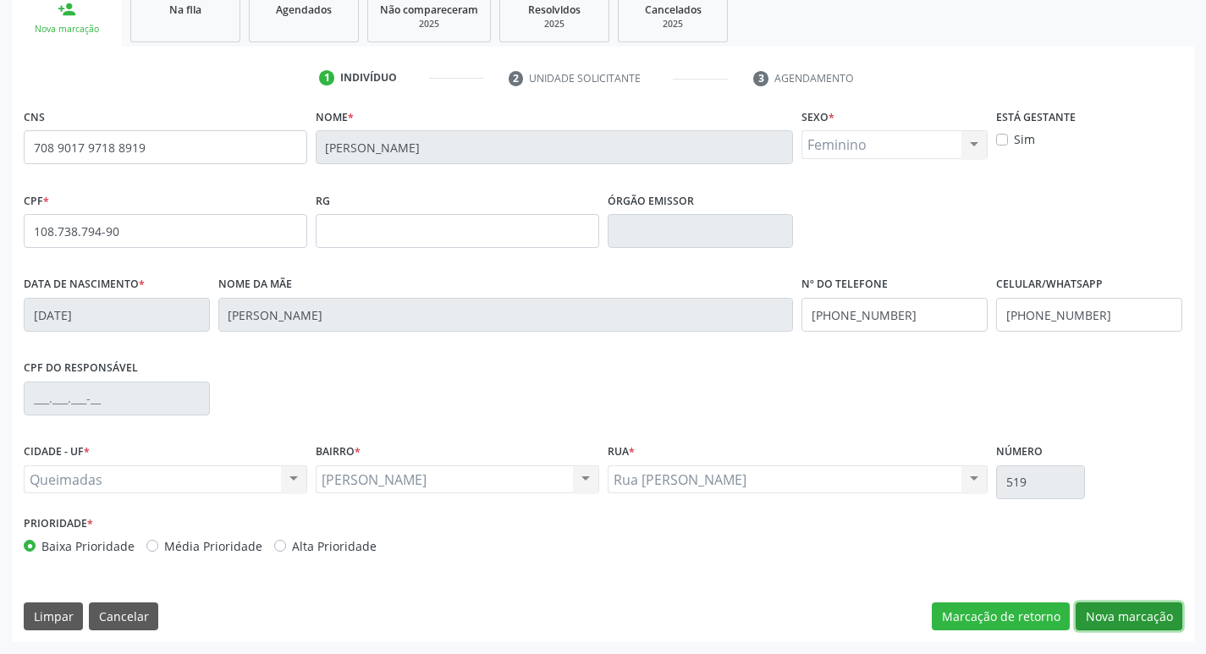
click at [1111, 625] on button "Nova marcação" at bounding box center [1129, 617] width 107 height 29
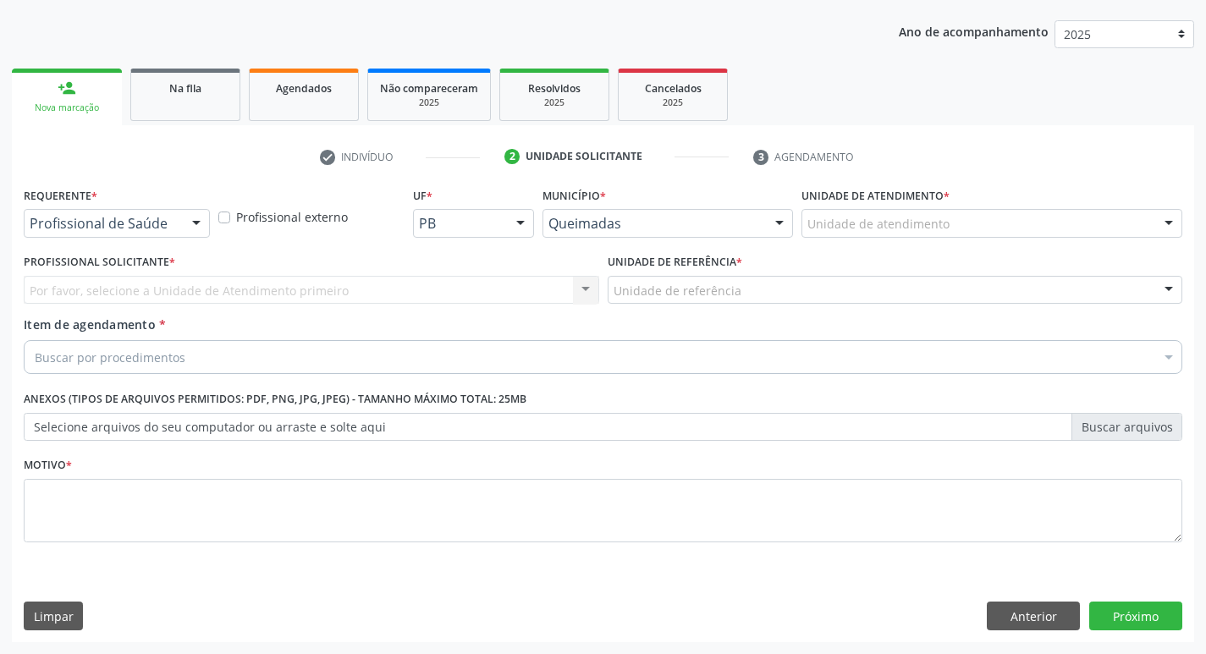
click at [197, 206] on div "Requerente * Profissional de Saúde Profissional de Saúde Paciente Nenhum result…" at bounding box center [117, 210] width 186 height 54
click at [197, 211] on div at bounding box center [196, 224] width 25 height 29
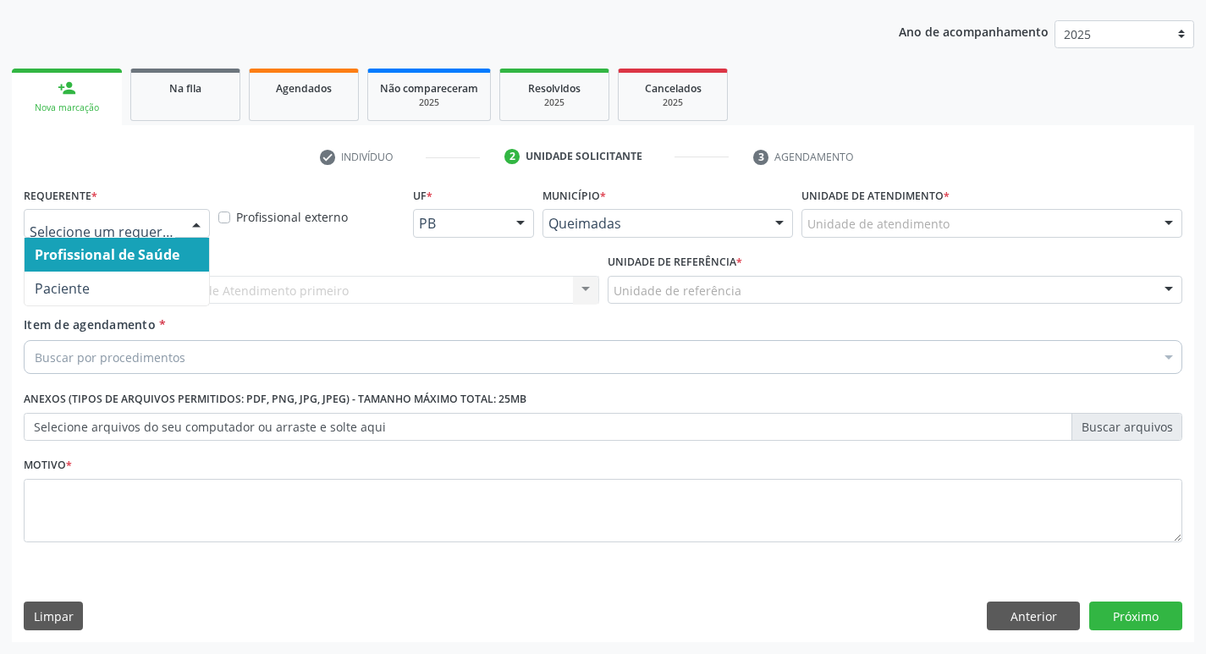
click at [163, 277] on span "Paciente" at bounding box center [117, 289] width 184 height 34
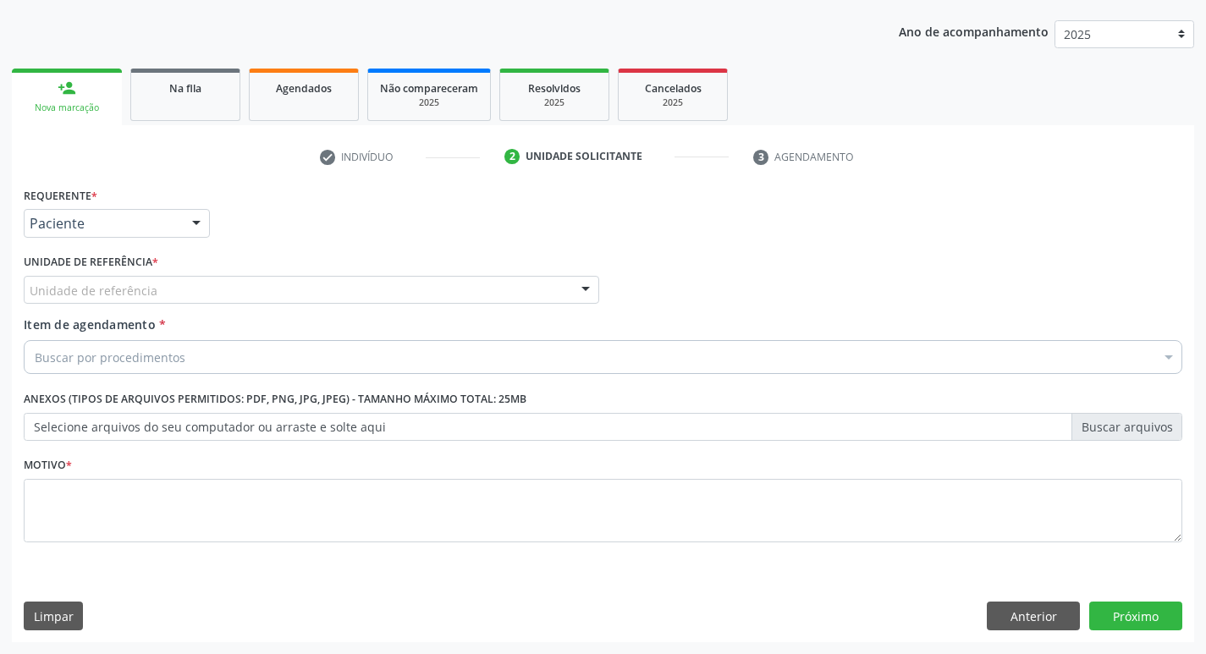
click at [171, 283] on div "Unidade de referência" at bounding box center [311, 290] width 575 height 29
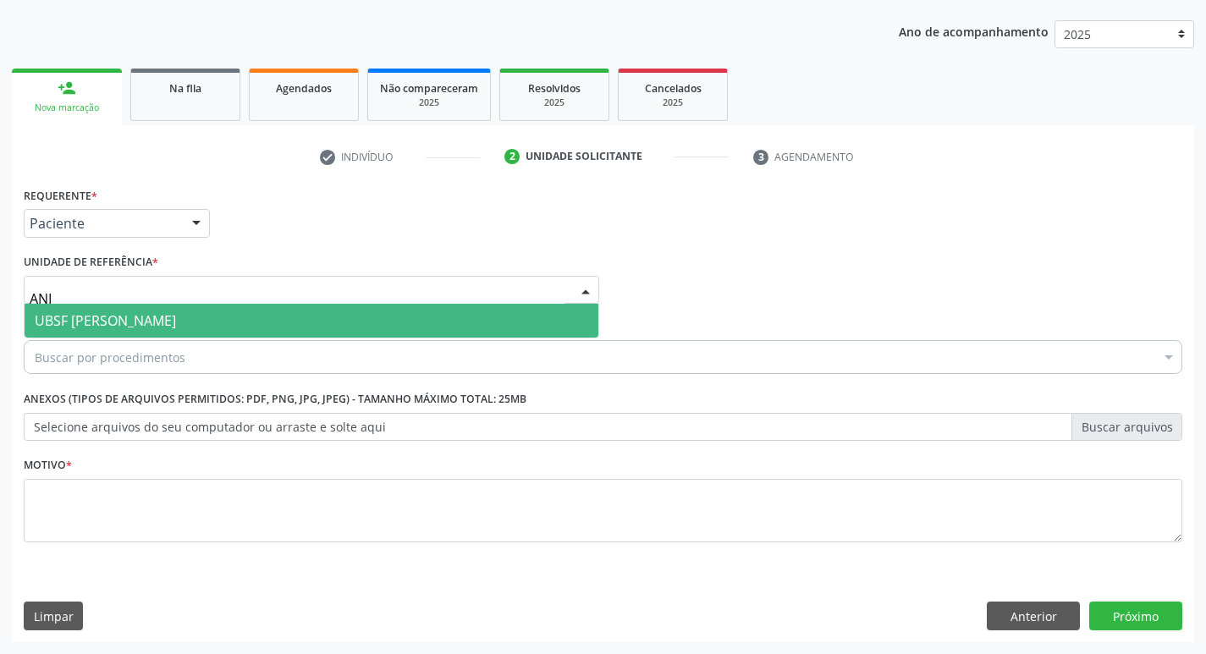
type input "ANIB"
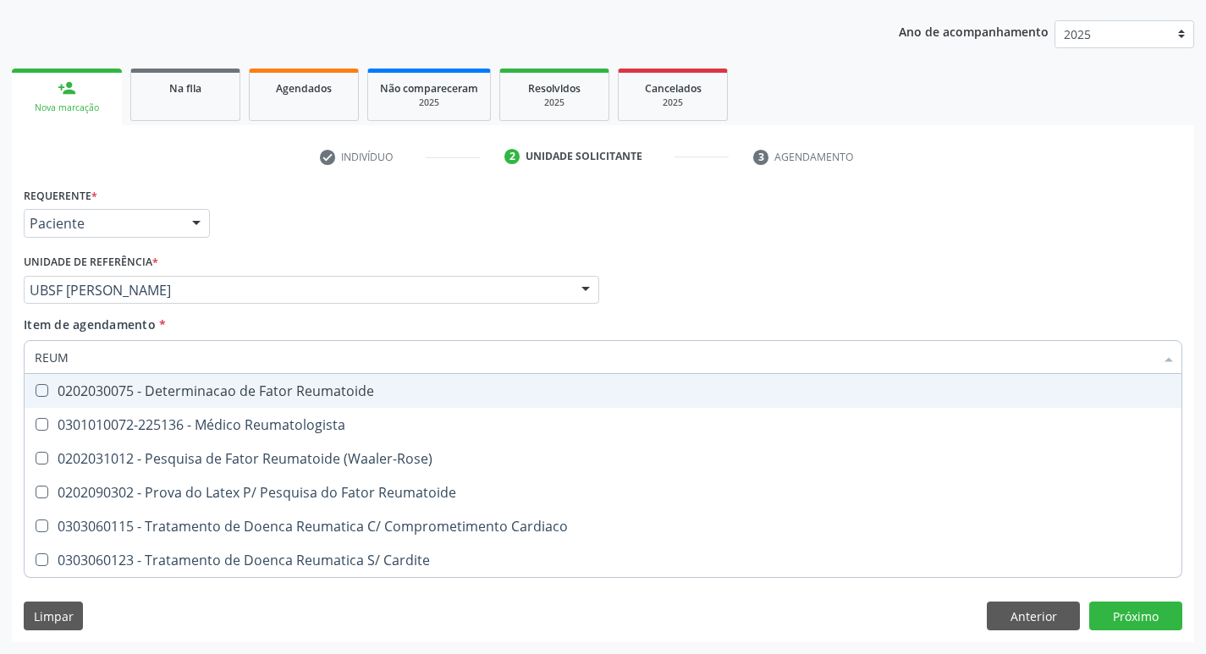
type input "REUMA"
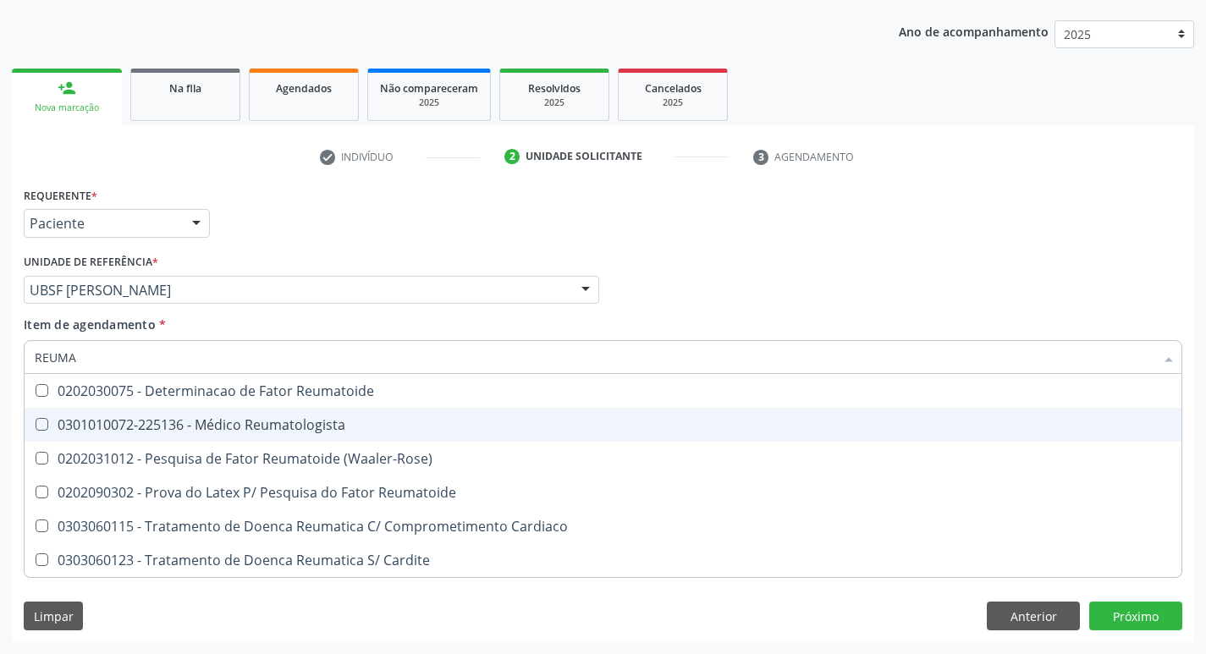
click at [77, 426] on div "0301010072-225136 - Médico Reumatologista" at bounding box center [603, 425] width 1136 height 14
checkbox Reumatologista "true"
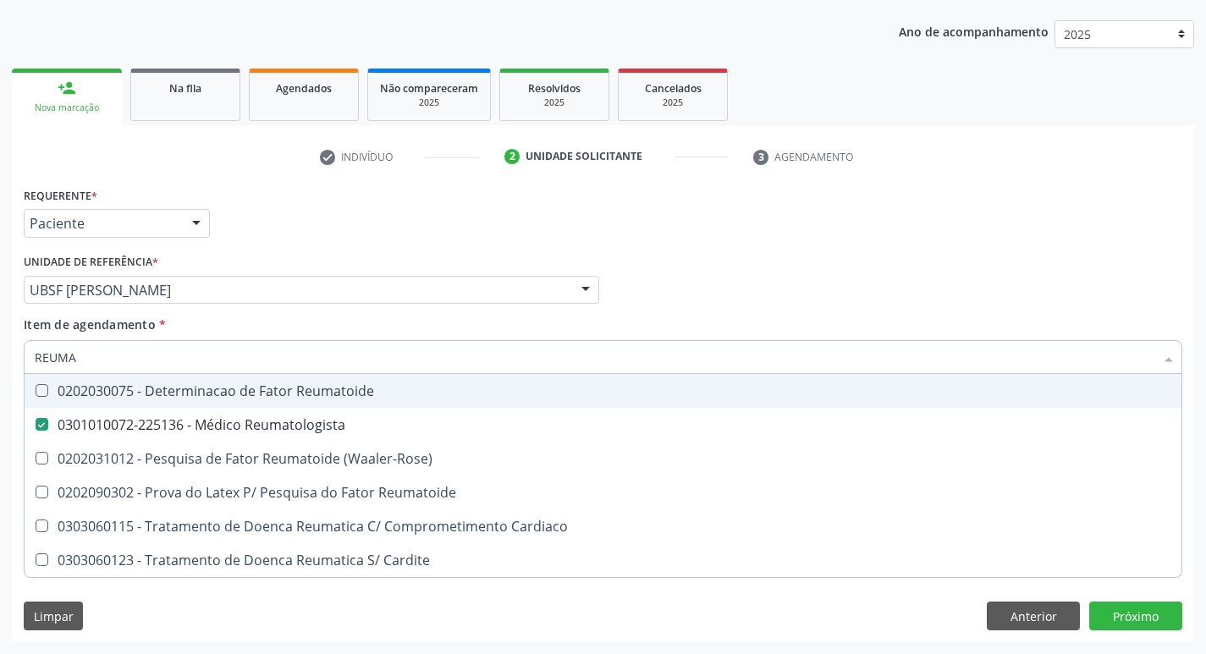
click at [329, 212] on div "Requerente * Paciente Profissional de Saúde Paciente Nenhum resultado encontrad…" at bounding box center [602, 216] width 1167 height 66
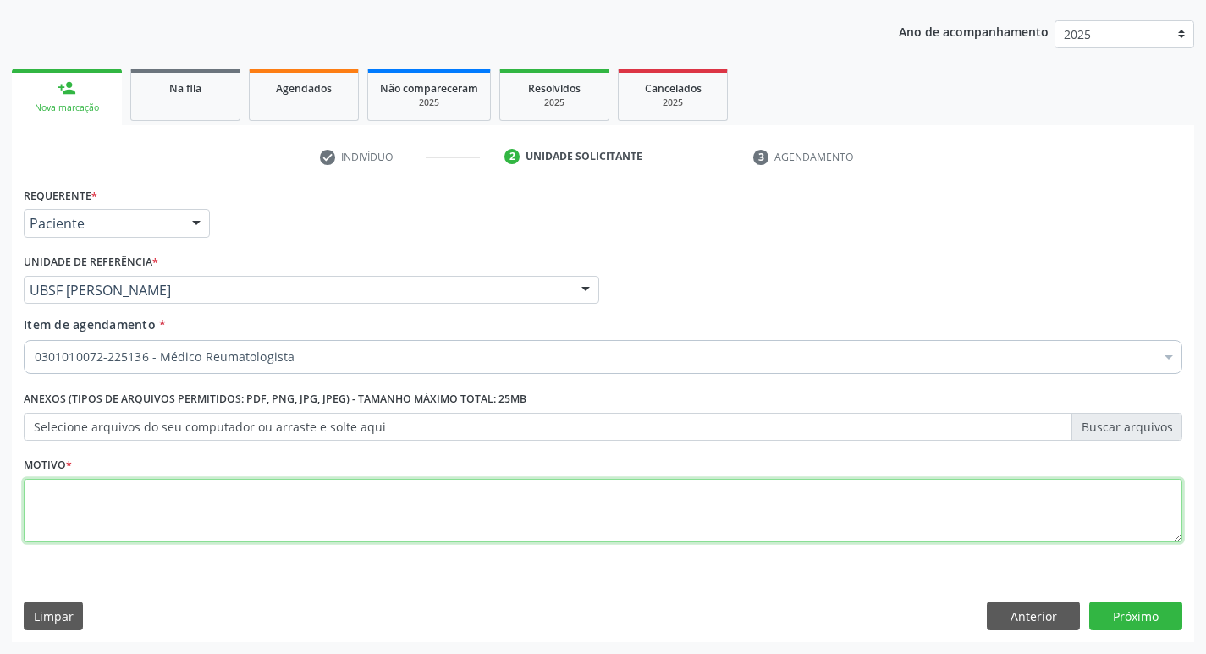
click at [162, 504] on textarea at bounding box center [603, 511] width 1158 height 64
type textarea "AVALIAÇÃO"
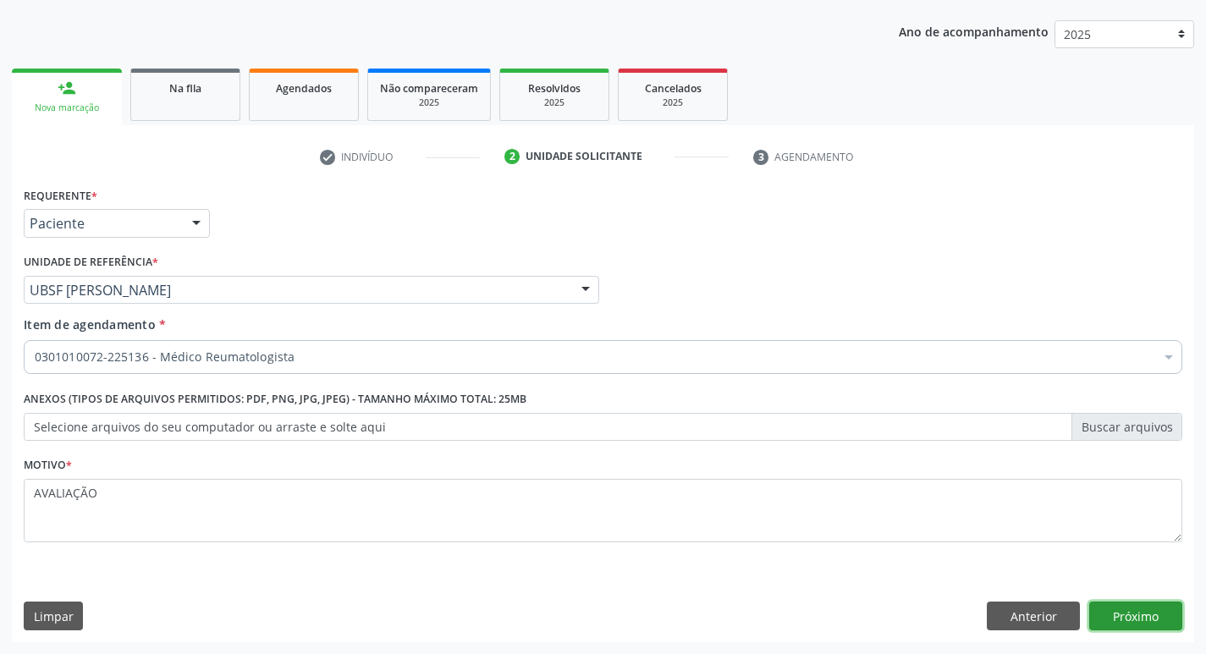
click at [1150, 616] on button "Próximo" at bounding box center [1135, 616] width 93 height 29
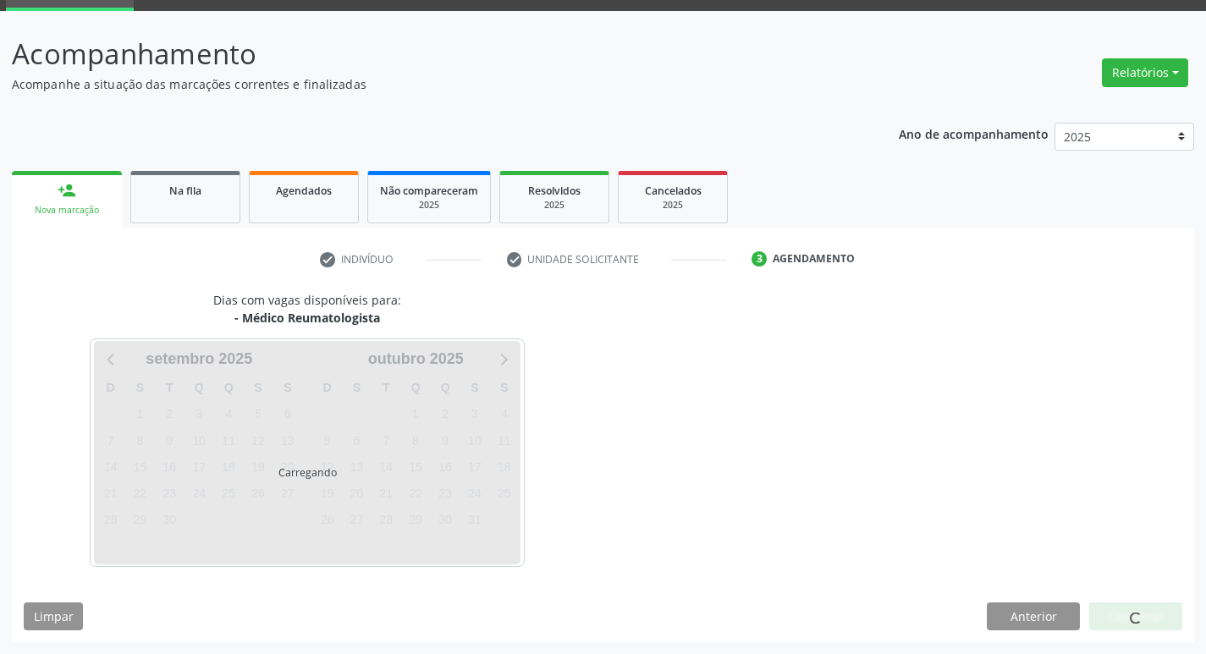
scroll to position [82, 0]
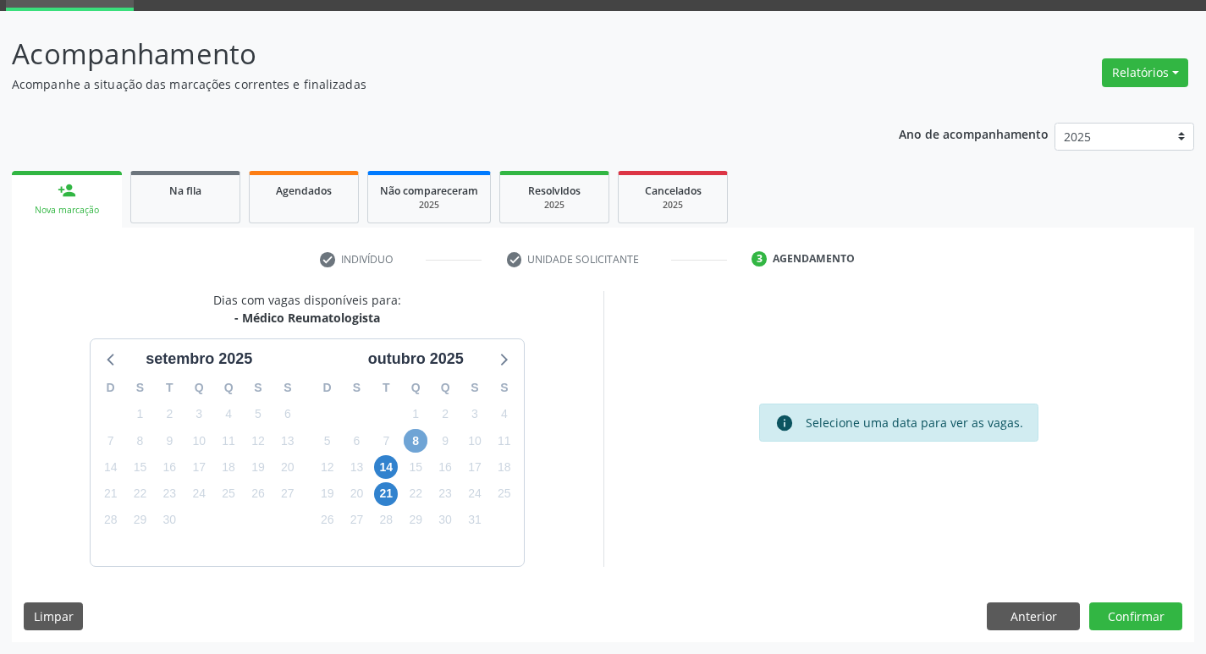
click at [422, 441] on span "8" at bounding box center [416, 441] width 24 height 24
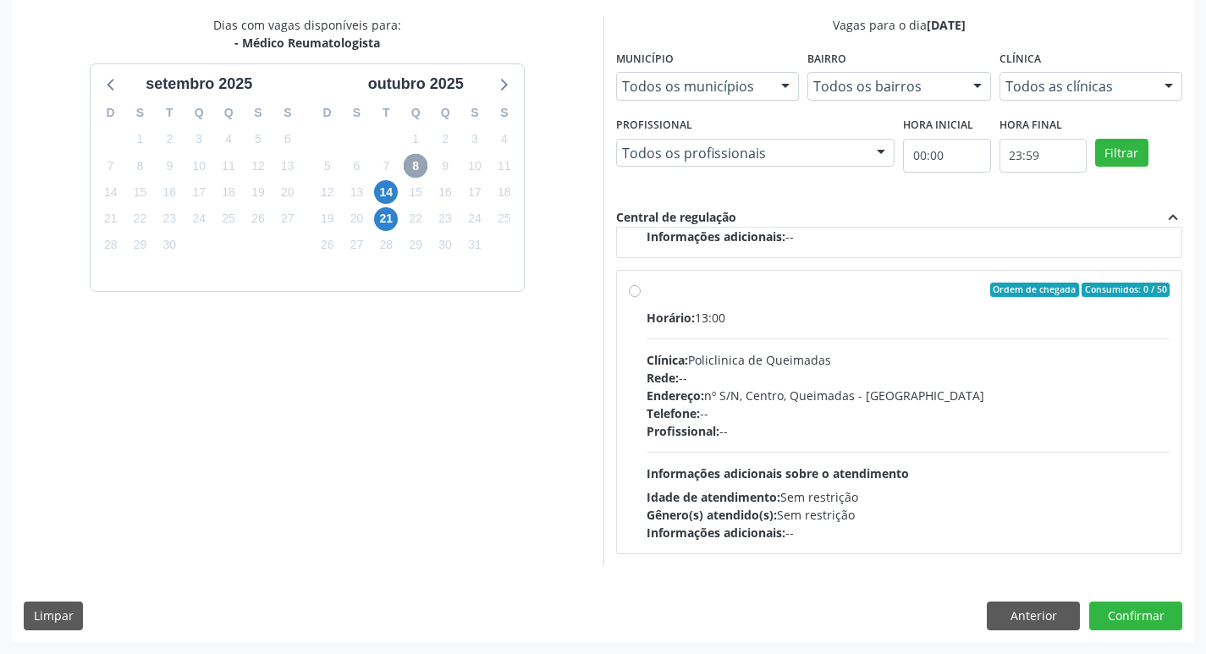
scroll to position [13, 0]
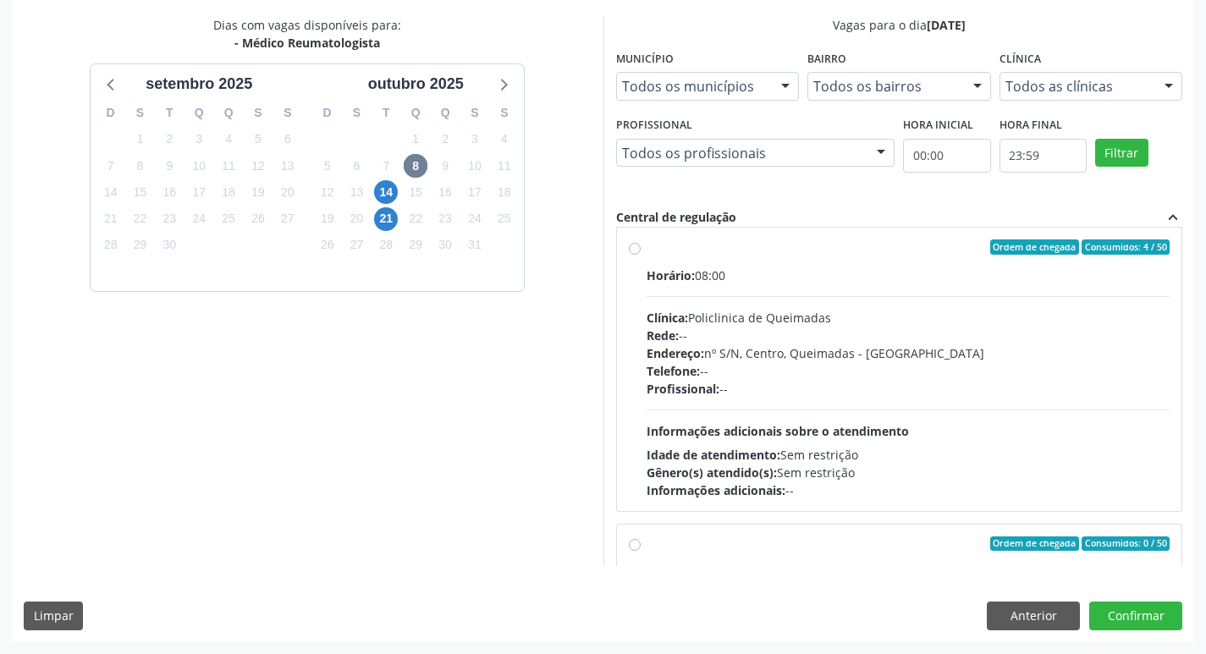
click at [955, 325] on div "Clínica: Policlinica de Queimadas" at bounding box center [909, 318] width 524 height 18
click at [641, 255] on input "Ordem de chegada Consumidos: 4 / 50 Horário: 08:00 Clínica: Policlinica de Quei…" at bounding box center [635, 246] width 12 height 15
radio input "true"
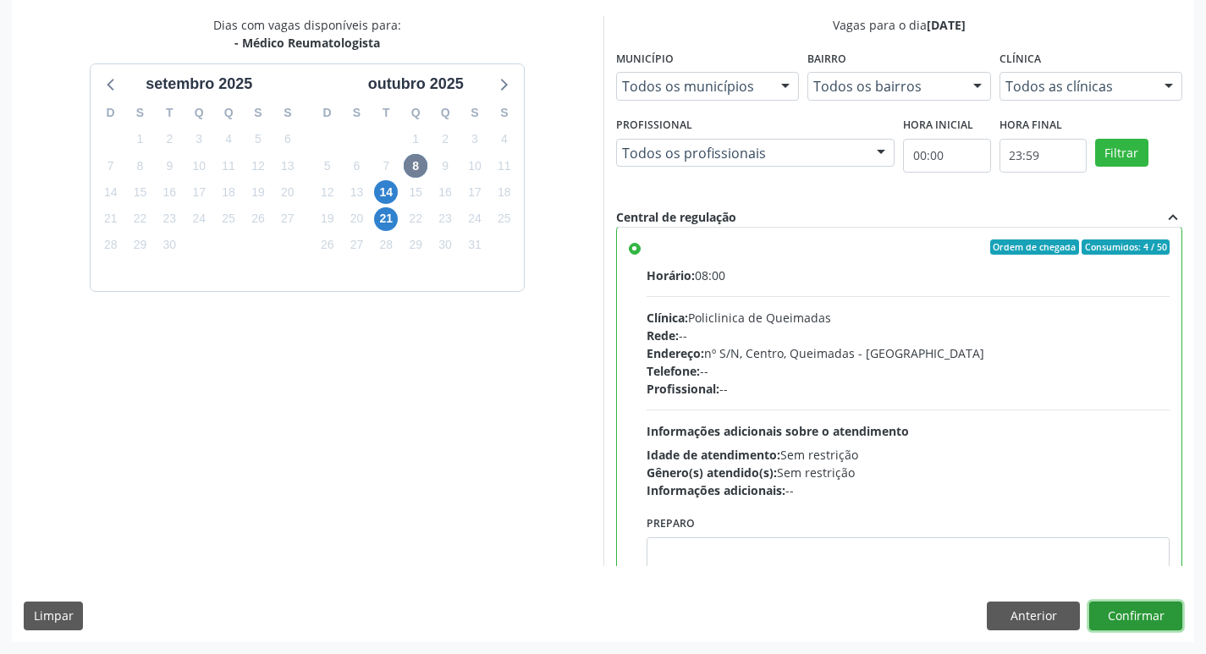
click at [1155, 617] on button "Confirmar" at bounding box center [1135, 616] width 93 height 29
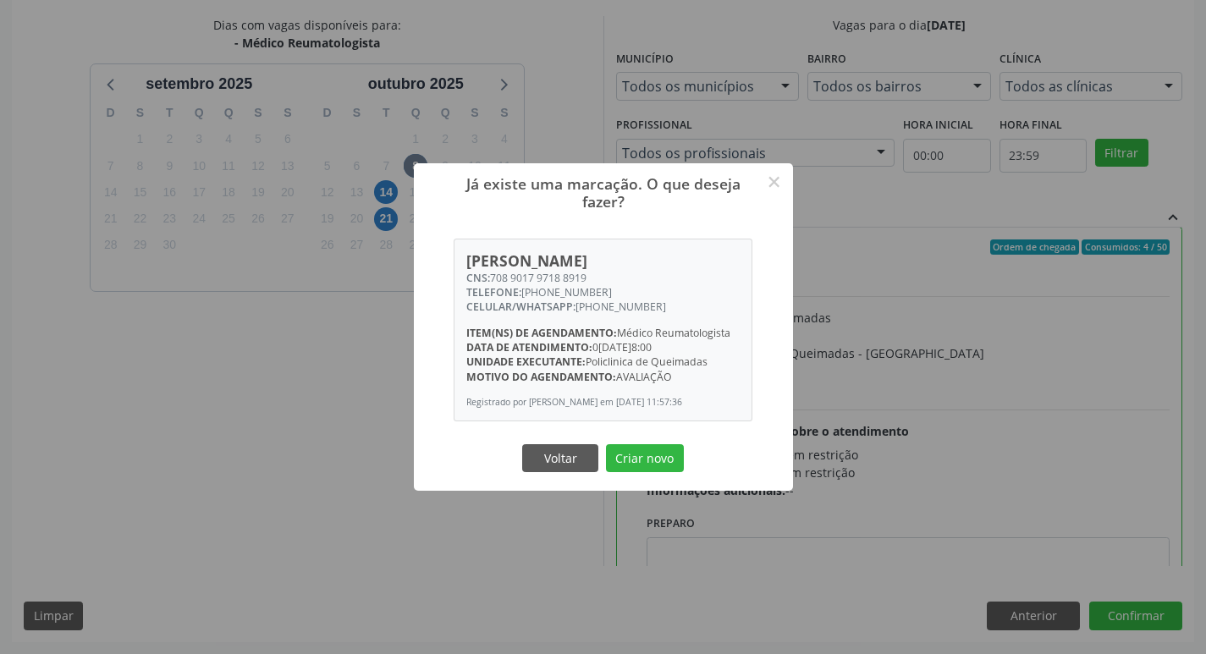
click at [195, 481] on div "Já existe uma marcação. O que deseja fazer? × [PERSON_NAME] CNS: 708 9017 9718 …" at bounding box center [603, 327] width 1206 height 654
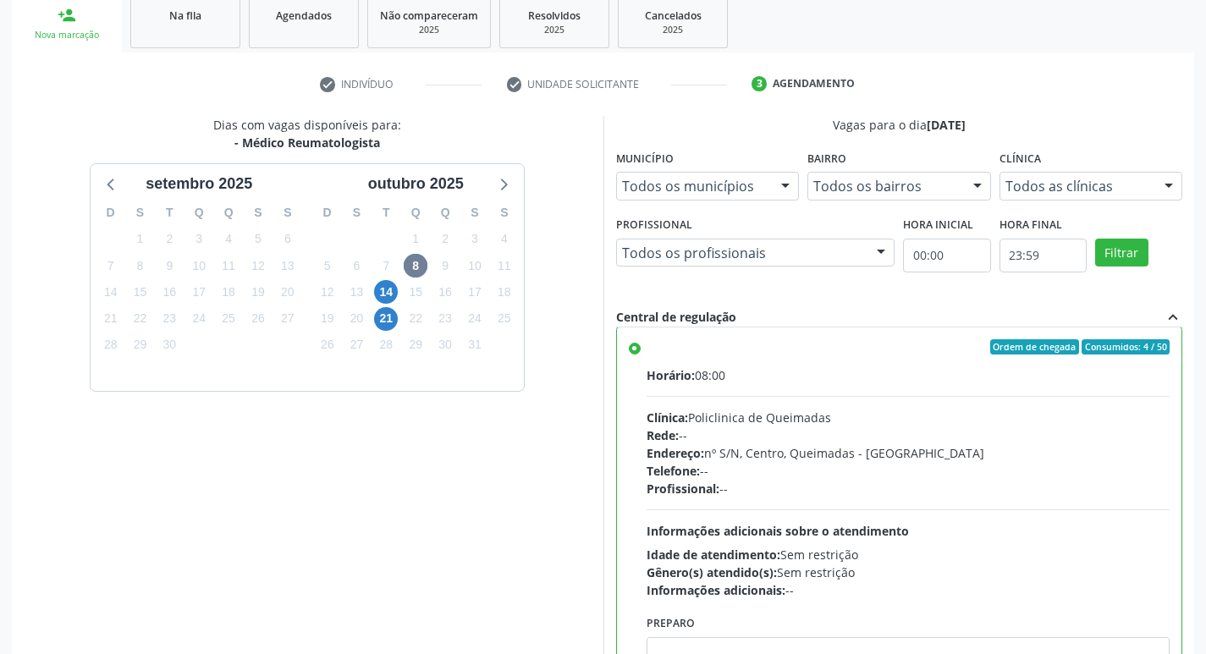
scroll to position [103, 0]
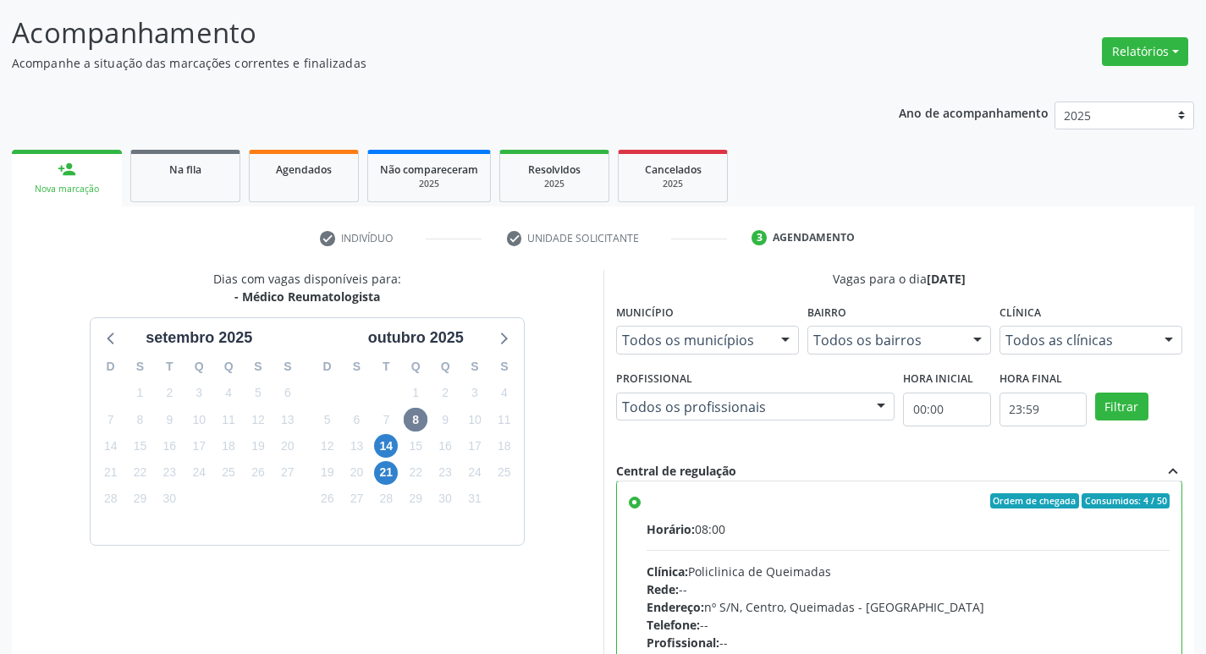
click at [159, 162] on div "Na fila" at bounding box center [185, 169] width 85 height 18
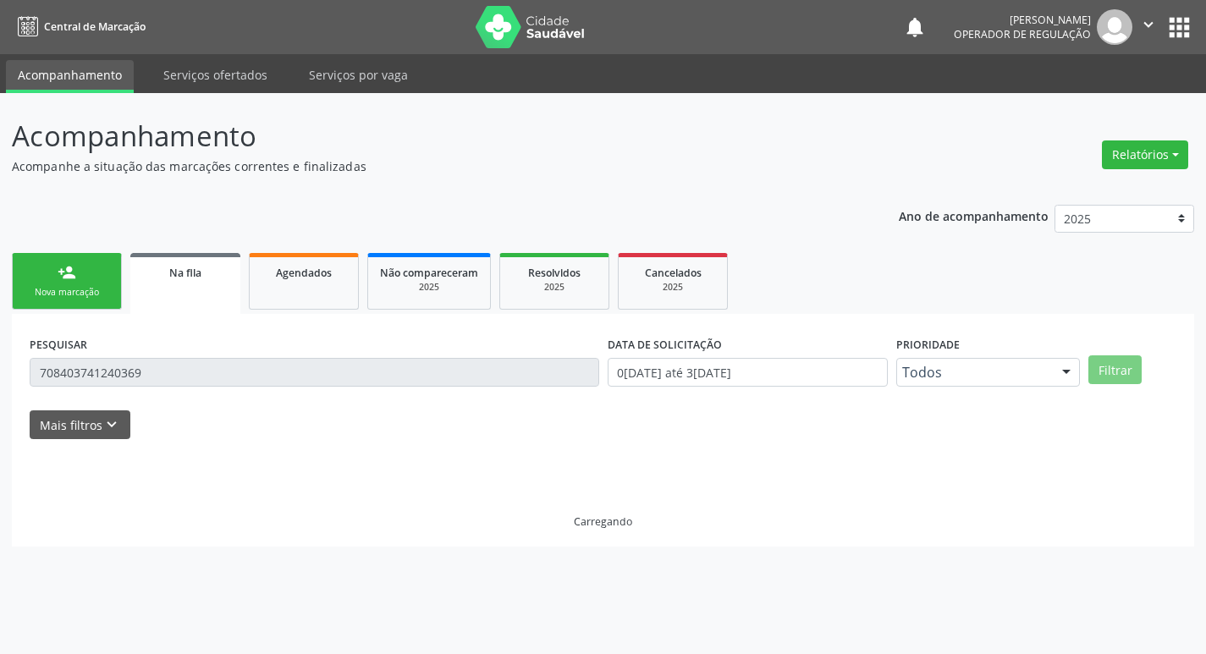
scroll to position [0, 0]
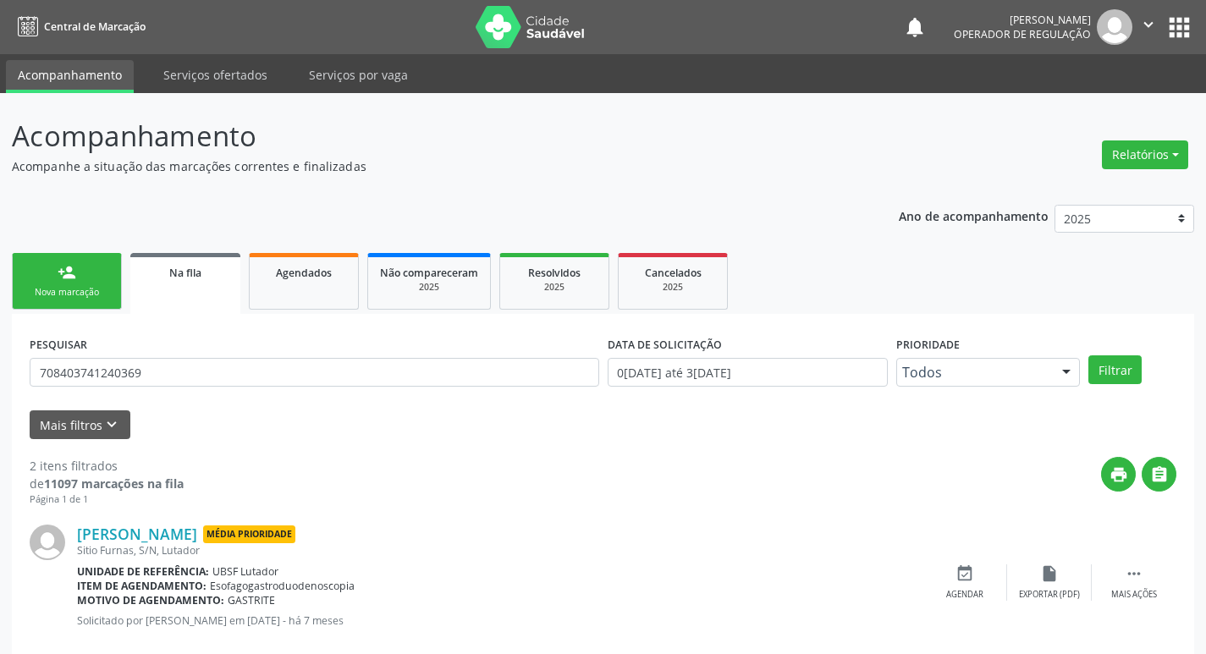
click at [85, 294] on div "Nova marcação" at bounding box center [67, 292] width 85 height 13
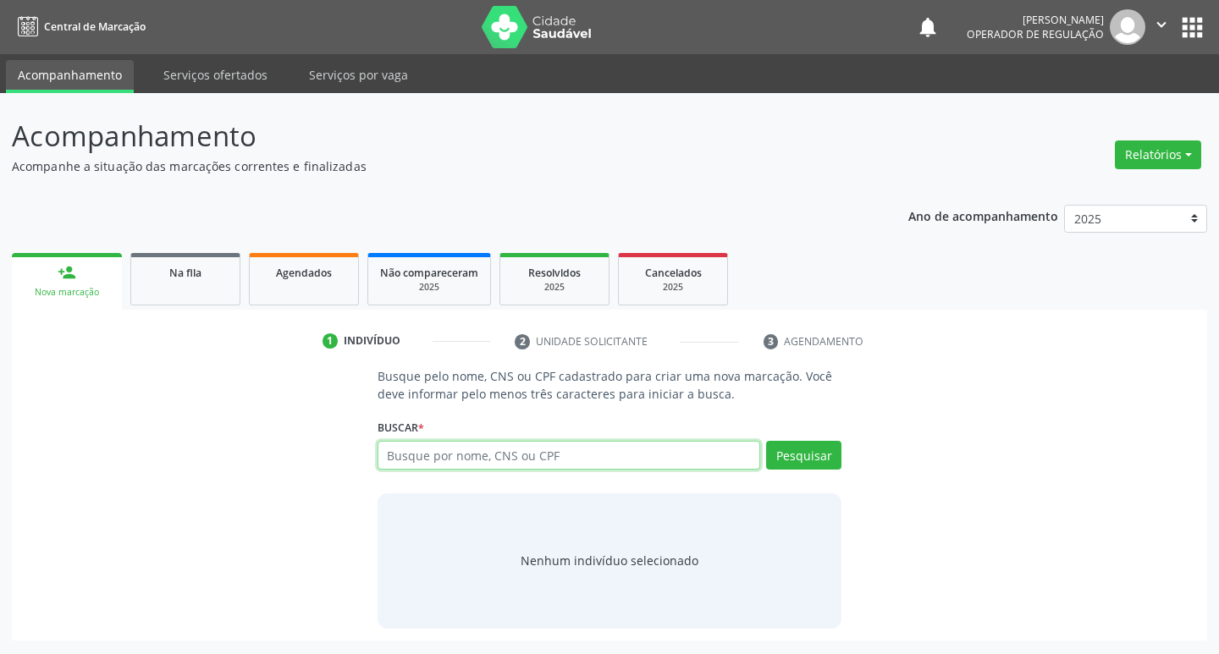
click at [425, 449] on input "text" at bounding box center [568, 455] width 383 height 29
click at [426, 453] on input "text" at bounding box center [568, 455] width 383 height 29
type input "704105234531550"
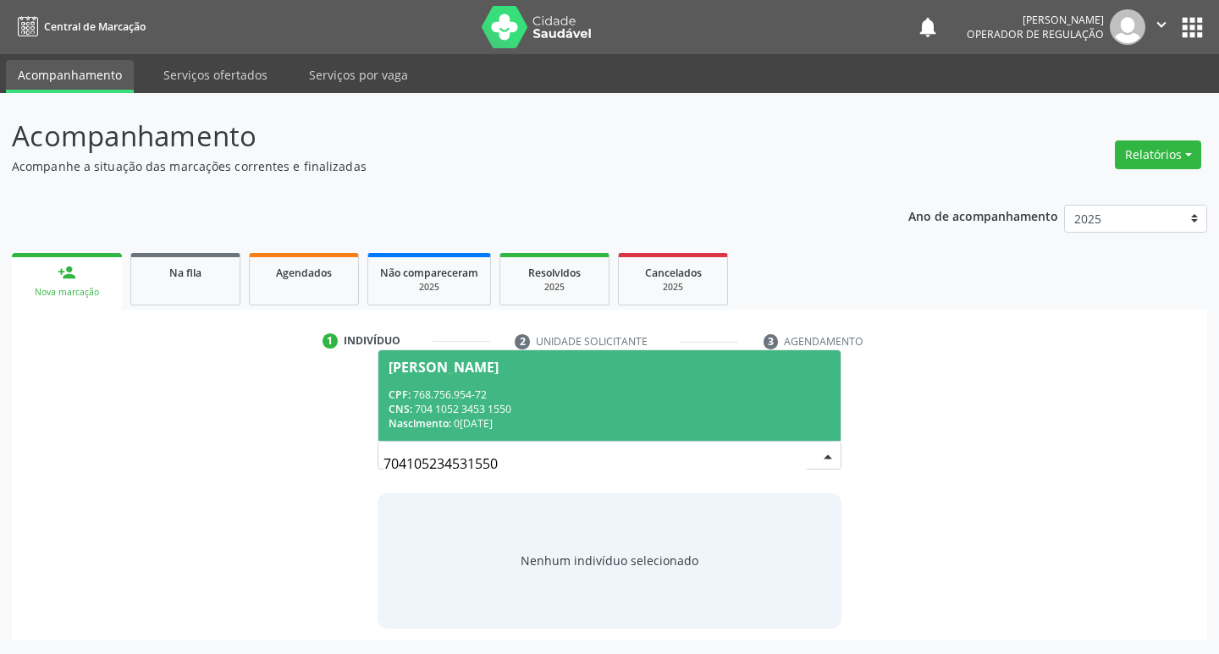
click at [487, 412] on div "CNS: 704 1052 3453 1550" at bounding box center [609, 409] width 443 height 14
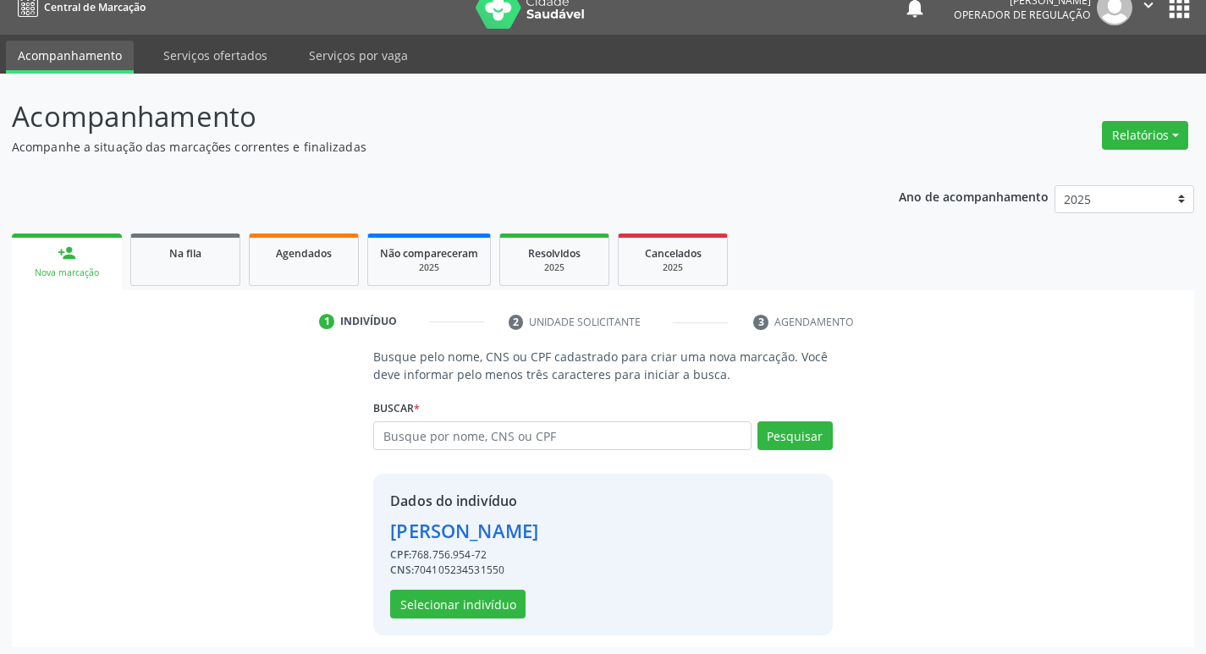
scroll to position [25, 0]
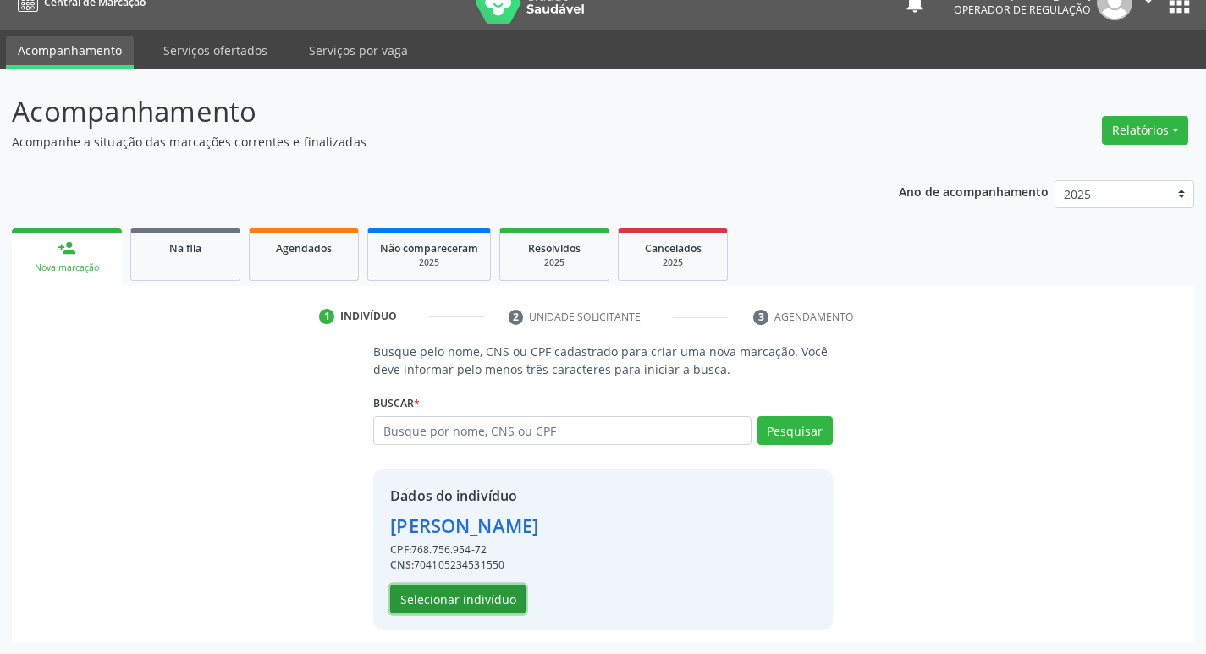
click at [482, 590] on button "Selecionar indivíduo" at bounding box center [457, 599] width 135 height 29
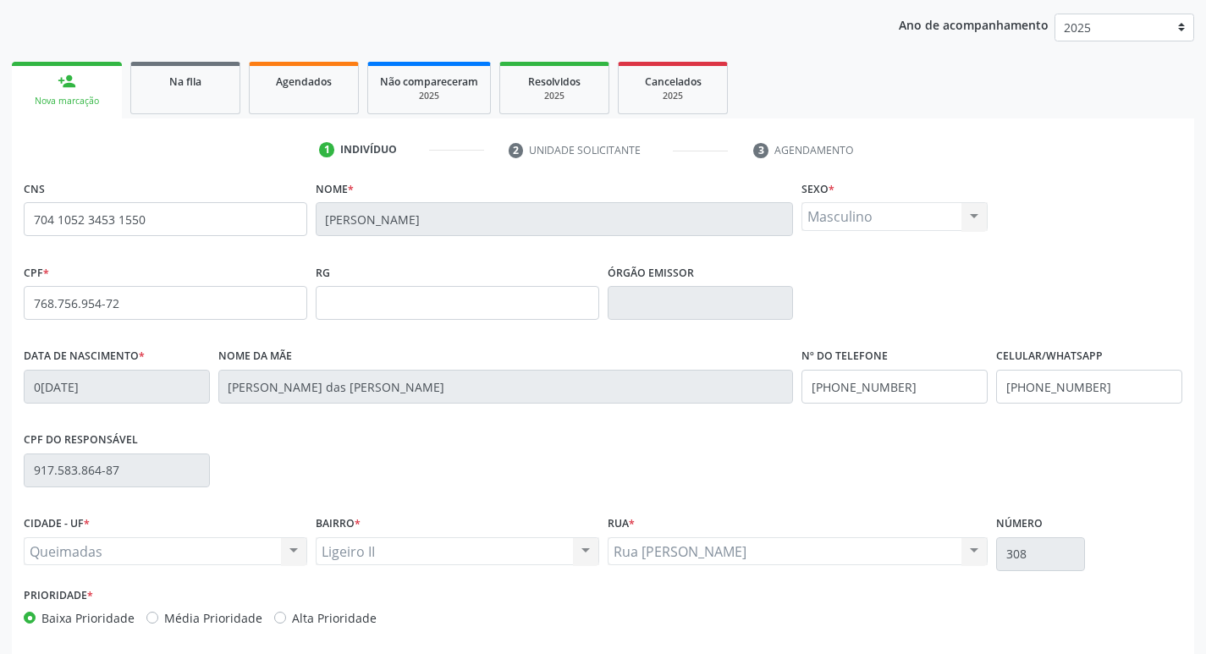
scroll to position [263, 0]
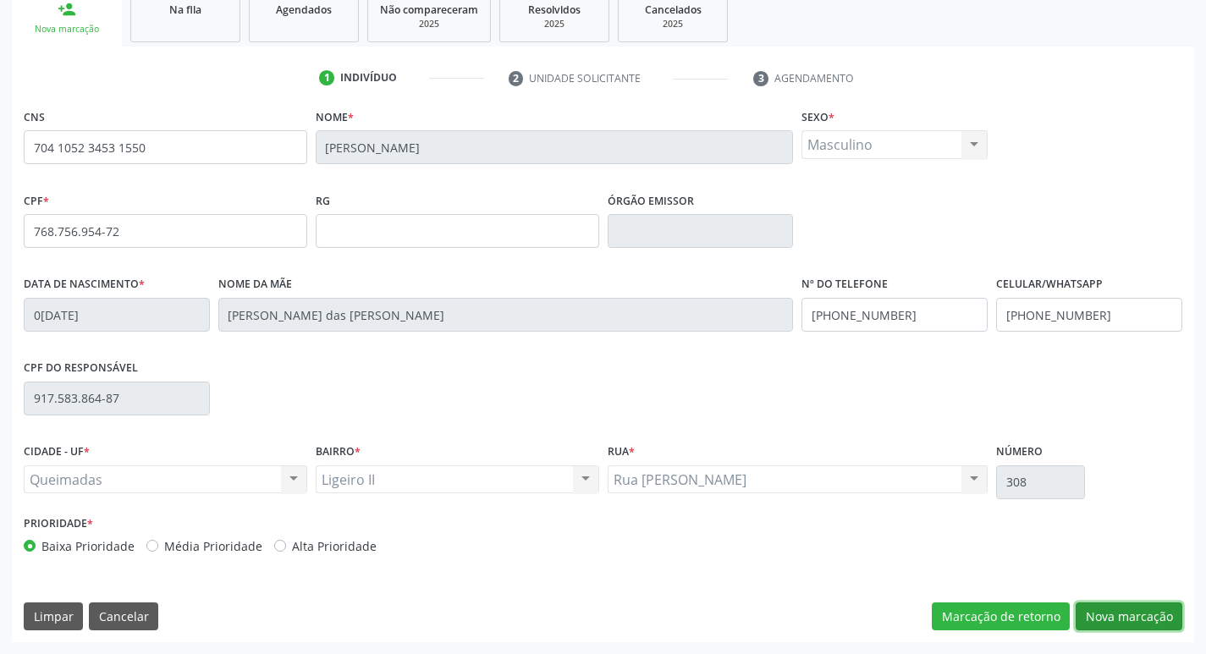
click at [1110, 608] on button "Nova marcação" at bounding box center [1129, 617] width 107 height 29
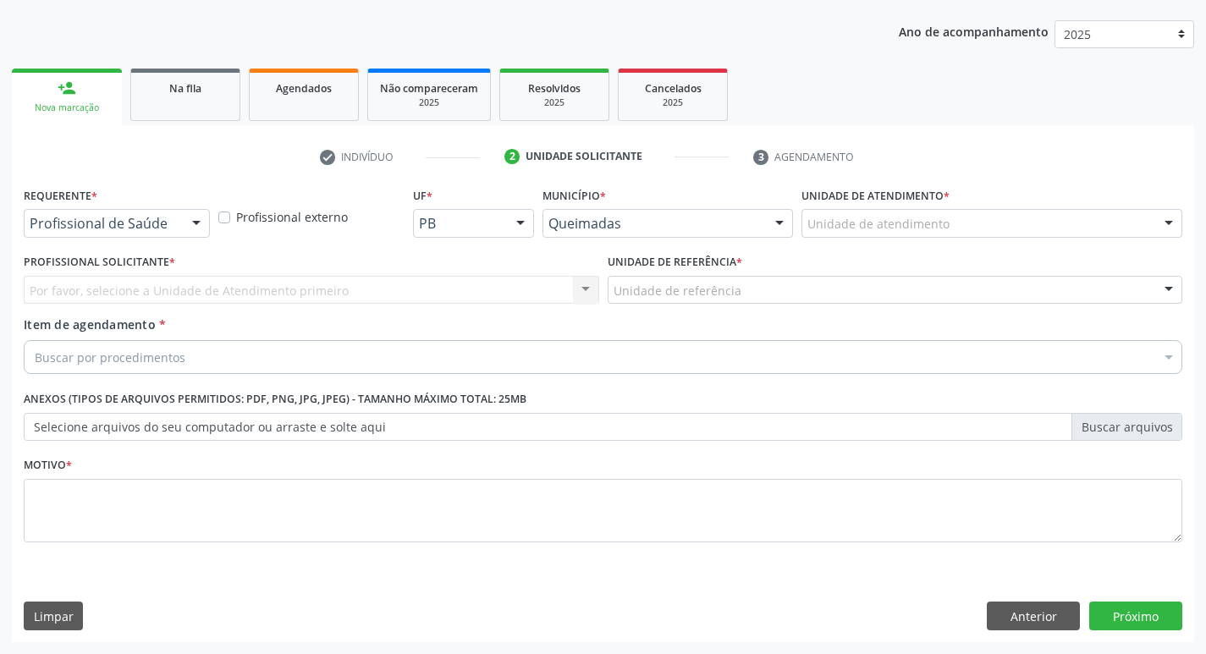
click at [190, 226] on div at bounding box center [196, 224] width 25 height 29
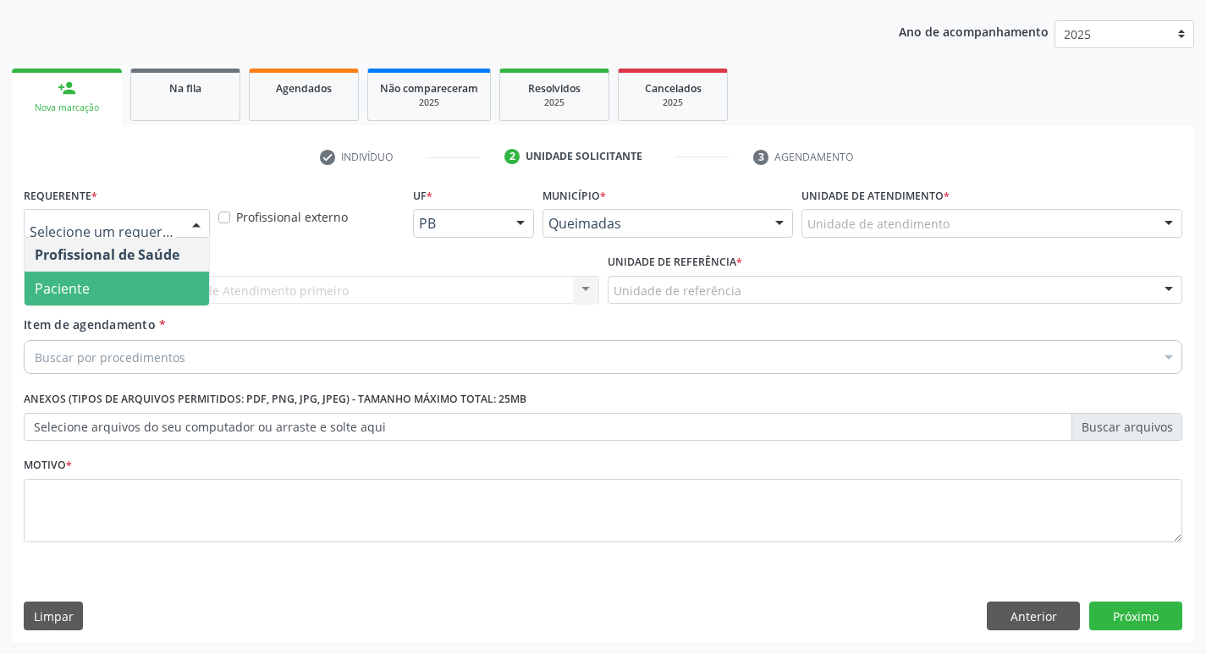
click at [162, 285] on span "Paciente" at bounding box center [117, 289] width 184 height 34
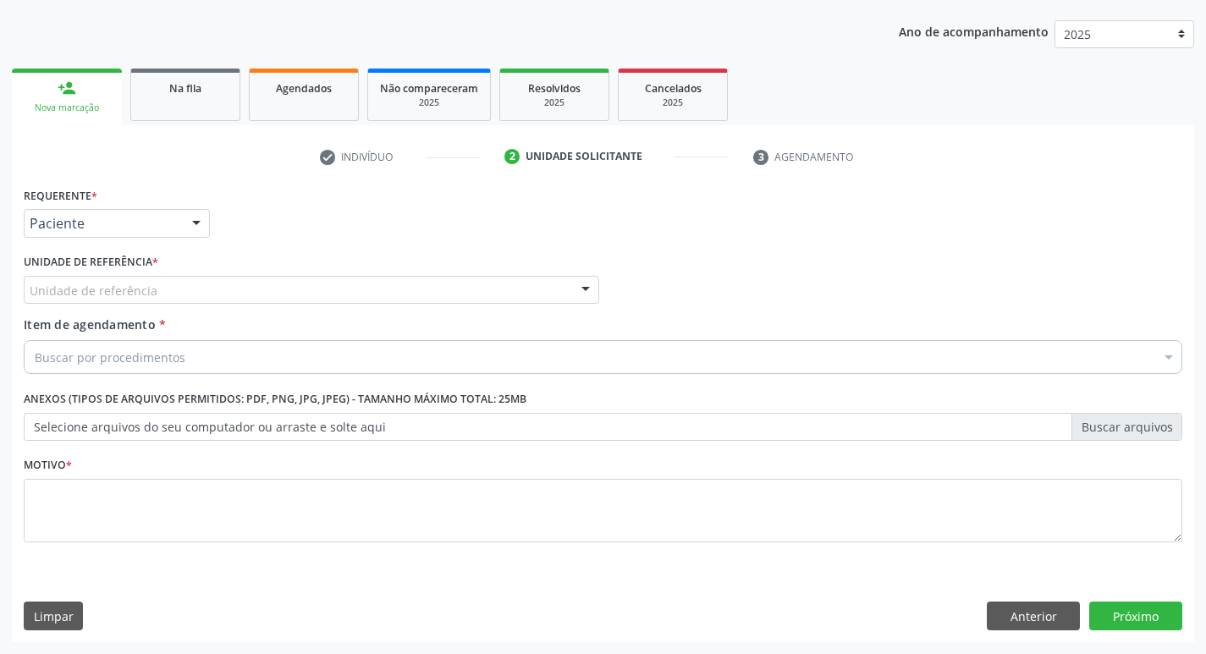
click at [164, 288] on div "Unidade de referência" at bounding box center [311, 290] width 575 height 29
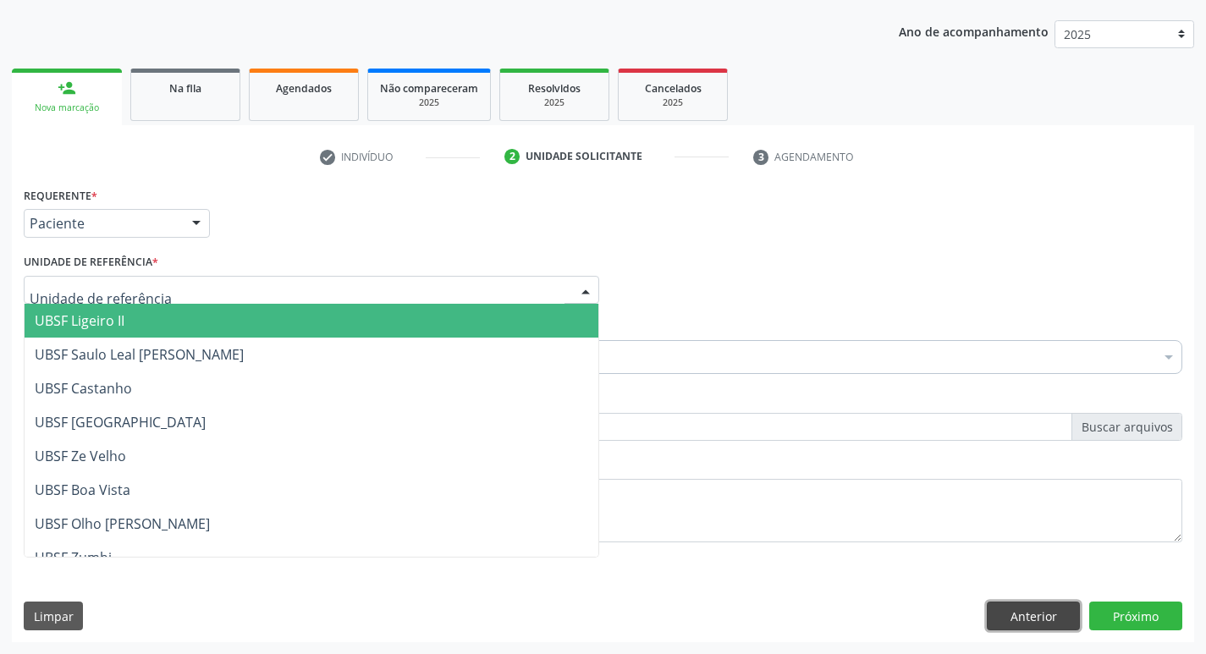
click at [1048, 627] on button "Anterior" at bounding box center [1033, 616] width 93 height 29
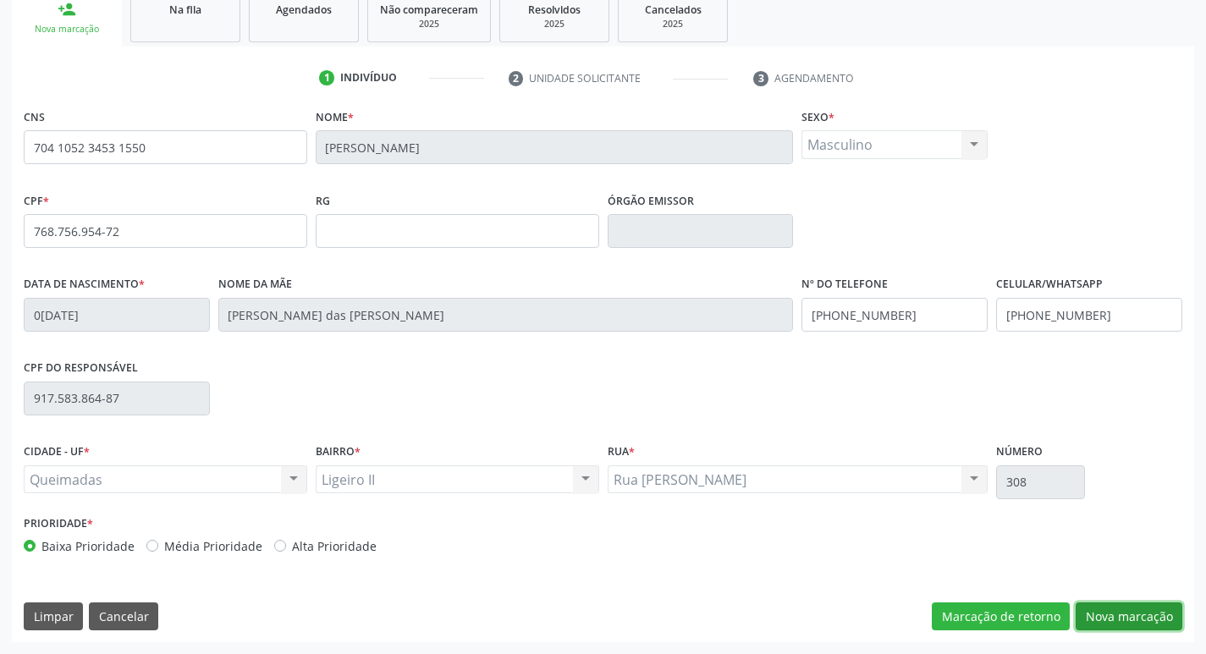
drag, startPoint x: 1149, startPoint y: 614, endPoint x: 1097, endPoint y: 629, distance: 54.4
click at [1149, 616] on button "Nova marcação" at bounding box center [1129, 617] width 107 height 29
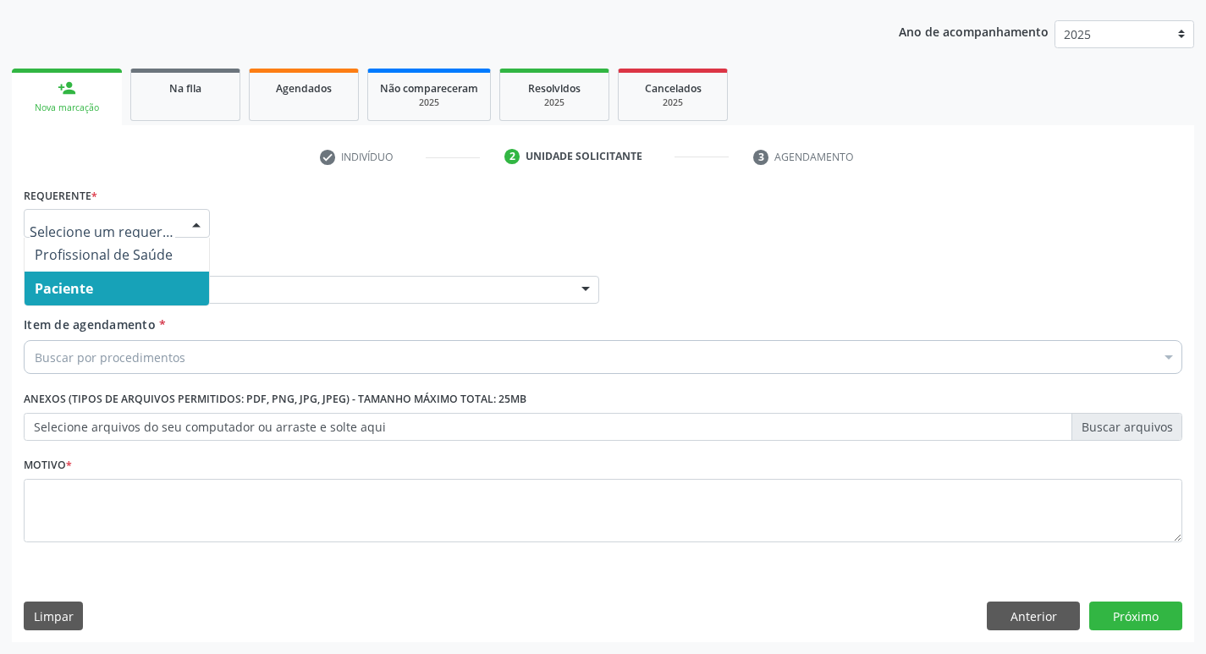
drag, startPoint x: 209, startPoint y: 226, endPoint x: 187, endPoint y: 275, distance: 53.8
click at [208, 231] on div "Profissional de Saúde Paciente Nenhum resultado encontrado para: " " Não há nen…" at bounding box center [117, 223] width 186 height 29
click at [176, 285] on span "Paciente" at bounding box center [117, 289] width 184 height 34
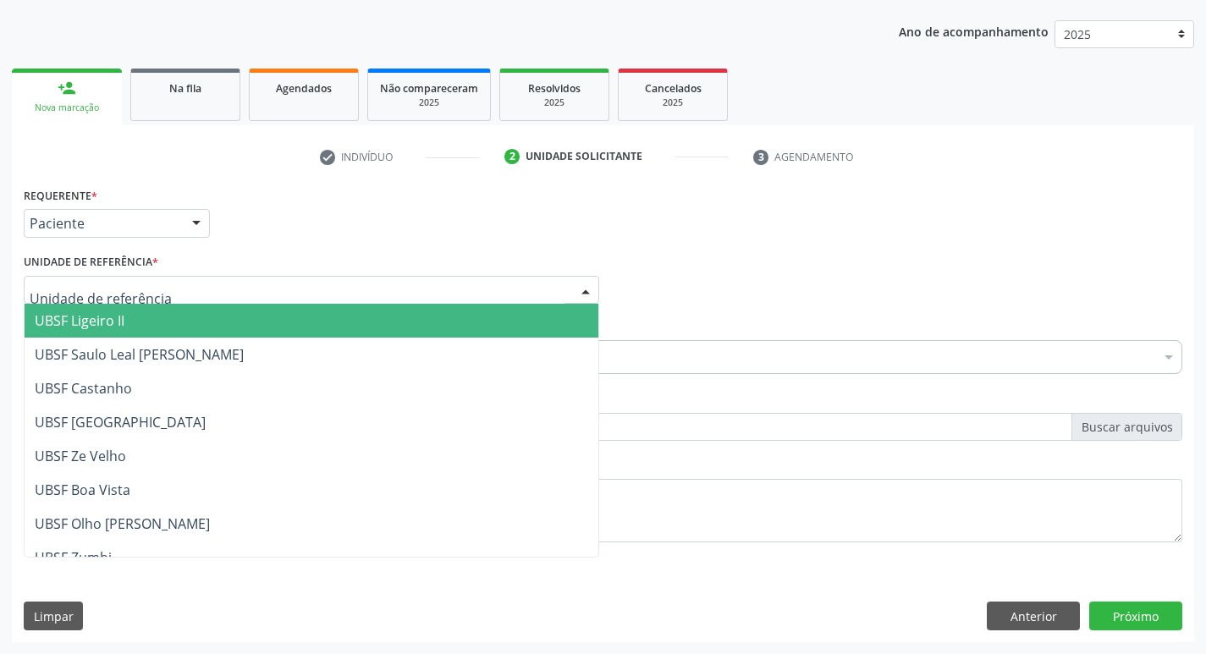
click at [176, 285] on div at bounding box center [311, 290] width 575 height 29
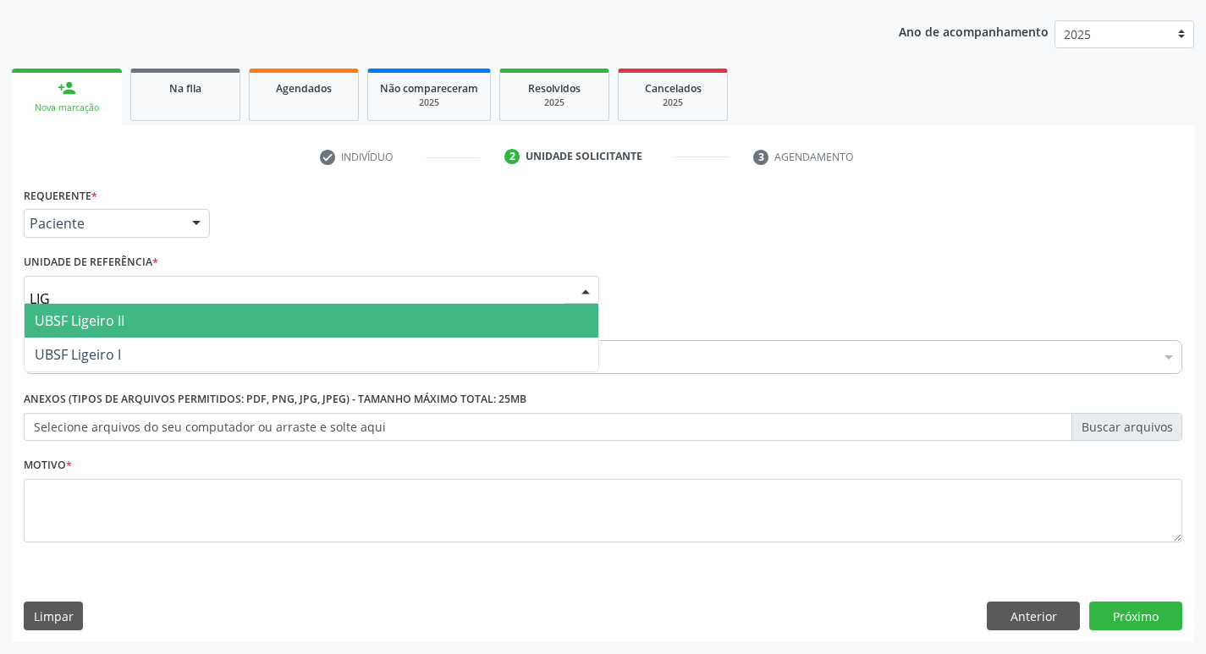
type input "LIGE"
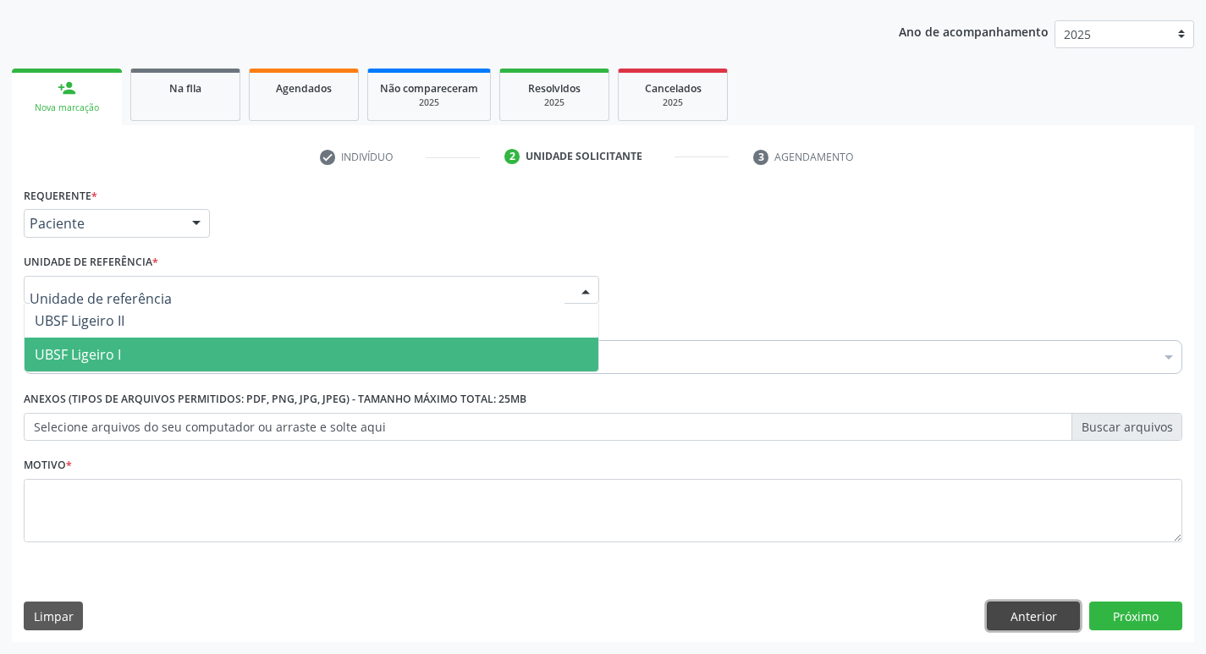
click at [1036, 614] on button "Anterior" at bounding box center [1033, 616] width 93 height 29
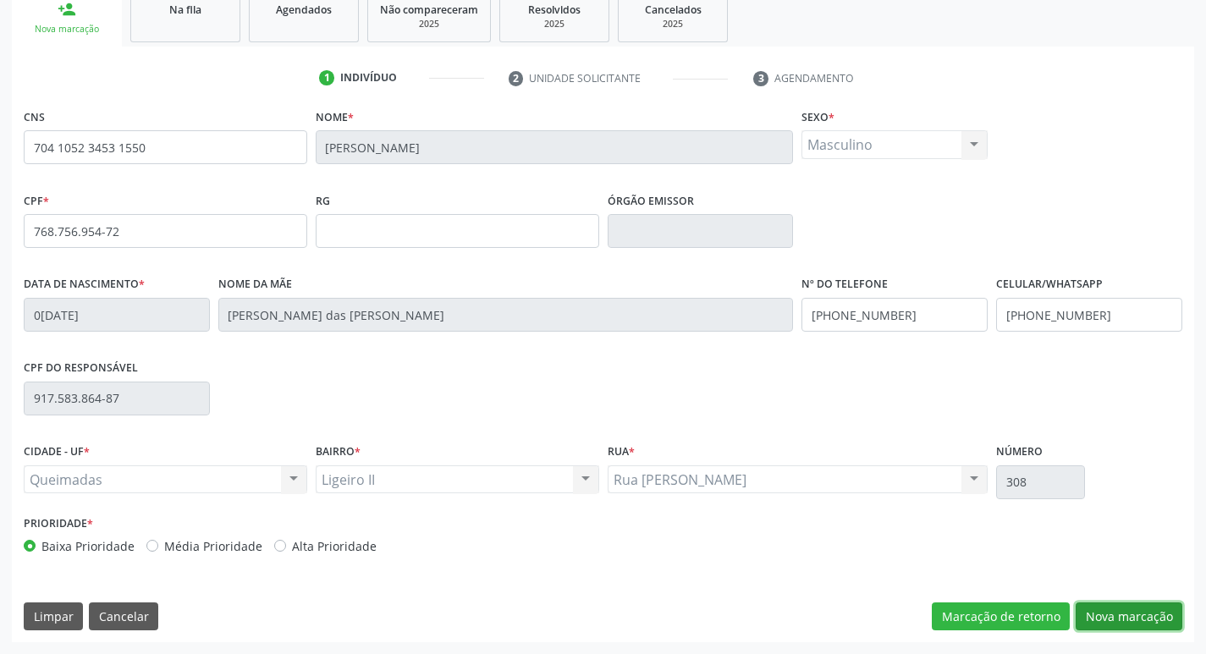
drag, startPoint x: 1117, startPoint y: 621, endPoint x: 816, endPoint y: 556, distance: 308.2
click at [1118, 623] on button "Nova marcação" at bounding box center [1129, 617] width 107 height 29
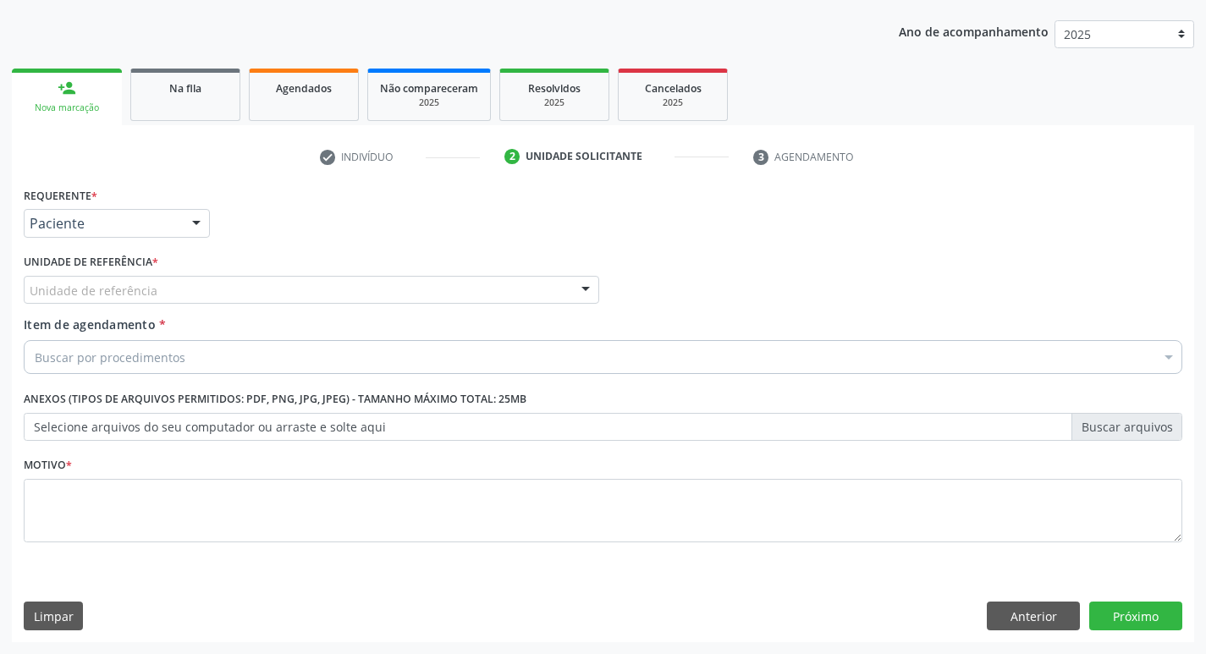
click at [153, 282] on div "Unidade de referência" at bounding box center [311, 290] width 575 height 29
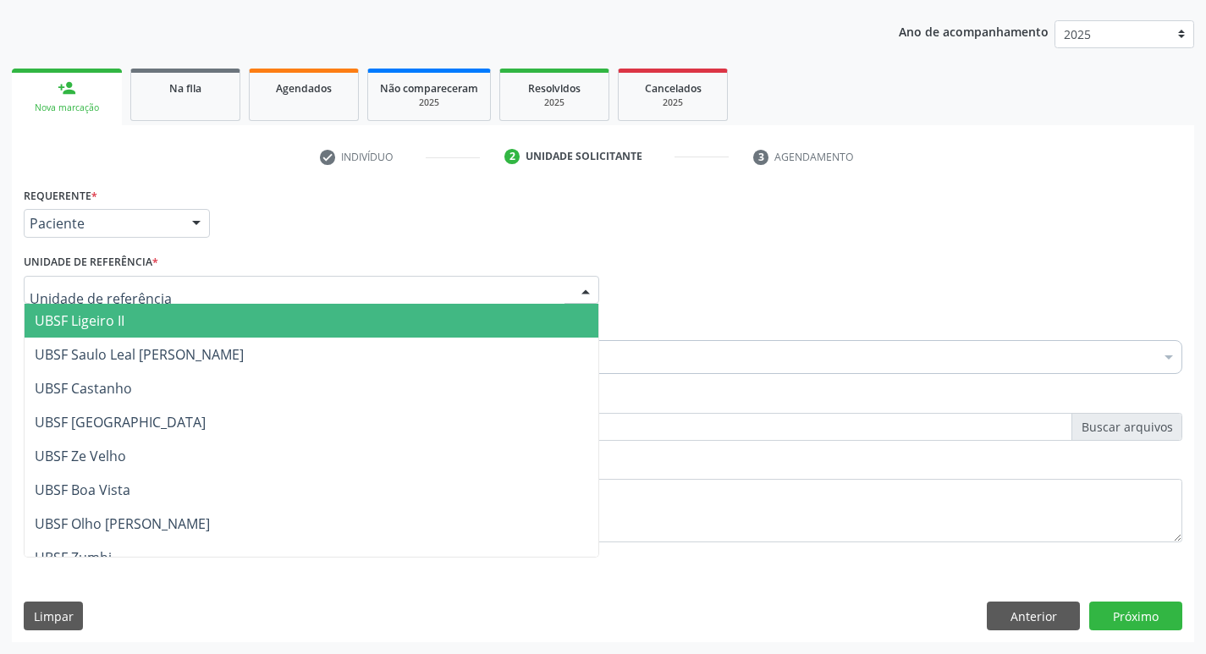
click at [134, 329] on span "UBSF Ligeiro II" at bounding box center [312, 321] width 574 height 34
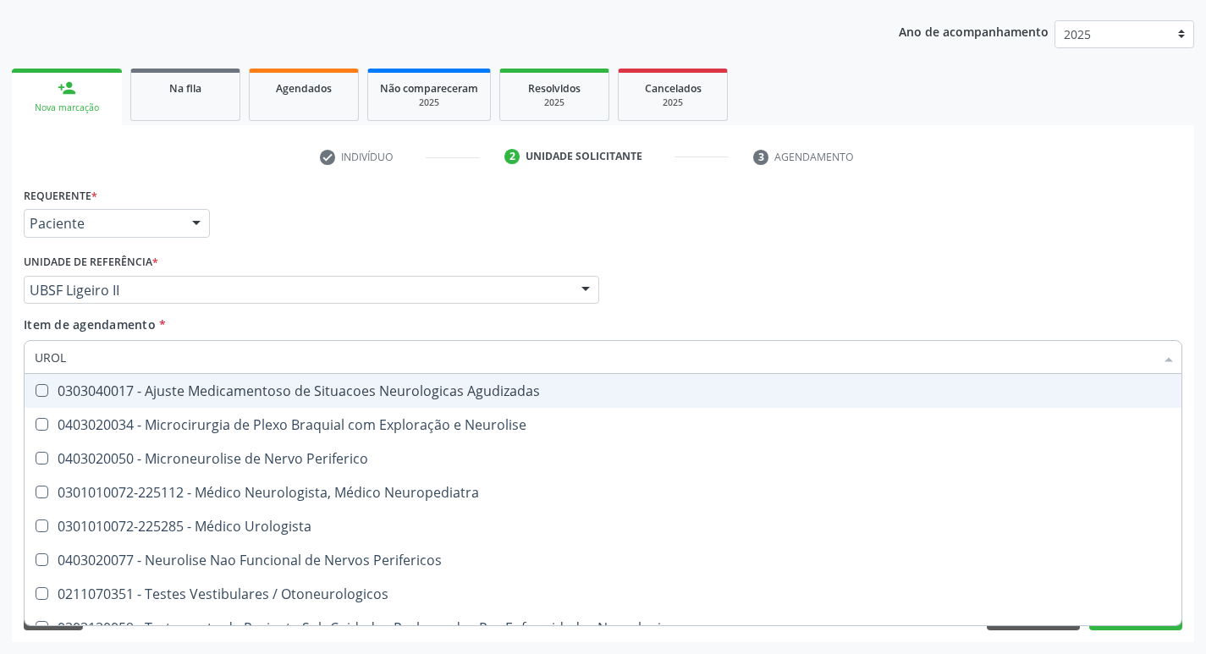
type input "UROLO"
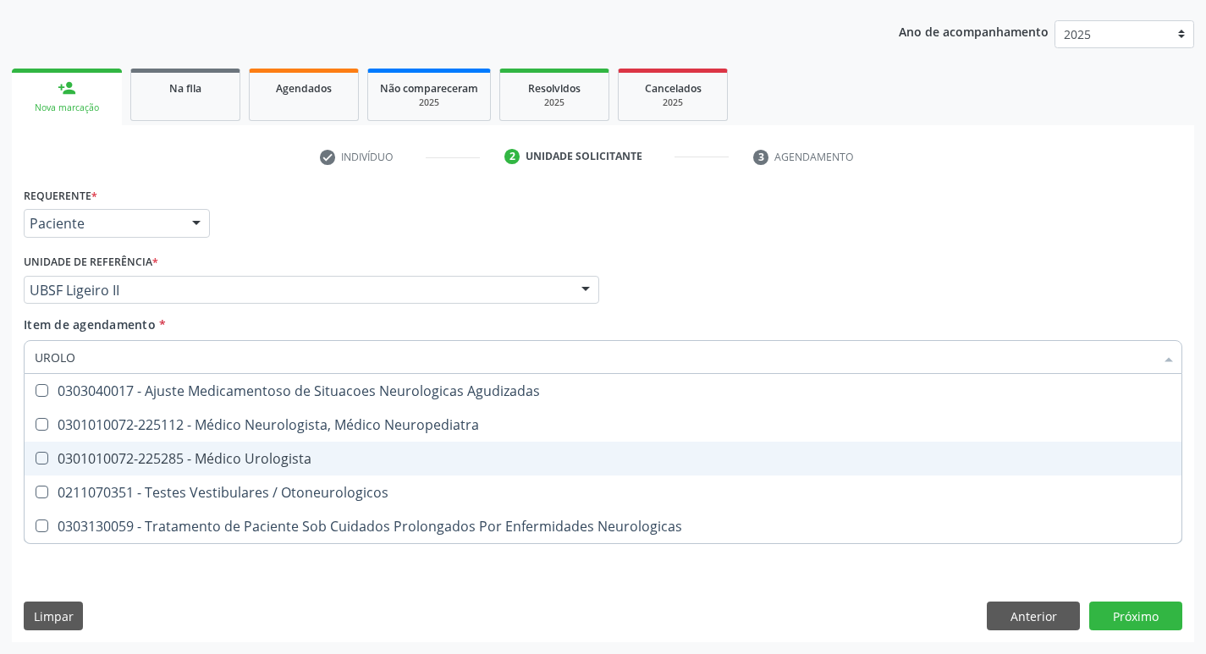
click at [151, 448] on span "0301010072-225285 - Médico Urologista" at bounding box center [603, 459] width 1157 height 34
checkbox Urologista "true"
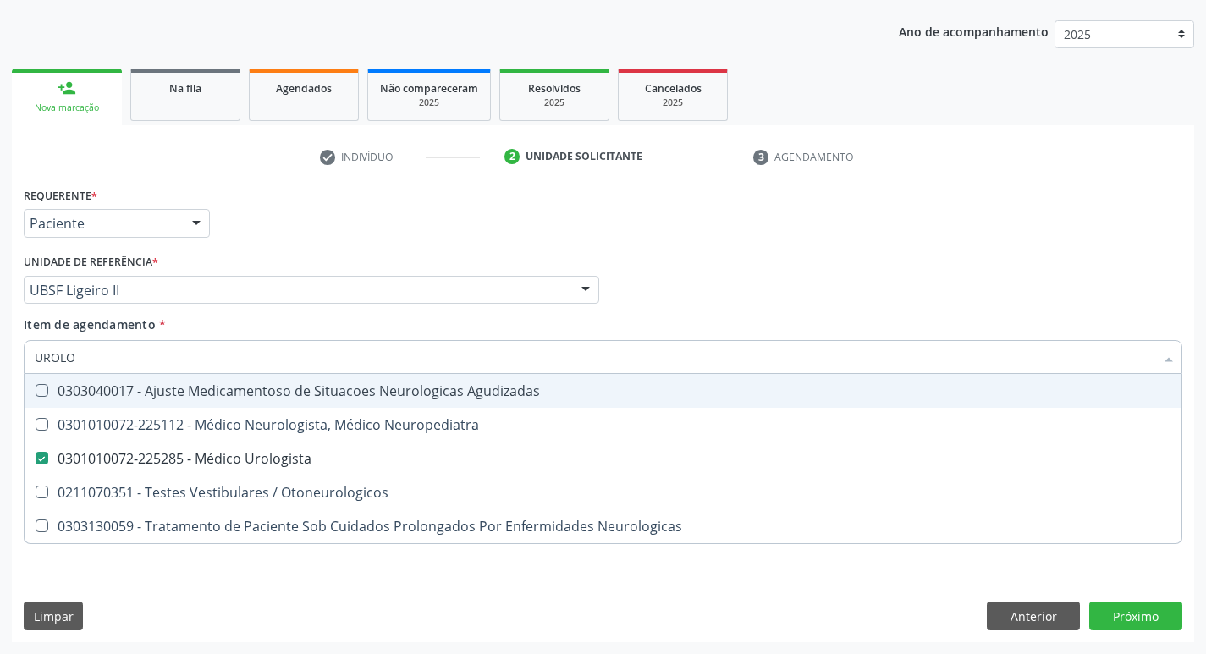
click at [274, 235] on div "Requerente * Paciente Profissional de Saúde Paciente Nenhum resultado encontrad…" at bounding box center [602, 216] width 1167 height 66
checkbox Neuropediatra "true"
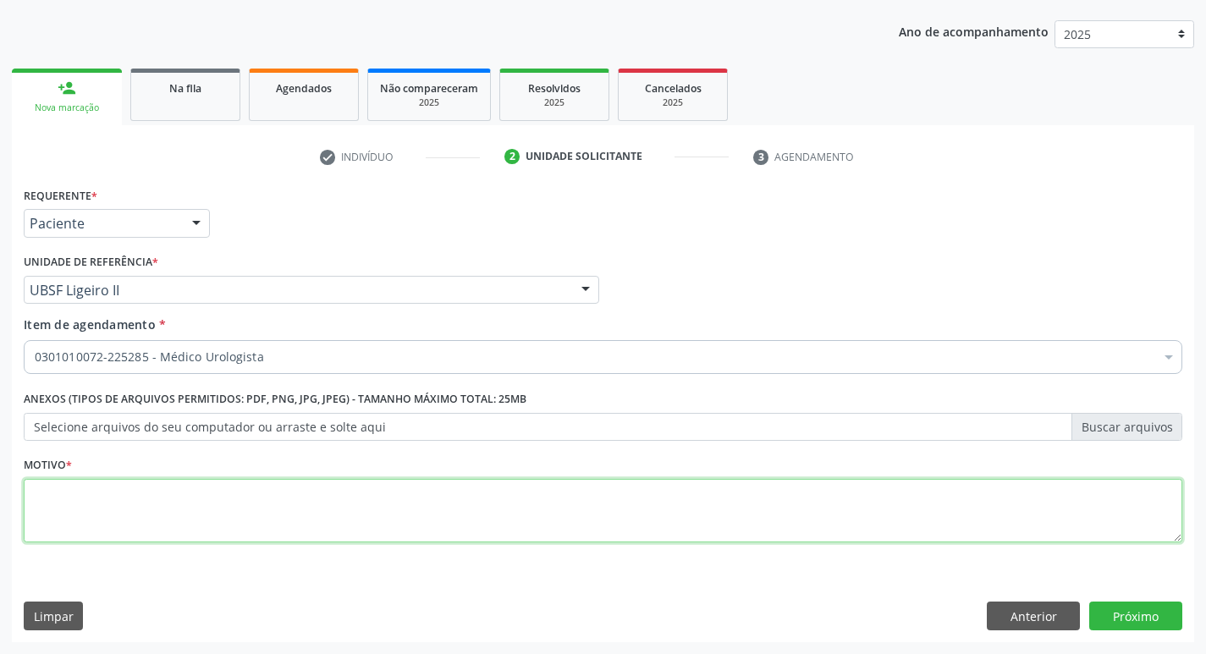
click at [168, 479] on textarea at bounding box center [603, 511] width 1158 height 64
type textarea "AVALIAÇÃO"
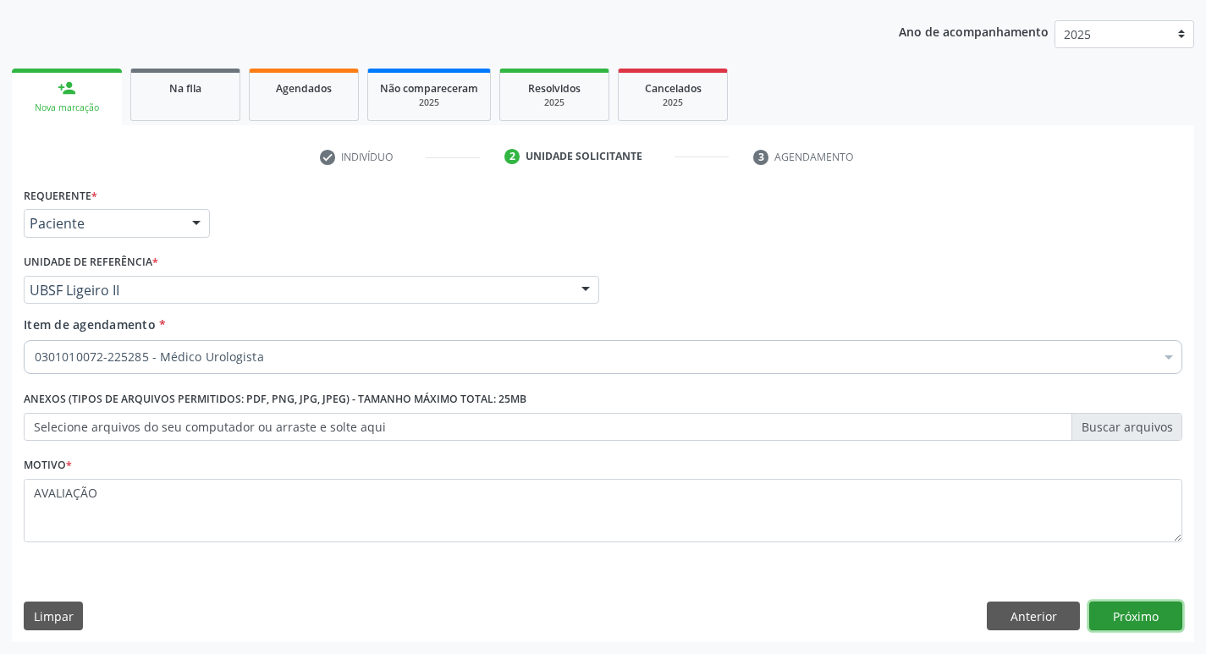
click at [1138, 606] on button "Próximo" at bounding box center [1135, 616] width 93 height 29
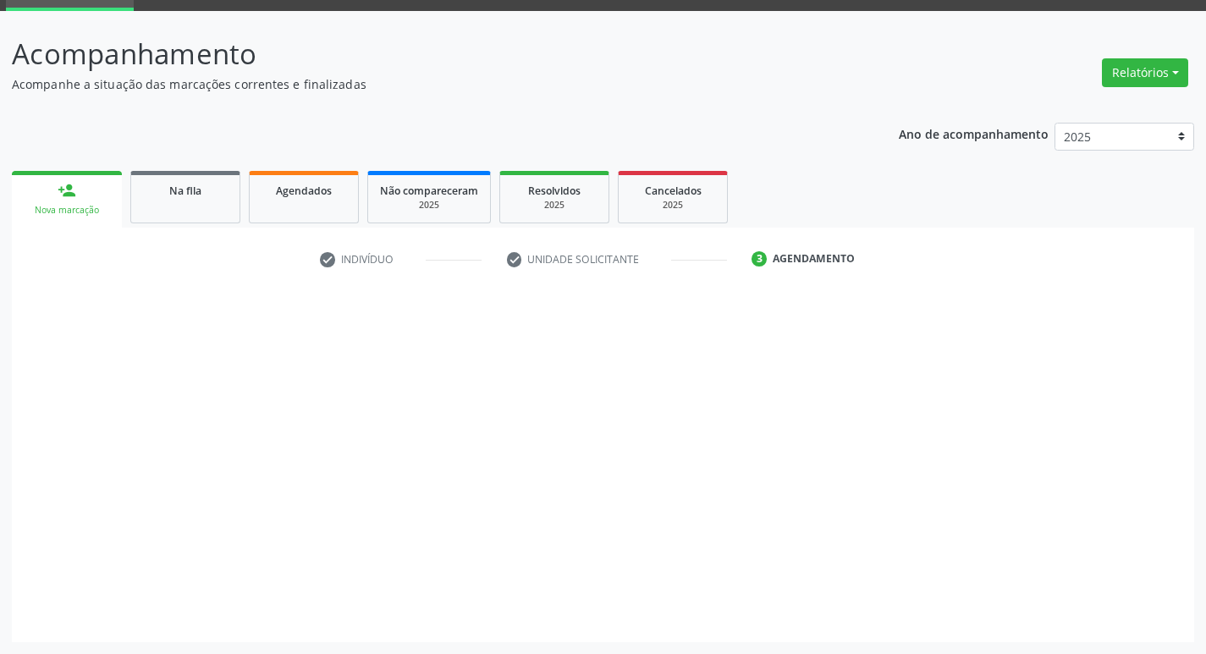
scroll to position [82, 0]
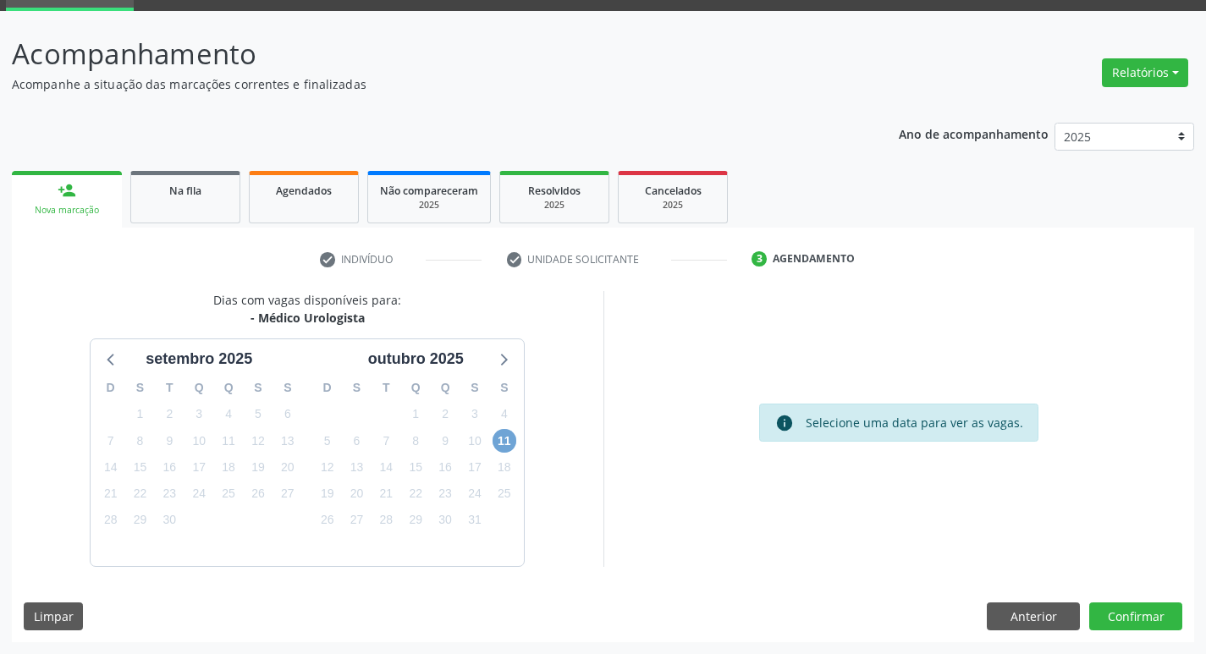
click at [502, 437] on span "11" at bounding box center [505, 441] width 24 height 24
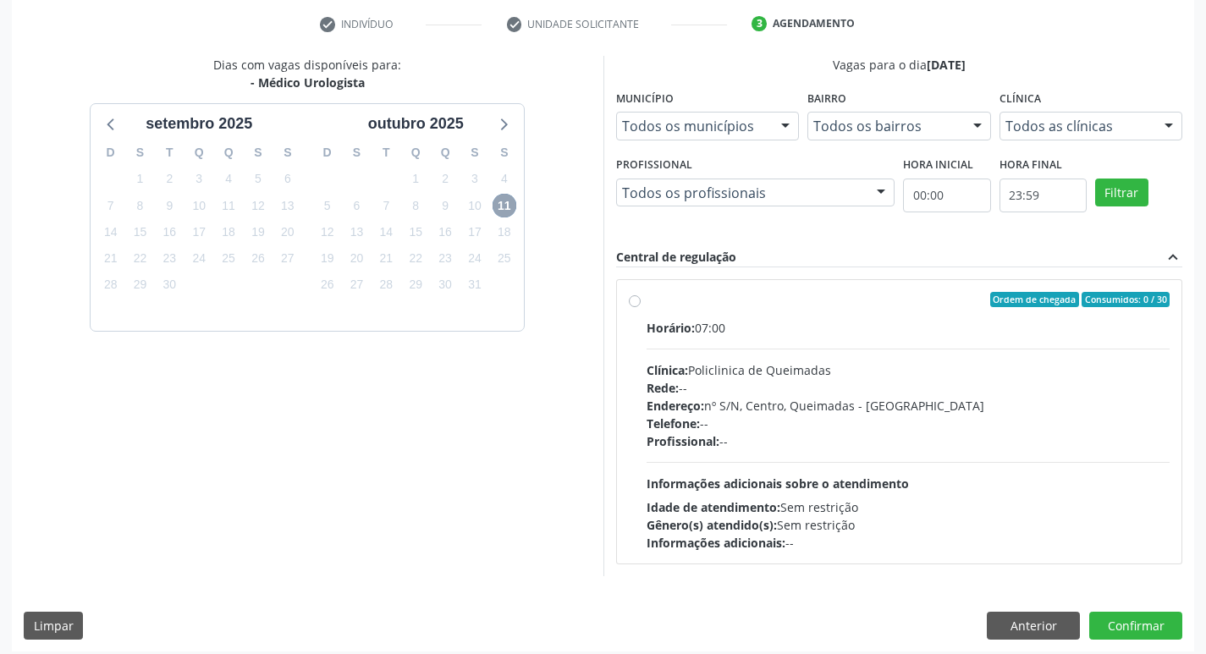
scroll to position [327, 0]
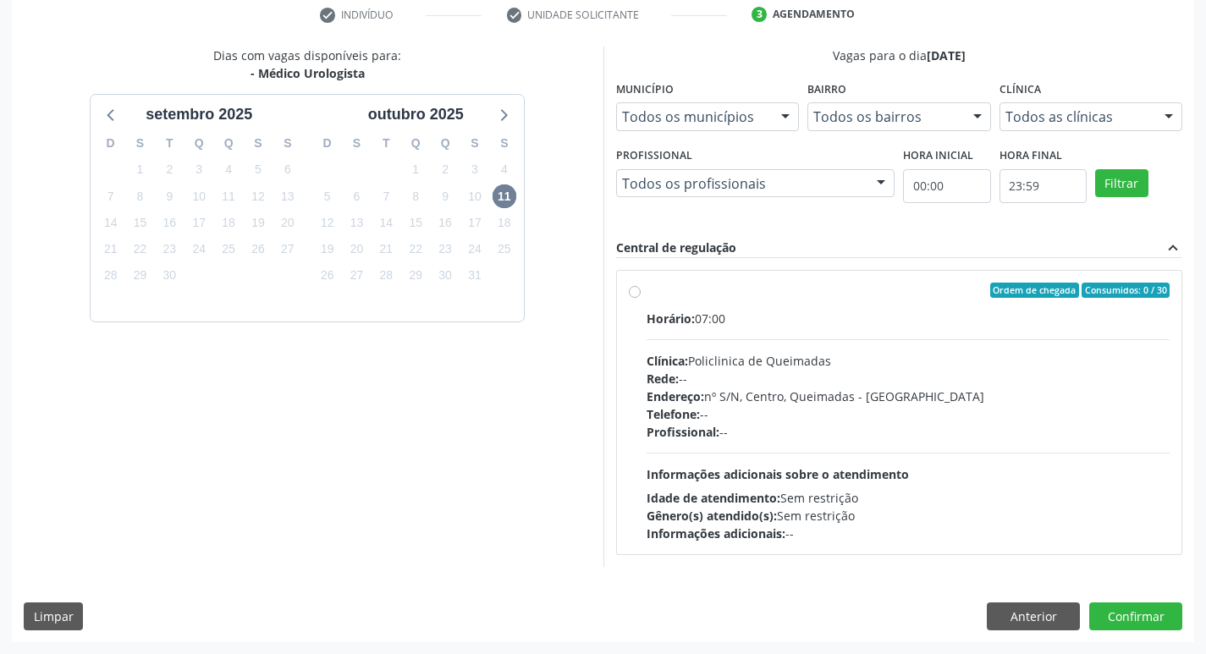
click at [1030, 336] on div "Horário: 07:00 Clínica: Policlinica de Queimadas Rede: -- Endereço: nº S/N, Cen…" at bounding box center [909, 426] width 524 height 233
click at [641, 298] on input "Ordem de chegada Consumidos: 0 / 30 Horário: 07:00 Clínica: Policlinica de Quei…" at bounding box center [635, 290] width 12 height 15
radio input "true"
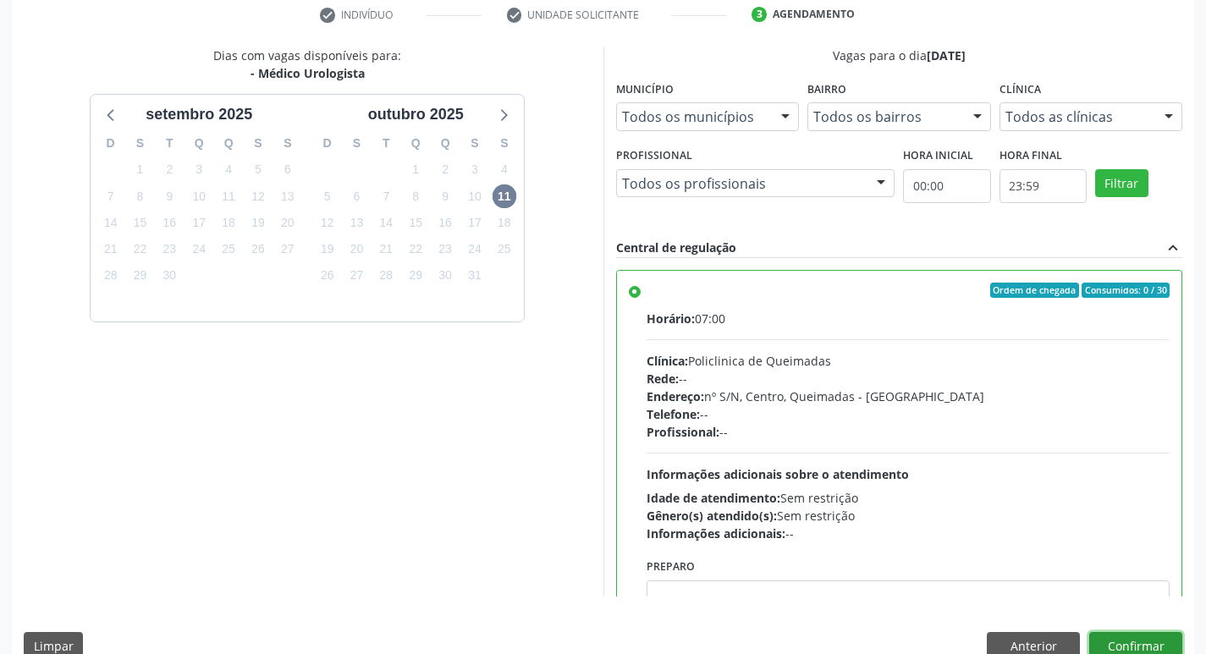
click at [1143, 645] on button "Confirmar" at bounding box center [1135, 646] width 93 height 29
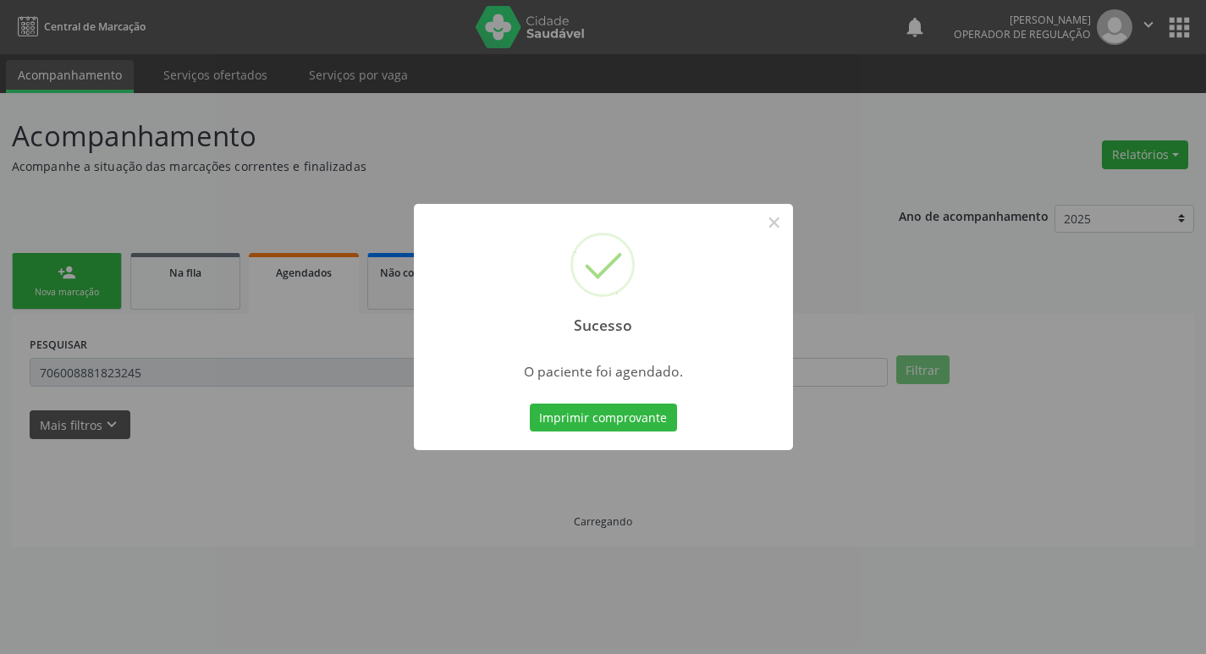
scroll to position [0, 0]
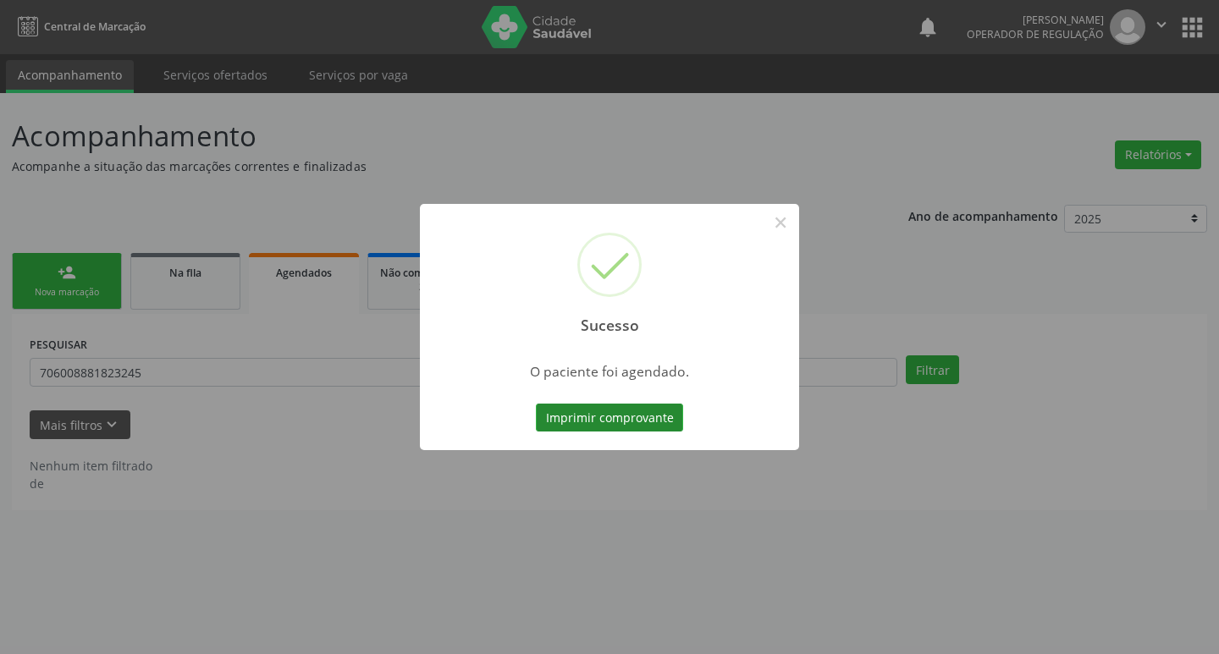
click at [599, 422] on button "Imprimir comprovante" at bounding box center [609, 418] width 147 height 29
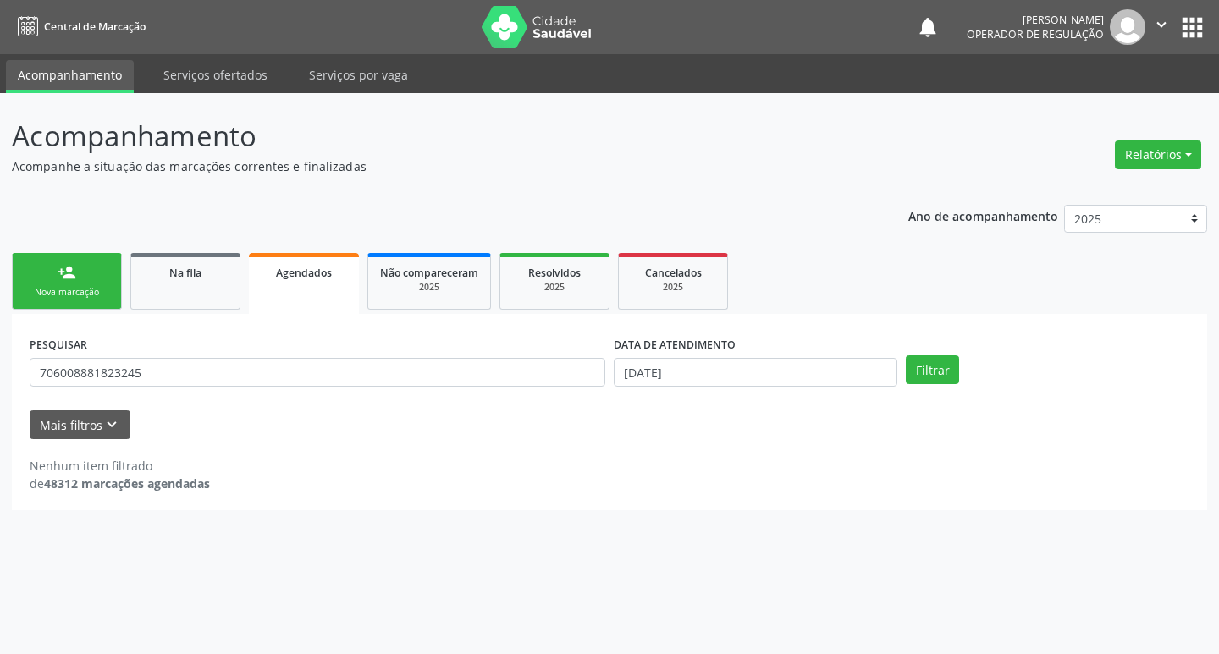
click at [71, 287] on div "Nova marcação" at bounding box center [67, 292] width 85 height 13
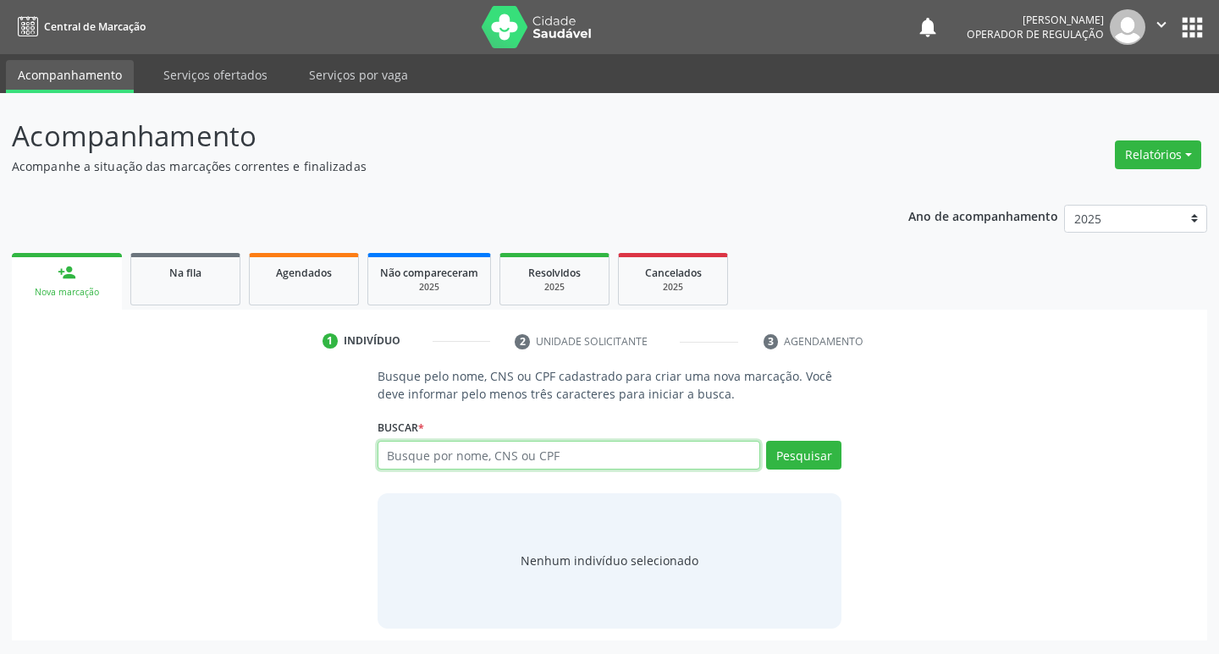
click at [498, 465] on input "text" at bounding box center [568, 455] width 383 height 29
type input "700301940384232"
click at [790, 440] on div "Buscar * 700301940384232 Busque por nome, CNS ou CPF Nenhum resultado encontrad…" at bounding box center [609, 448] width 465 height 66
click at [811, 459] on button "Pesquisar" at bounding box center [803, 455] width 75 height 29
click at [849, 454] on div "Busque pelo nome, CNS ou CPF cadastrado para criar uma nova marcação. Você deve…" at bounding box center [610, 497] width 488 height 261
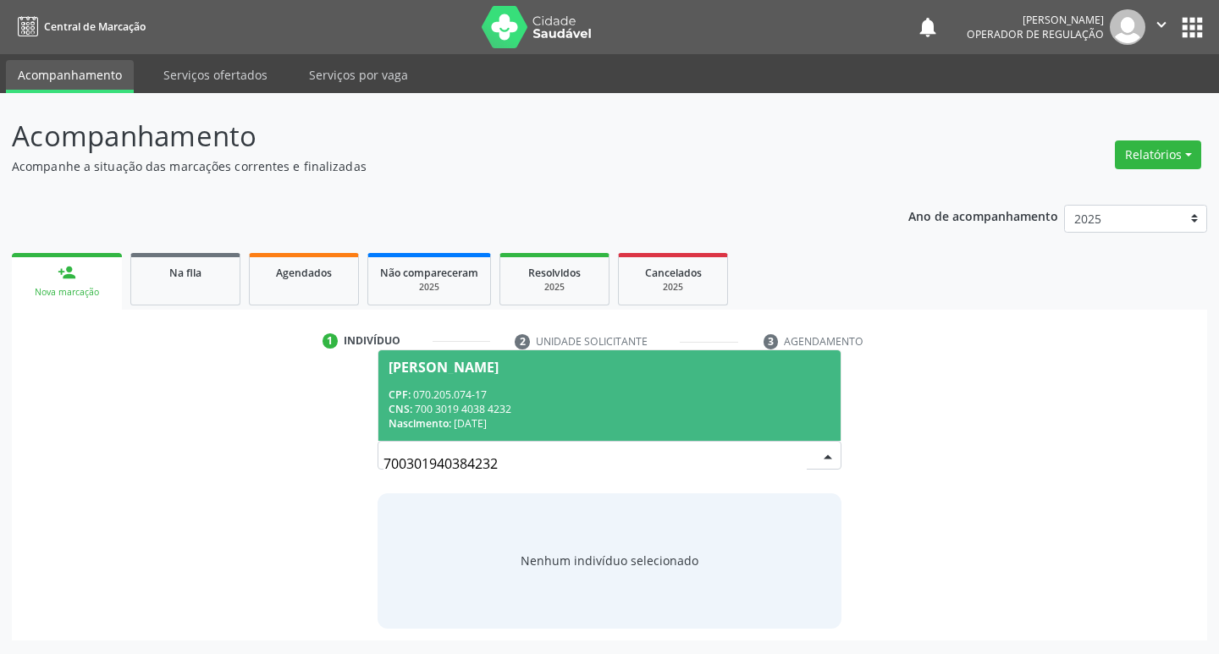
click at [730, 377] on span "[PERSON_NAME] CPF: 070.205.074-17 CNS: 700 3019 4038 4232 Nascimento: 0[DATE]" at bounding box center [609, 395] width 463 height 91
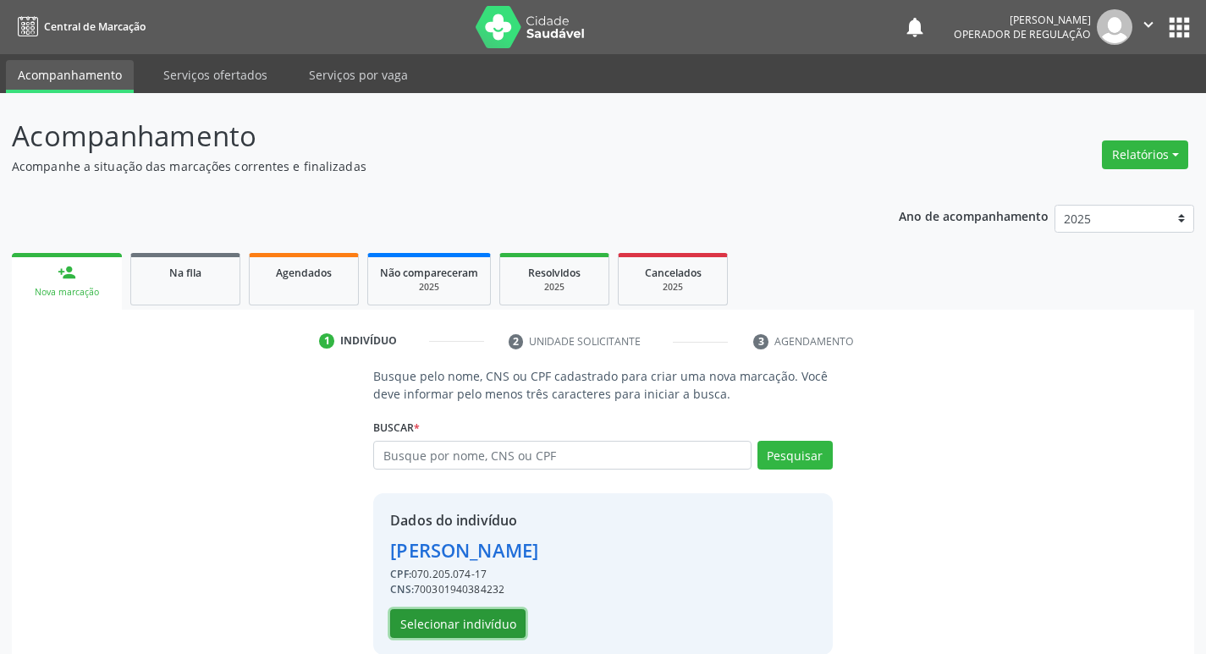
click at [465, 625] on button "Selecionar indivíduo" at bounding box center [457, 623] width 135 height 29
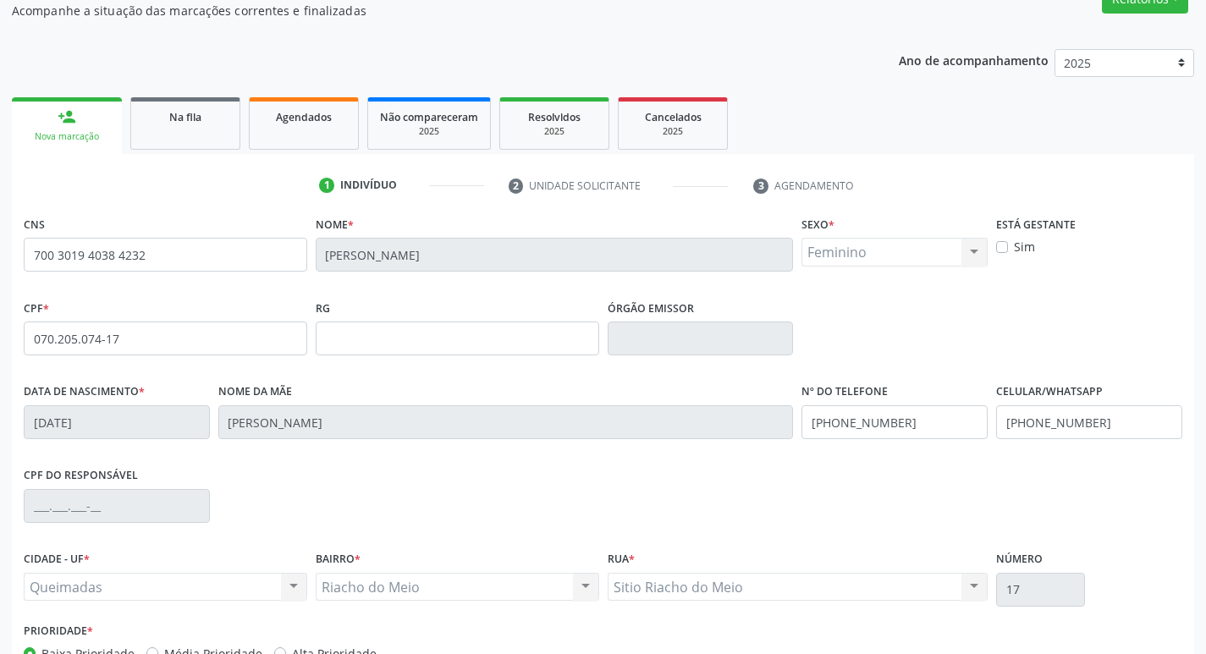
scroll to position [263, 0]
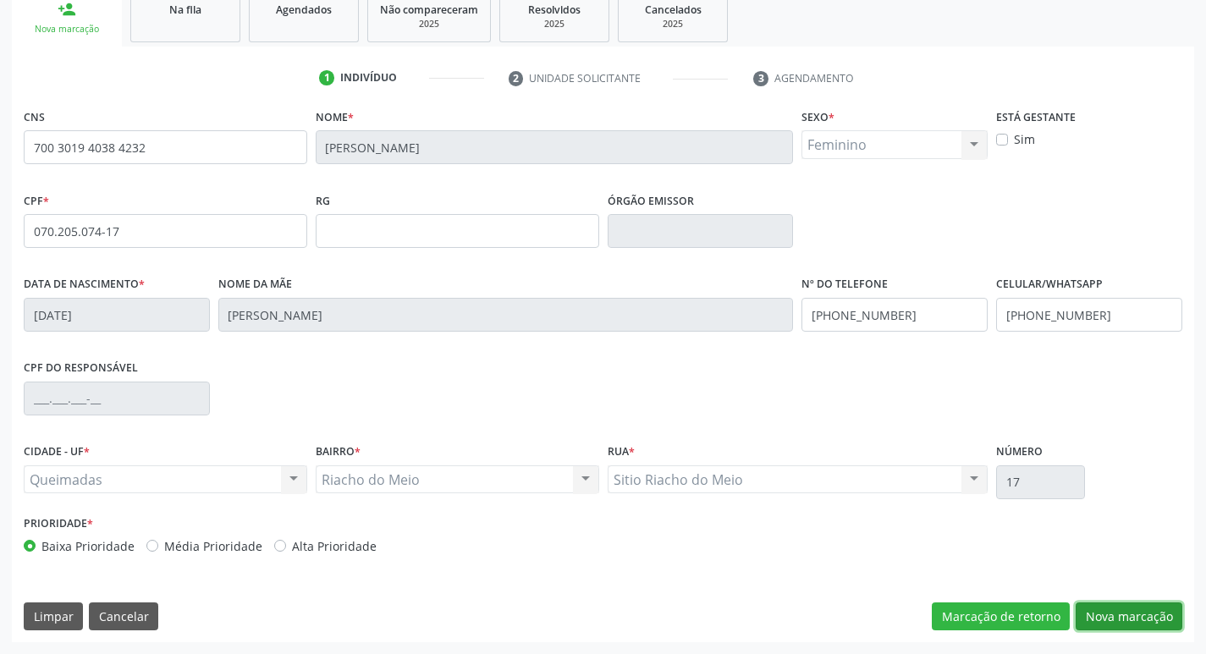
click at [1143, 615] on button "Nova marcação" at bounding box center [1129, 617] width 107 height 29
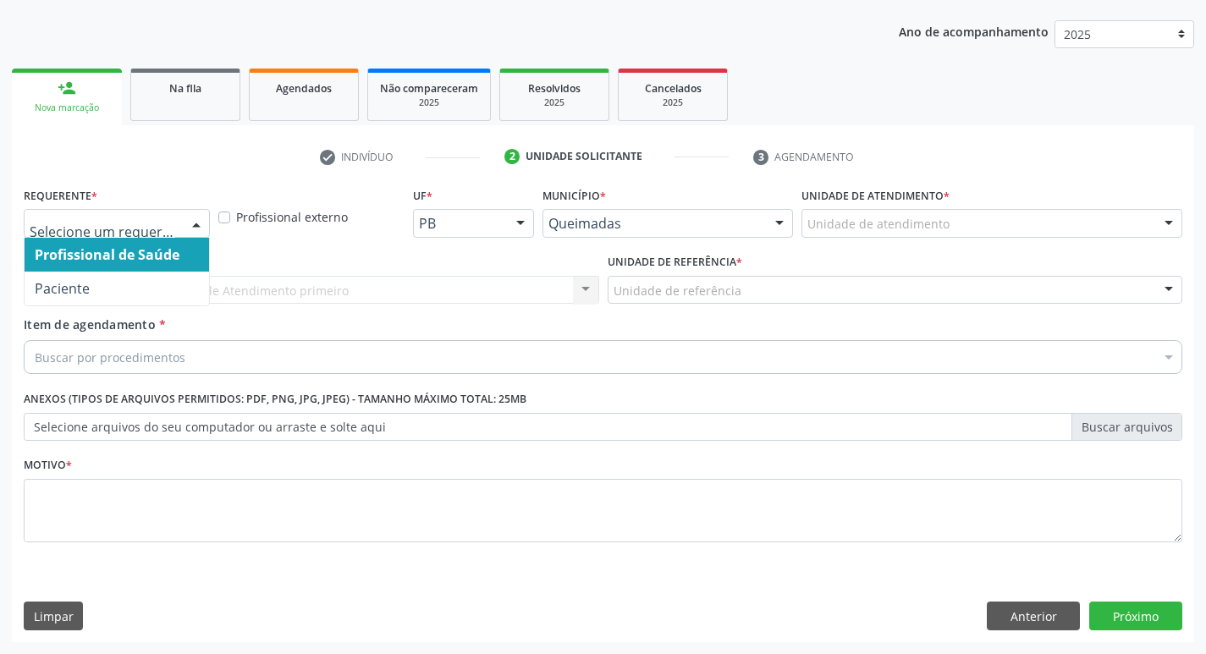
click at [185, 217] on div at bounding box center [196, 224] width 25 height 29
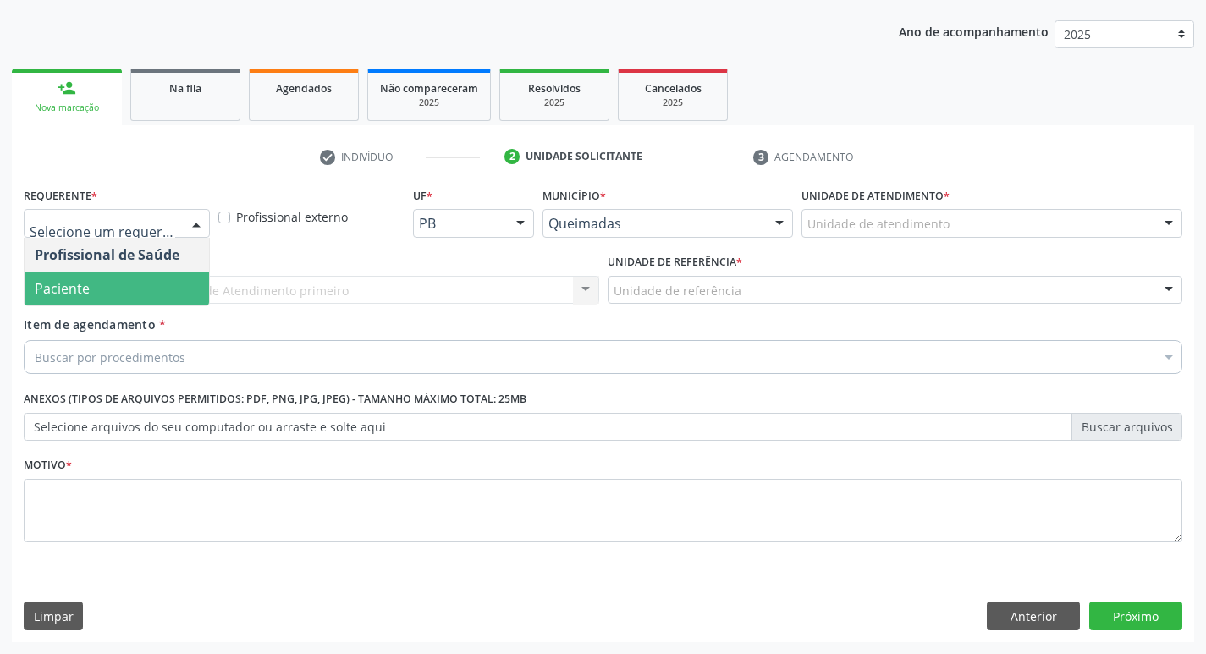
click at [166, 277] on span "Paciente" at bounding box center [117, 289] width 184 height 34
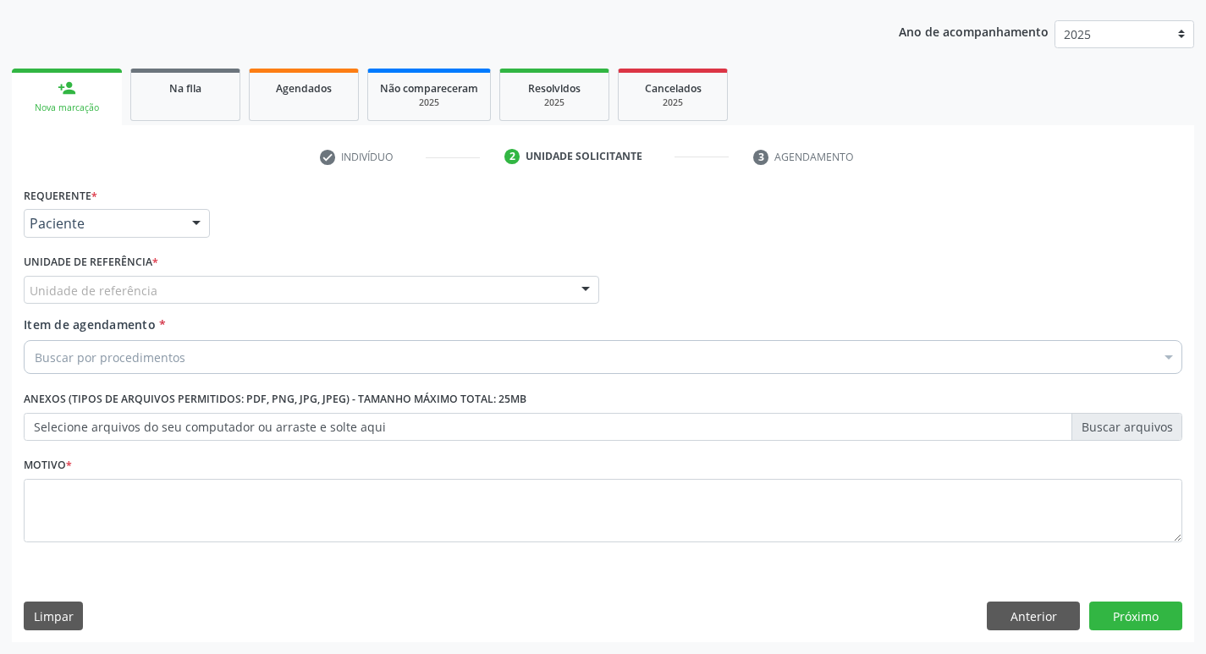
click at [169, 280] on div "Unidade de referência" at bounding box center [311, 290] width 575 height 29
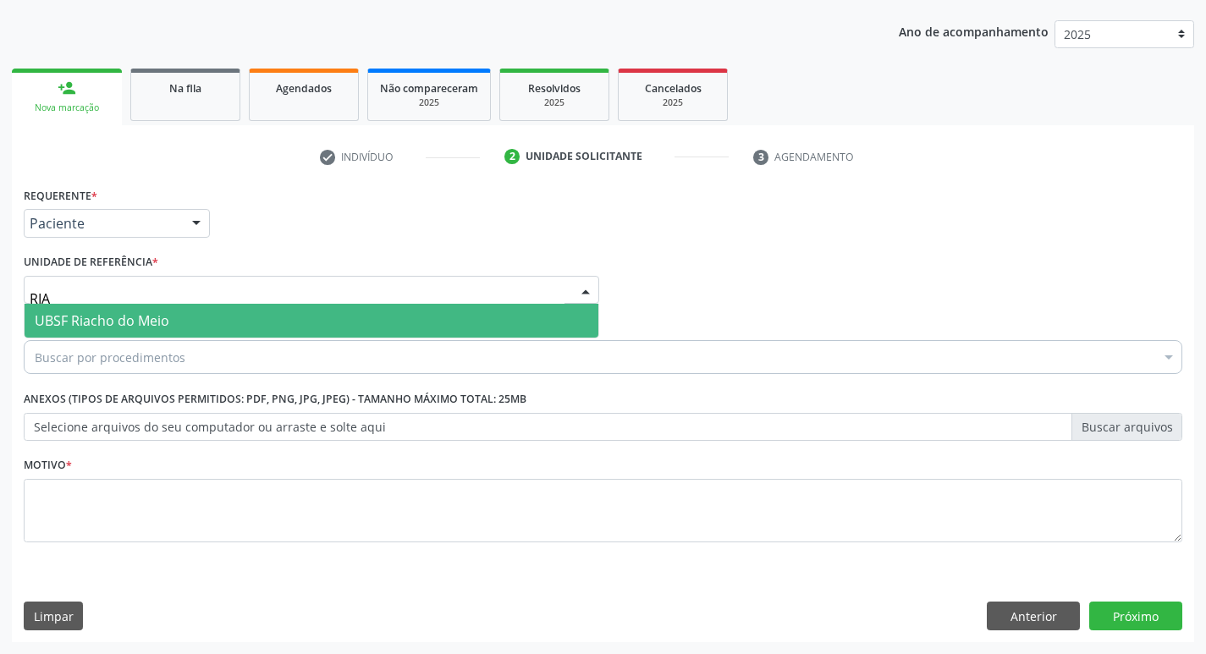
type input "RIAC"
click at [161, 326] on span "UBSF Riacho do Meio" at bounding box center [102, 320] width 135 height 19
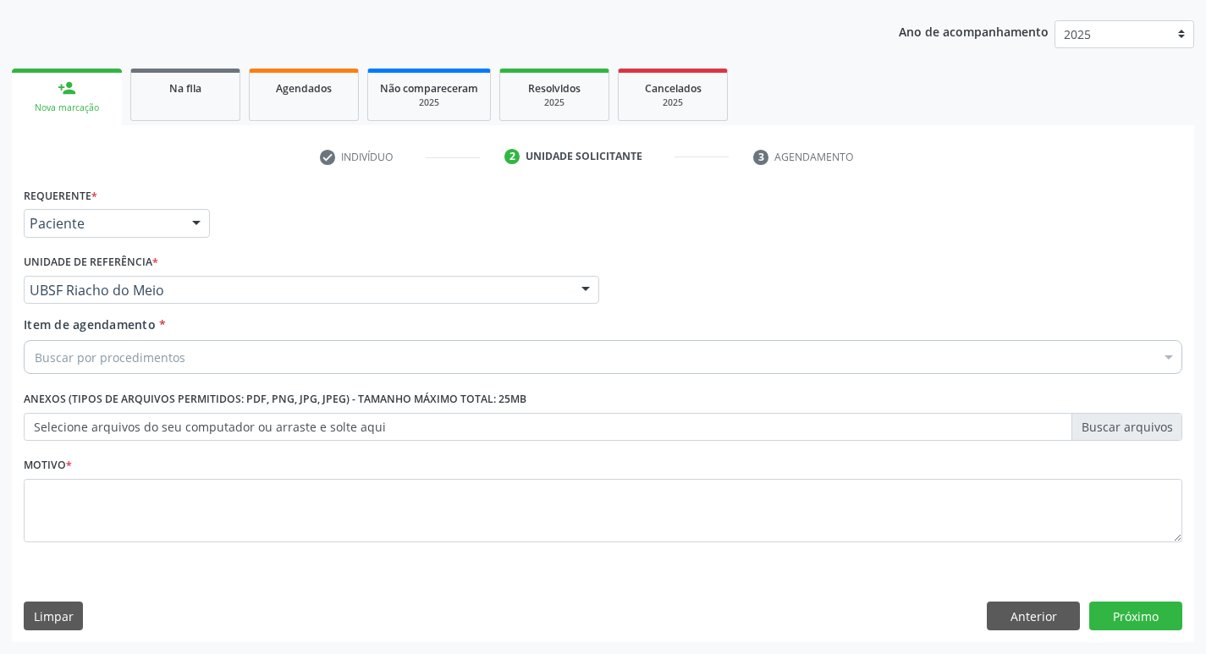
click at [174, 367] on div "Buscar por procedimentos" at bounding box center [603, 357] width 1158 height 34
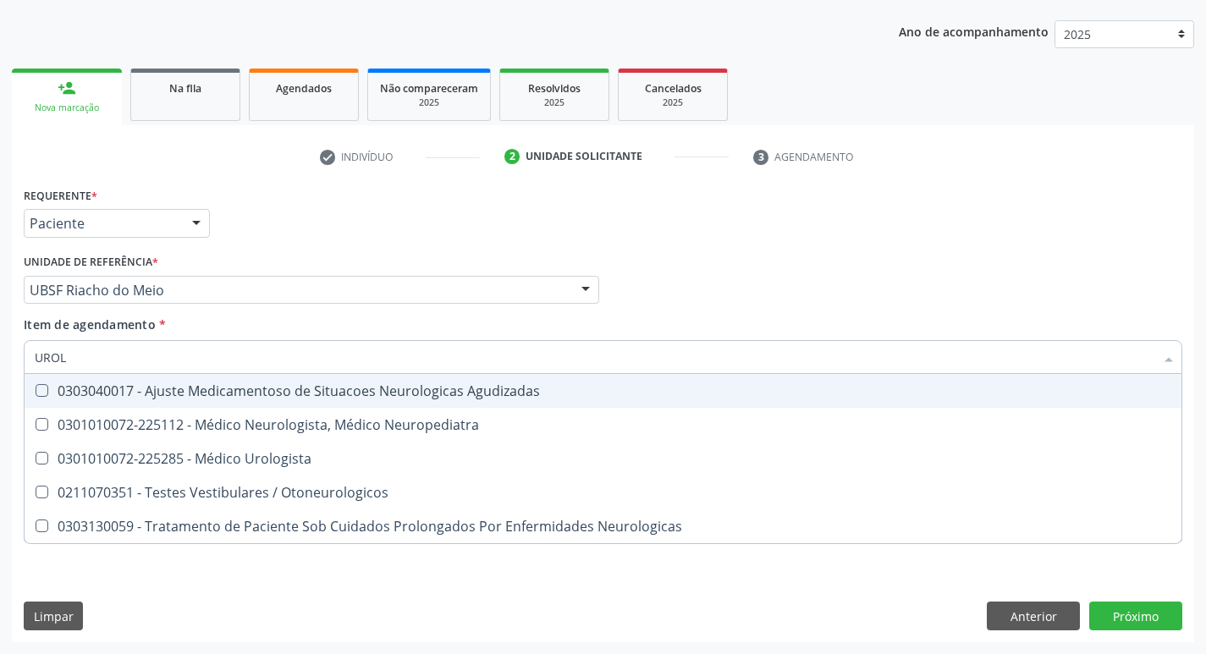
type input "UROLO"
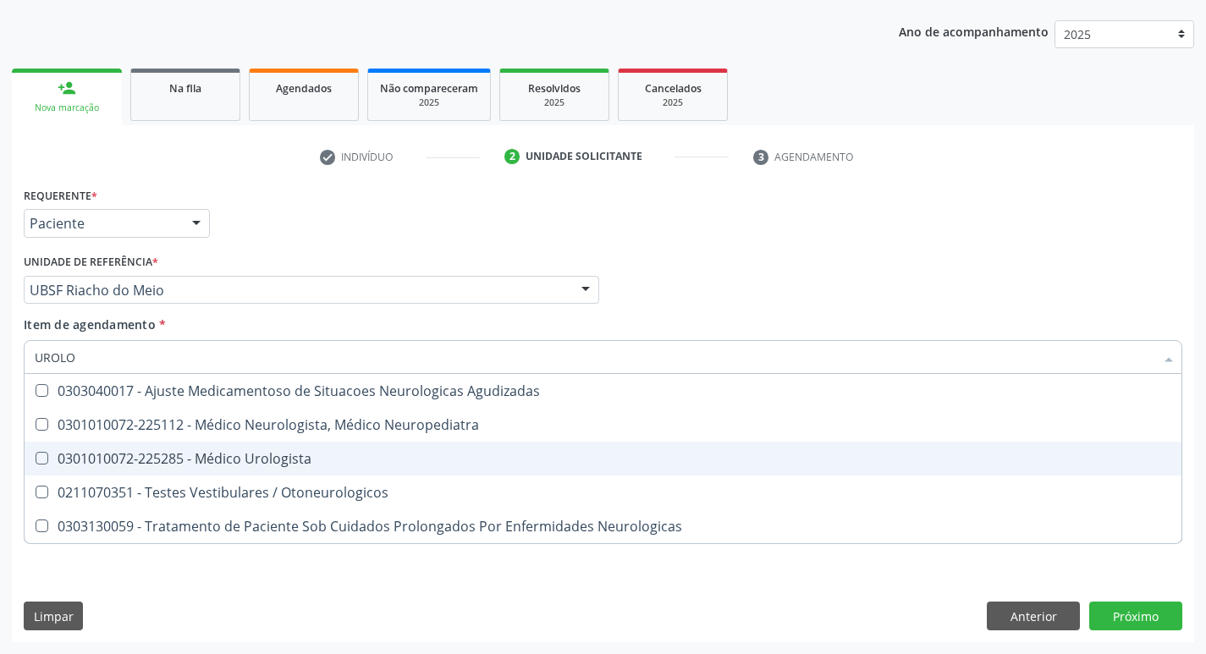
click at [168, 459] on div "0301010072-225285 - Médico Urologista" at bounding box center [603, 459] width 1136 height 14
checkbox Urologista "true"
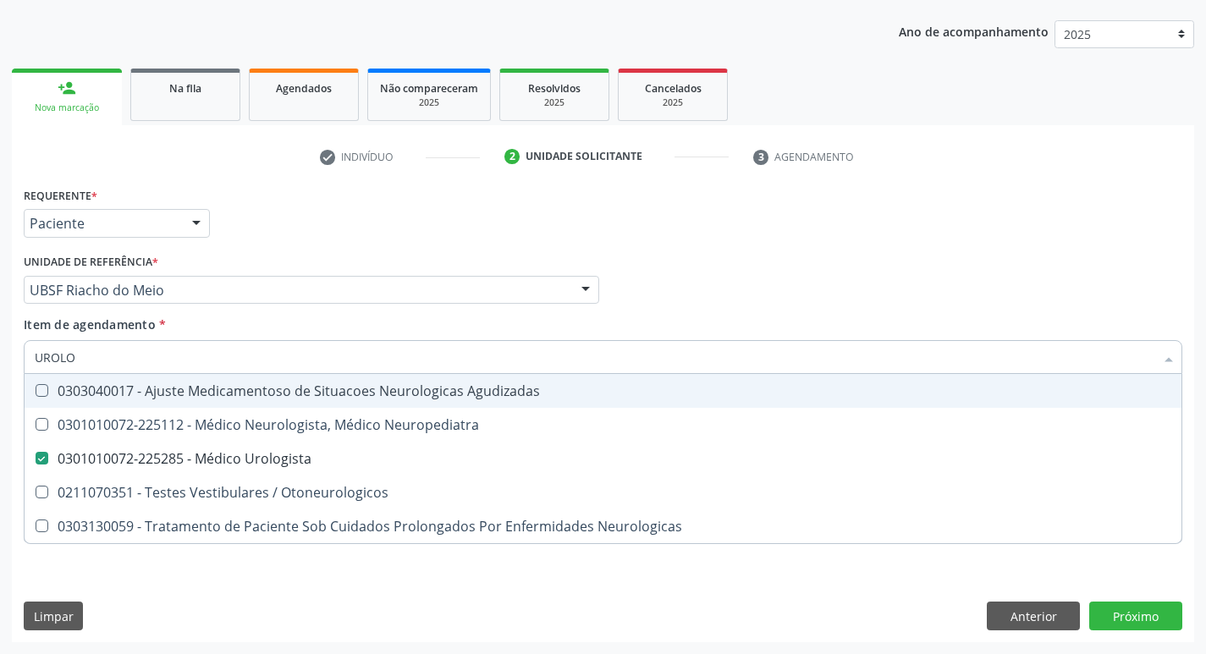
click at [347, 245] on div "Requerente * Paciente Profissional de Saúde Paciente Nenhum resultado encontrad…" at bounding box center [602, 216] width 1167 height 66
checkbox Neuropediatra "true"
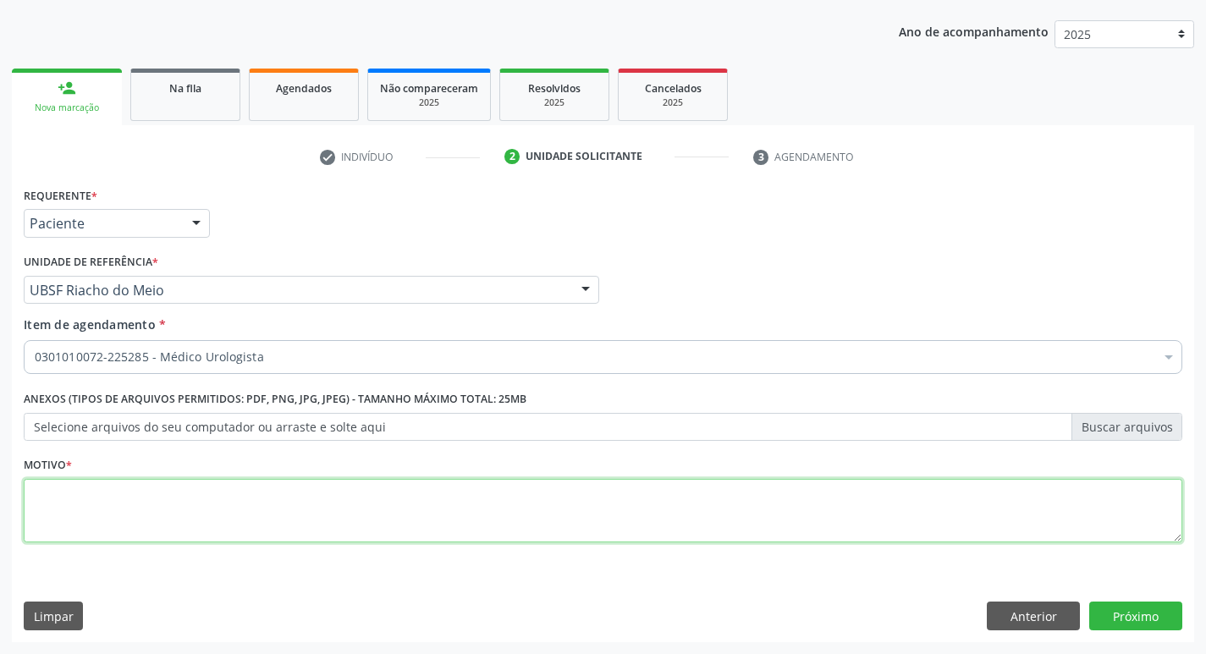
click at [85, 513] on textarea at bounding box center [603, 511] width 1158 height 64
type textarea "E"
type textarea "RETORNO"
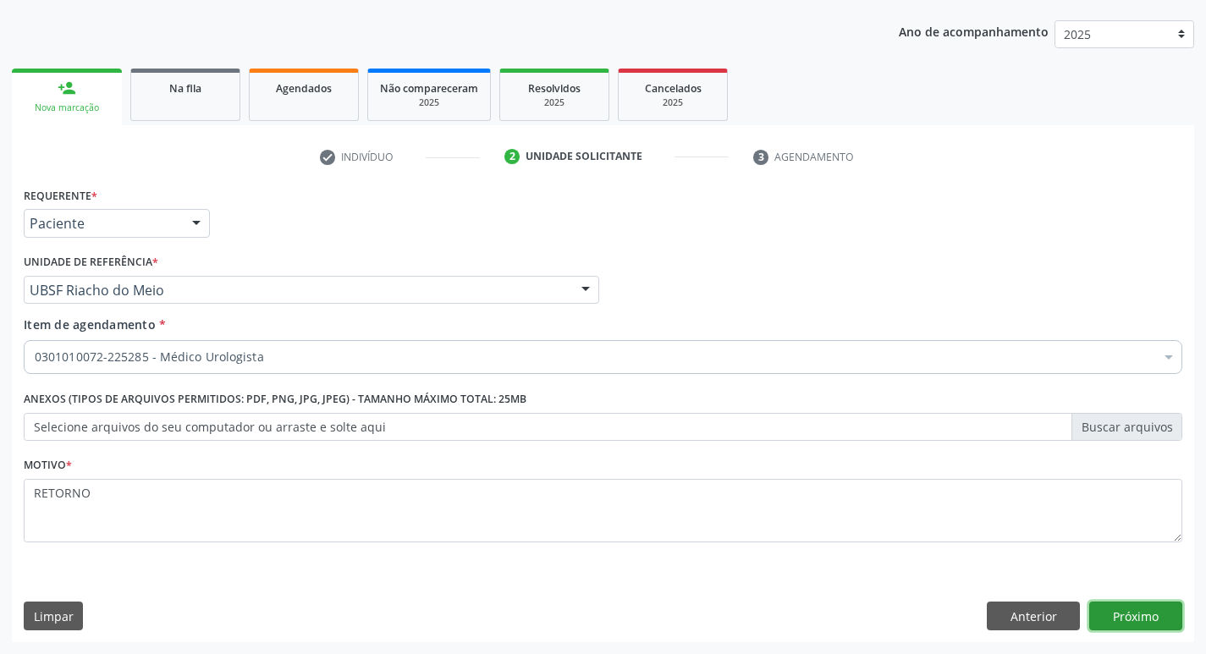
click at [1096, 610] on button "Próximo" at bounding box center [1135, 616] width 93 height 29
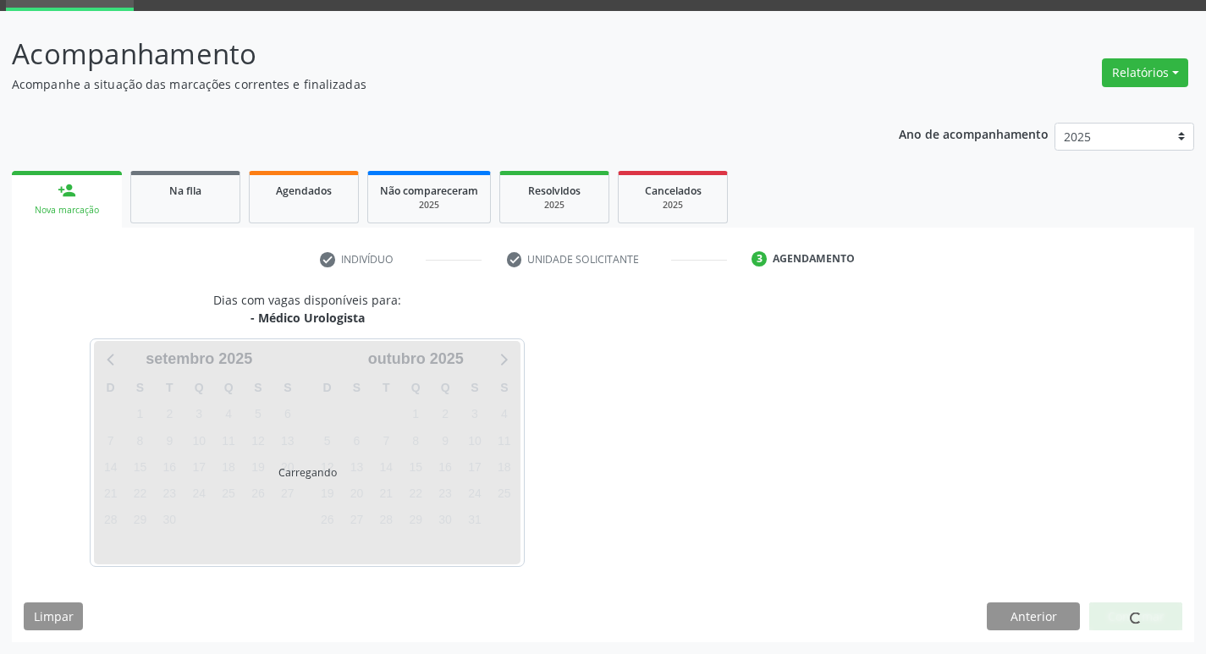
scroll to position [82, 0]
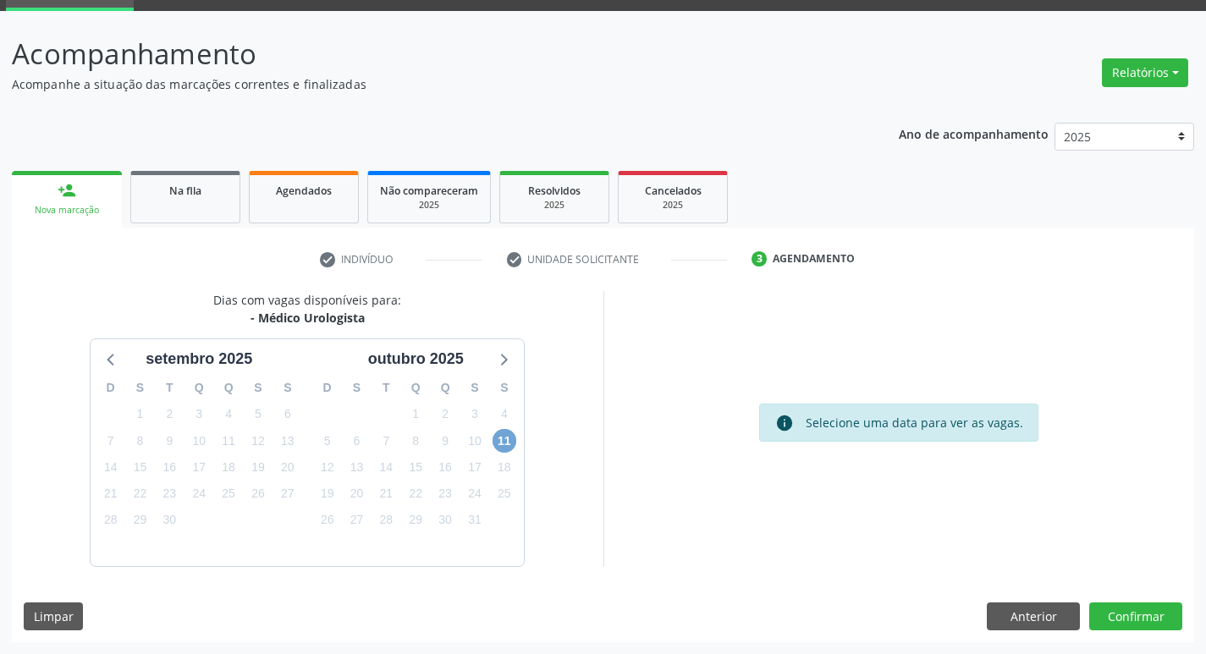
click at [496, 435] on span "11" at bounding box center [505, 441] width 24 height 24
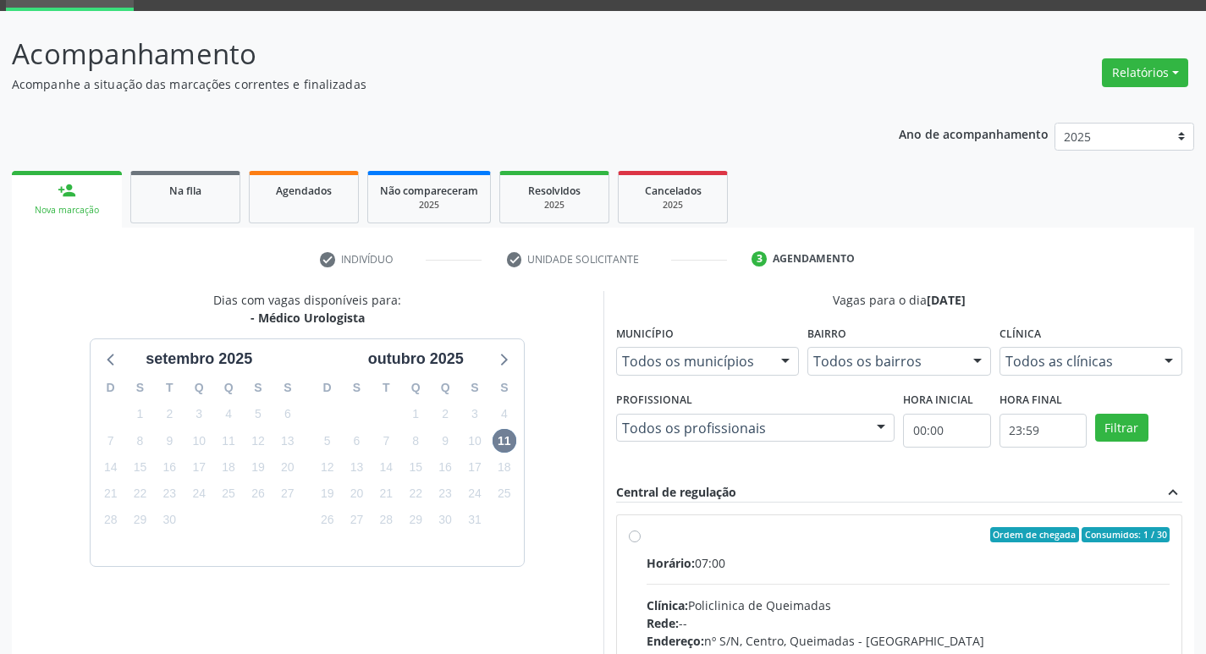
click at [779, 528] on div "Ordem de chegada Consumidos: 1 / 30" at bounding box center [909, 534] width 524 height 15
click at [641, 528] on input "Ordem de chegada Consumidos: 1 / 30 Horário: 07:00 Clínica: Policlinica de Quei…" at bounding box center [635, 534] width 12 height 15
radio input "true"
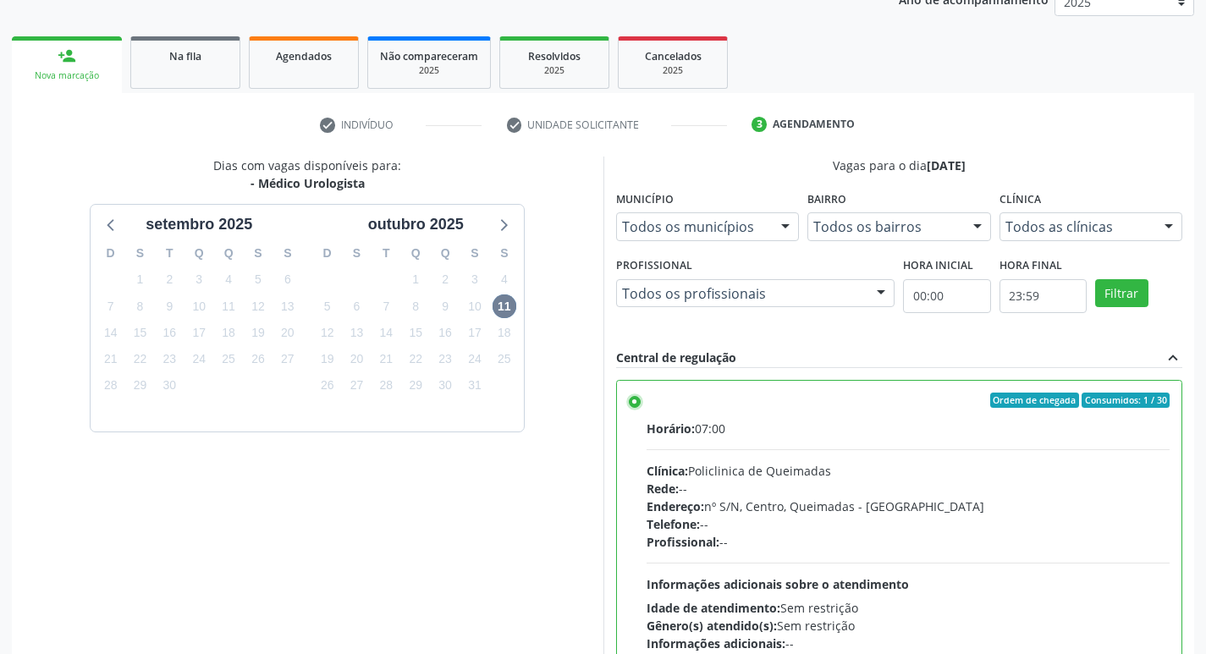
scroll to position [357, 0]
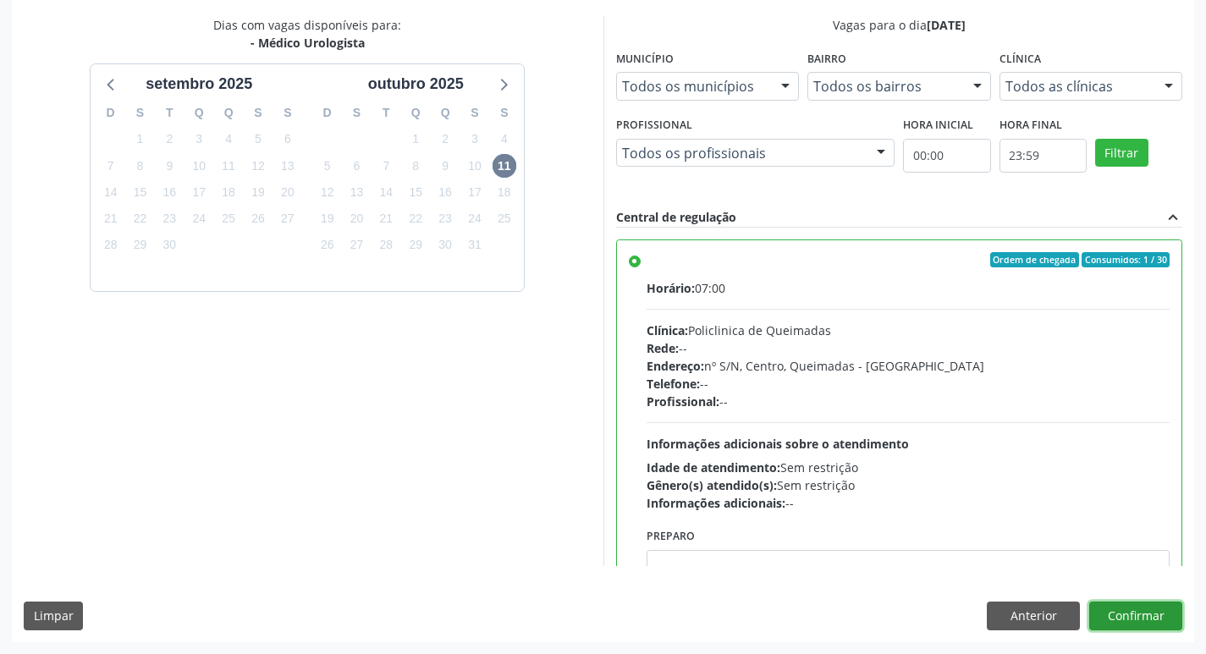
click at [1118, 609] on button "Confirmar" at bounding box center [1135, 616] width 93 height 29
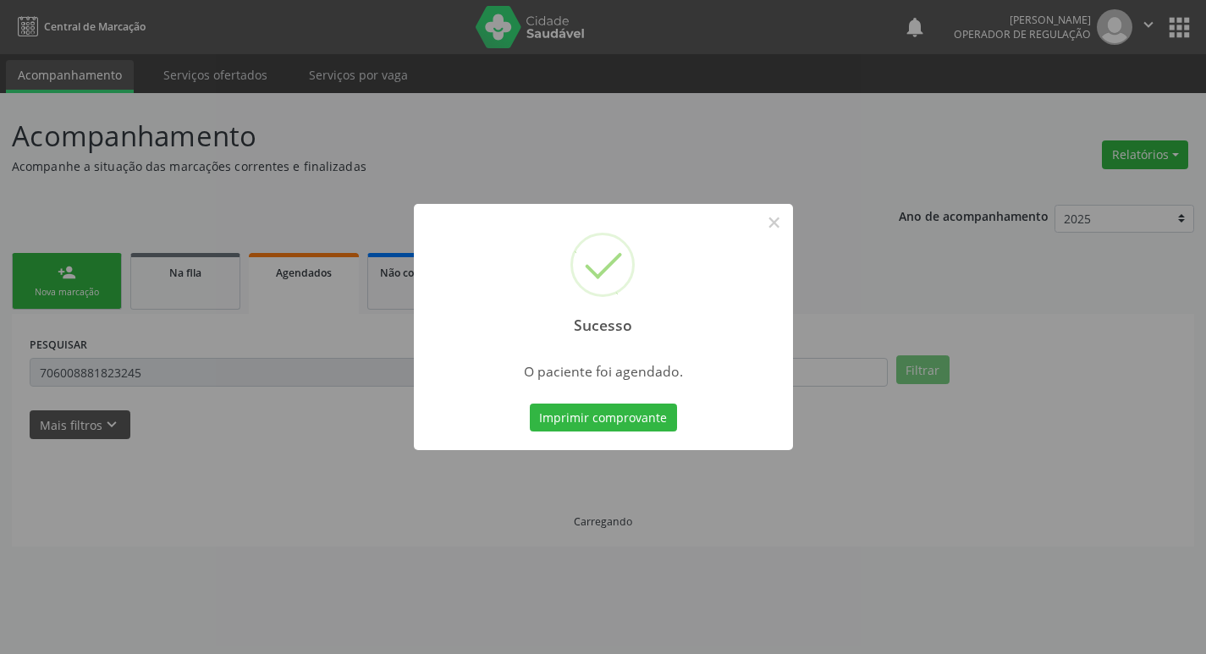
scroll to position [0, 0]
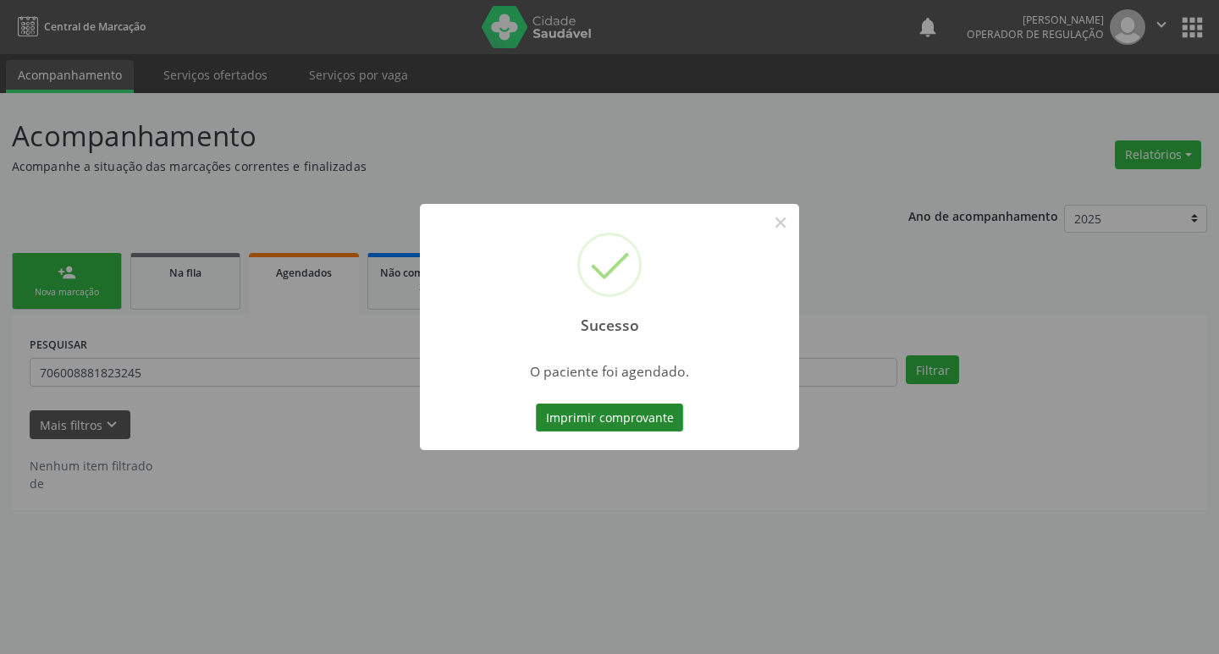
click at [601, 409] on button "Imprimir comprovante" at bounding box center [609, 418] width 147 height 29
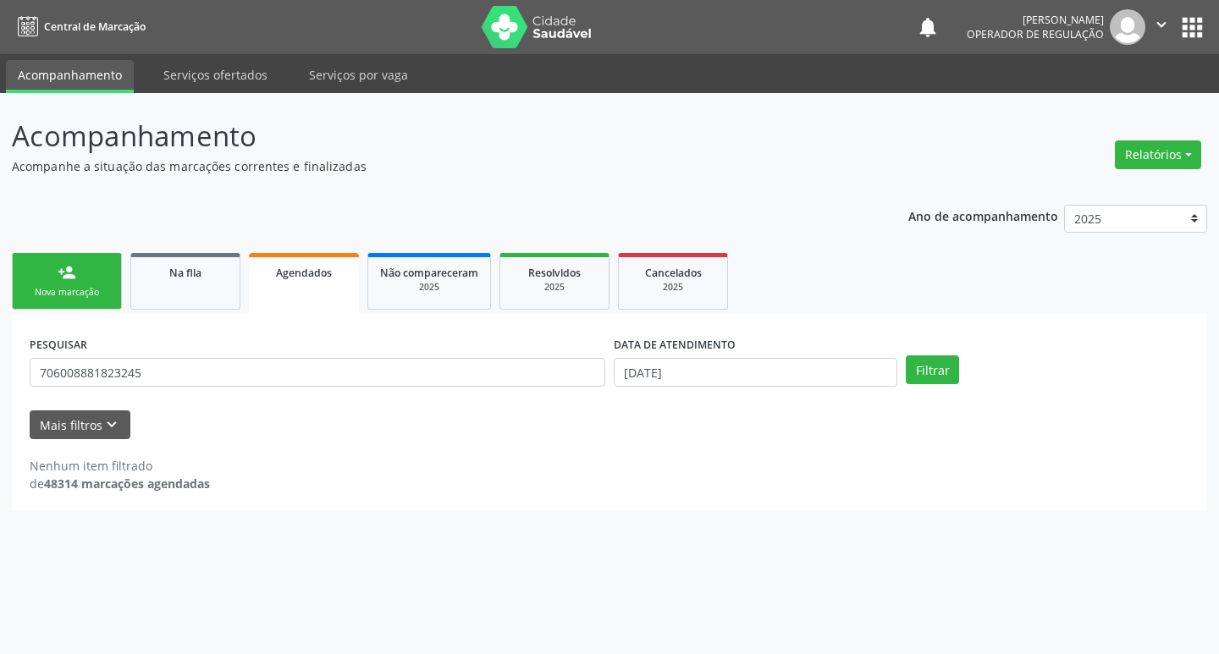
click at [42, 285] on link "person_add Nova marcação" at bounding box center [67, 281] width 110 height 57
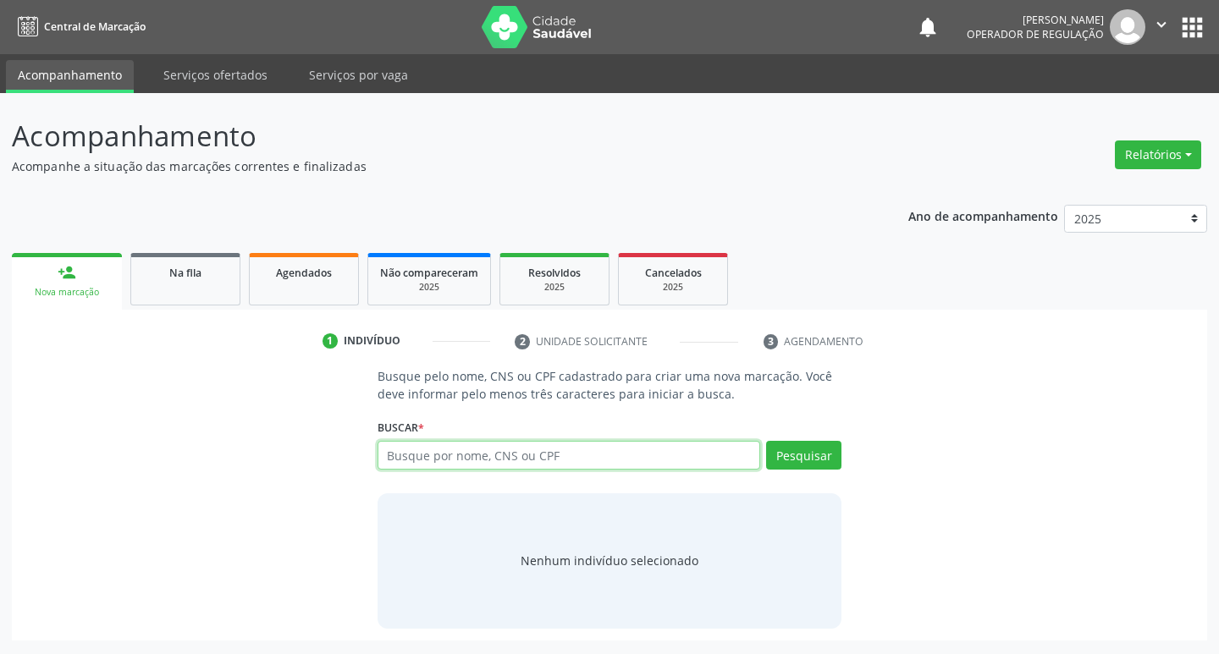
click at [514, 459] on input "text" at bounding box center [568, 455] width 383 height 29
type input "705208472269977"
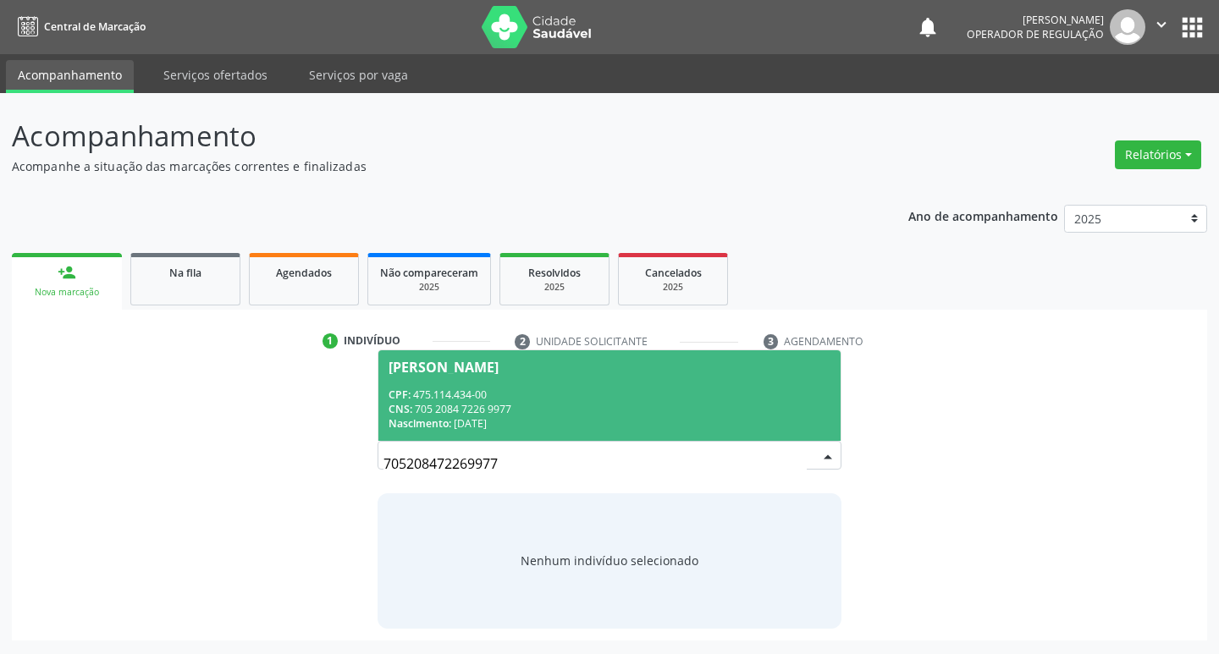
click at [729, 397] on div "CPF: 475.114.434-00" at bounding box center [609, 395] width 443 height 14
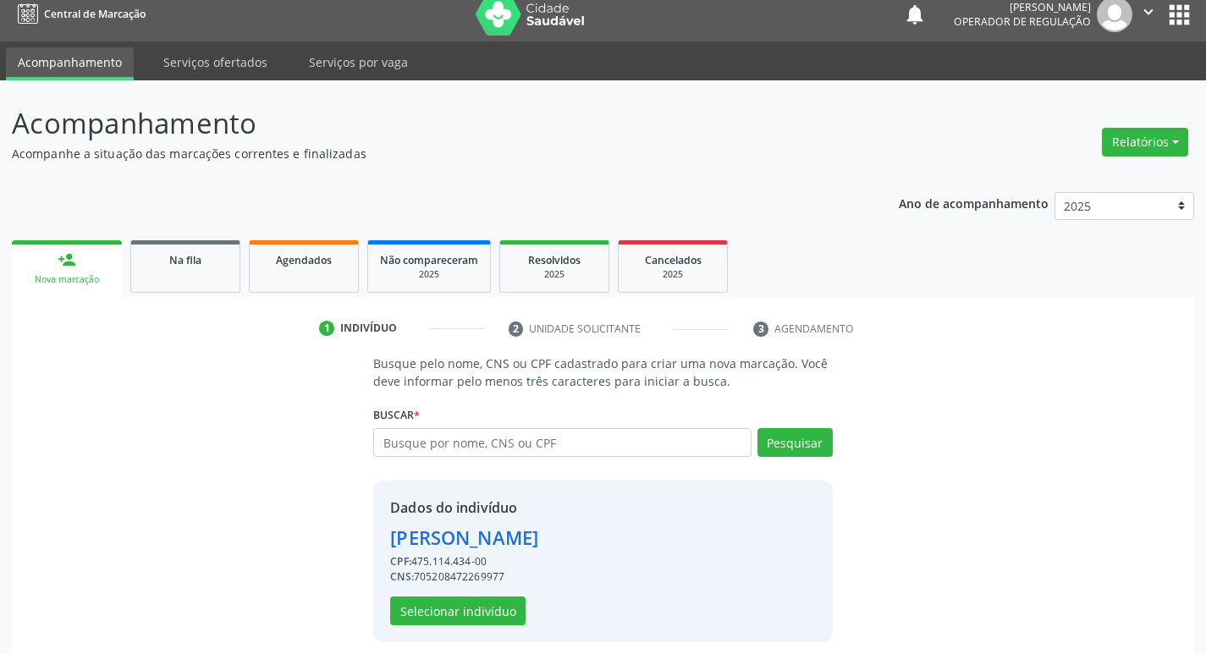
scroll to position [25, 0]
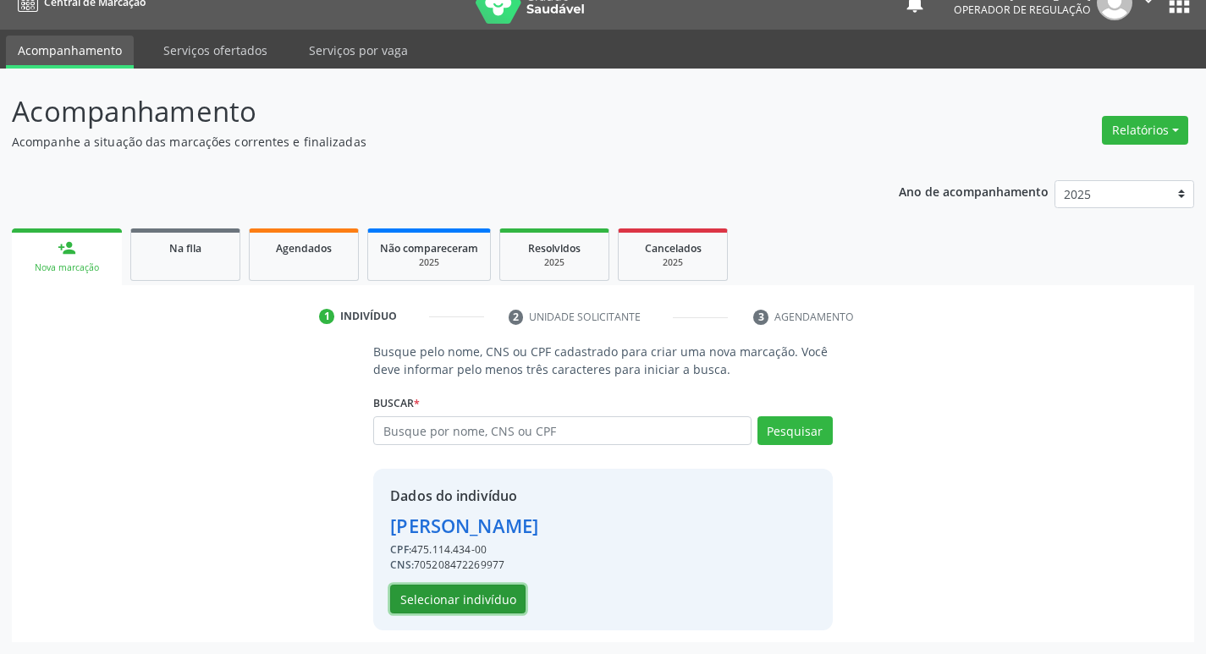
click at [465, 611] on button "Selecionar indivíduo" at bounding box center [457, 599] width 135 height 29
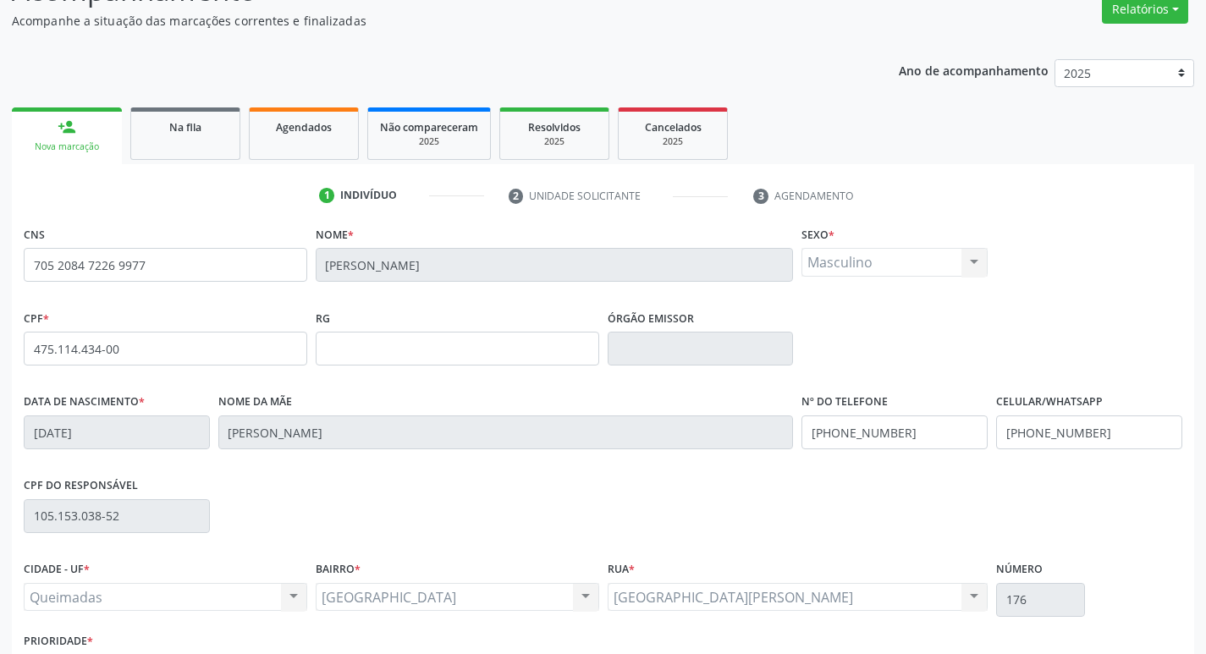
scroll to position [263, 0]
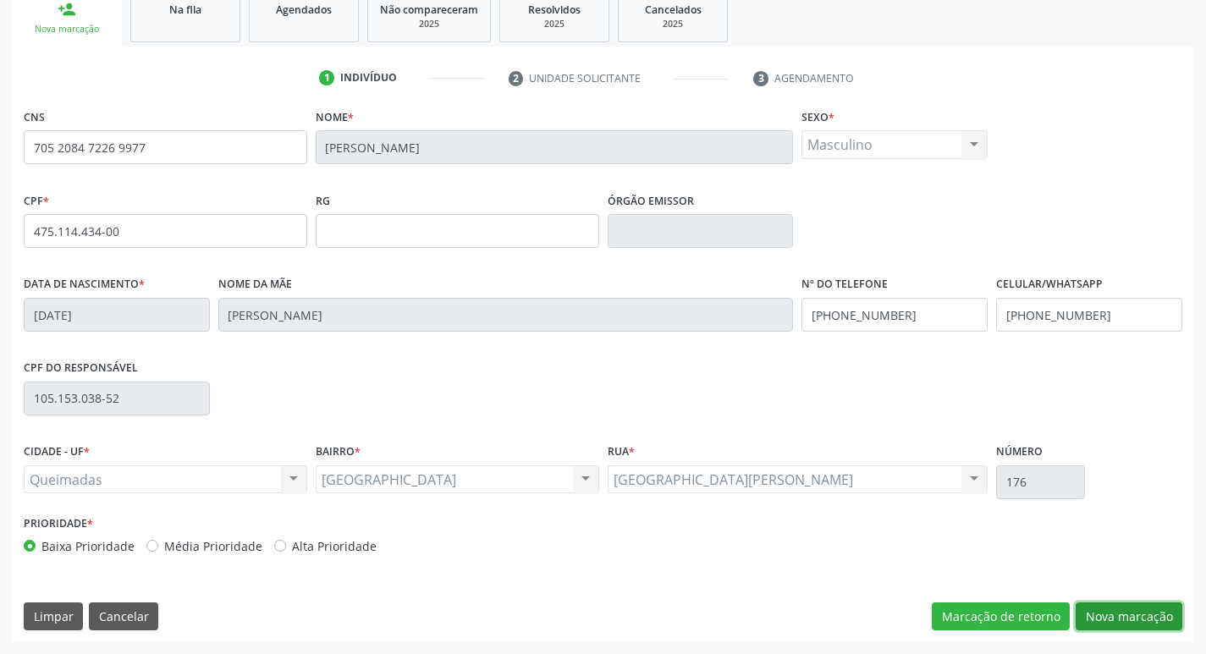
click at [1095, 625] on button "Nova marcação" at bounding box center [1129, 617] width 107 height 29
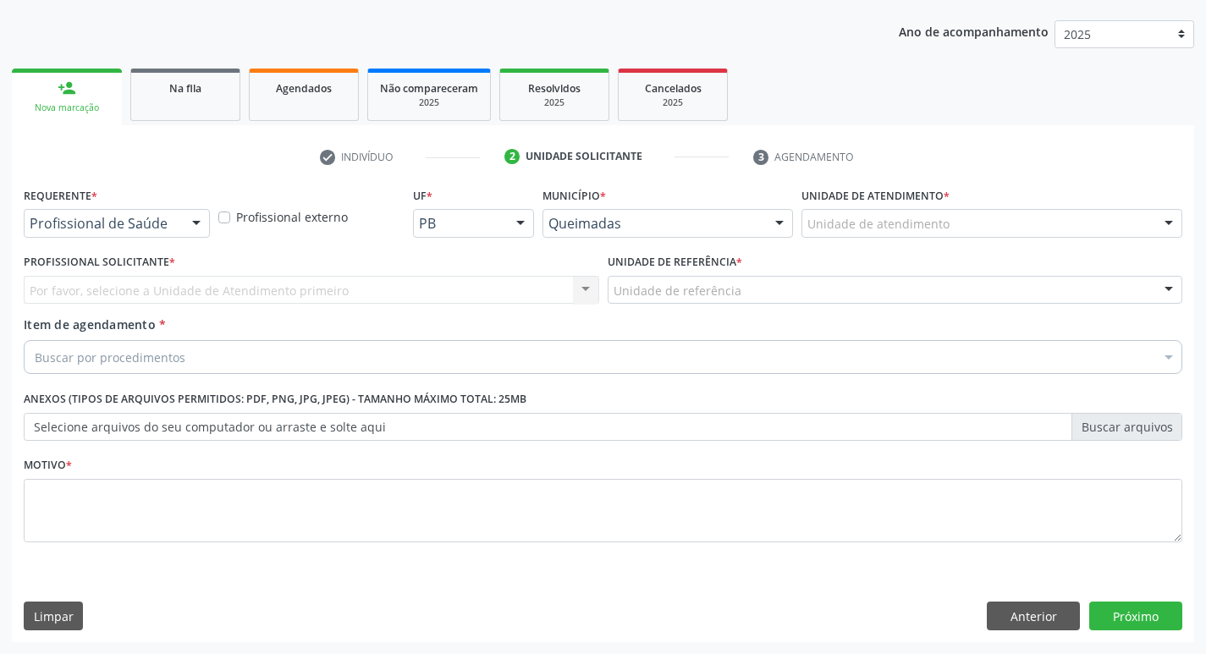
scroll to position [184, 0]
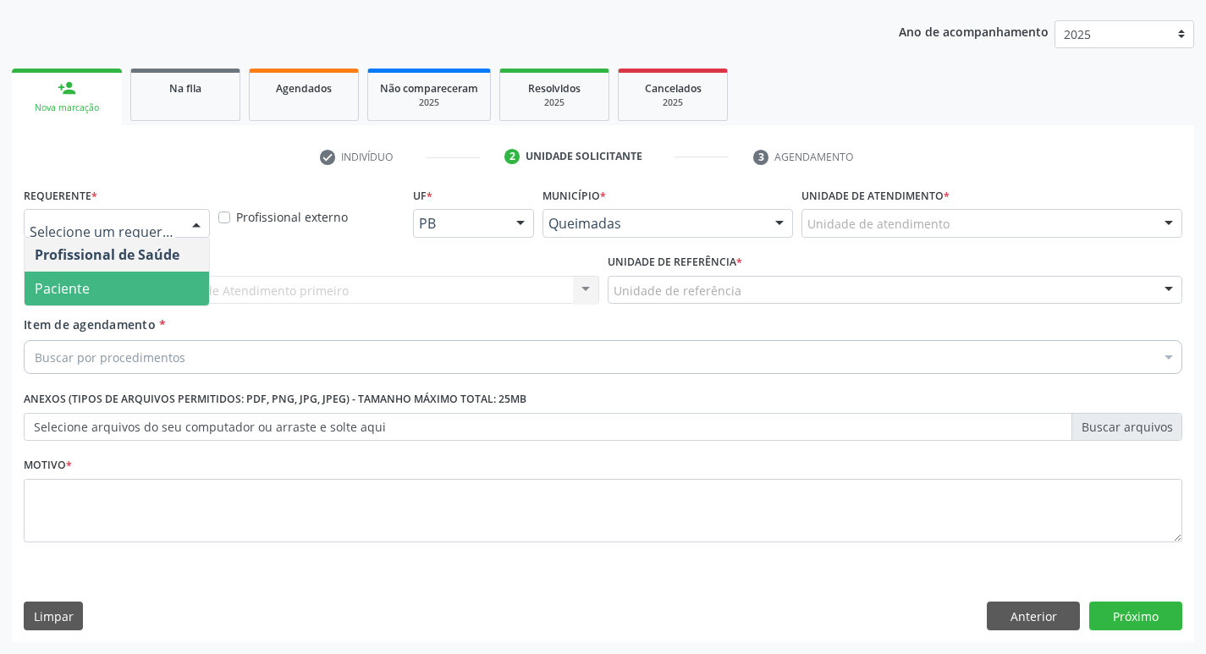
click at [149, 283] on span "Paciente" at bounding box center [117, 289] width 184 height 34
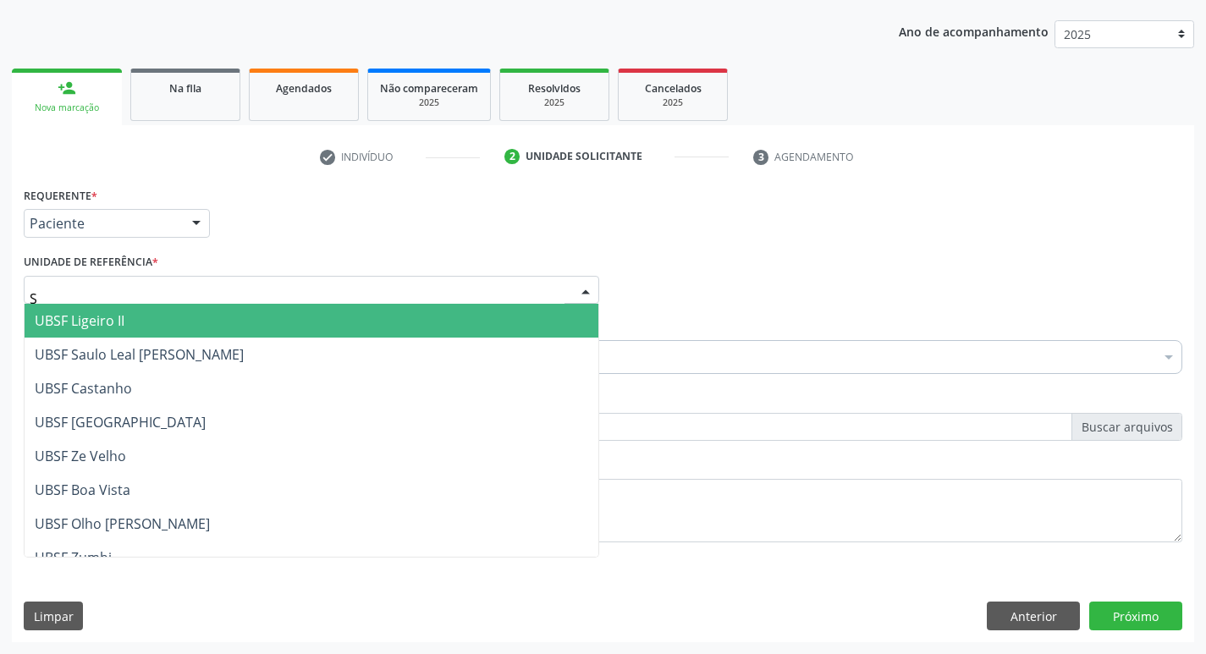
type input "SA"
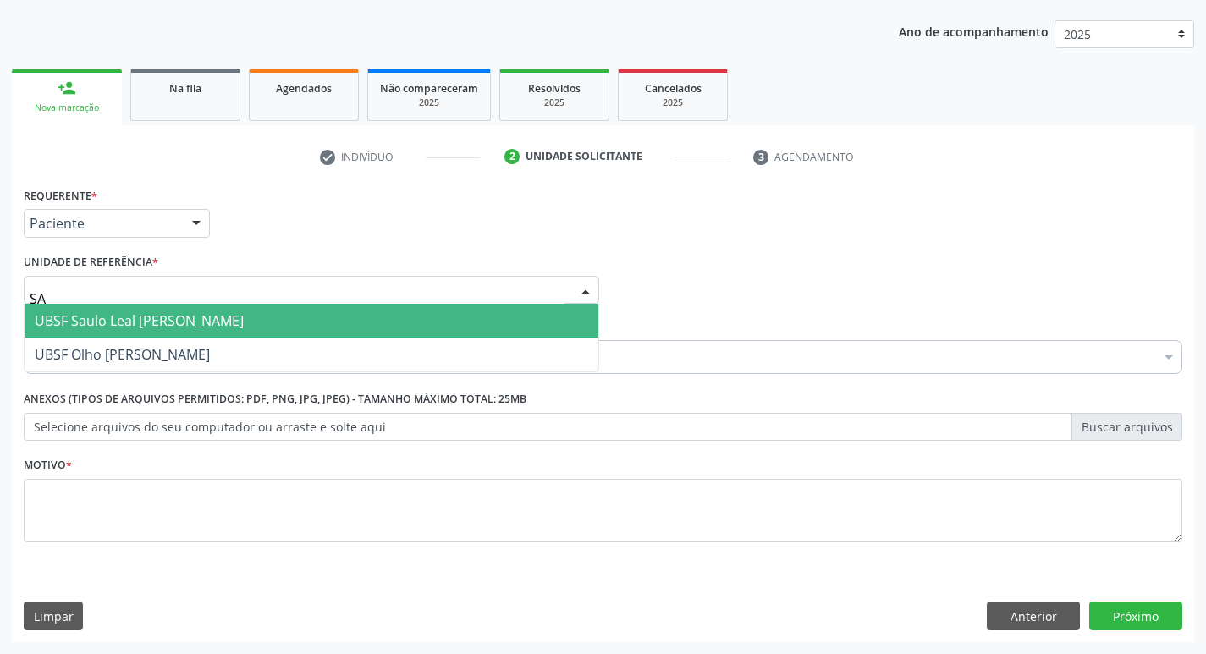
click at [131, 323] on span "UBSF Saulo Leal [PERSON_NAME]" at bounding box center [139, 320] width 209 height 19
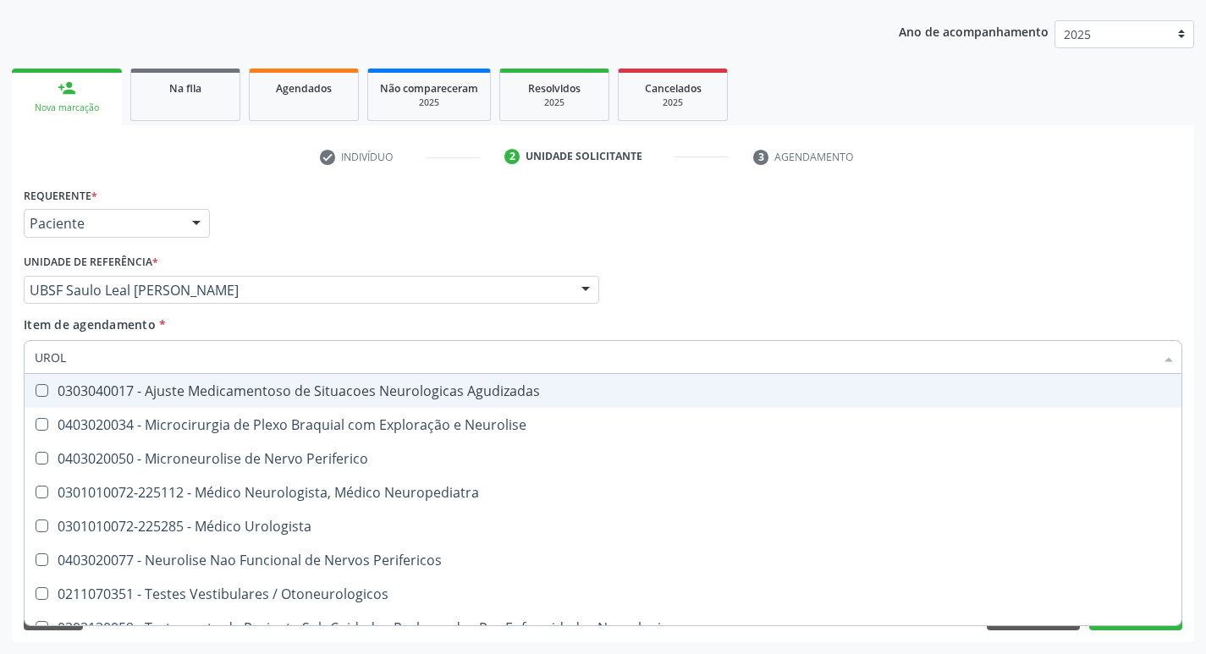
type input "UROLO"
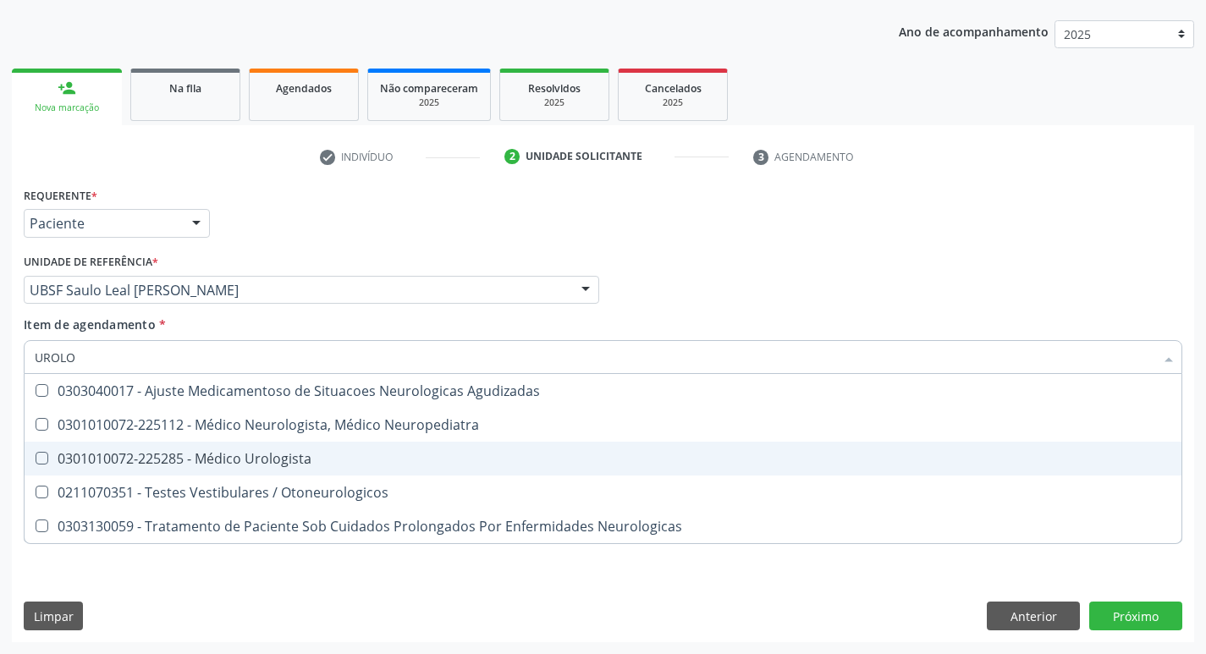
click at [149, 455] on div "0301010072-225285 - Médico Urologista" at bounding box center [603, 459] width 1136 height 14
checkbox Urologista "true"
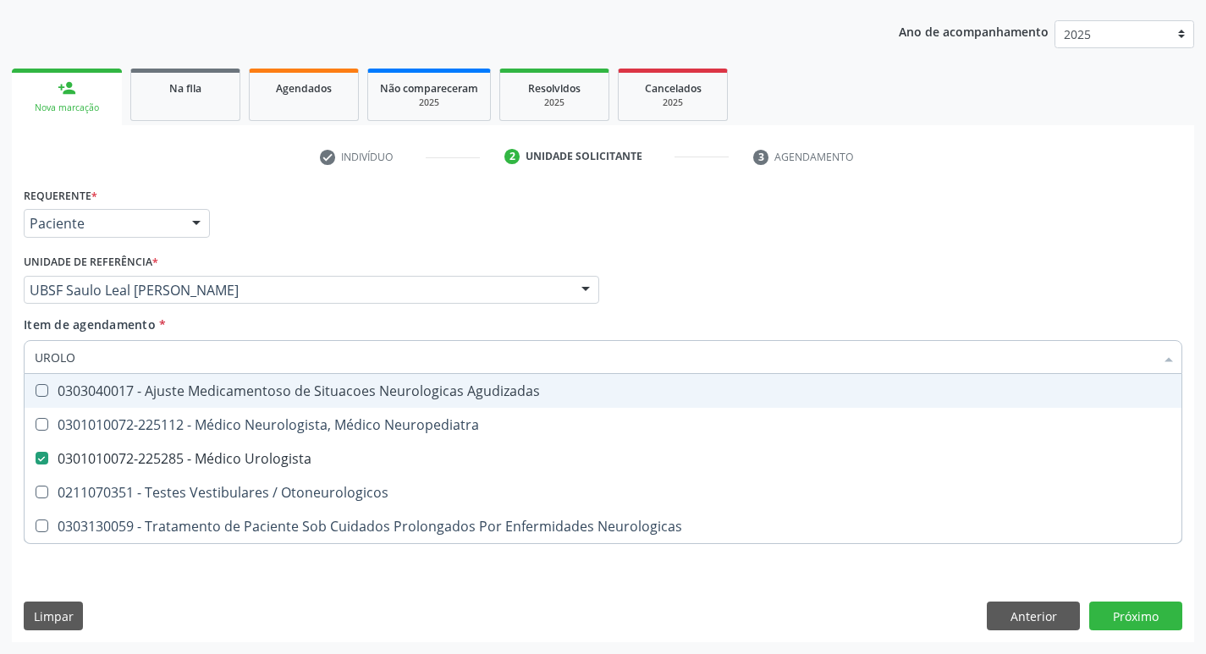
click at [396, 232] on div "Requerente * Paciente Profissional de Saúde Paciente Nenhum resultado encontrad…" at bounding box center [602, 216] width 1167 height 66
checkbox Neuropediatra "true"
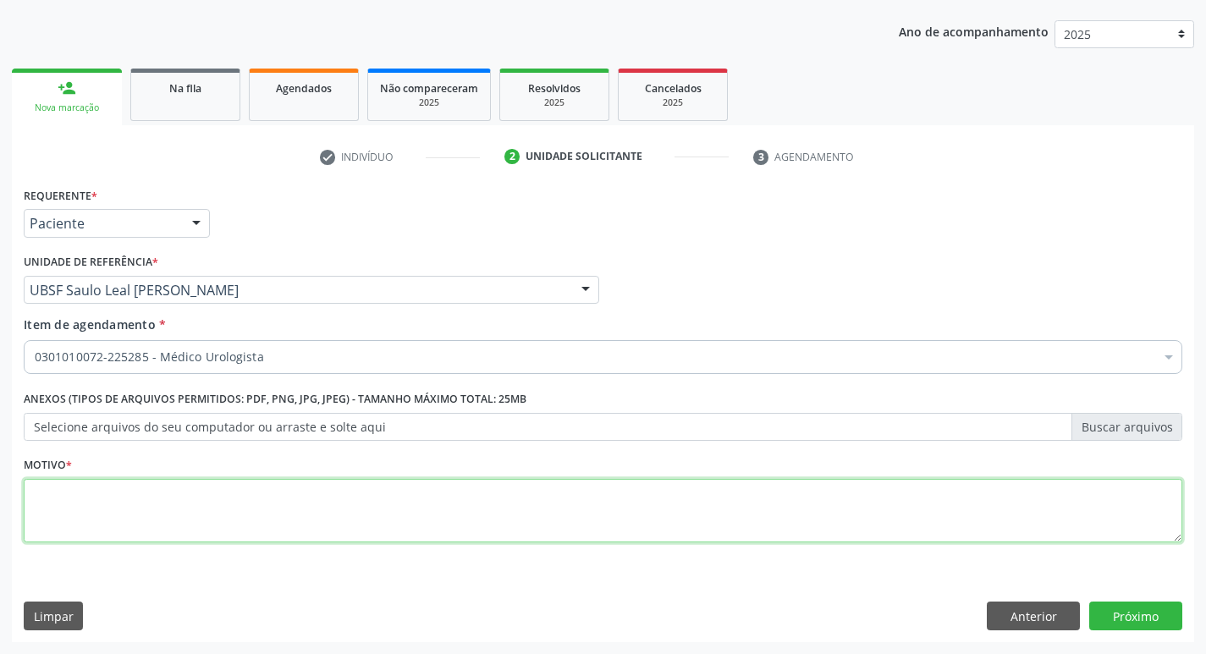
click at [156, 511] on textarea at bounding box center [603, 511] width 1158 height 64
type textarea "RETORNO"
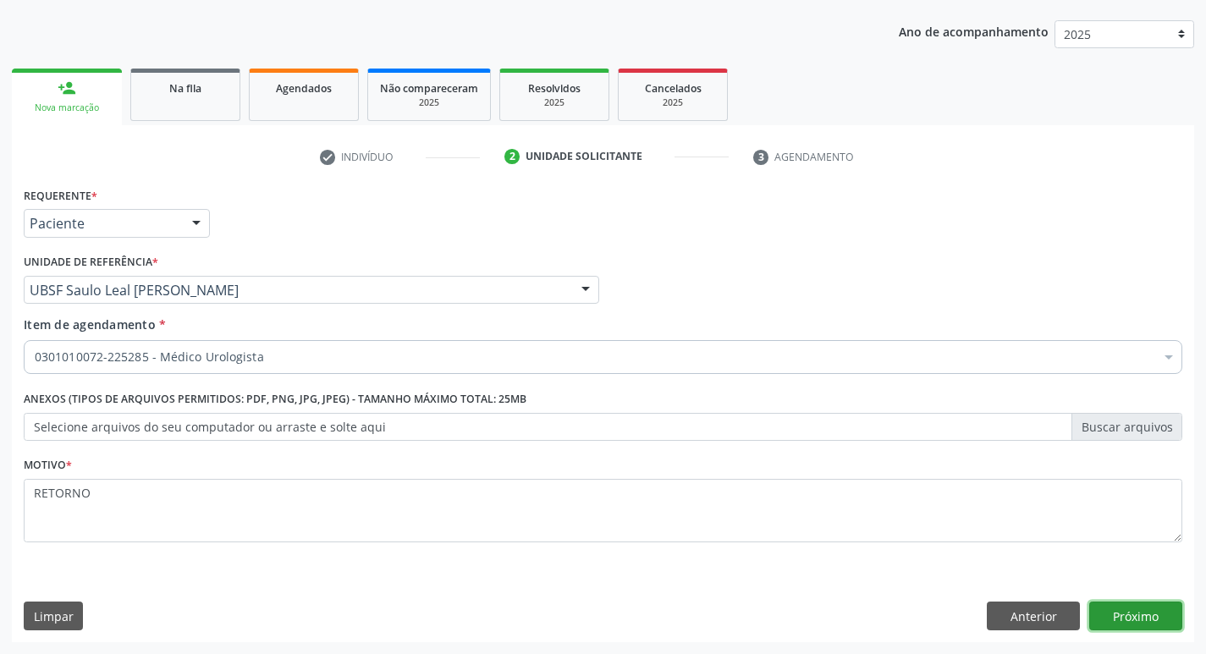
click at [1123, 605] on button "Próximo" at bounding box center [1135, 616] width 93 height 29
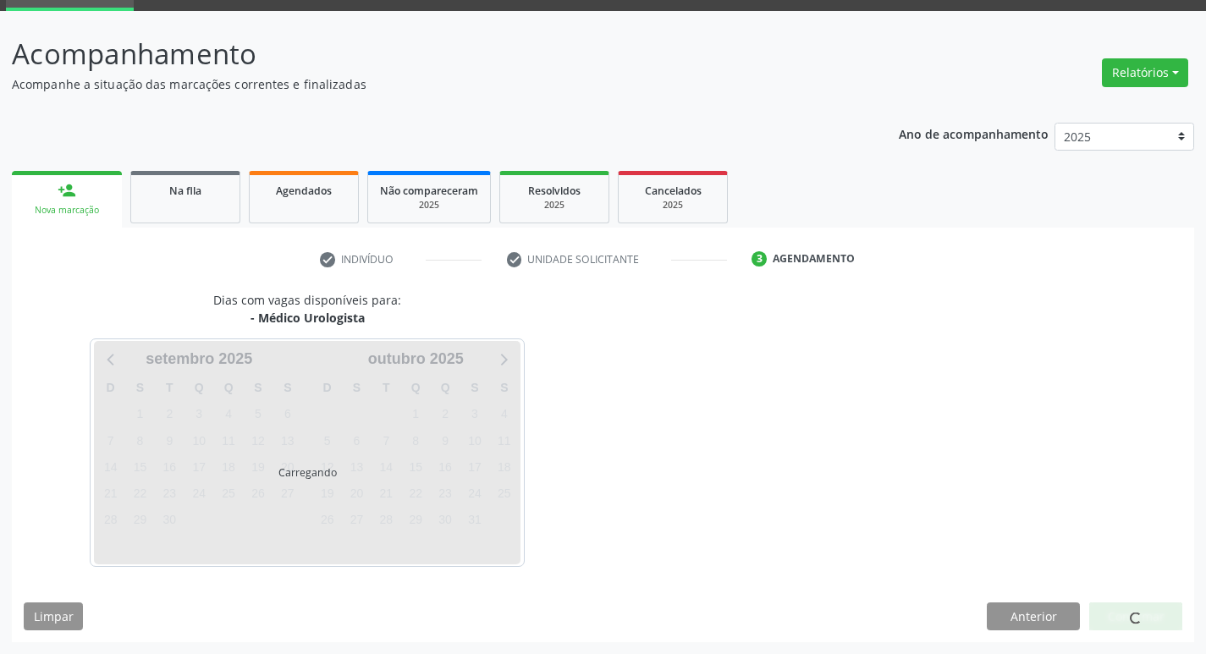
scroll to position [82, 0]
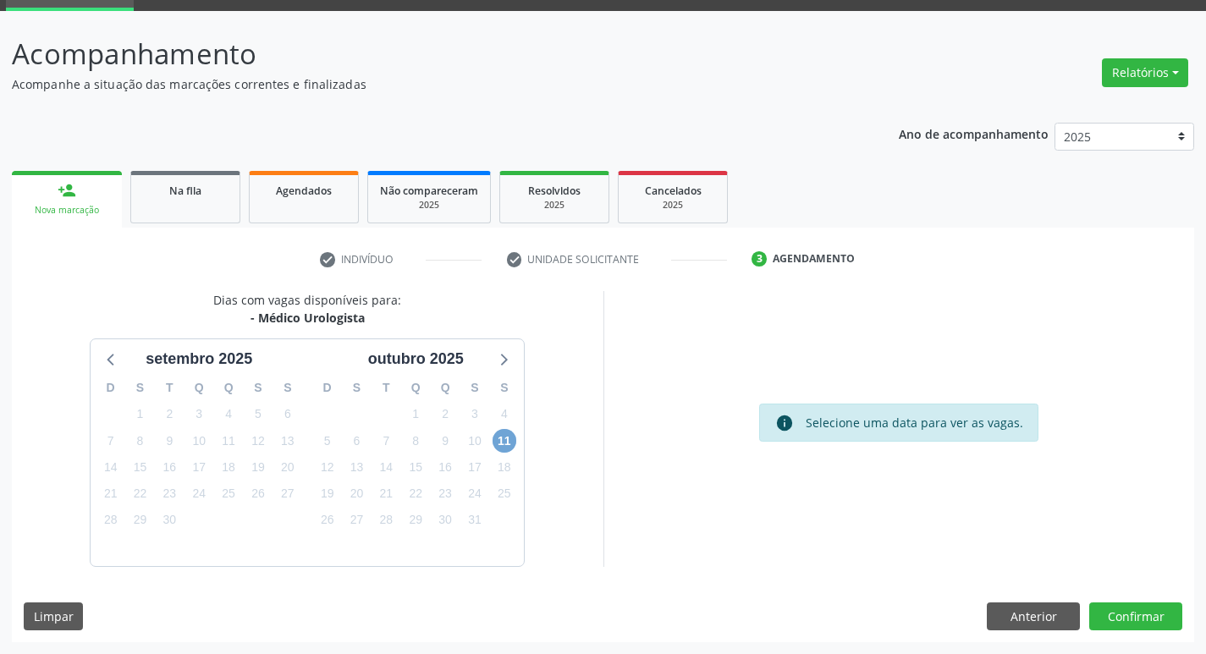
click at [501, 437] on span "11" at bounding box center [505, 441] width 24 height 24
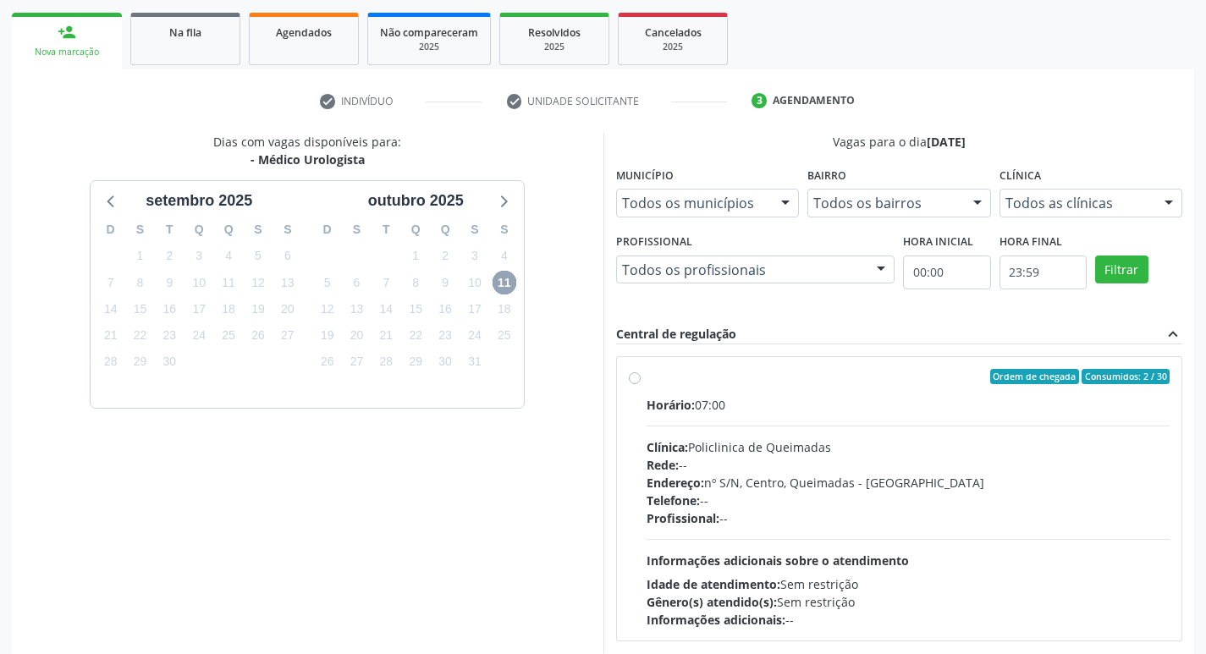
scroll to position [327, 0]
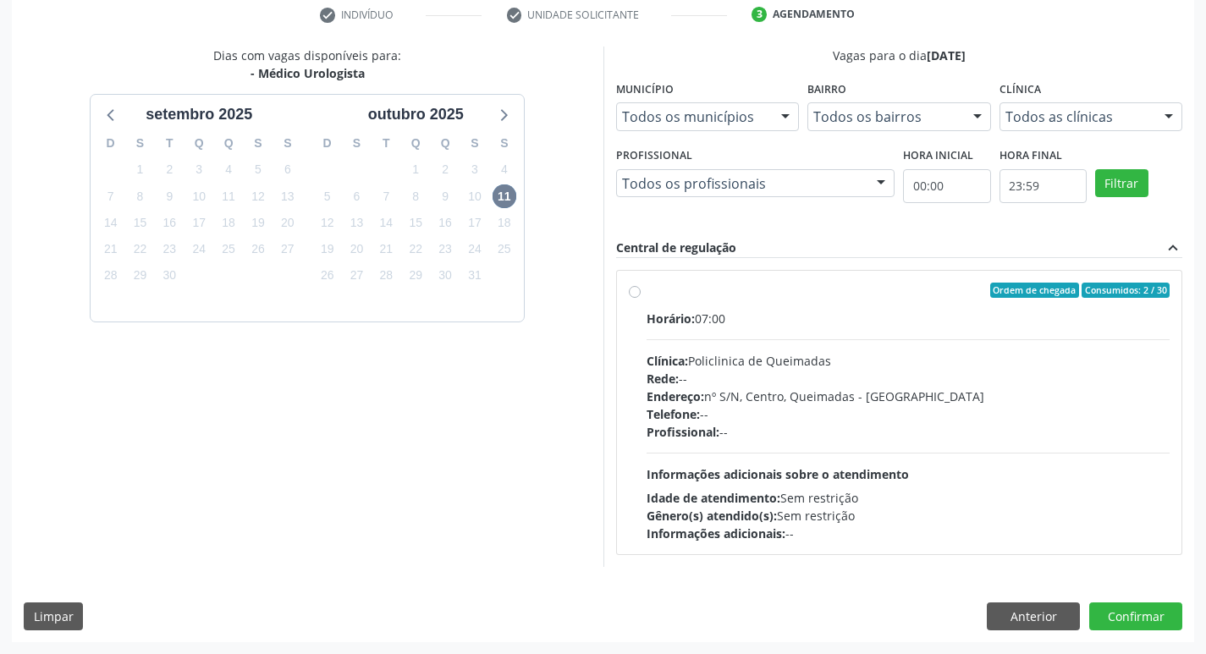
click at [881, 292] on div "Ordem de chegada Consumidos: 2 / 30" at bounding box center [909, 290] width 524 height 15
click at [641, 292] on input "Ordem de chegada Consumidos: 2 / 30 Horário: 07:00 Clínica: Policlinica de Quei…" at bounding box center [635, 290] width 12 height 15
radio input "true"
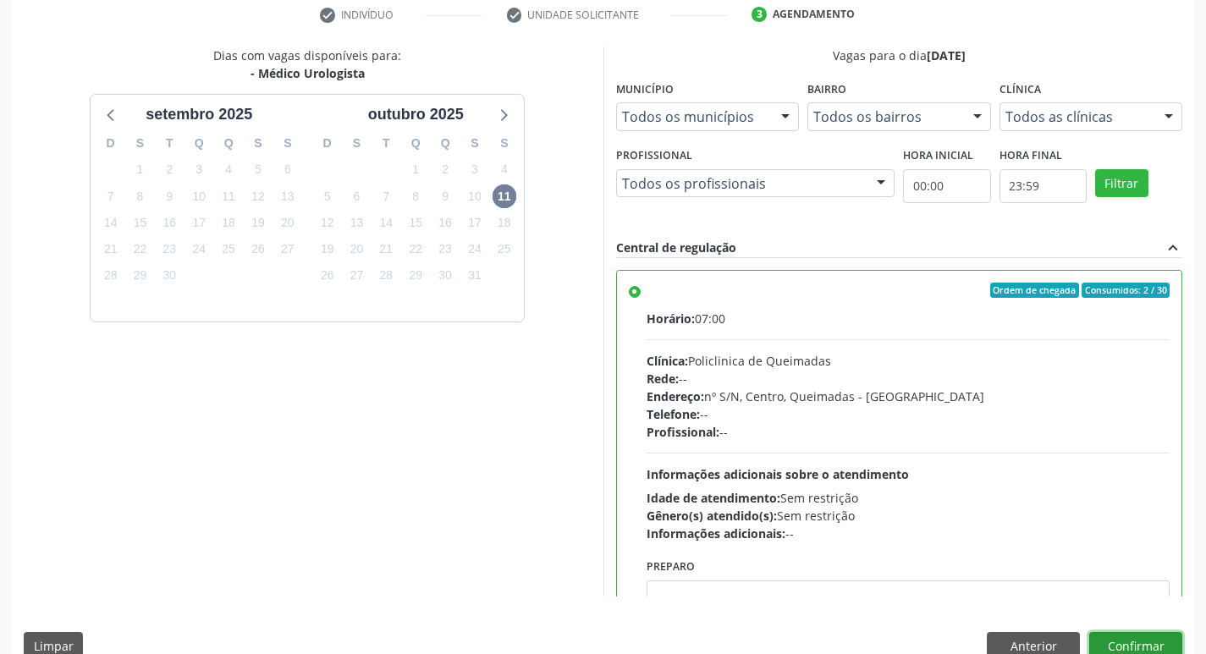
click at [1125, 642] on button "Confirmar" at bounding box center [1135, 646] width 93 height 29
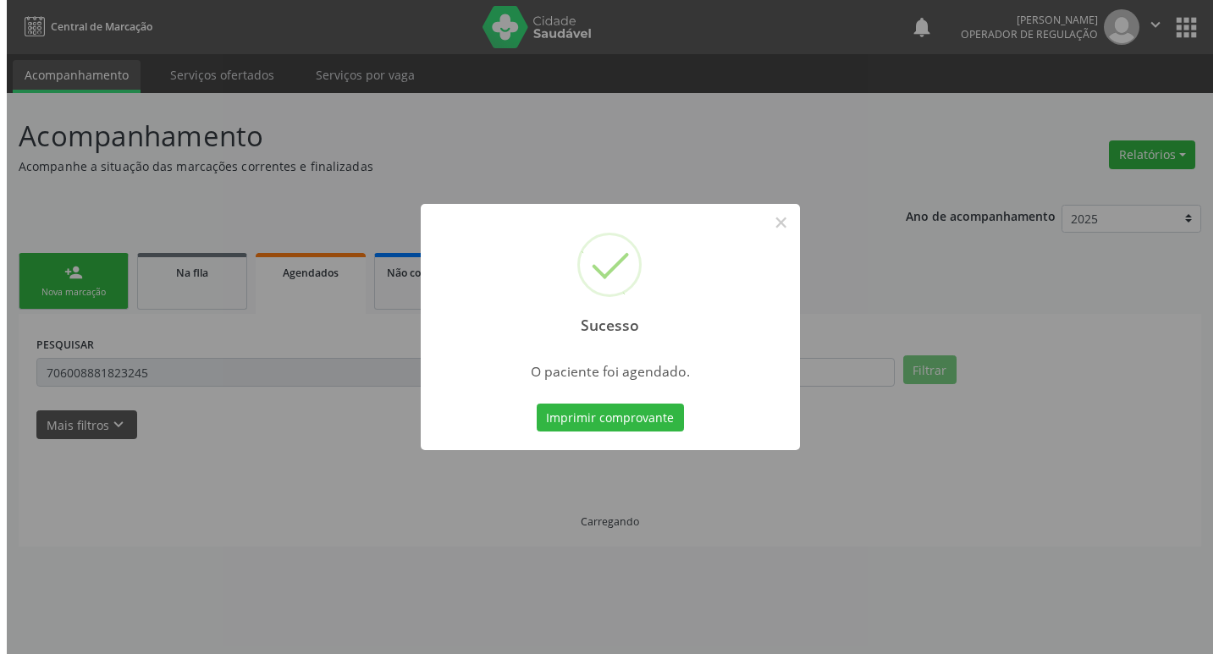
scroll to position [0, 0]
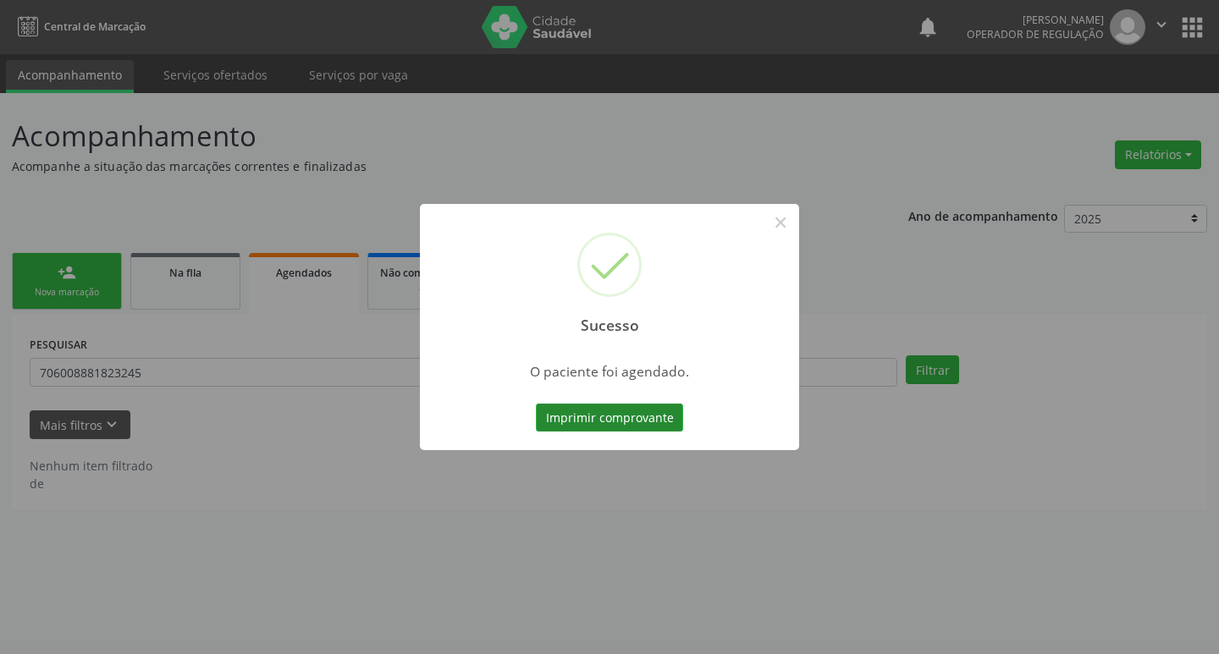
click at [590, 426] on button "Imprimir comprovante" at bounding box center [609, 418] width 147 height 29
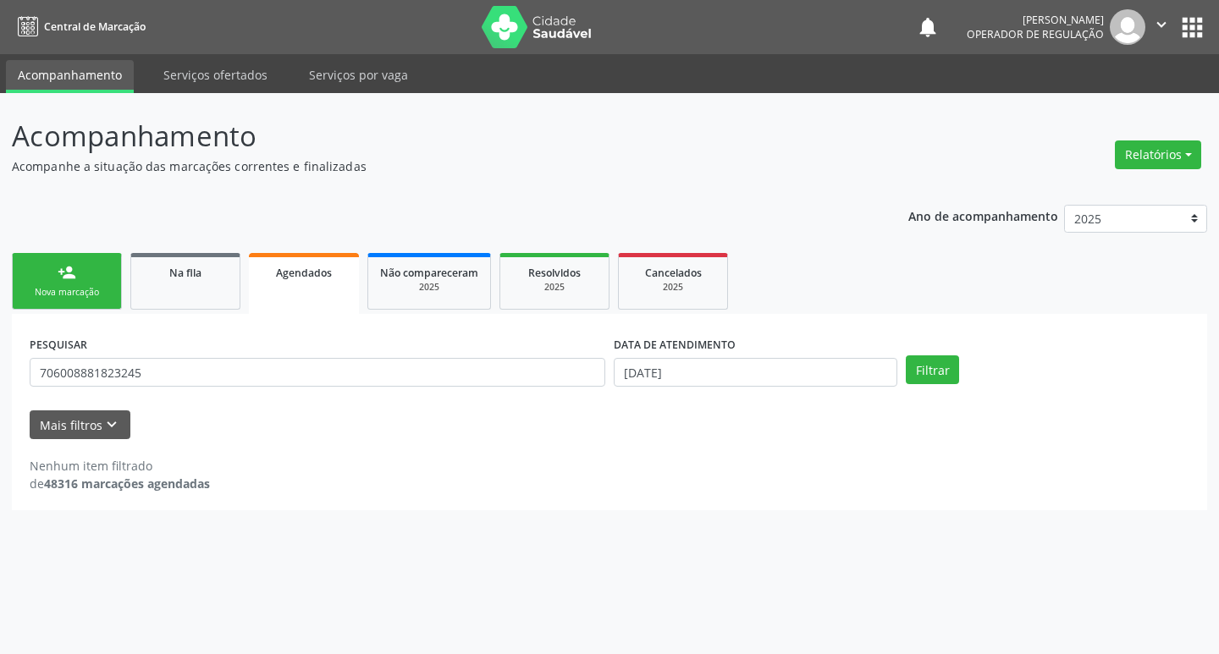
drag, startPoint x: 883, startPoint y: 104, endPoint x: 846, endPoint y: 123, distance: 40.9
click at [878, 111] on div "Acompanhamento Acompanhe a situação das marcações correntes e finalizadas Relat…" at bounding box center [609, 373] width 1219 height 561
drag, startPoint x: 1156, startPoint y: 16, endPoint x: 1161, endPoint y: 55, distance: 39.3
click at [1157, 18] on icon "" at bounding box center [1161, 24] width 19 height 19
click at [1117, 108] on link "Sair" at bounding box center [1117, 103] width 117 height 24
